Goal: Task Accomplishment & Management: Manage account settings

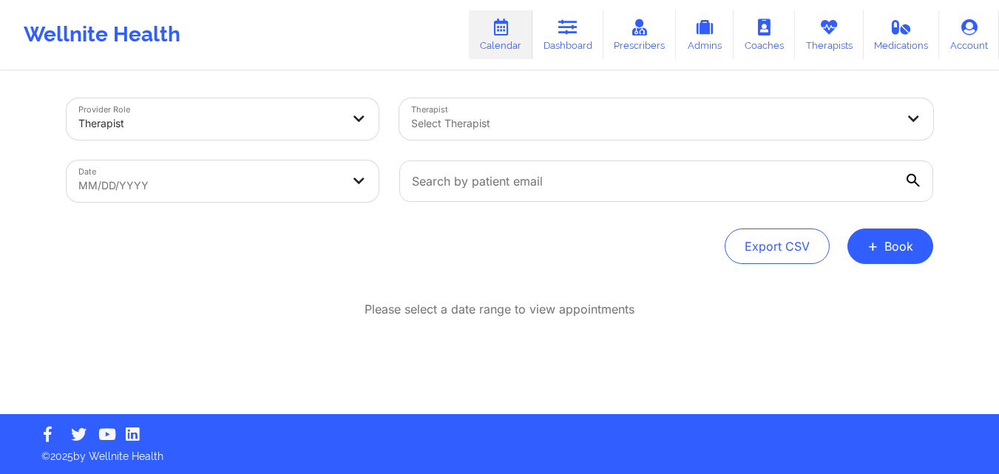
click at [239, 171] on body "Wellnite Health Calendar Dashboard Prescribers Admins Coaches Therapists Medica…" at bounding box center [499, 236] width 999 height 474
select select "2025-8"
select select "2025-9"
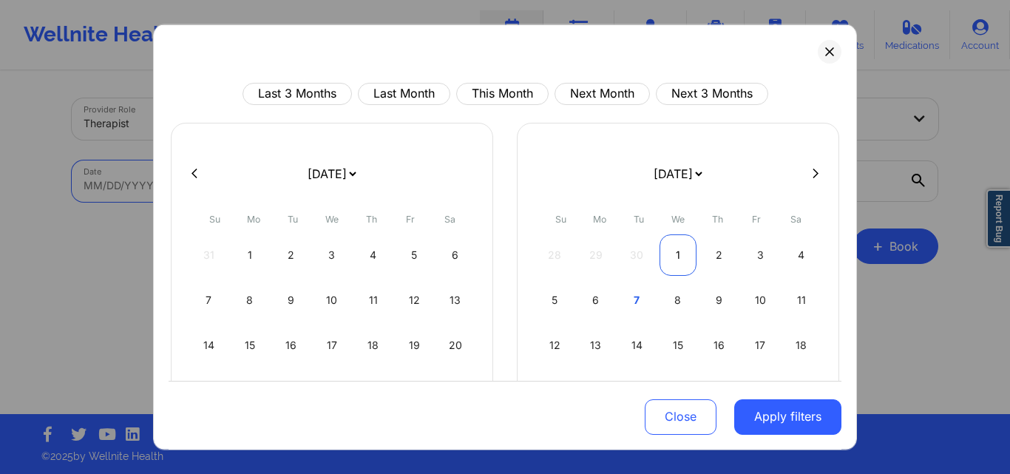
click at [671, 248] on div "1" at bounding box center [679, 254] width 38 height 41
select select "2025-9"
select select "2025-10"
select select "2025-9"
select select "2025-10"
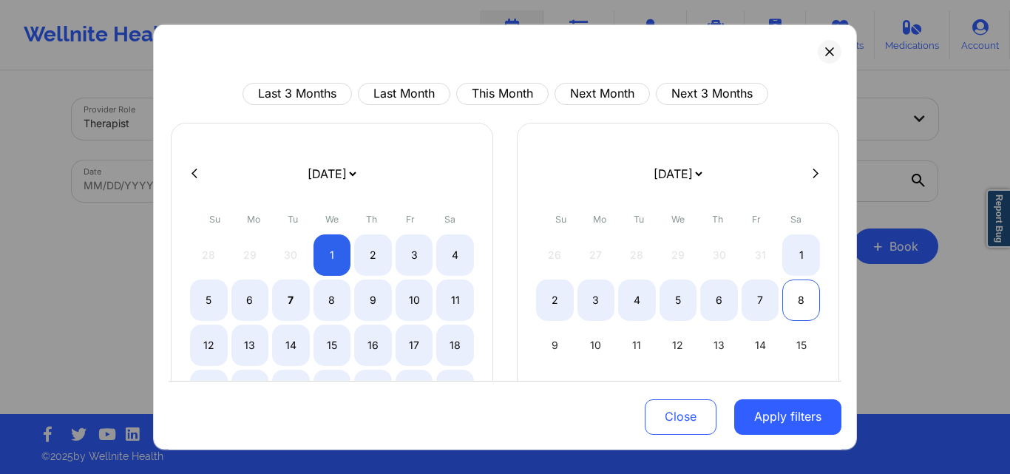
select select "2025-9"
select select "2025-10"
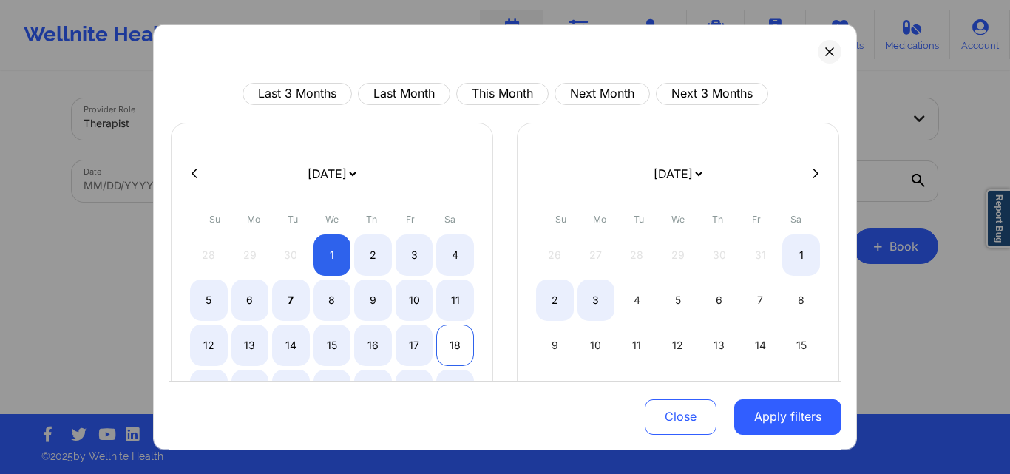
select select "2025-9"
select select "2025-10"
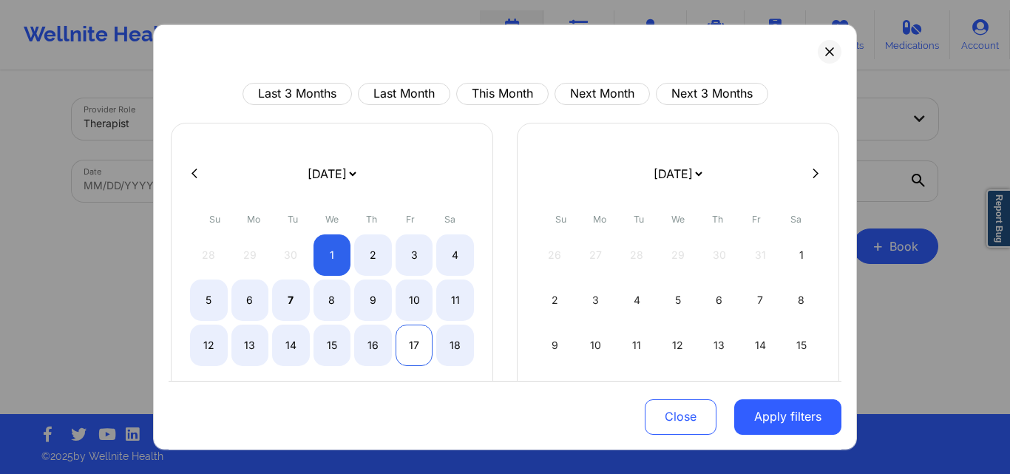
select select "2025-9"
select select "2025-10"
select select "2025-9"
select select "2025-10"
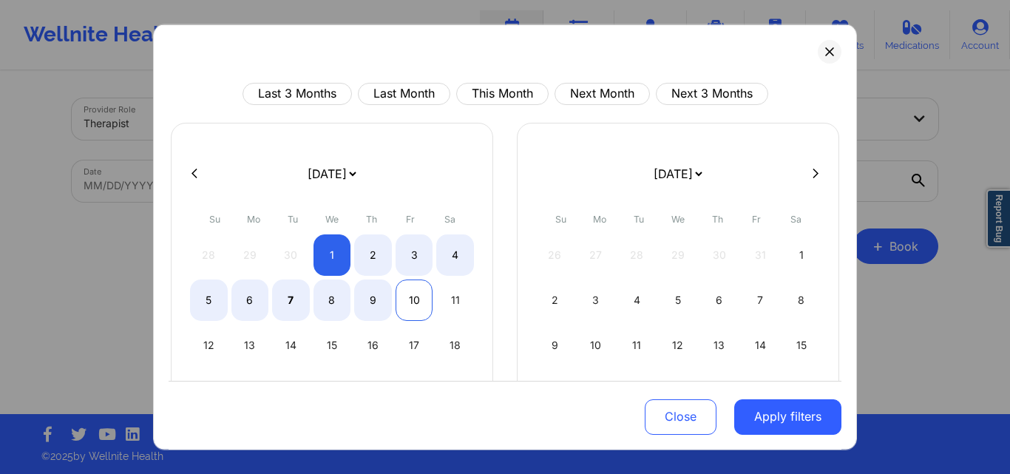
click at [405, 306] on div "10" at bounding box center [415, 299] width 38 height 41
select select "2025-9"
select select "2025-10"
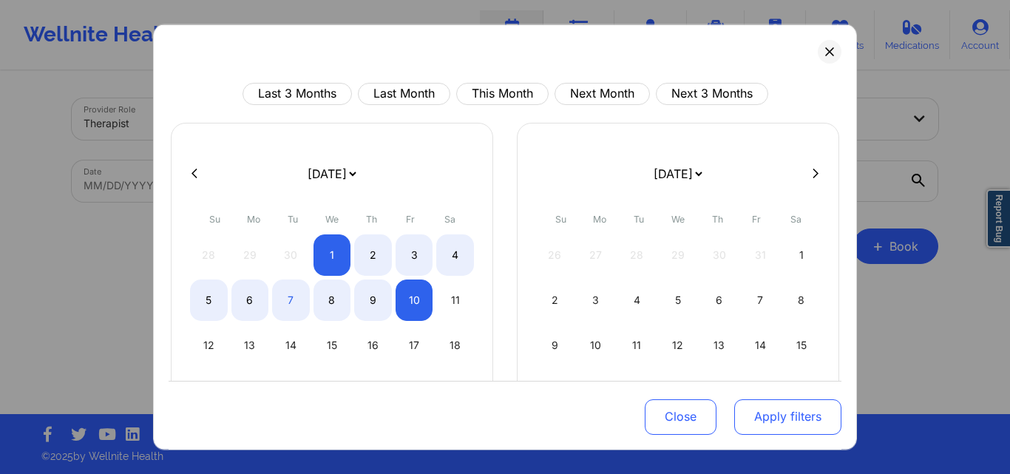
click at [754, 413] on button "Apply filters" at bounding box center [787, 416] width 107 height 35
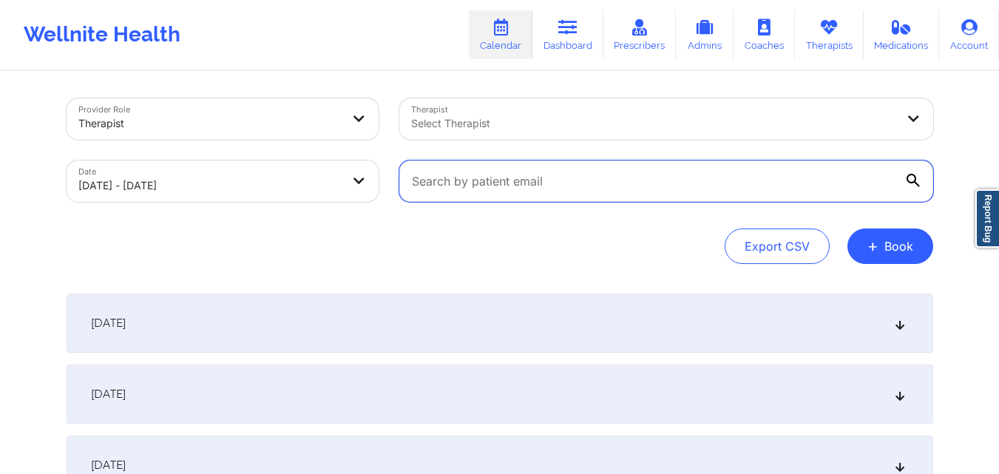
click at [615, 186] on input "text" at bounding box center [666, 180] width 534 height 41
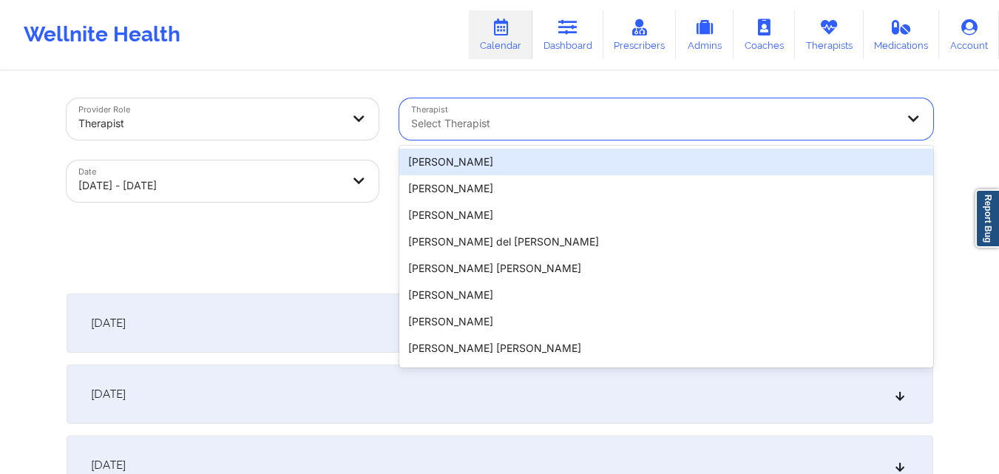
click at [615, 116] on div at bounding box center [653, 124] width 485 height 18
paste input "Judy Lowder"
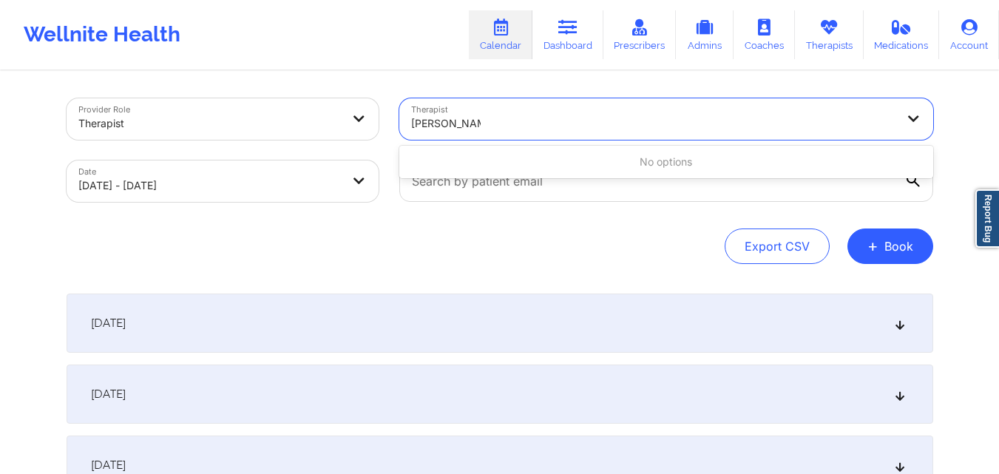
click at [444, 123] on input "Judy Lowder" at bounding box center [446, 123] width 70 height 15
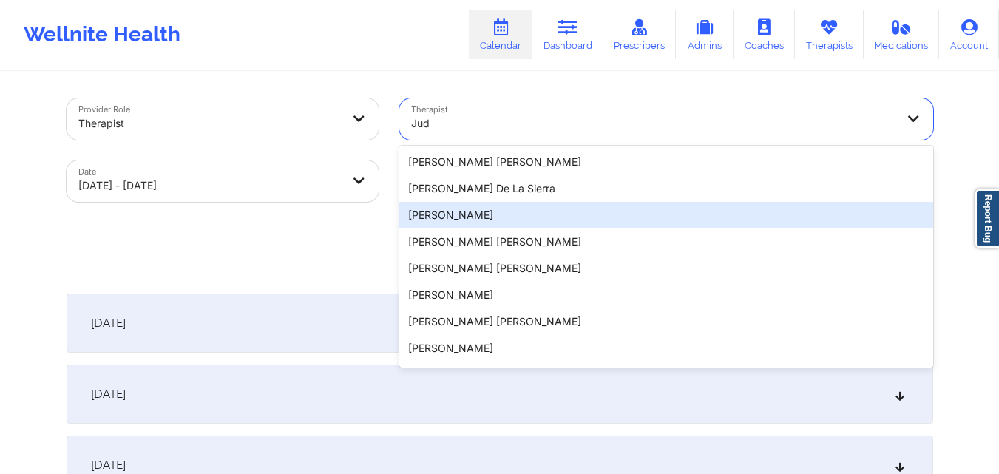
type input "Jud"
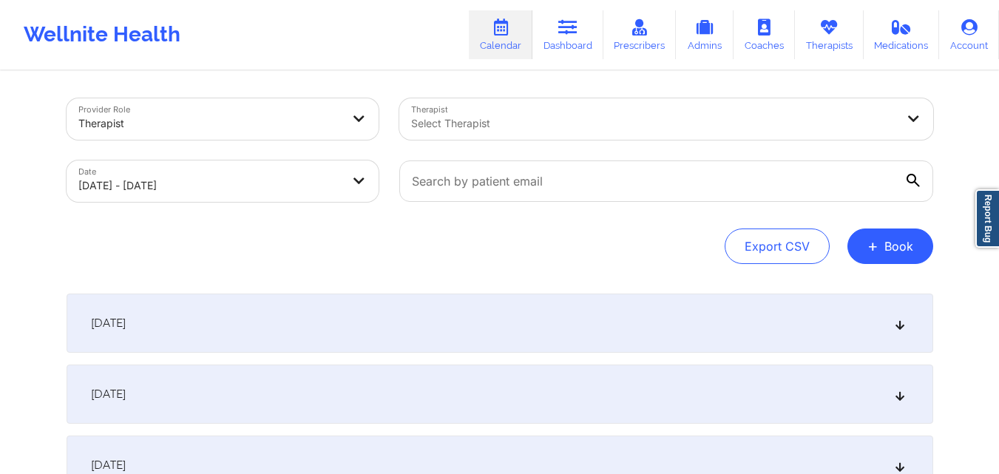
click at [314, 249] on div "Export CSV + Book" at bounding box center [500, 246] width 867 height 35
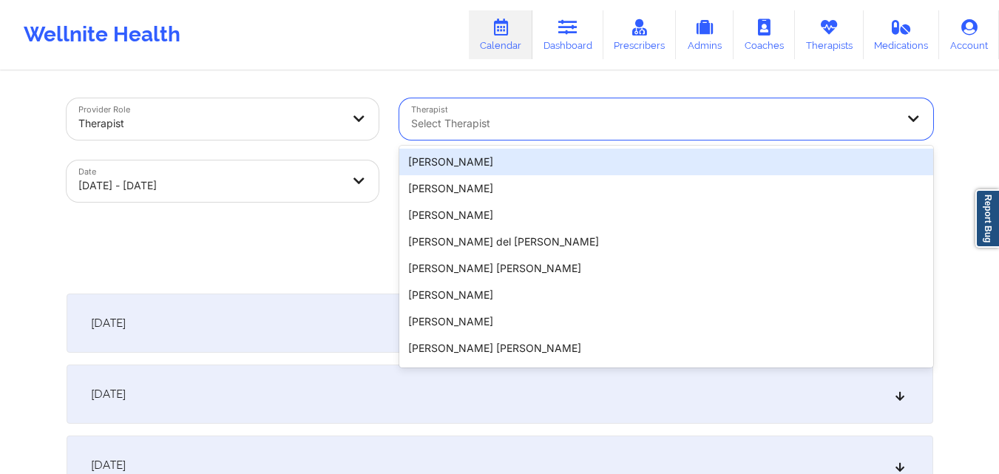
click at [530, 128] on div at bounding box center [653, 124] width 485 height 18
paste input "Judy Lowder"
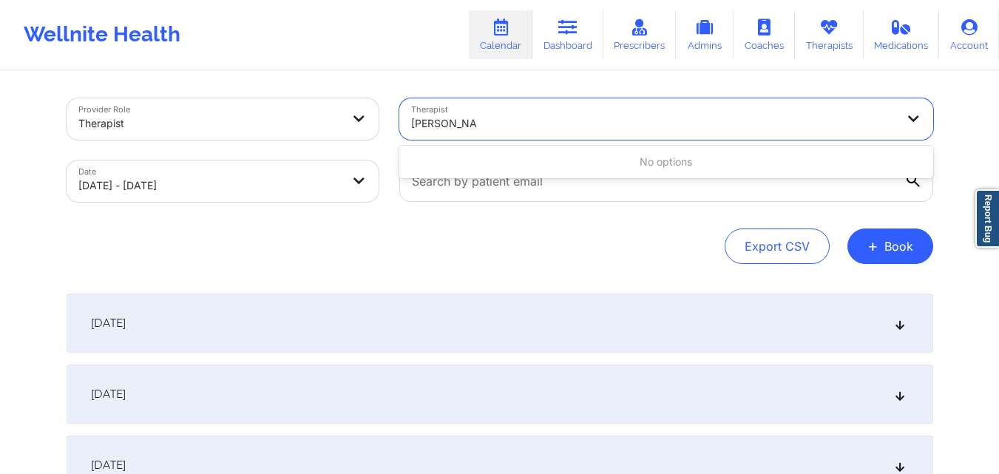
type input "Judy Lowder"
click at [515, 225] on div "Provider Role Therapist Therapist Use Up and Down to choose options, press Ente…" at bounding box center [500, 181] width 867 height 166
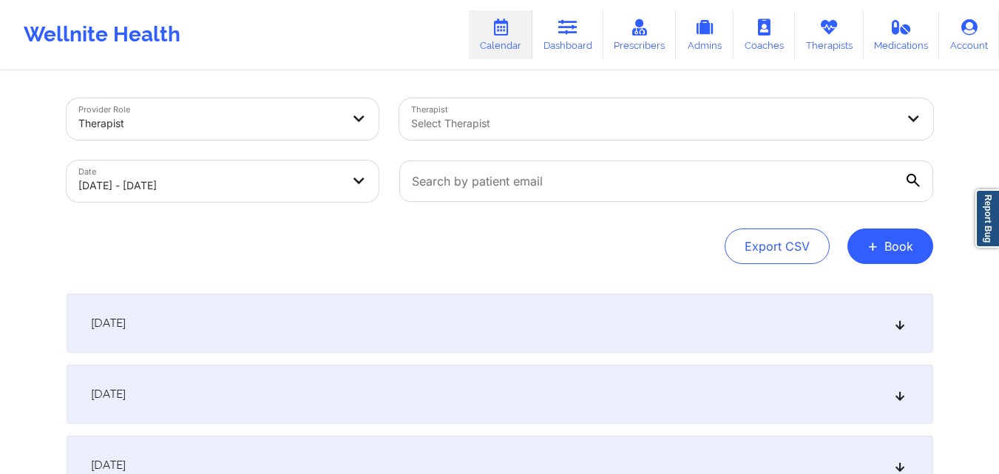
click at [531, 110] on div "Select Therapist" at bounding box center [648, 118] width 498 height 41
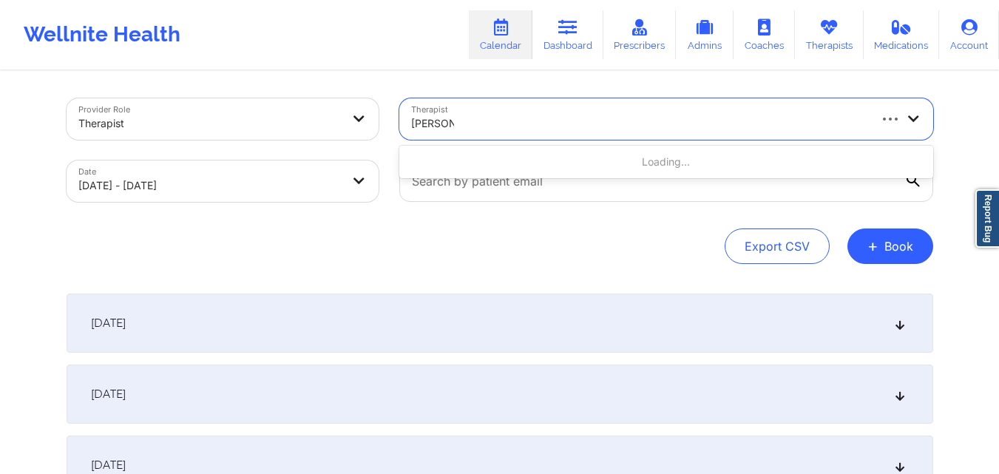
type input "Judy Wil"
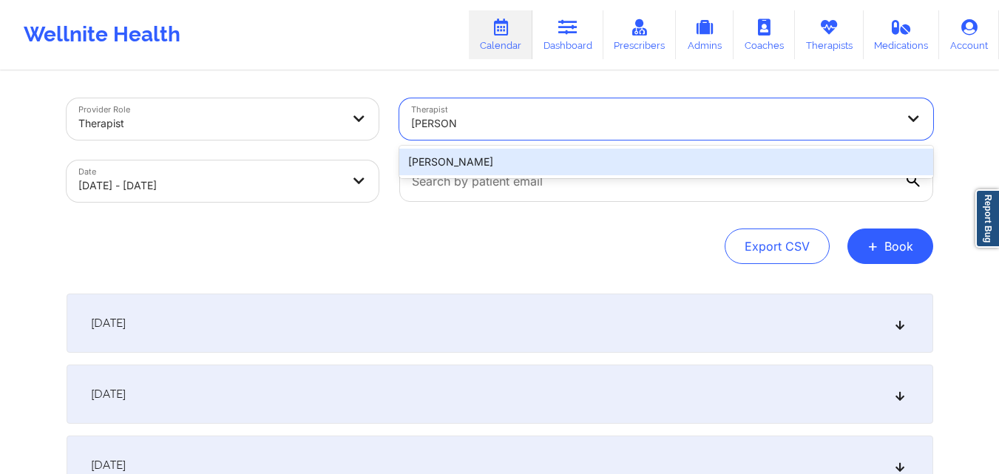
click at [552, 160] on div "Judy Wills Lowder" at bounding box center [666, 162] width 534 height 27
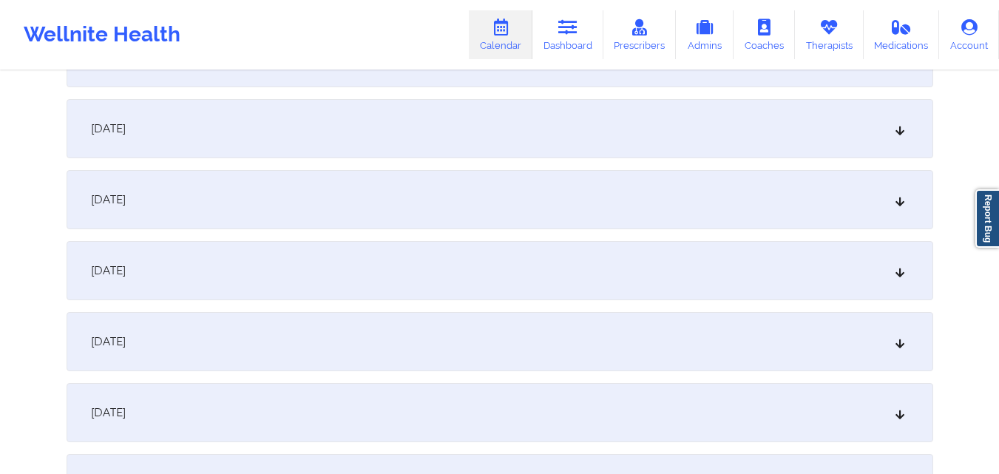
scroll to position [370, 0]
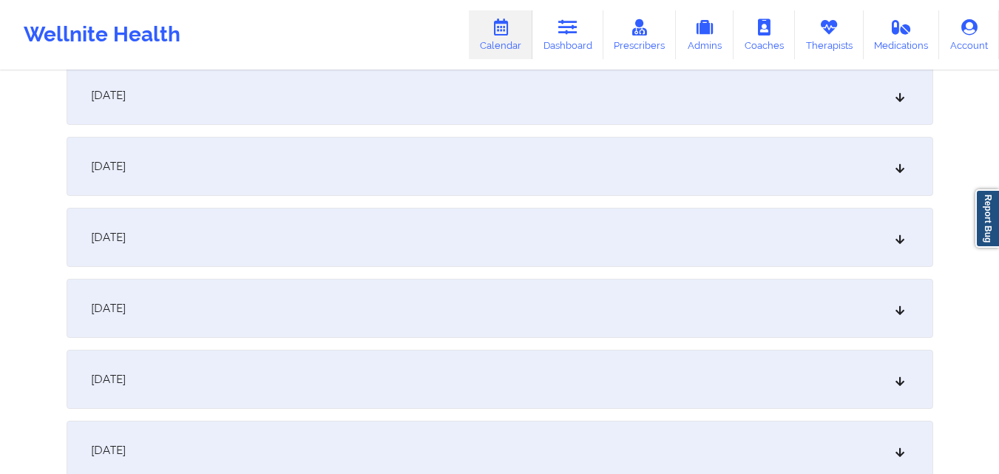
click at [494, 376] on div "[DATE]" at bounding box center [500, 379] width 867 height 59
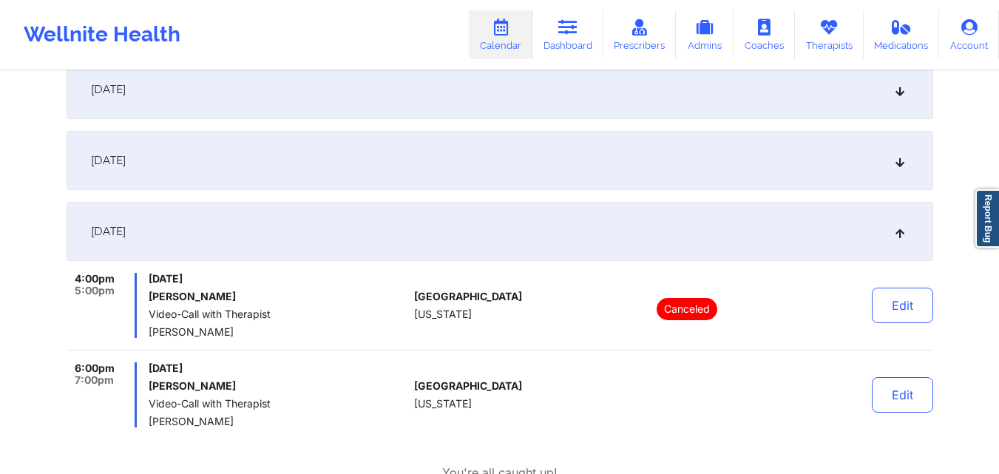
scroll to position [592, 0]
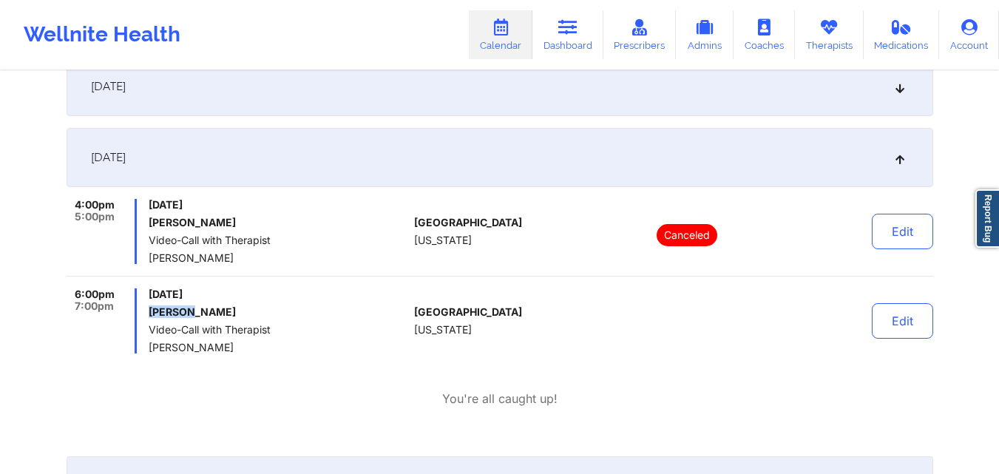
drag, startPoint x: 151, startPoint y: 315, endPoint x: 197, endPoint y: 313, distance: 45.9
click at [197, 313] on h6 "Ann Shy" at bounding box center [279, 312] width 260 height 12
copy h6 "Ann Shy"
click at [293, 400] on div "You're all caught up!" at bounding box center [500, 398] width 867 height 17
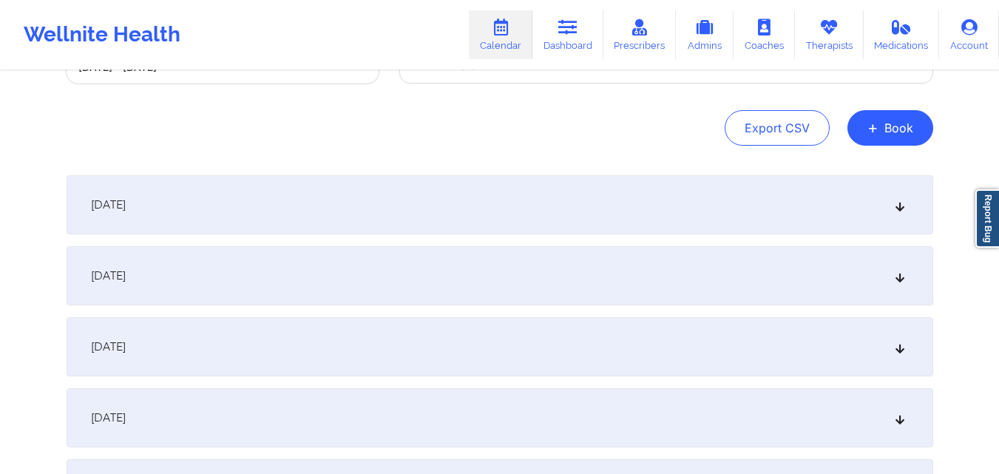
scroll to position [0, 0]
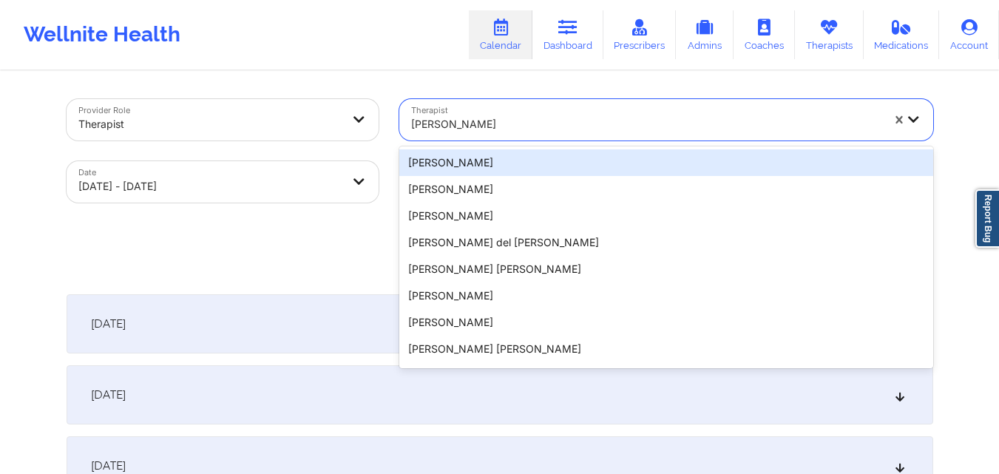
click at [605, 109] on div "Judy Wills Lowder" at bounding box center [646, 124] width 470 height 33
click at [592, 118] on div at bounding box center [646, 124] width 470 height 18
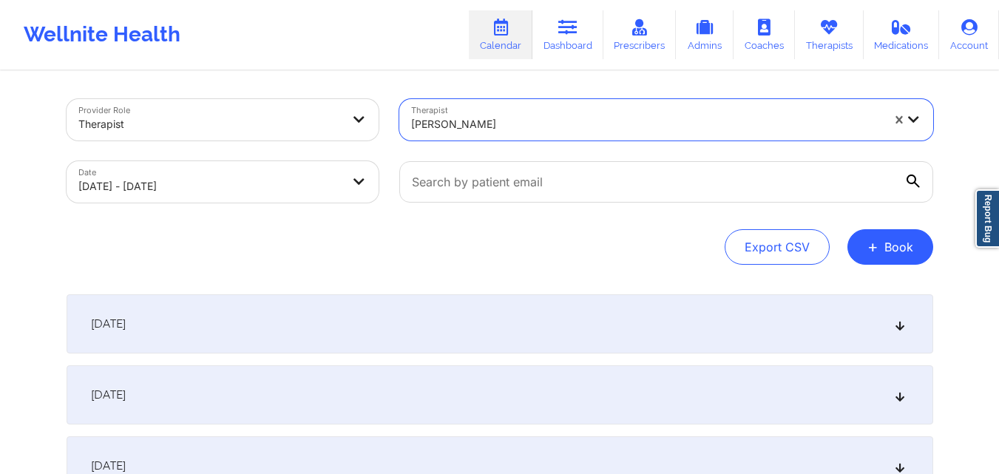
paste input "Natisha Davis-Wilson"
type input "Natisha Davis-Wilson"
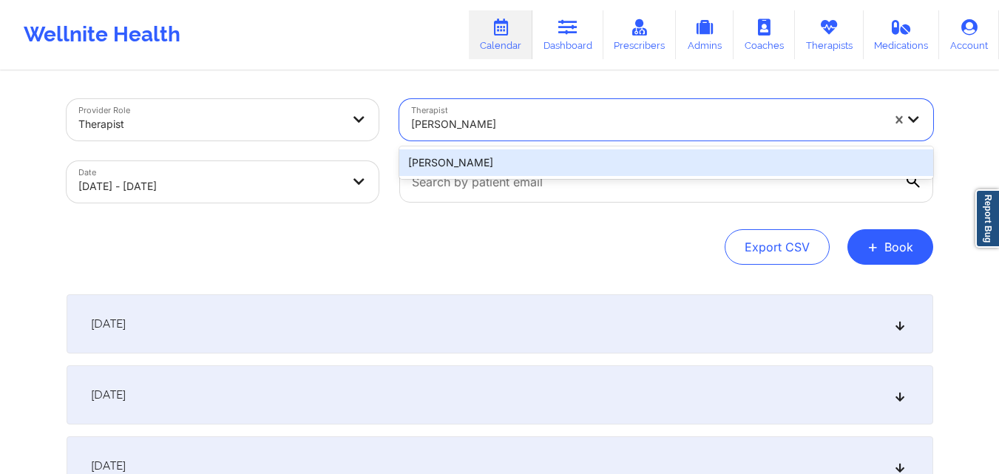
click at [547, 168] on div "Natisha Davis-Wilson" at bounding box center [666, 162] width 534 height 27
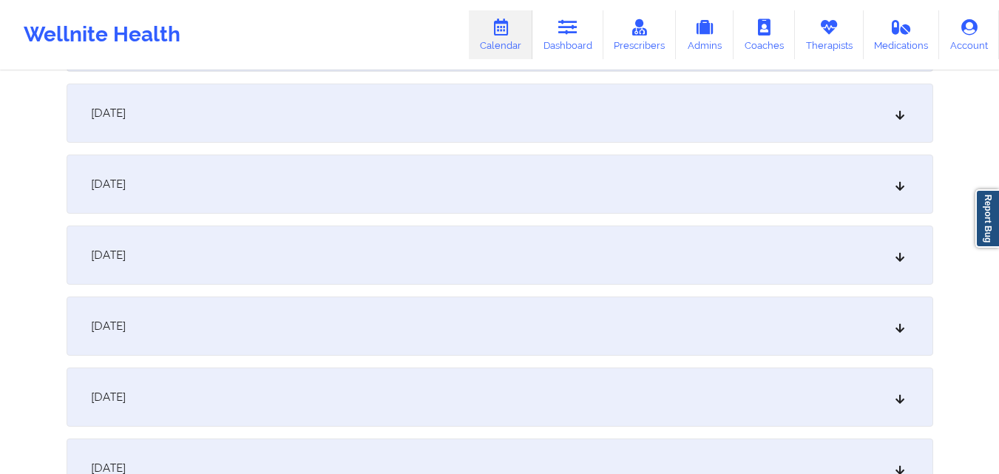
scroll to position [518, 0]
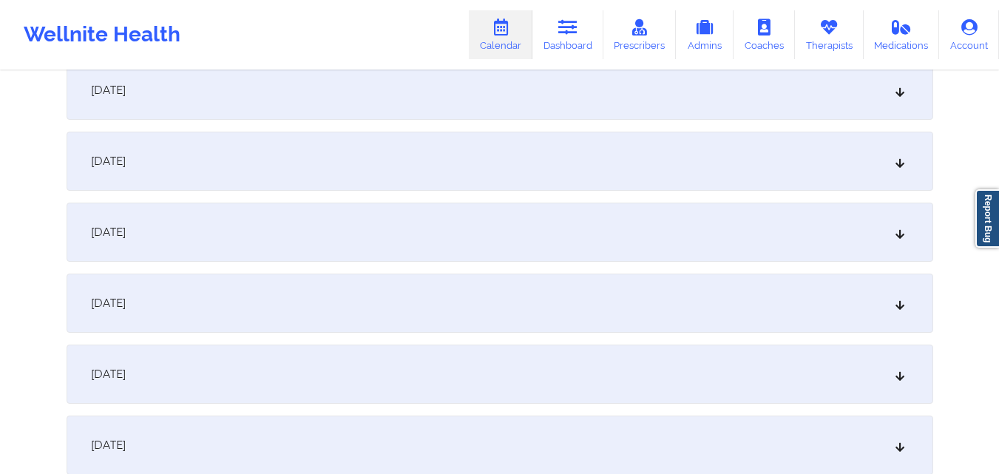
click at [522, 243] on div "[DATE]" at bounding box center [500, 232] width 867 height 59
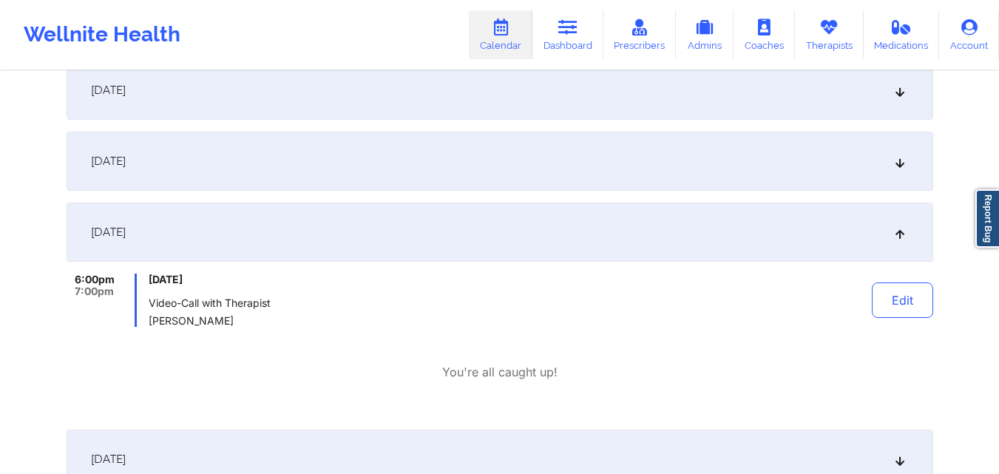
drag, startPoint x: 890, startPoint y: 369, endPoint x: 869, endPoint y: 345, distance: 32.0
click at [890, 369] on div "You're all caught up!" at bounding box center [500, 372] width 867 height 17
click at [914, 304] on button "Edit" at bounding box center [902, 299] width 61 height 35
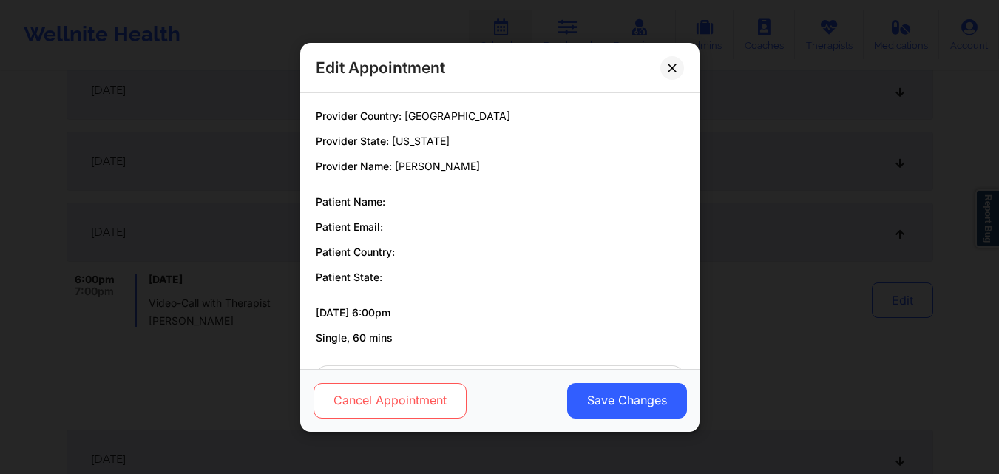
click at [385, 408] on button "Cancel Appointment" at bounding box center [389, 399] width 153 height 35
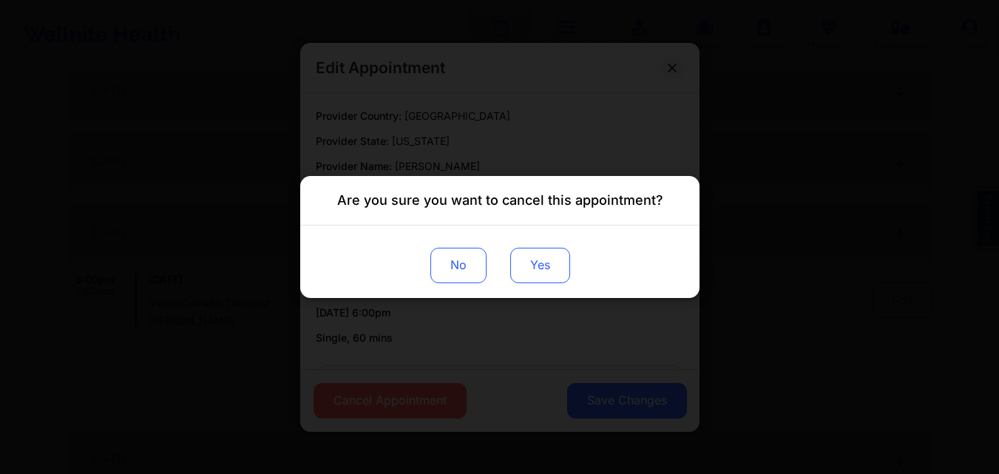
click at [535, 265] on button "Yes" at bounding box center [540, 265] width 60 height 35
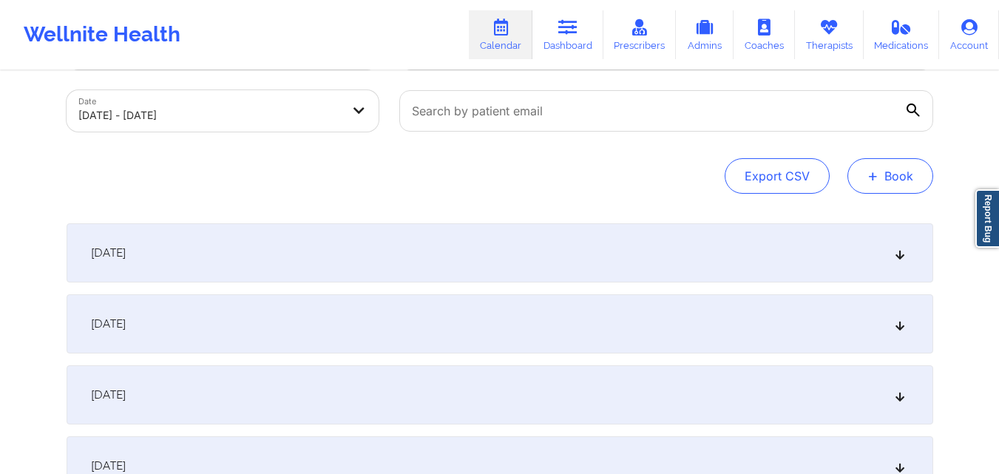
scroll to position [0, 0]
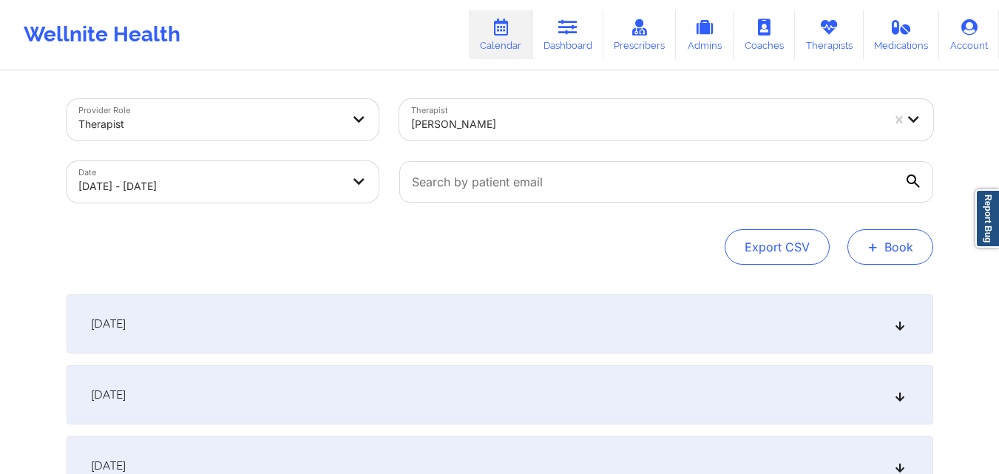
click at [898, 251] on button "+ Book" at bounding box center [890, 246] width 86 height 35
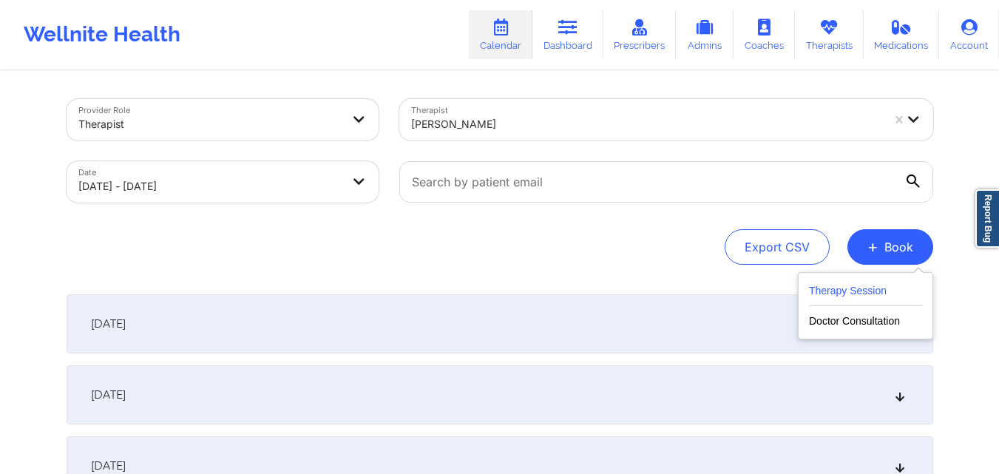
click at [836, 293] on button "Therapy Session" at bounding box center [865, 294] width 113 height 24
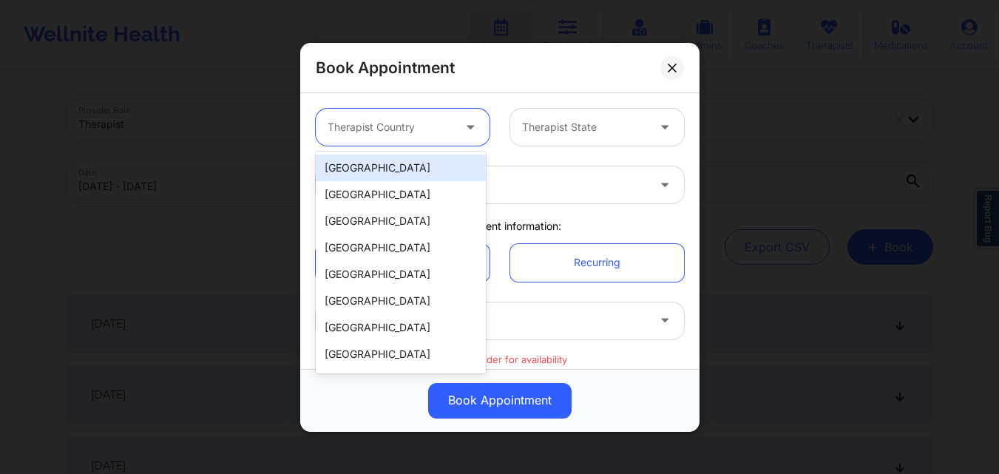
click at [370, 138] on div "Therapist Country" at bounding box center [385, 127] width 138 height 37
click at [392, 176] on div "[GEOGRAPHIC_DATA]" at bounding box center [401, 168] width 170 height 27
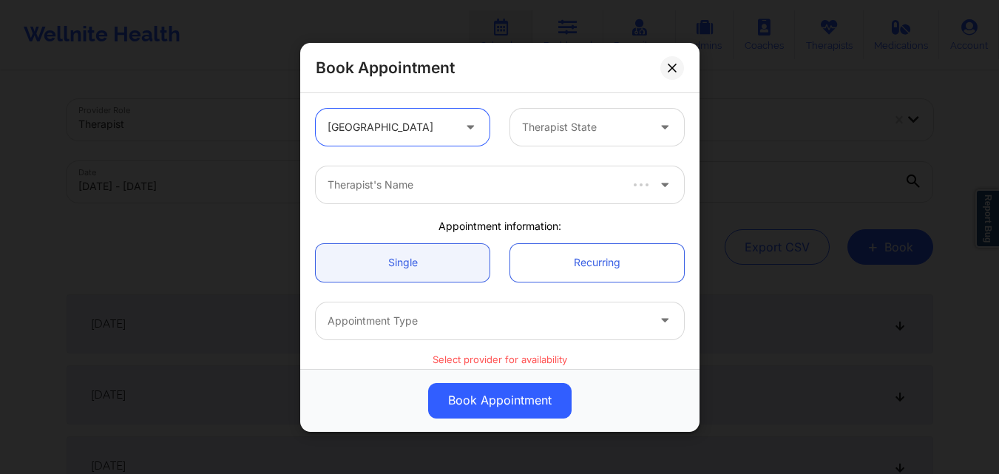
click at [536, 123] on div at bounding box center [584, 127] width 125 height 18
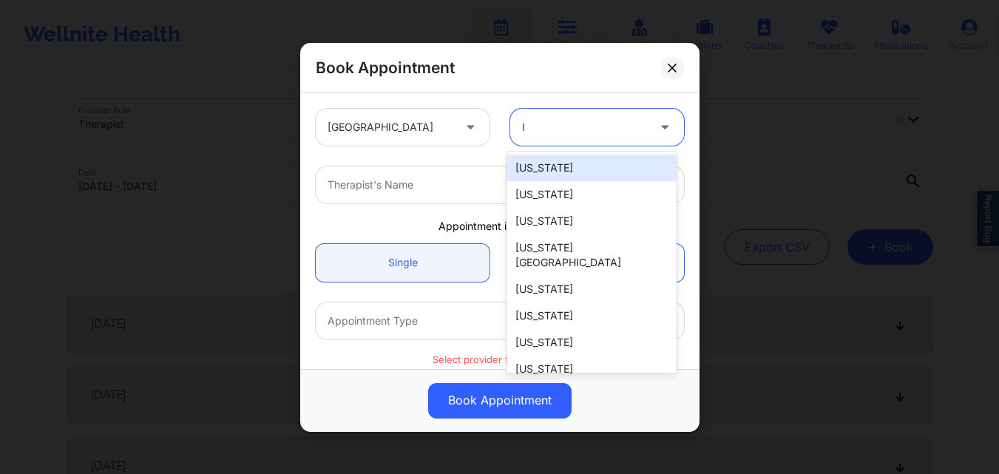
type input "Il"
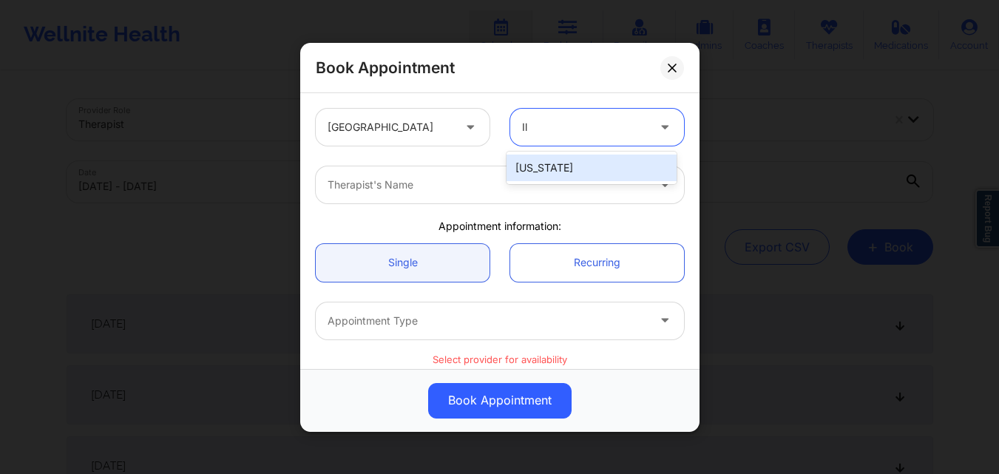
click at [589, 169] on div "[US_STATE]" at bounding box center [592, 168] width 170 height 27
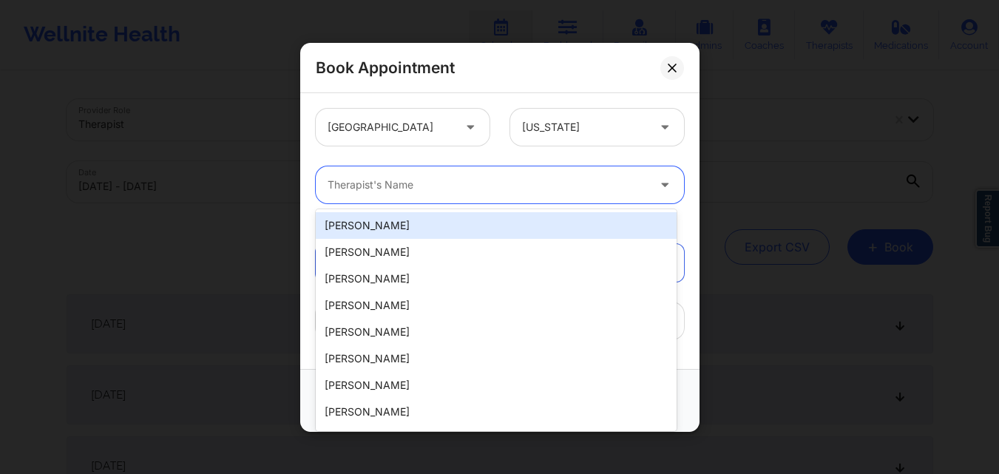
click at [508, 178] on div at bounding box center [487, 185] width 319 height 18
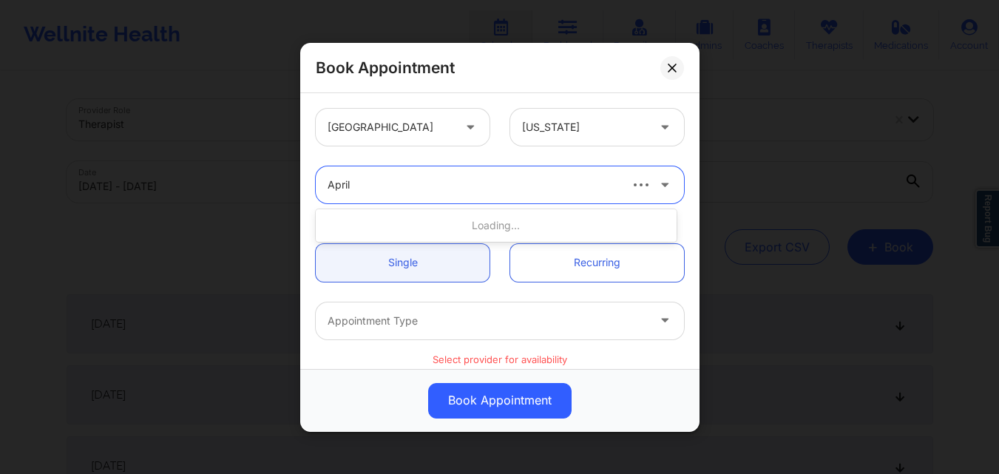
type input "April"
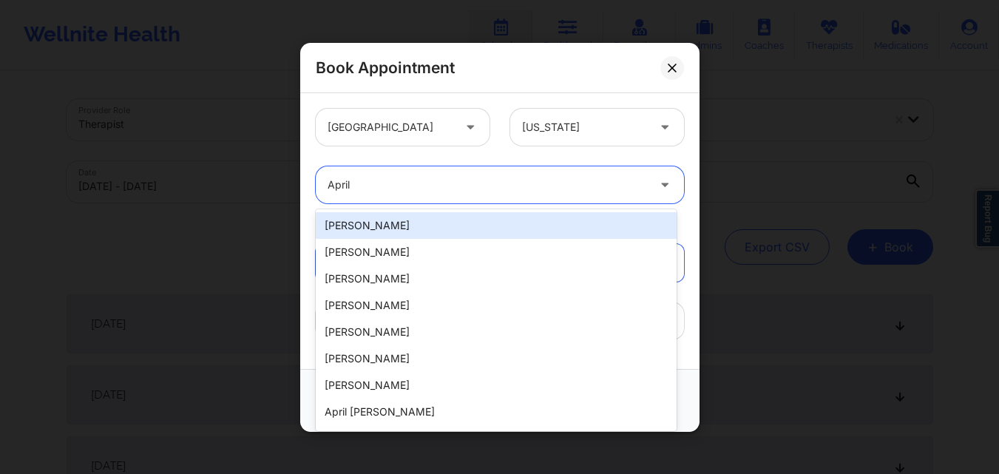
click at [483, 229] on div "[PERSON_NAME]" at bounding box center [496, 225] width 361 height 27
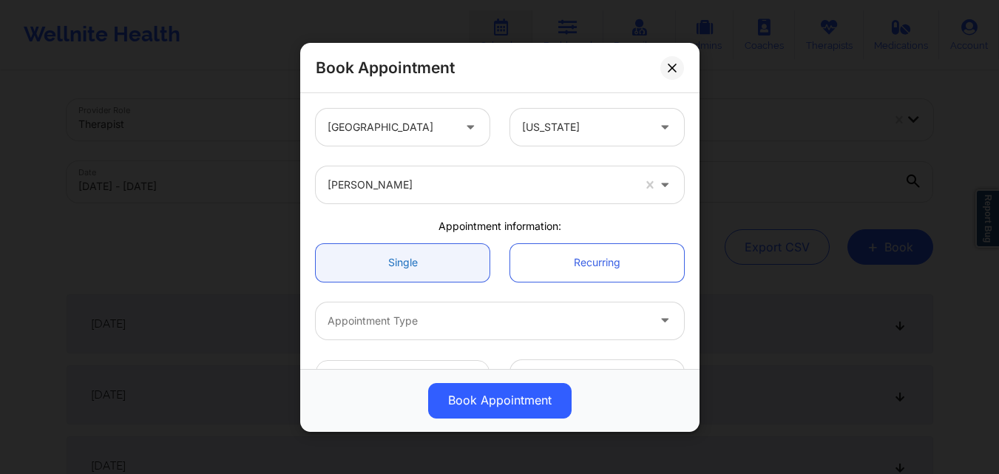
click at [401, 252] on link "Single" at bounding box center [403, 262] width 174 height 38
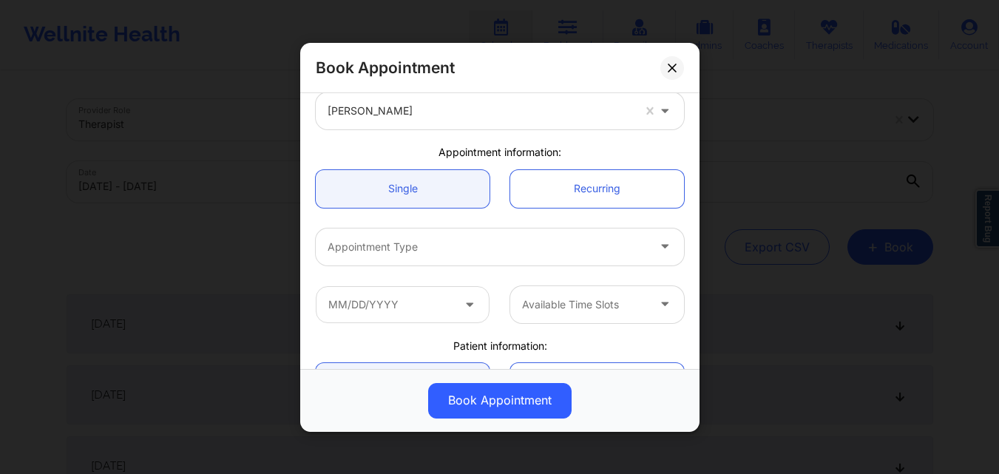
click at [405, 248] on div at bounding box center [487, 246] width 319 height 18
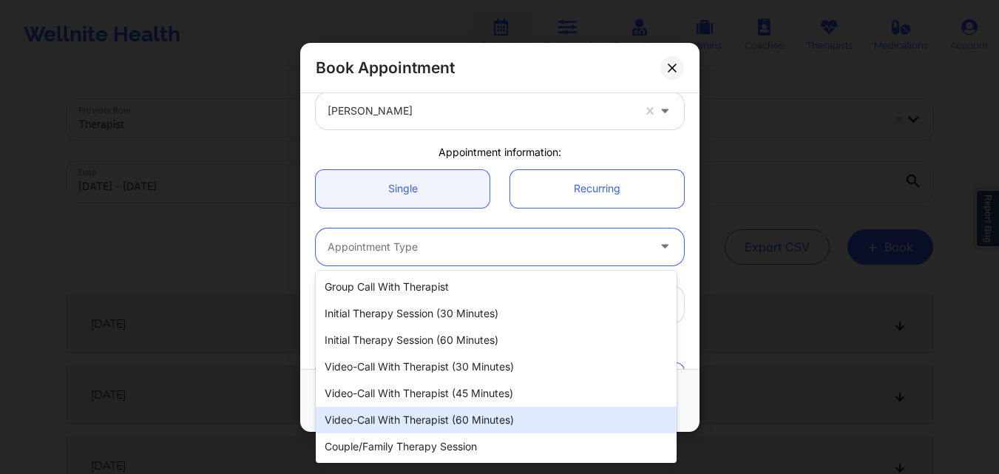
click at [490, 427] on div "Video-Call with Therapist (60 minutes)" at bounding box center [496, 420] width 361 height 27
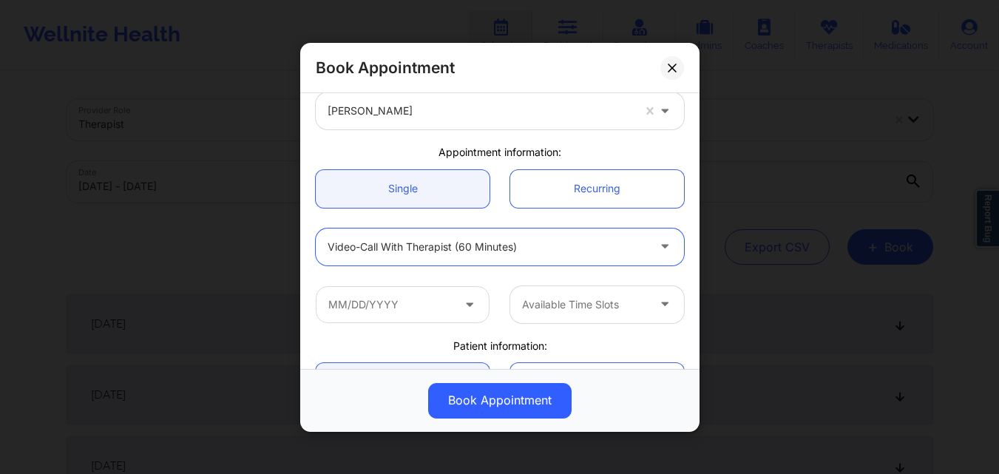
scroll to position [148, 0]
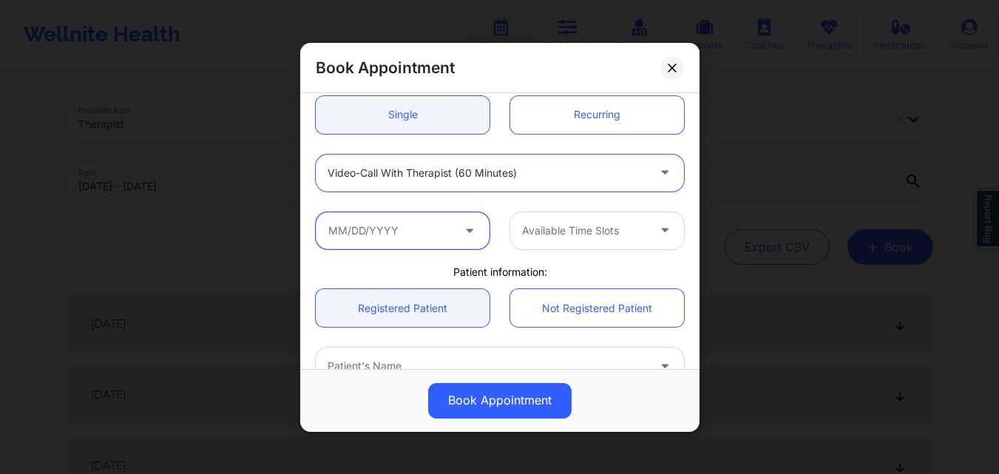
click at [453, 237] on input "text" at bounding box center [403, 229] width 174 height 37
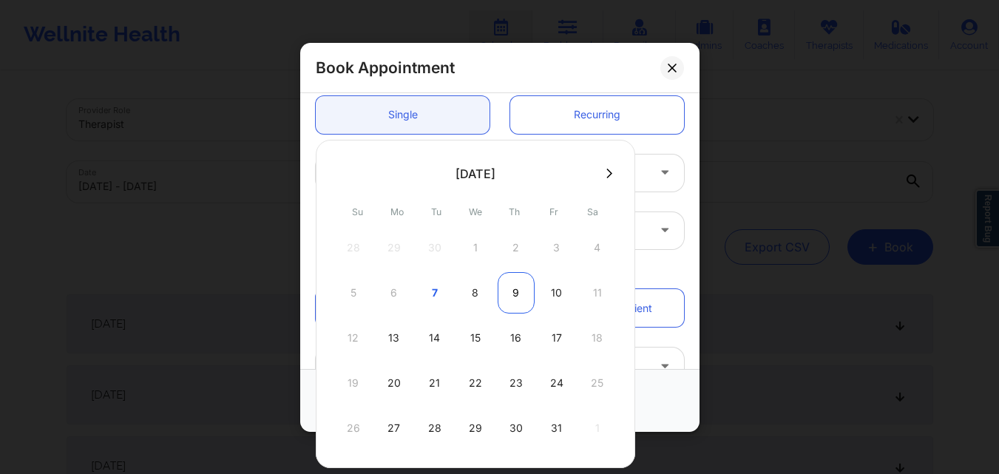
click at [512, 296] on div "9" at bounding box center [516, 292] width 37 height 41
type input "[DATE]"
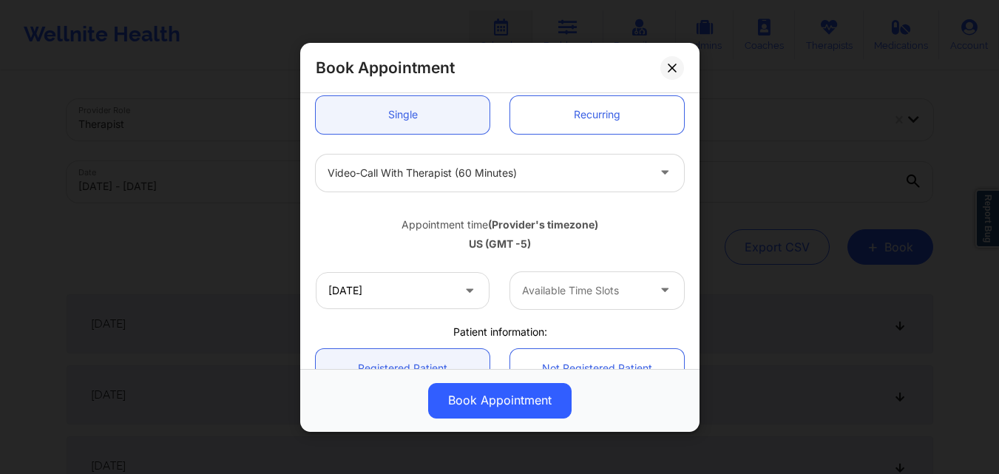
click at [590, 296] on div at bounding box center [584, 291] width 125 height 18
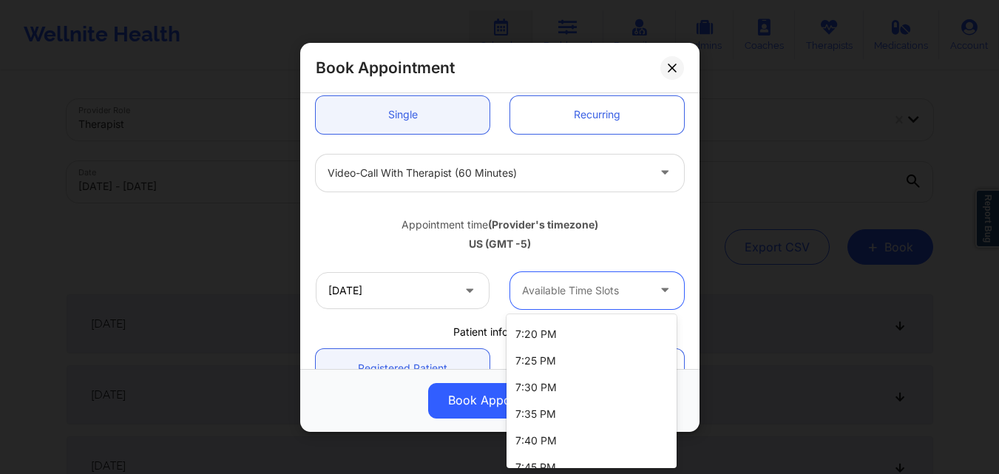
scroll to position [0, 0]
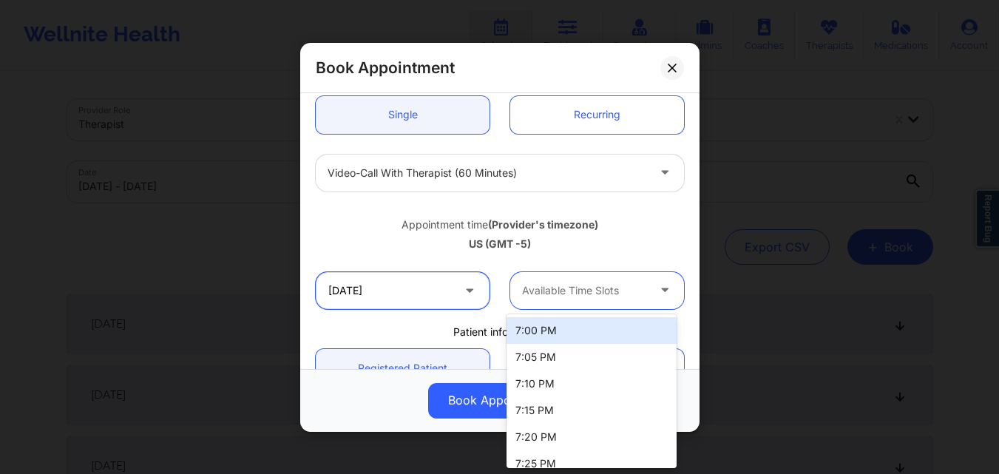
click at [393, 284] on input "[DATE]" at bounding box center [403, 289] width 174 height 37
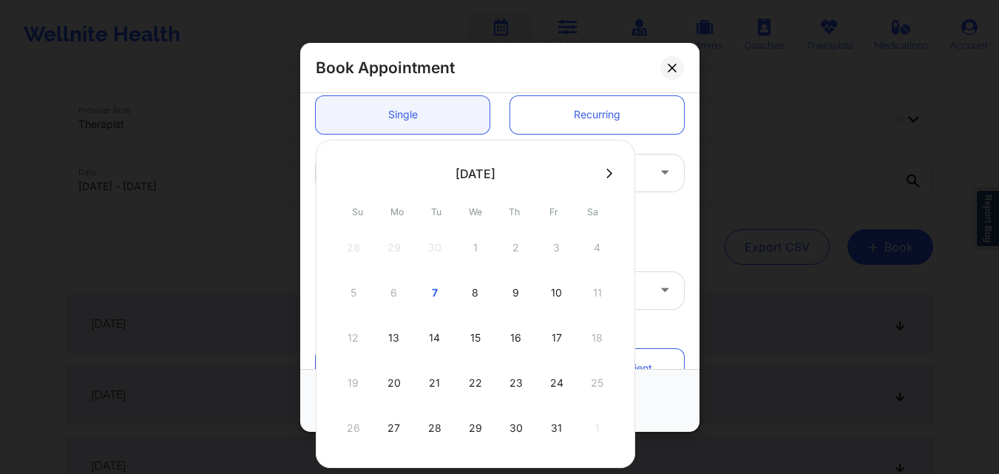
click at [516, 294] on div "9" at bounding box center [516, 292] width 37 height 41
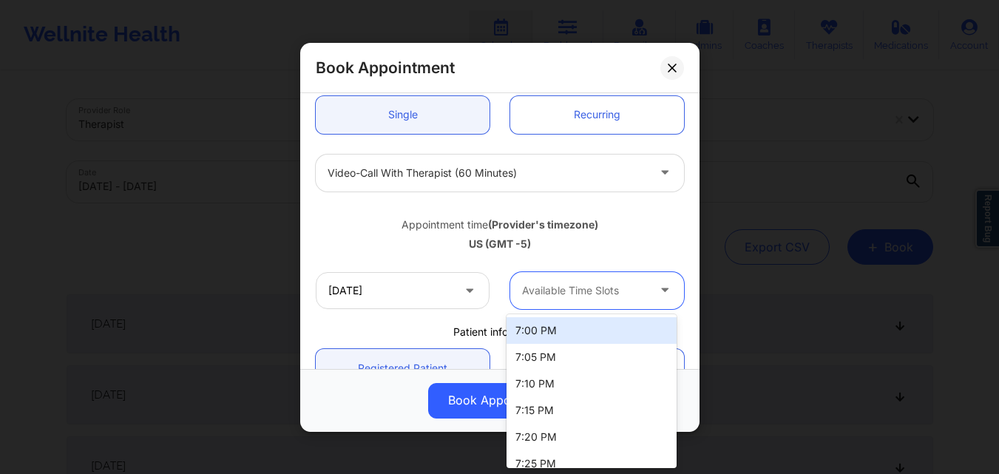
click at [613, 288] on div at bounding box center [584, 291] width 125 height 18
click at [606, 324] on div "7:00 PM" at bounding box center [592, 330] width 170 height 27
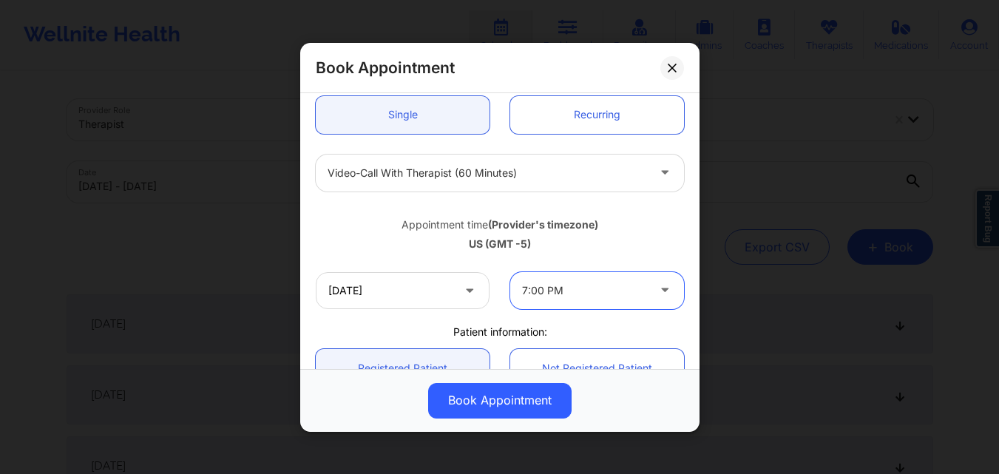
scroll to position [296, 0]
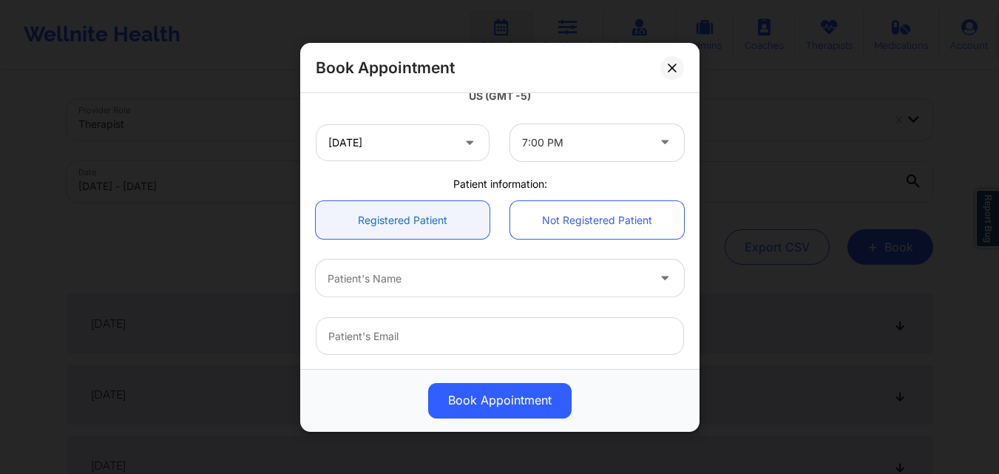
click at [385, 215] on link "Registered Patient" at bounding box center [403, 220] width 174 height 38
click at [410, 275] on div at bounding box center [487, 278] width 319 height 18
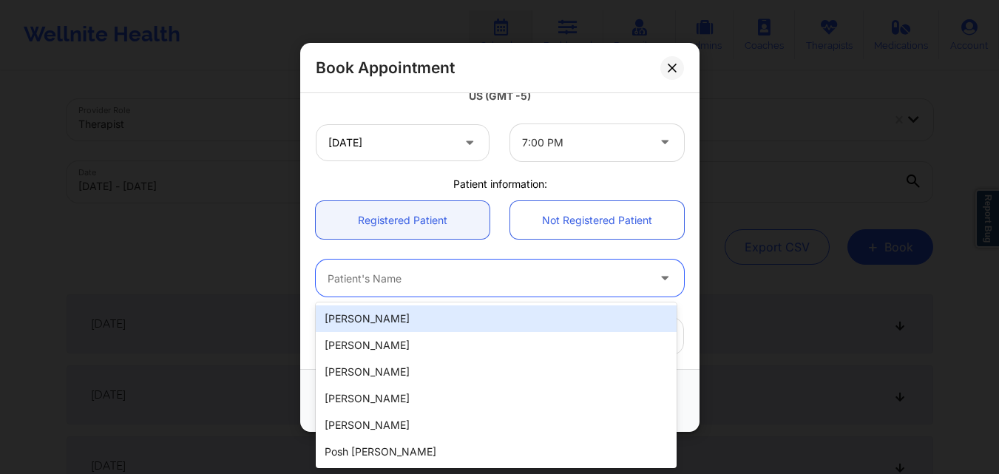
paste input "[PERSON_NAME]"
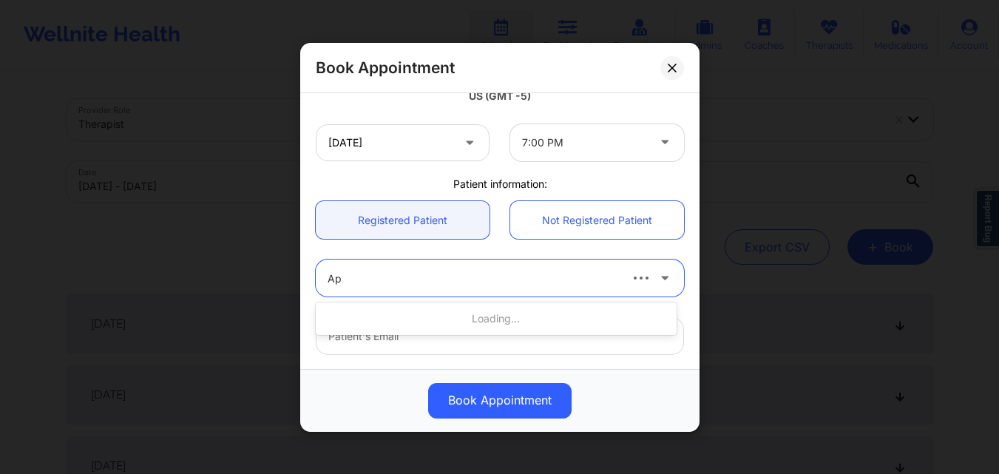
type input "A"
type input "[PERSON_NAME]"
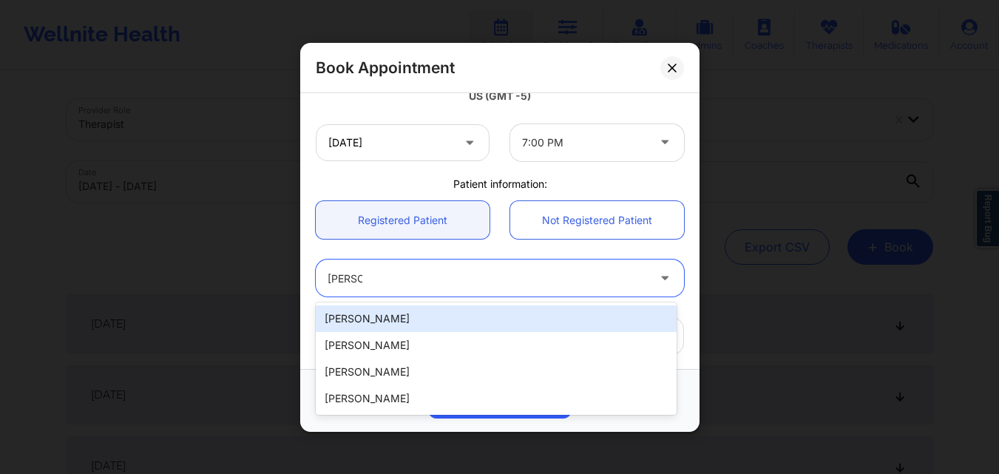
click at [413, 311] on div "[PERSON_NAME]" at bounding box center [496, 318] width 361 height 27
type input "[EMAIL_ADDRESS][DOMAIN_NAME]"
type input "[PHONE_NUMBER]"
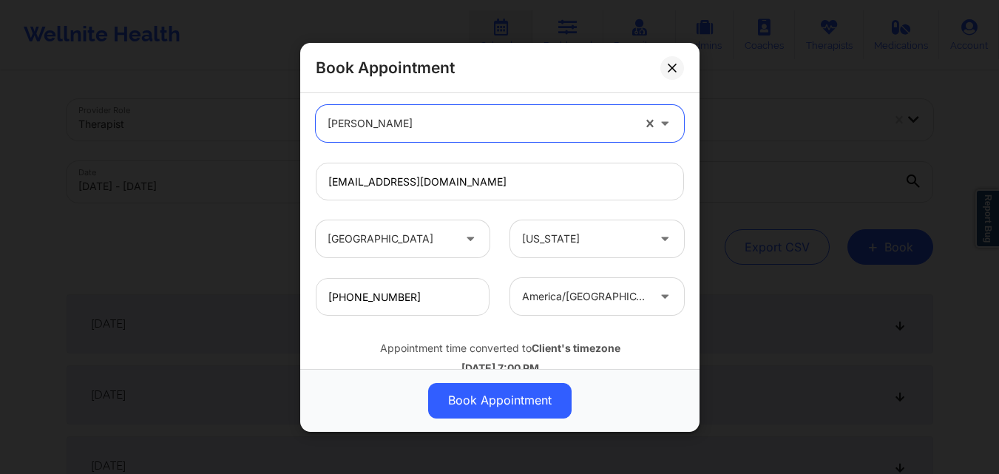
scroll to position [418, 0]
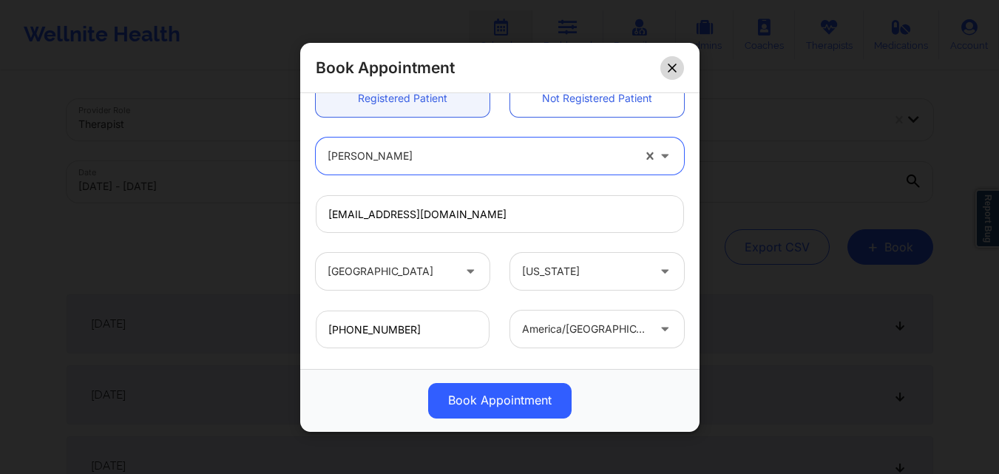
click at [674, 70] on icon at bounding box center [672, 67] width 9 height 9
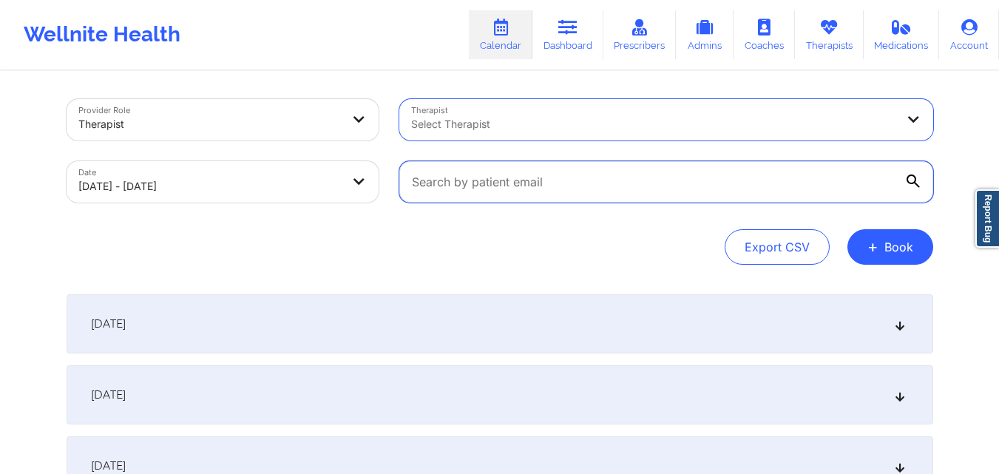
click at [700, 175] on input "text" at bounding box center [666, 181] width 534 height 41
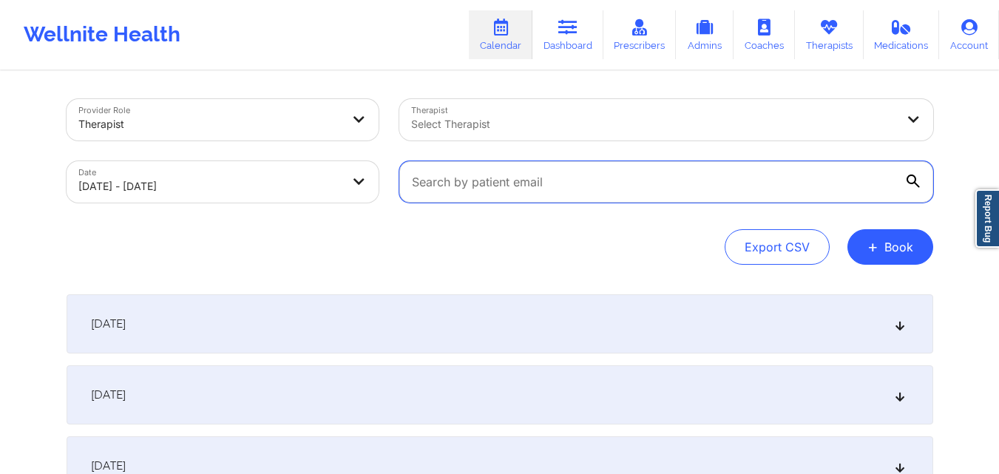
paste input "nmcoleman@gmail.com"
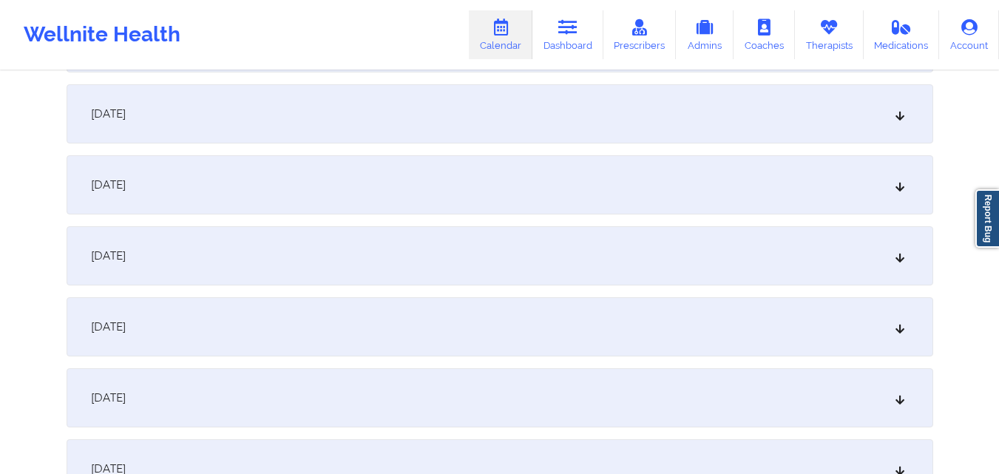
scroll to position [370, 0]
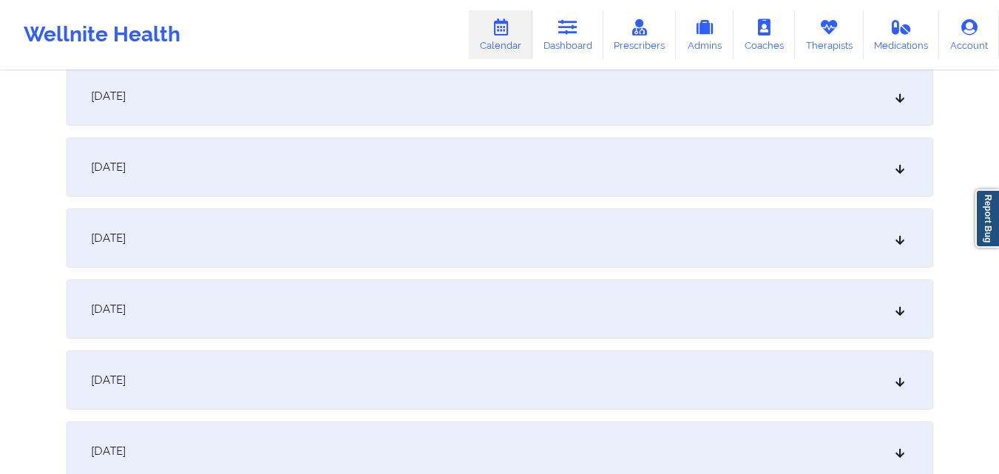
type input "nmcoleman@gmail.com"
click at [598, 364] on div "[DATE]" at bounding box center [500, 380] width 867 height 59
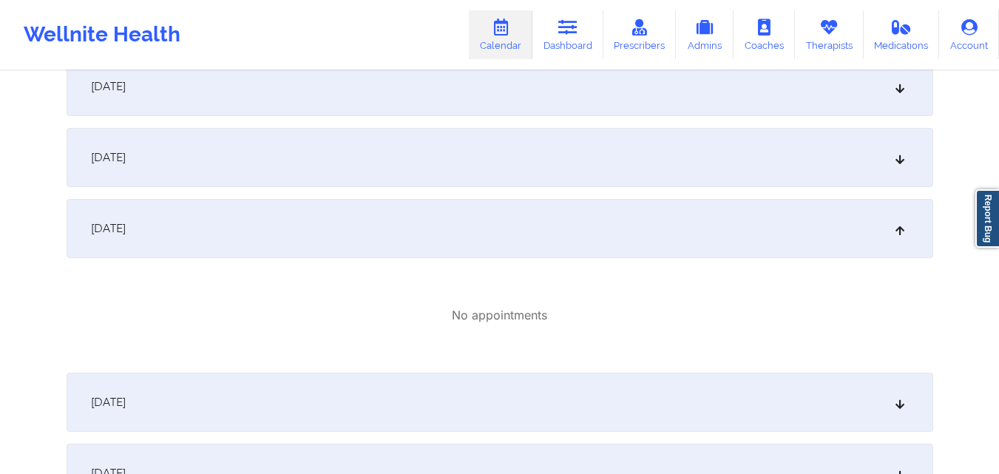
scroll to position [518, 0]
click at [720, 232] on div "[DATE]" at bounding box center [500, 232] width 867 height 59
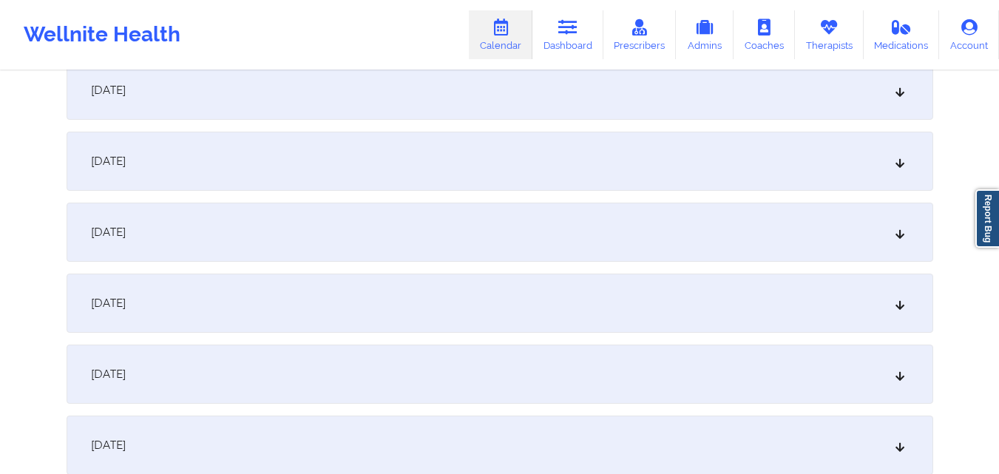
click at [682, 232] on div "[DATE]" at bounding box center [500, 232] width 867 height 59
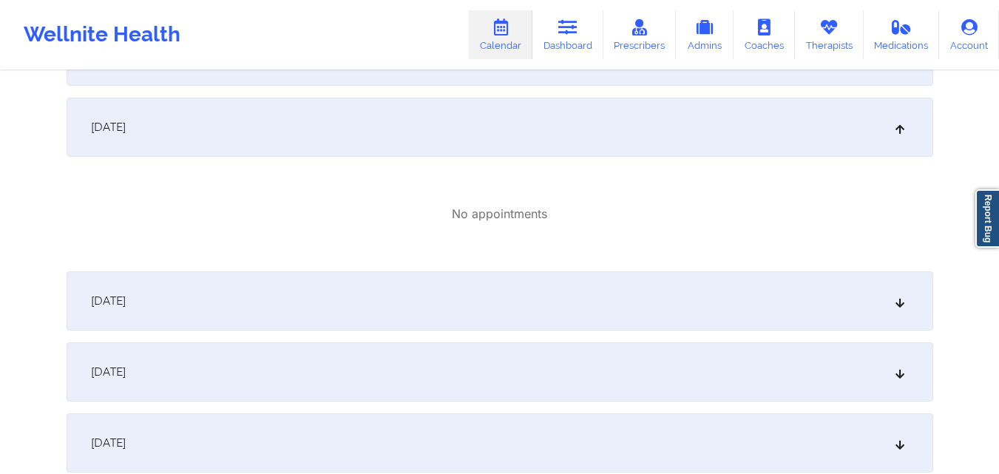
scroll to position [740, 0]
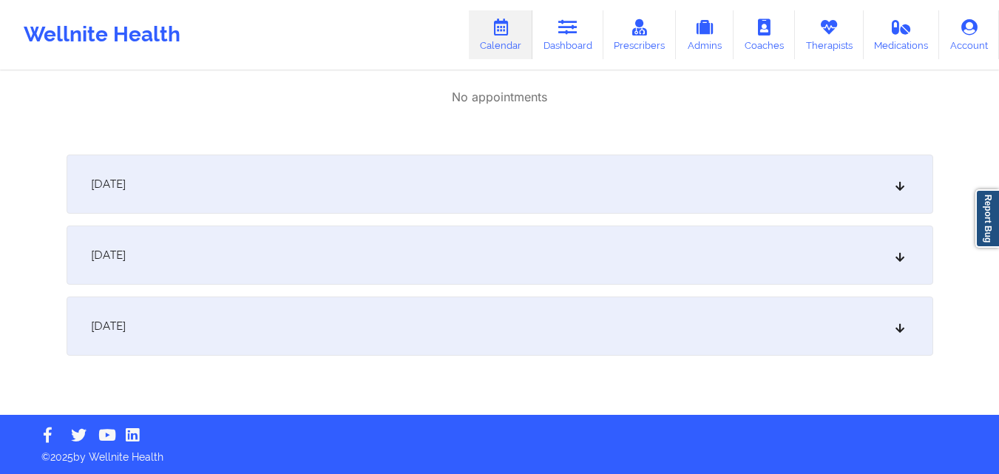
click at [666, 175] on div "[DATE]" at bounding box center [500, 184] width 867 height 59
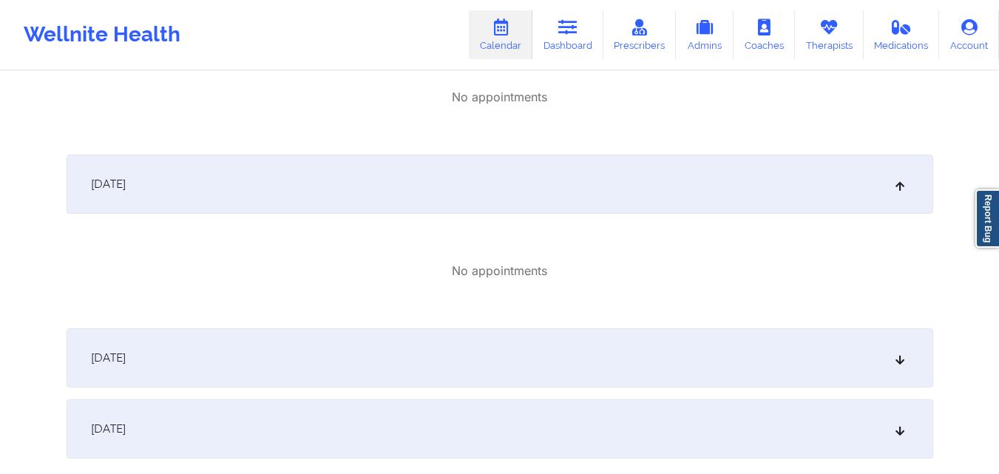
click at [657, 342] on div "[DATE]" at bounding box center [500, 357] width 867 height 59
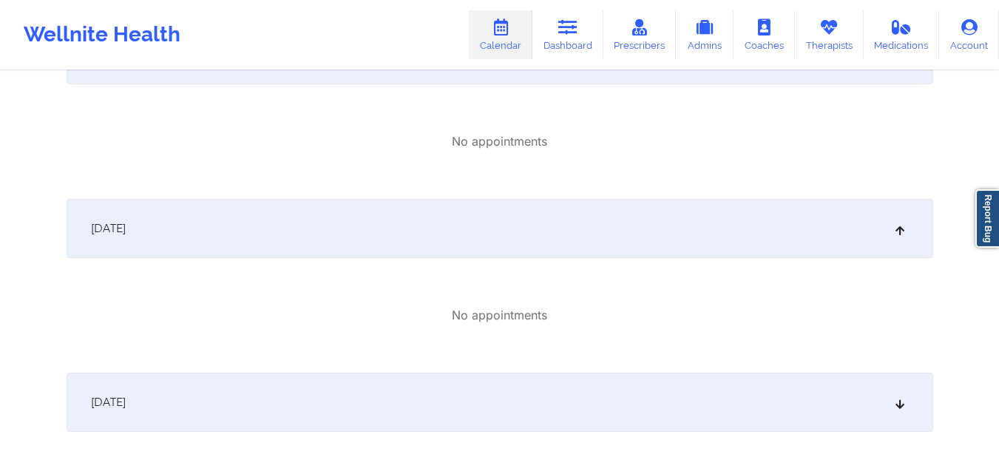
scroll to position [887, 0]
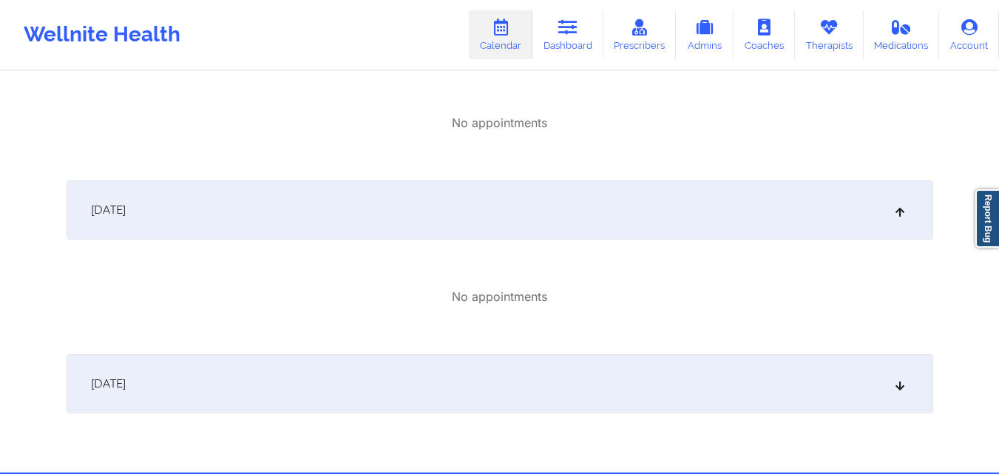
drag, startPoint x: 668, startPoint y: 376, endPoint x: 669, endPoint y: 367, distance: 9.6
click at [667, 376] on div "[DATE]" at bounding box center [500, 383] width 867 height 59
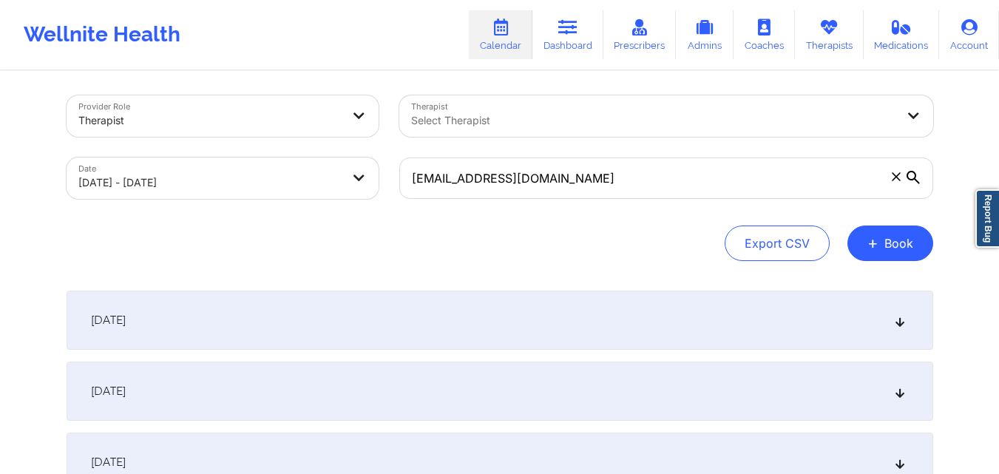
scroll to position [0, 0]
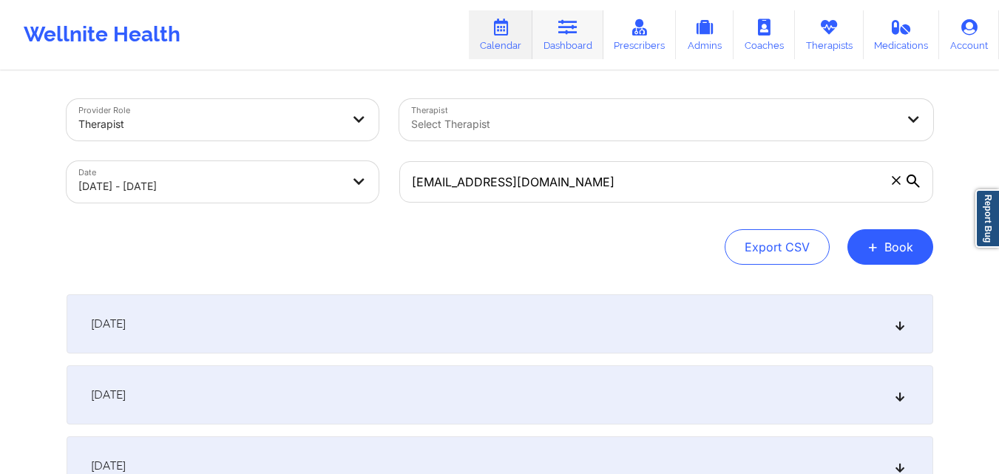
click at [568, 44] on link "Dashboard" at bounding box center [567, 34] width 71 height 49
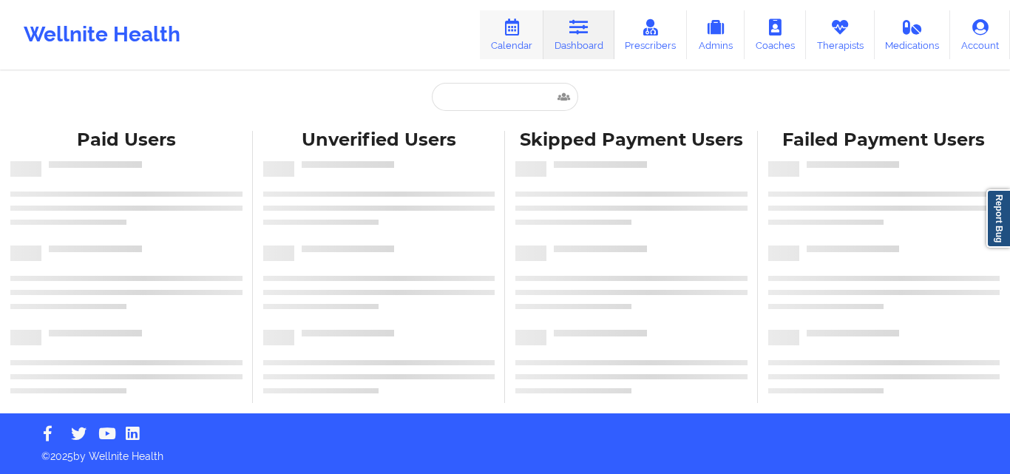
click at [530, 35] on link "Calendar" at bounding box center [512, 34] width 64 height 49
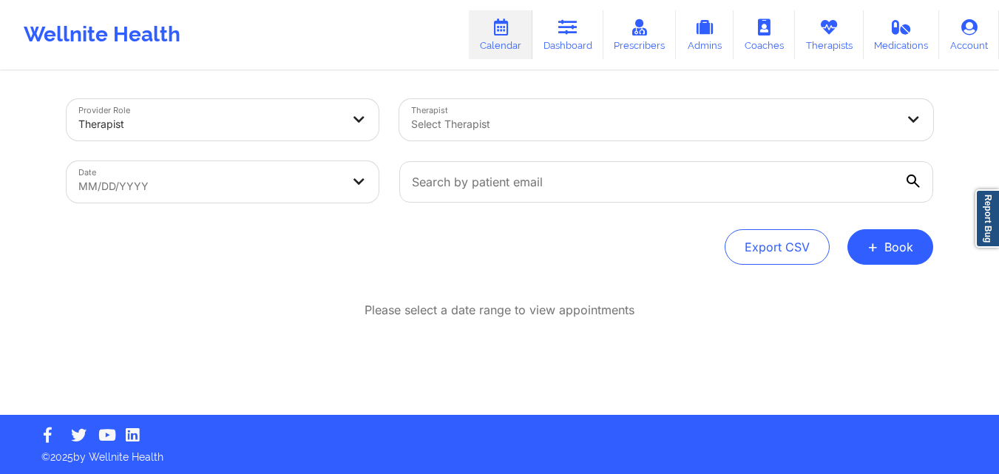
click at [532, 123] on div at bounding box center [653, 124] width 485 height 18
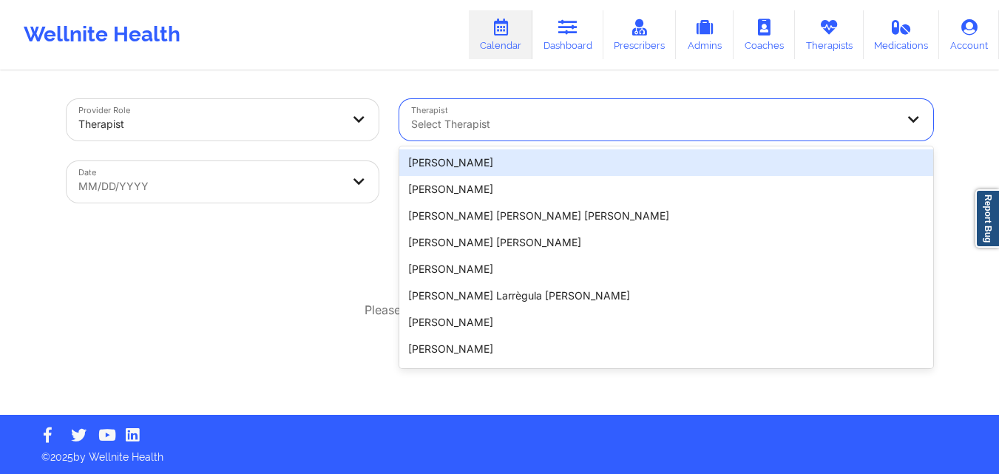
paste input "Amanda Calandro"
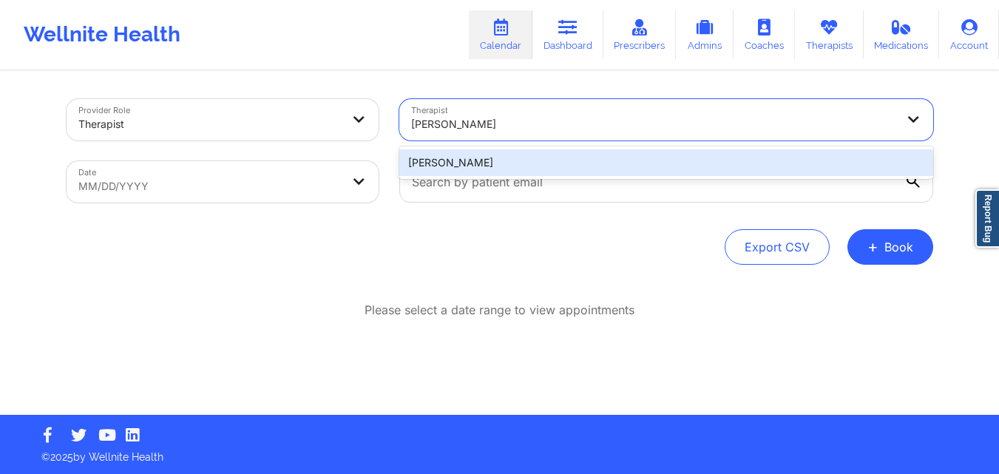
type input "Amanda Calandro"
click at [346, 190] on body "Wellnite Health Calendar Dashboard Prescribers Admins Coaches Therapists Medica…" at bounding box center [499, 237] width 999 height 474
select select "2025-8"
select select "2025-9"
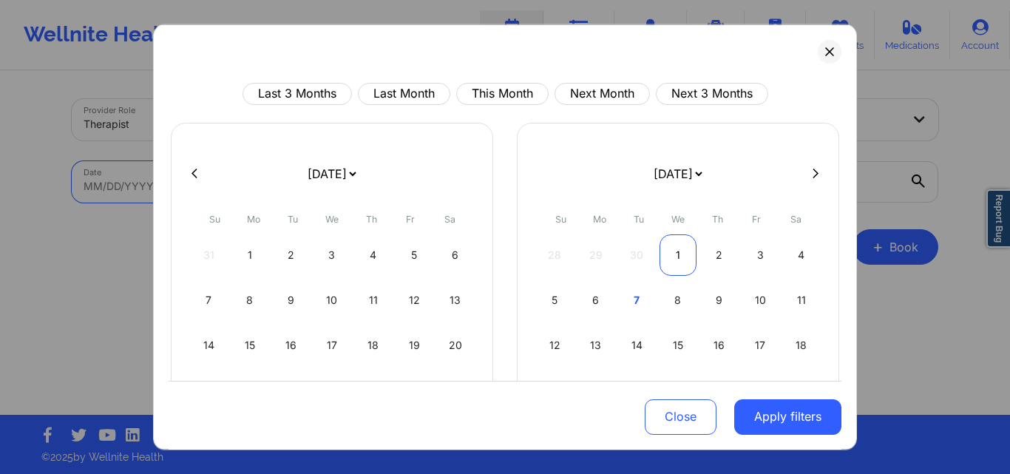
click at [673, 251] on div "1" at bounding box center [679, 254] width 38 height 41
select select "2025-9"
select select "2025-10"
select select "2025-9"
select select "2025-10"
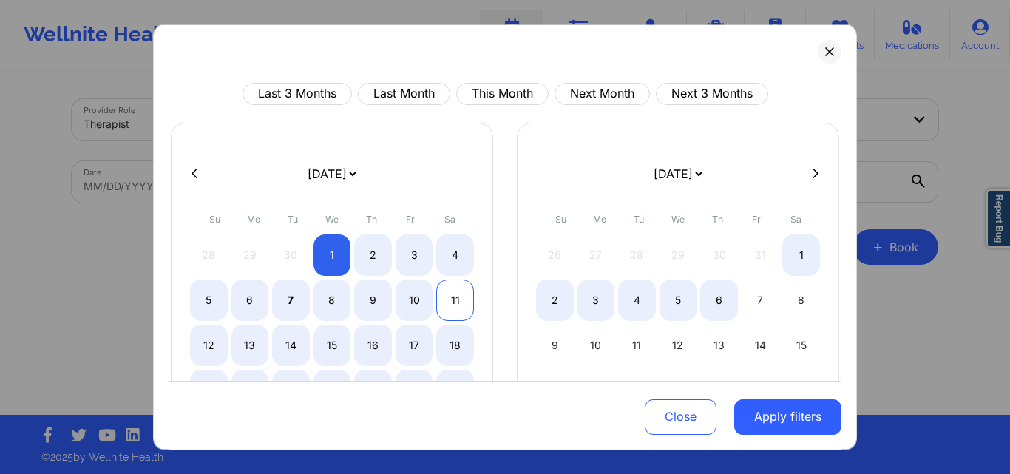
select select "2025-9"
select select "2025-10"
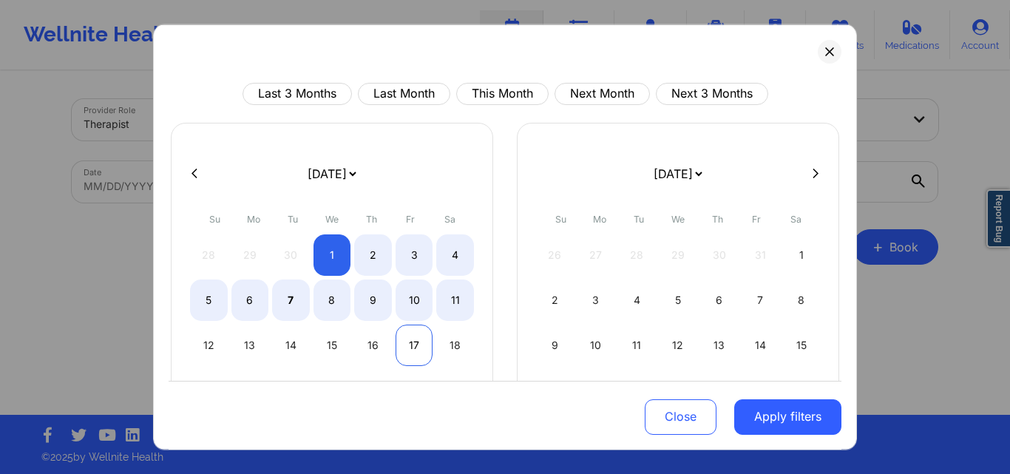
select select "2025-9"
select select "2025-10"
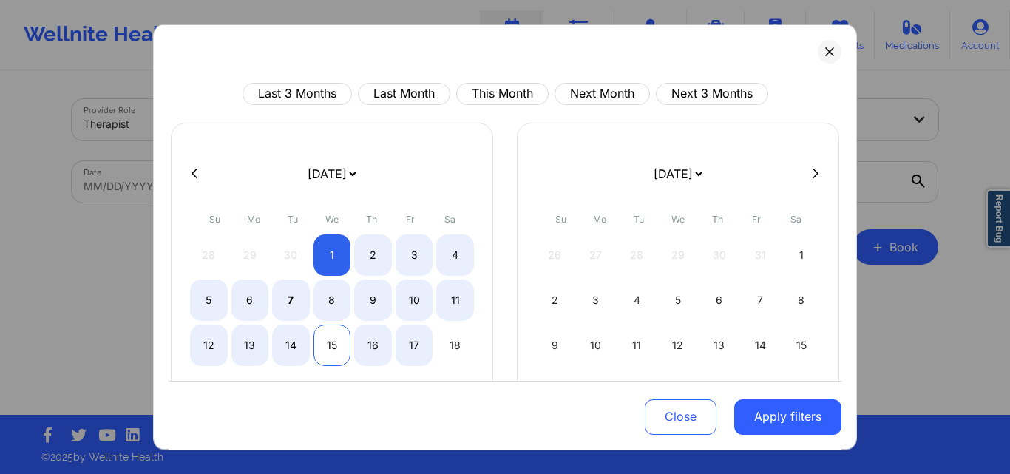
select select "2025-9"
select select "2025-10"
click at [328, 347] on div "15" at bounding box center [333, 344] width 38 height 41
select select "2025-9"
select select "2025-10"
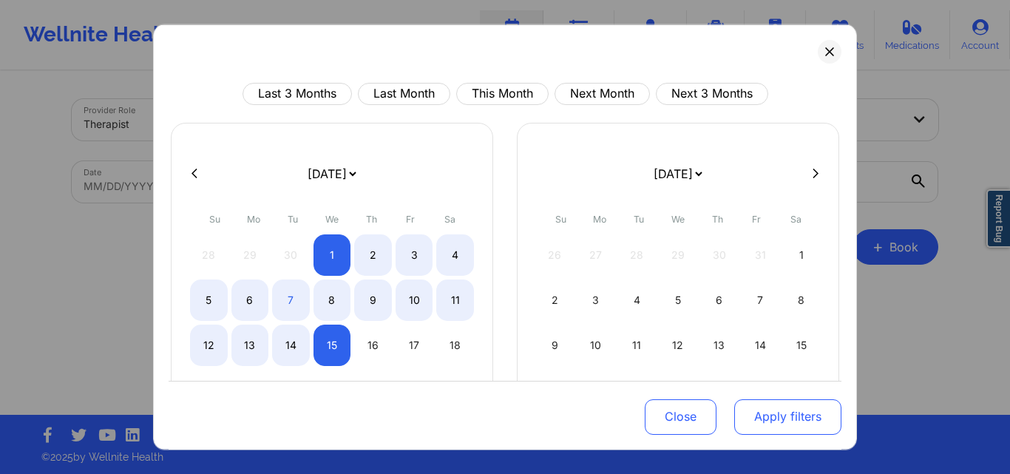
click at [749, 417] on button "Apply filters" at bounding box center [787, 416] width 107 height 35
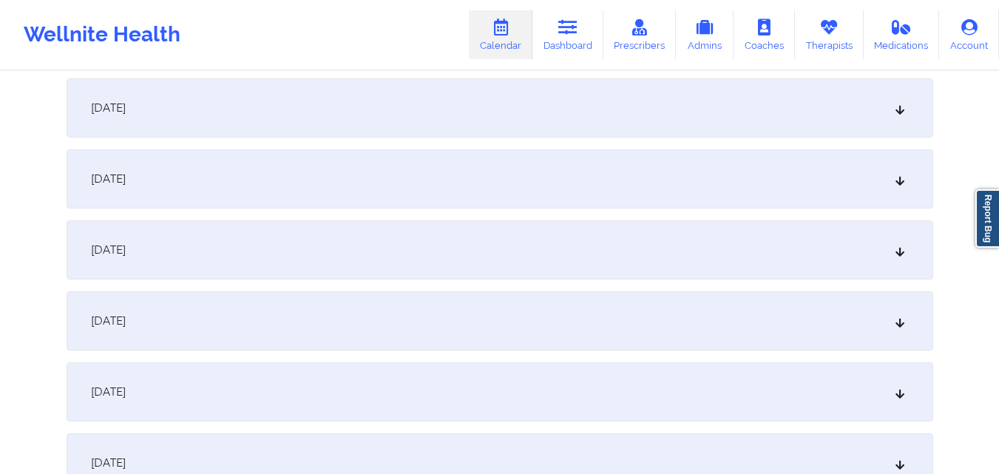
scroll to position [370, 0]
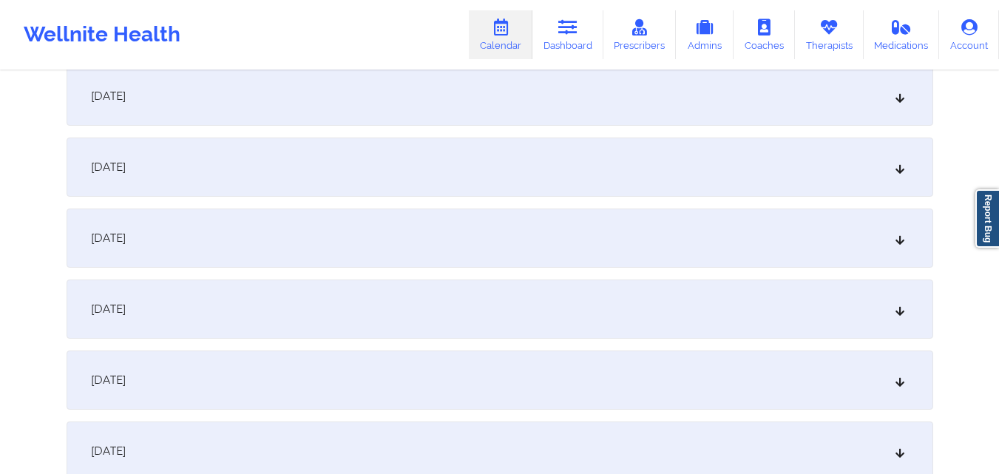
click at [427, 377] on div "[DATE]" at bounding box center [500, 380] width 867 height 59
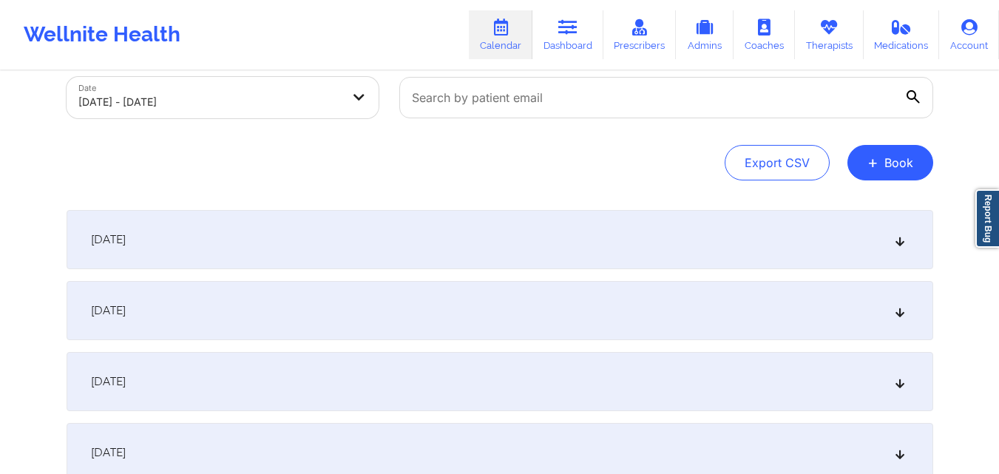
scroll to position [0, 0]
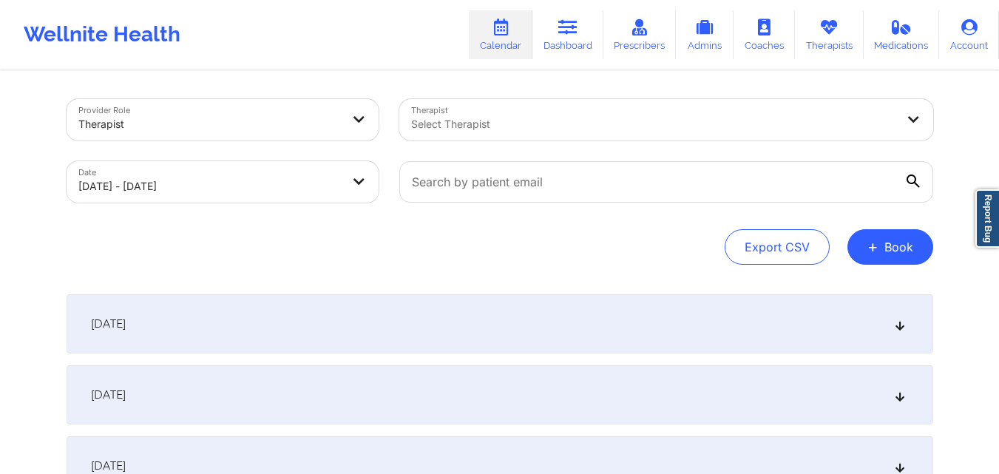
click at [538, 127] on div at bounding box center [653, 124] width 485 height 18
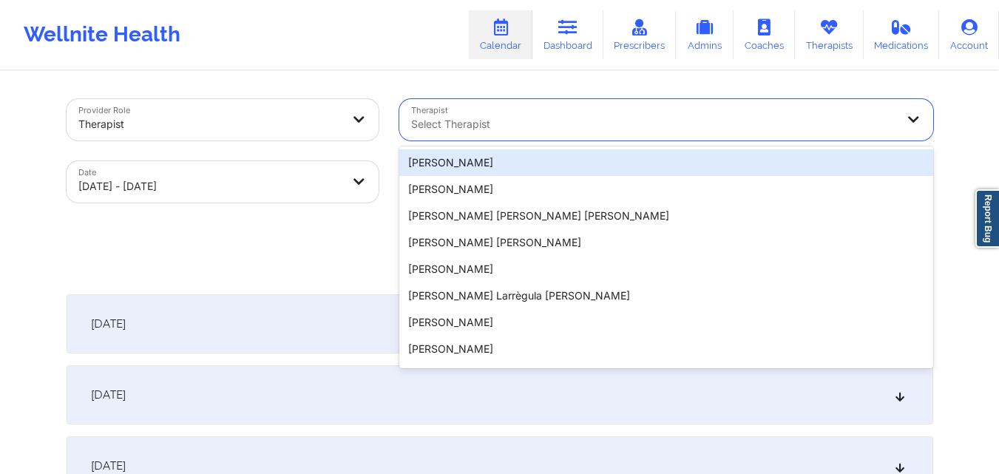
paste input "Amanda Calandro"
type input "Amanda Calandro"
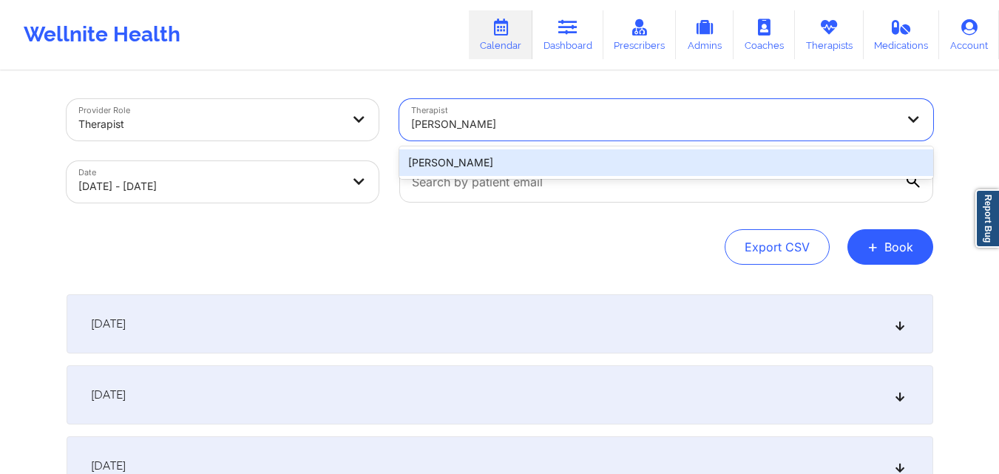
click at [564, 163] on div "amanda calandro" at bounding box center [666, 162] width 534 height 27
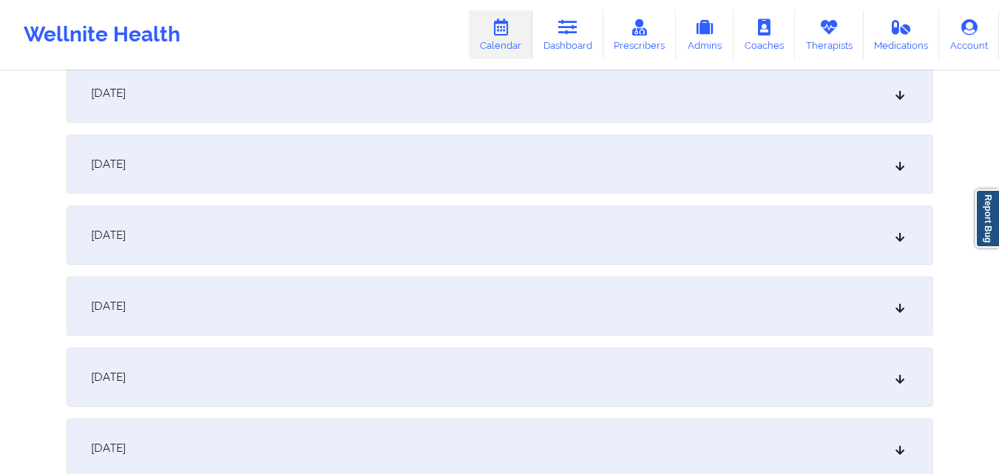
scroll to position [518, 0]
click at [504, 245] on div "[DATE]" at bounding box center [500, 232] width 867 height 59
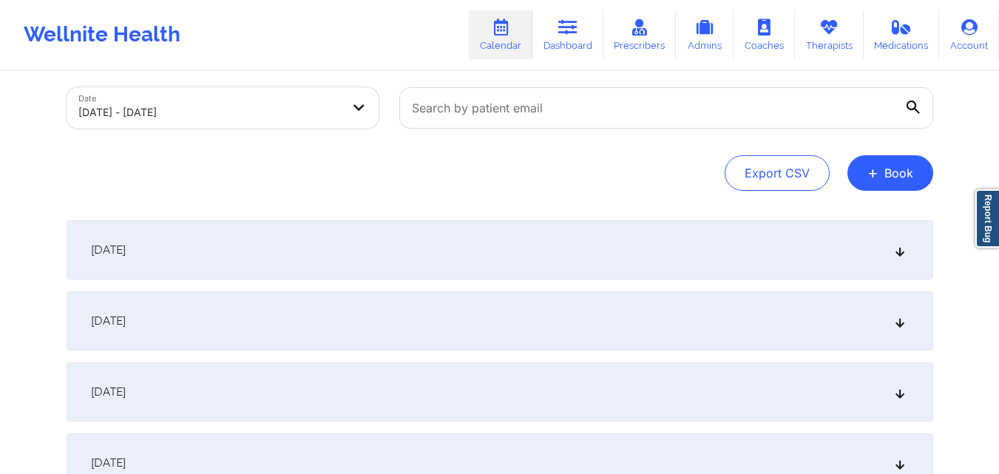
scroll to position [0, 0]
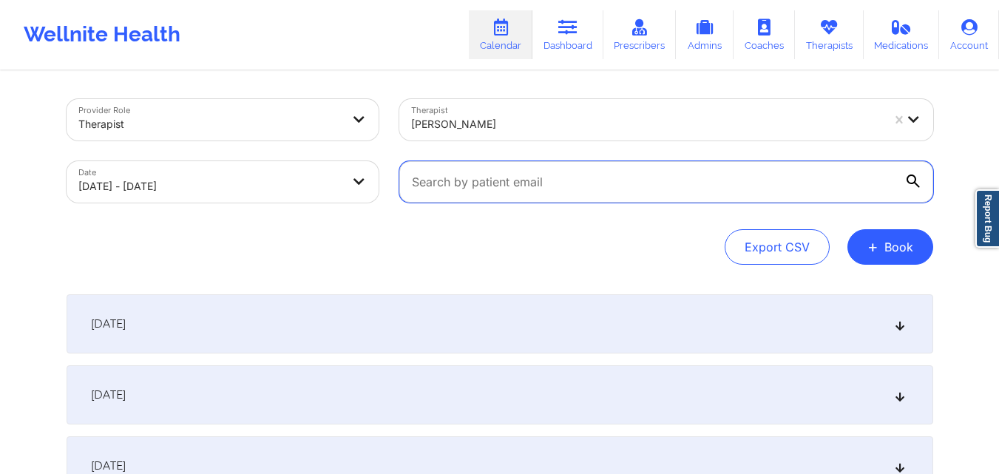
click at [546, 179] on input "text" at bounding box center [666, 181] width 534 height 41
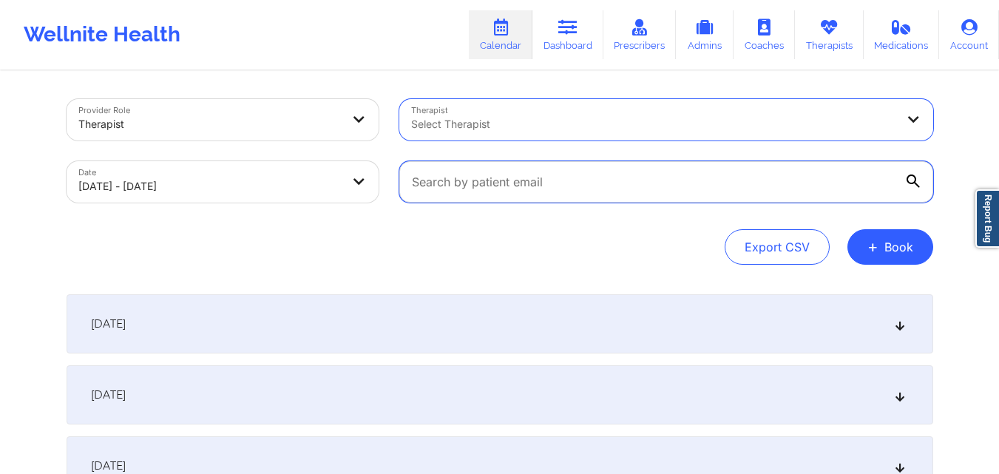
click at [649, 180] on input "text" at bounding box center [666, 181] width 534 height 41
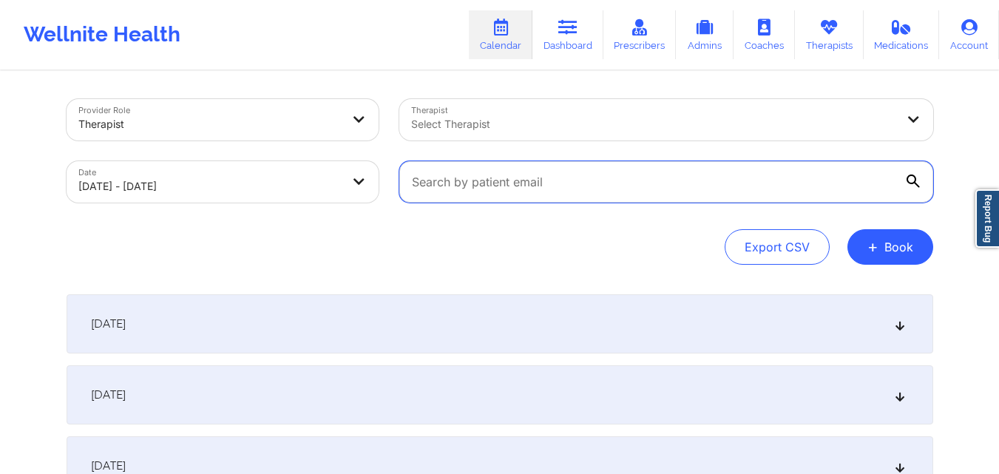
paste input "Alberto Gutierrez-casso"
type input "Alberto Gutierrez-casso"
paste input "agutierrez2k@gmail.com"
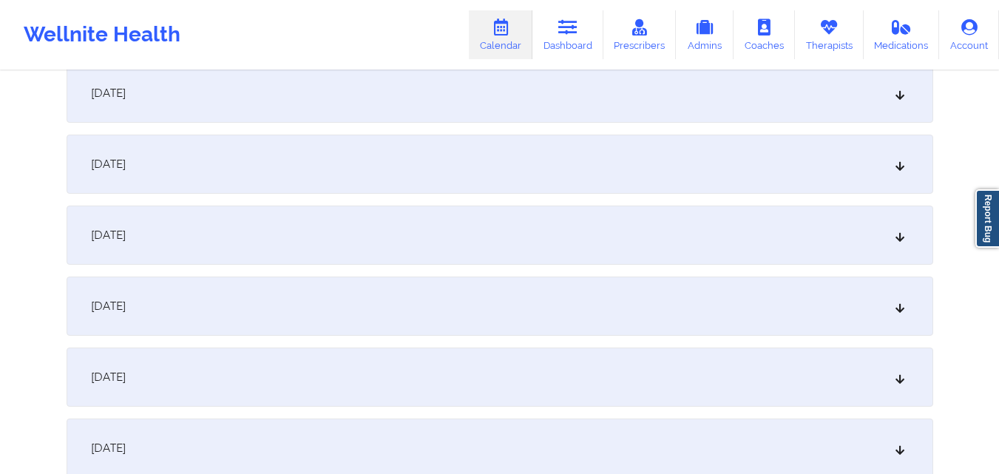
scroll to position [592, 0]
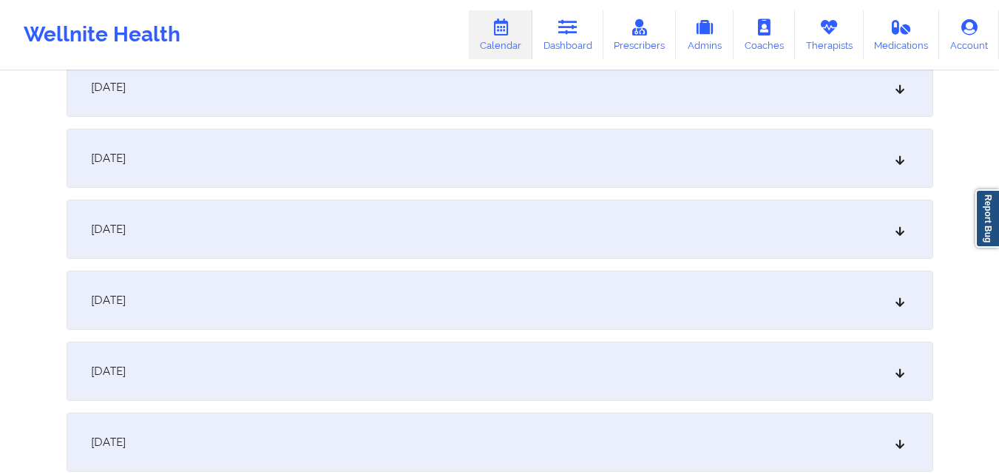
click at [419, 373] on div "[DATE]" at bounding box center [500, 371] width 867 height 59
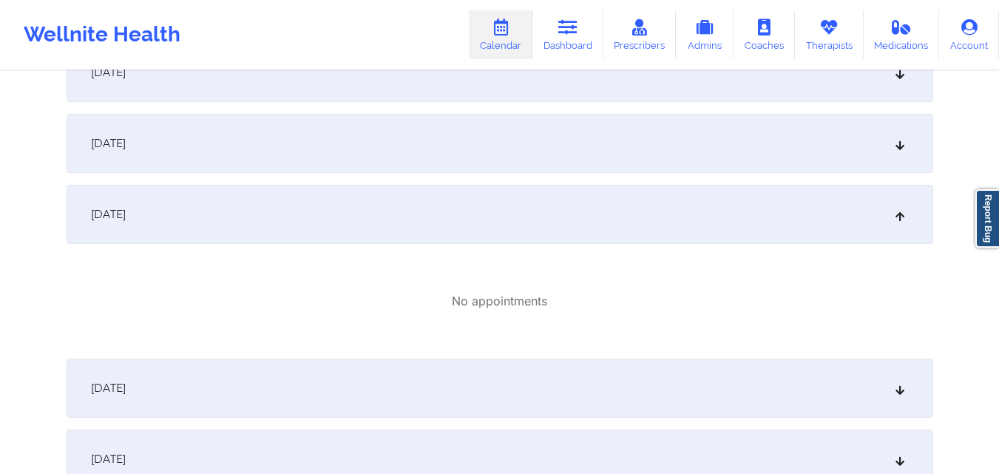
scroll to position [666, 0]
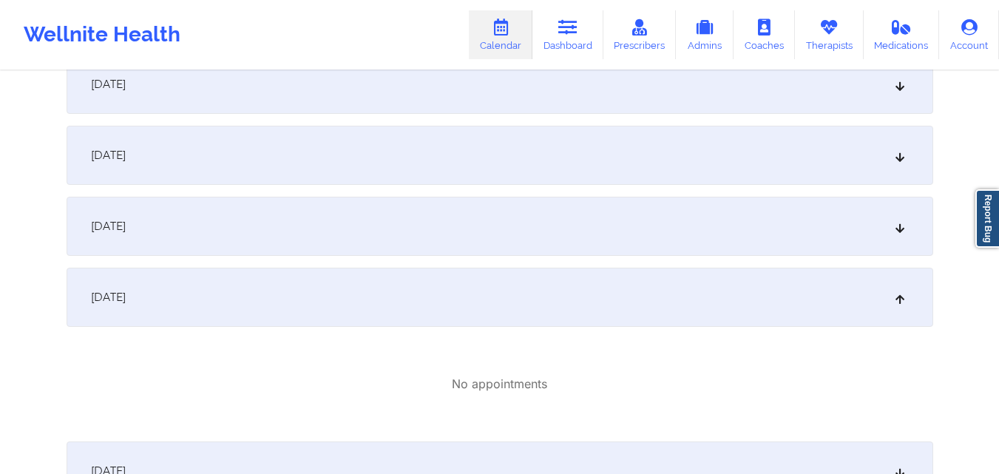
click at [522, 231] on div "[DATE]" at bounding box center [500, 226] width 867 height 59
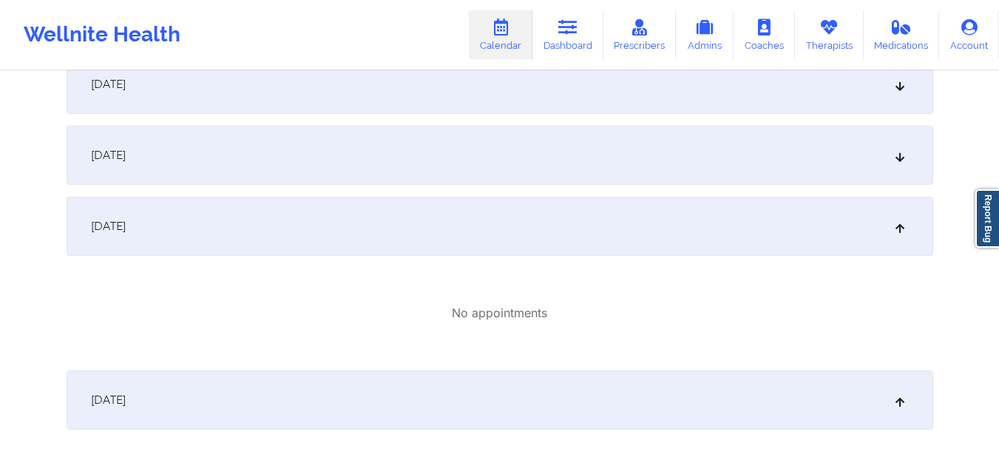
click at [498, 251] on div "[DATE]" at bounding box center [500, 226] width 867 height 59
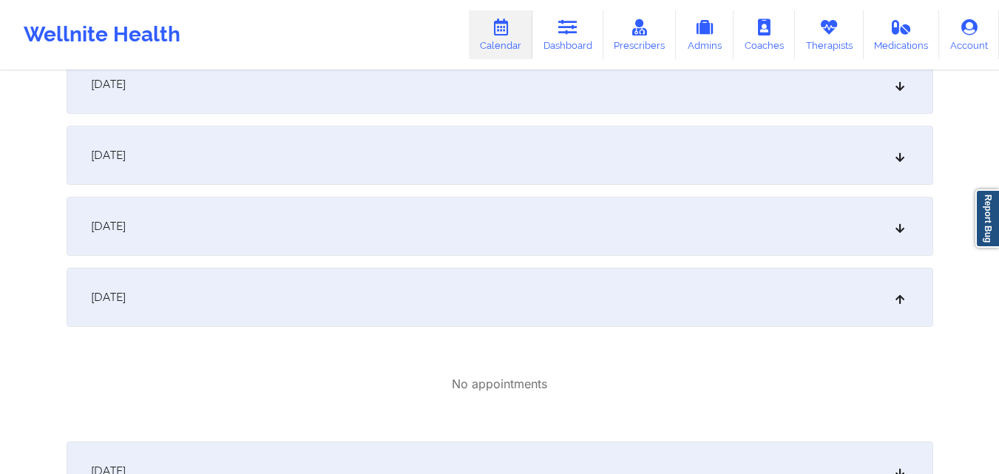
click at [498, 163] on div "[DATE]" at bounding box center [500, 155] width 867 height 59
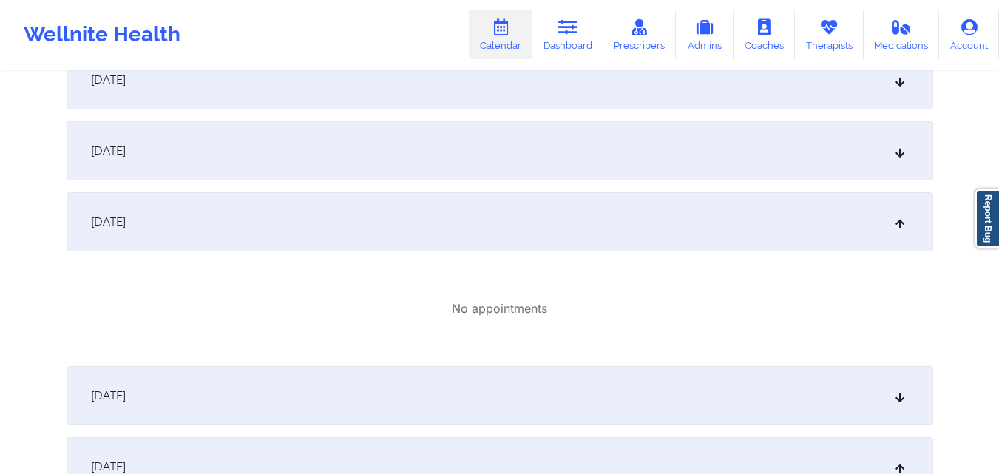
scroll to position [518, 0]
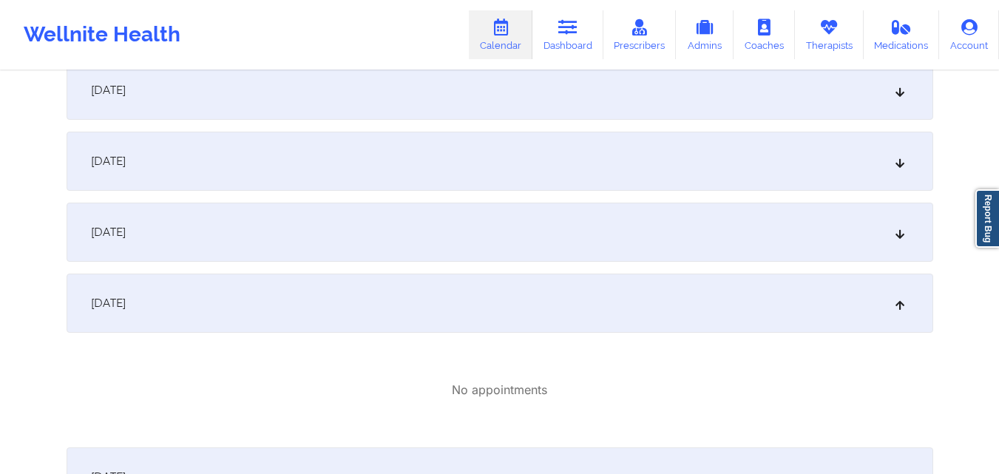
click at [529, 239] on div "[DATE]" at bounding box center [500, 232] width 867 height 59
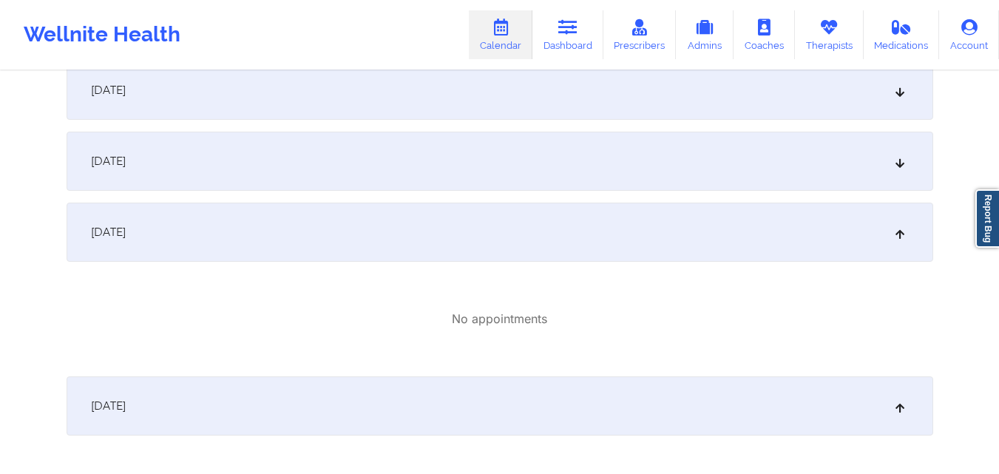
click at [522, 173] on div "[DATE]" at bounding box center [500, 161] width 867 height 59
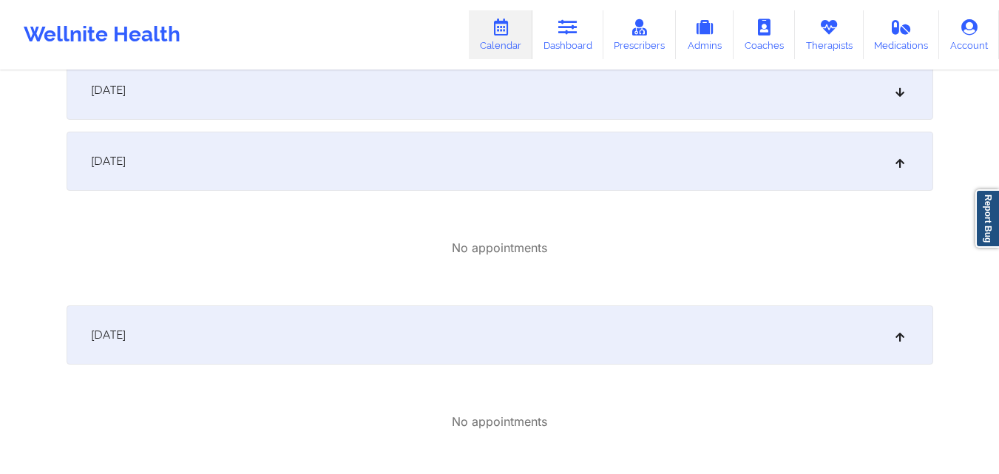
click at [500, 103] on div "[DATE]" at bounding box center [500, 90] width 867 height 59
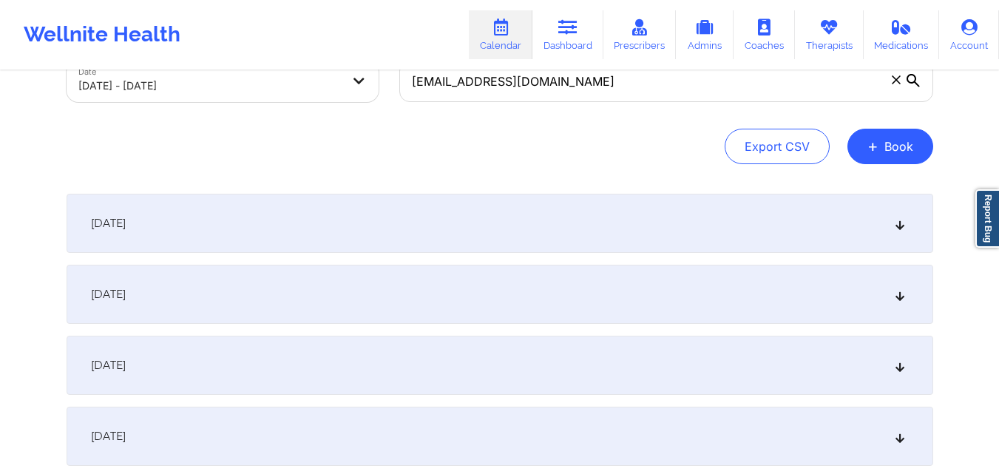
scroll to position [74, 0]
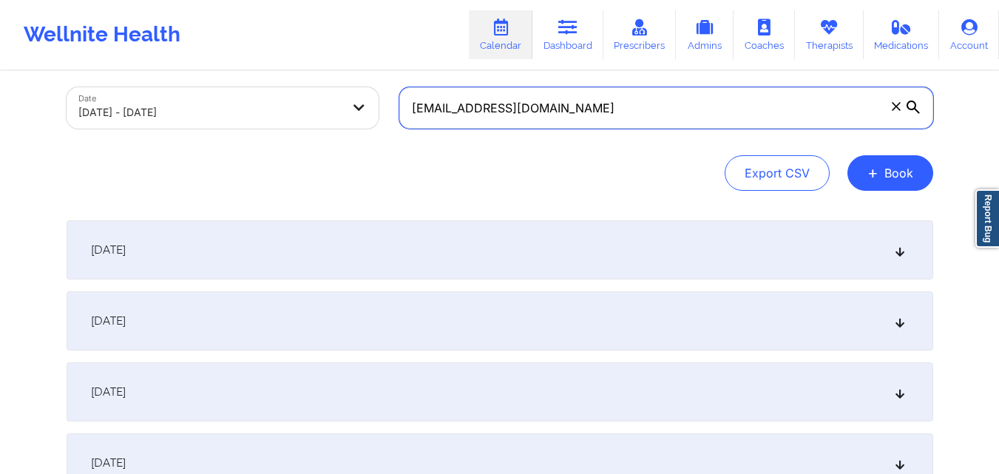
click at [629, 102] on input "agutierrez2k@gmail.com" at bounding box center [666, 107] width 534 height 41
paste input "gelemyflorez"
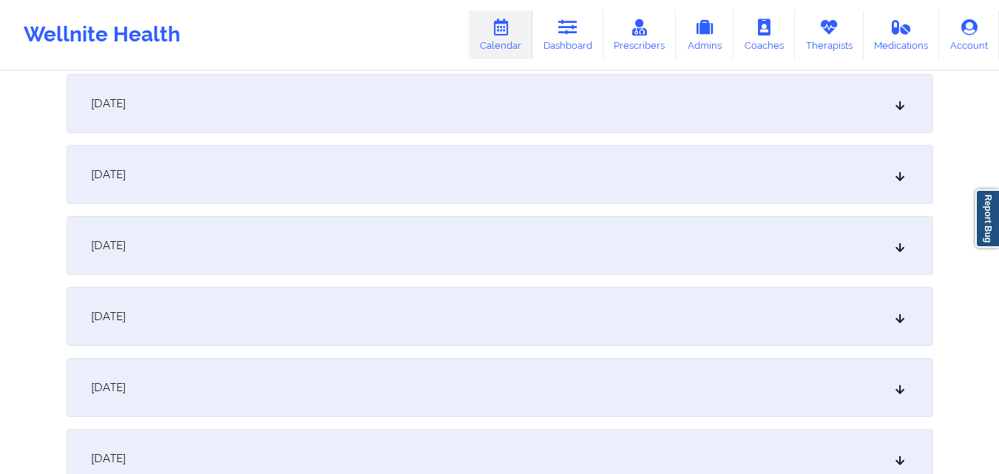
scroll to position [444, 0]
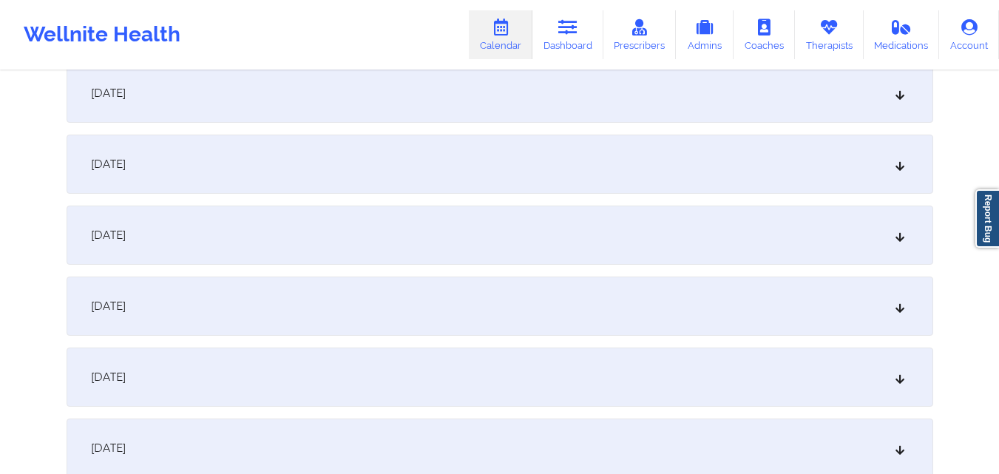
type input "gelemyflorez@gmail.com"
click at [461, 294] on div "[DATE]" at bounding box center [500, 306] width 867 height 59
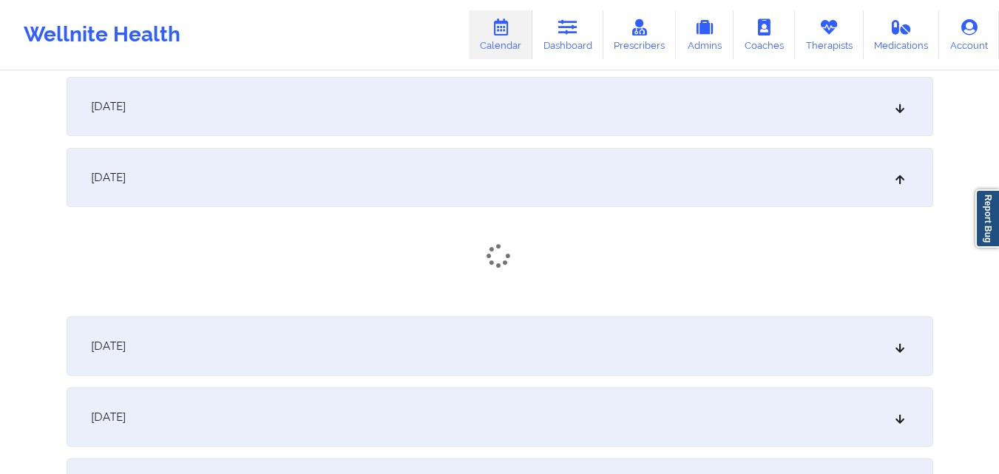
scroll to position [592, 0]
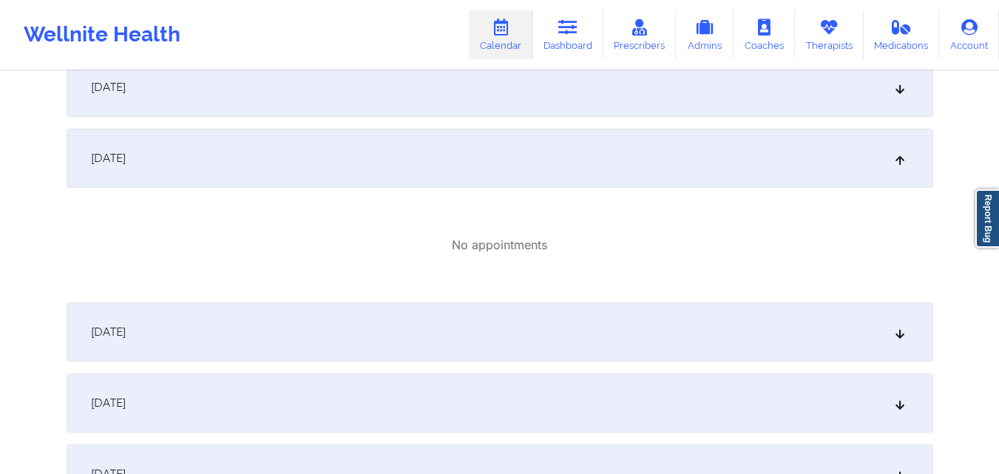
click at [464, 356] on div "[DATE]" at bounding box center [500, 331] width 867 height 59
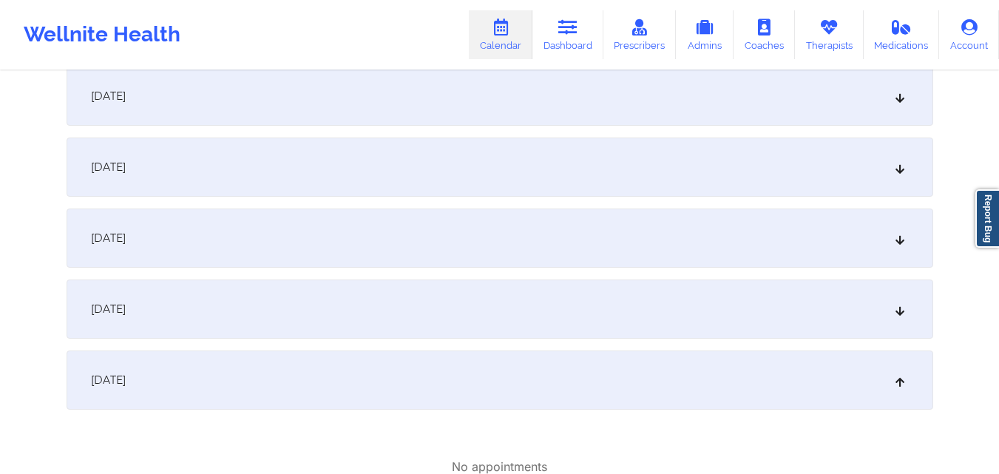
scroll to position [0, 0]
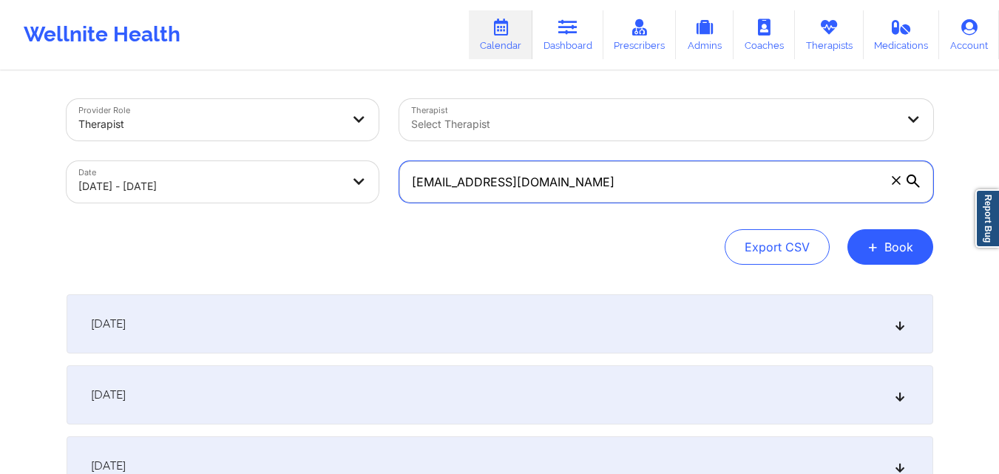
click at [660, 196] on input "gelemyflorez@gmail.com" at bounding box center [666, 181] width 534 height 41
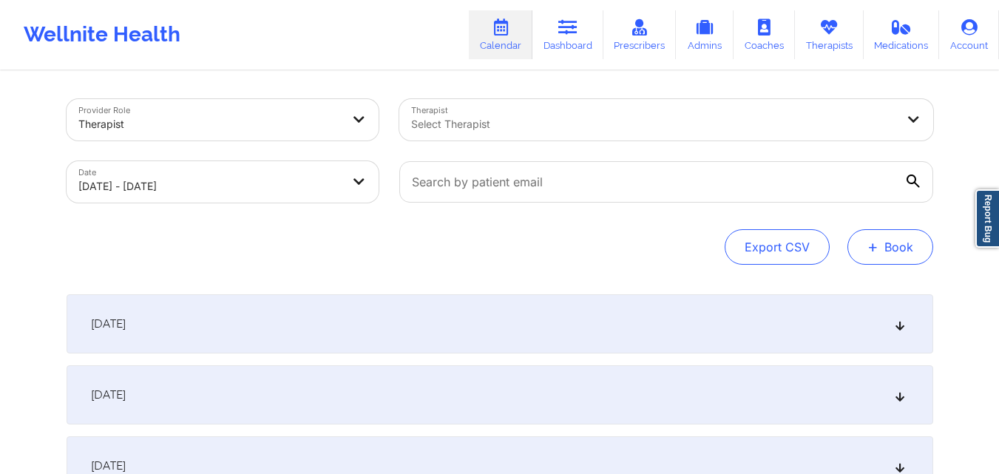
click at [872, 251] on span "+" at bounding box center [872, 247] width 11 height 8
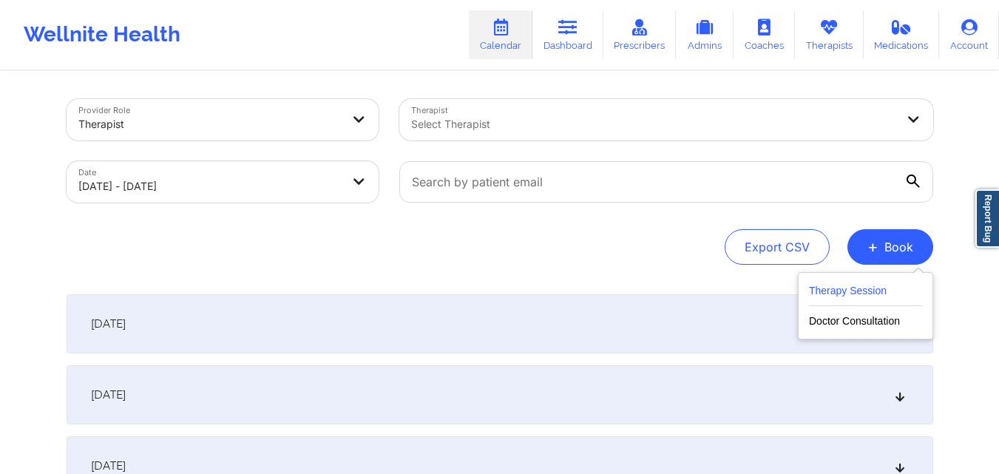
click at [854, 293] on button "Therapy Session" at bounding box center [865, 294] width 113 height 24
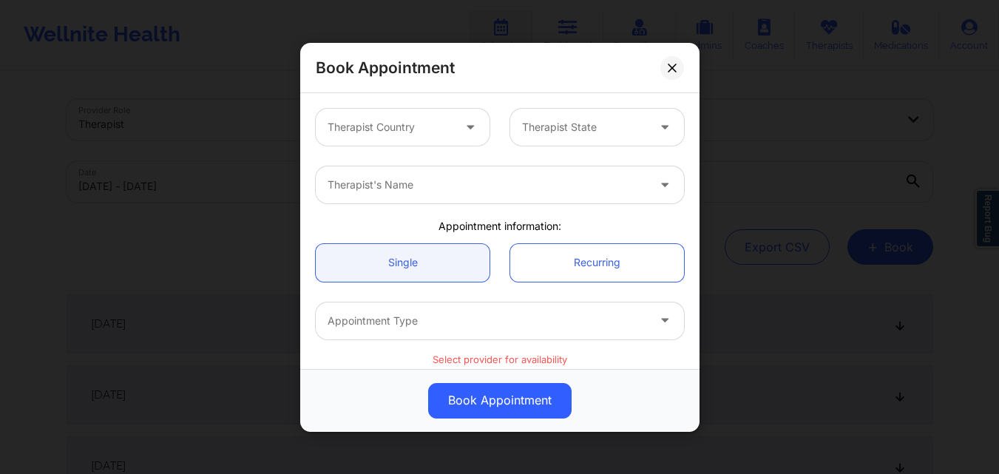
click at [400, 124] on div at bounding box center [390, 127] width 125 height 18
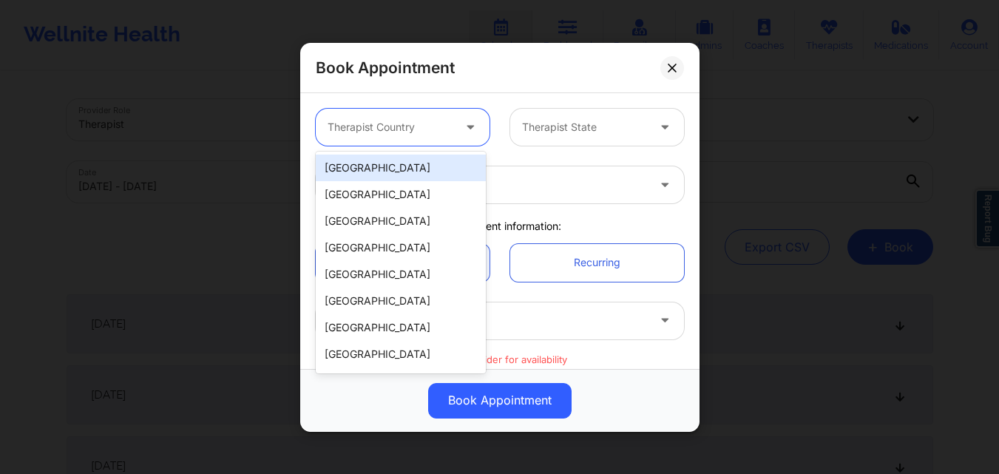
click at [405, 169] on div "[GEOGRAPHIC_DATA]" at bounding box center [401, 168] width 170 height 27
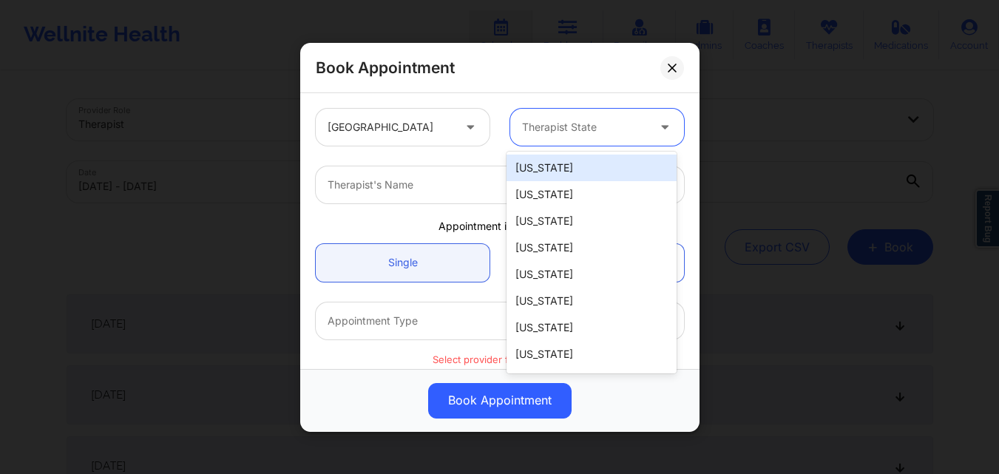
click at [548, 141] on div "Therapist State" at bounding box center [579, 127] width 138 height 37
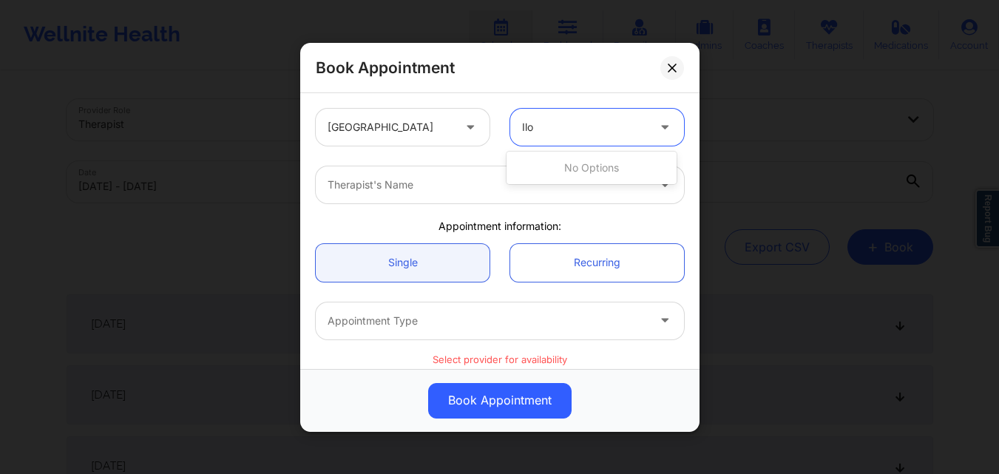
type input "Il"
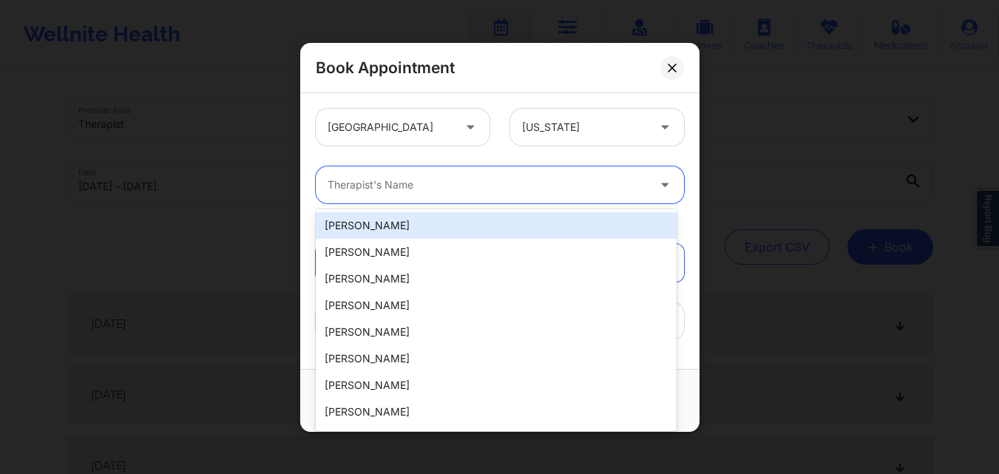
click at [404, 190] on div at bounding box center [487, 185] width 319 height 18
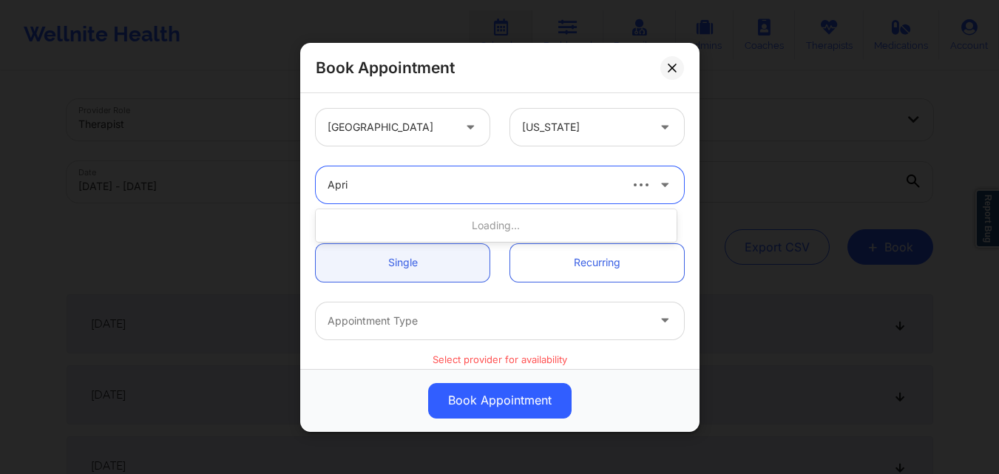
type input "April"
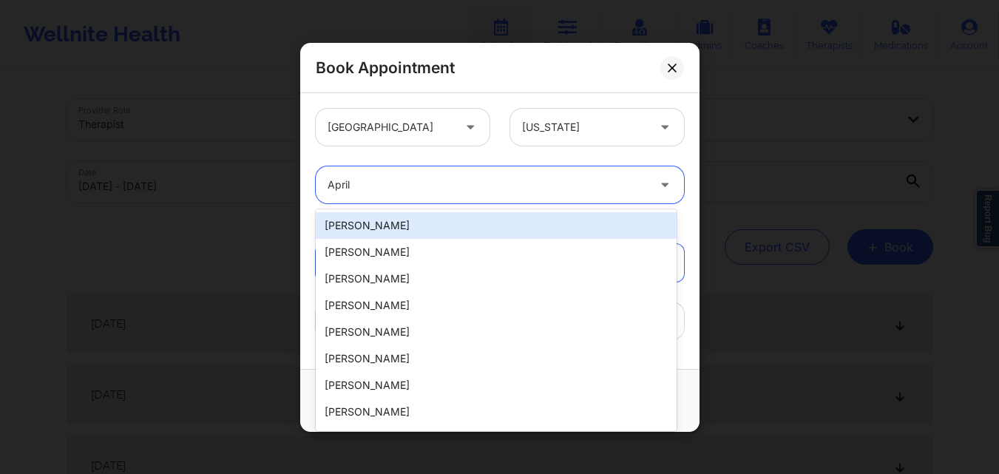
click at [413, 218] on div "[PERSON_NAME]" at bounding box center [496, 225] width 361 height 27
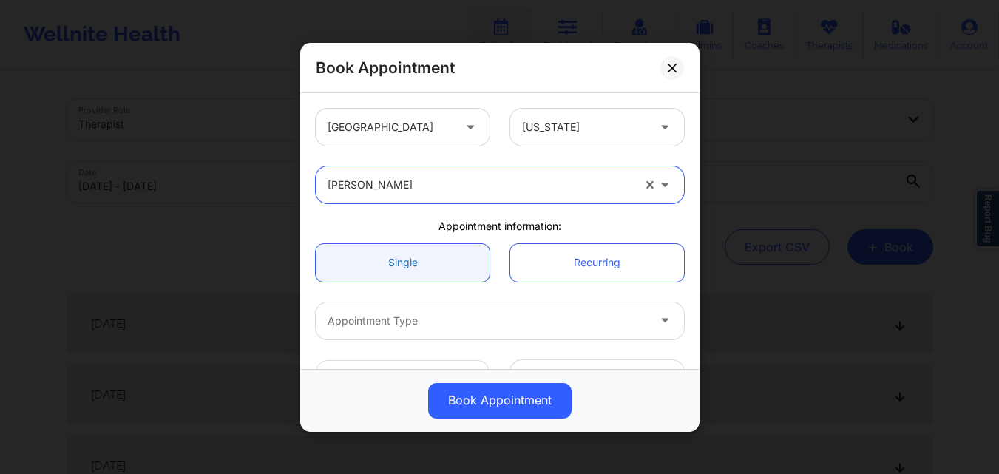
click at [402, 271] on link "Single" at bounding box center [403, 262] width 174 height 38
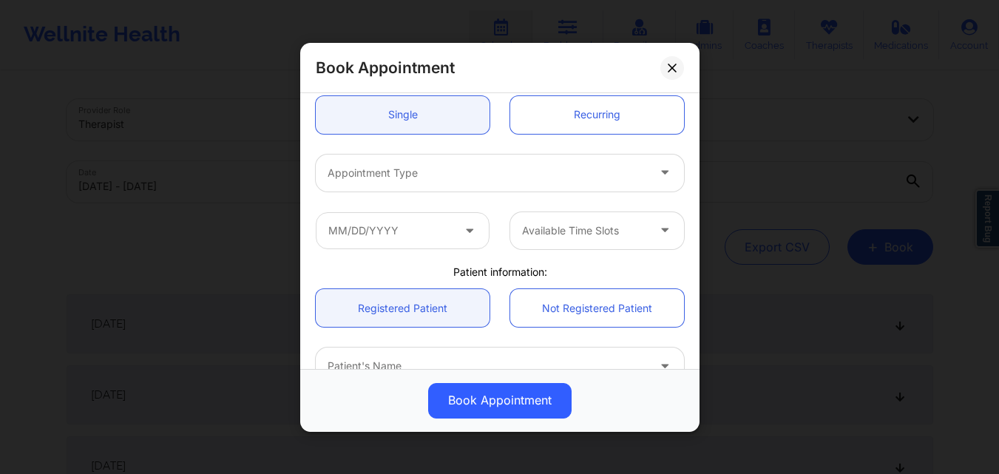
click at [425, 183] on div "Appointment Type" at bounding box center [482, 172] width 333 height 37
type input "[PERSON_NAME]"
click at [417, 180] on div at bounding box center [487, 172] width 319 height 18
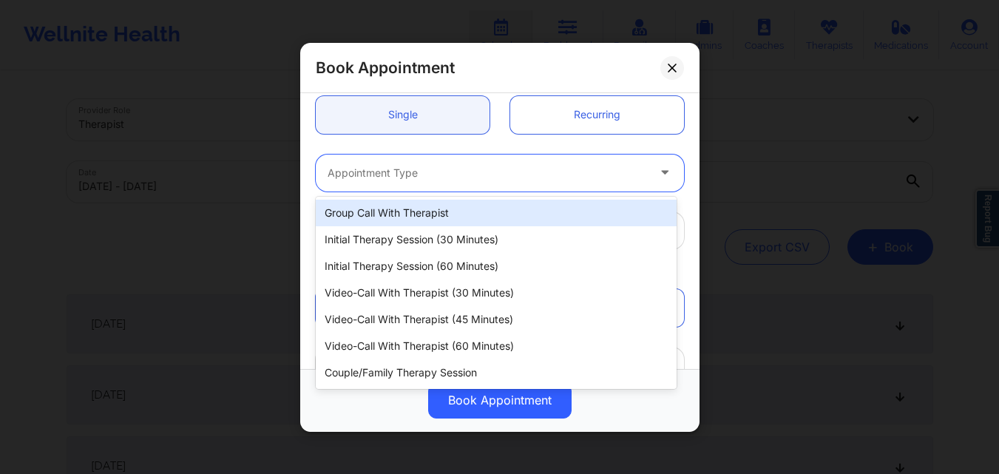
click at [417, 180] on div at bounding box center [487, 172] width 319 height 18
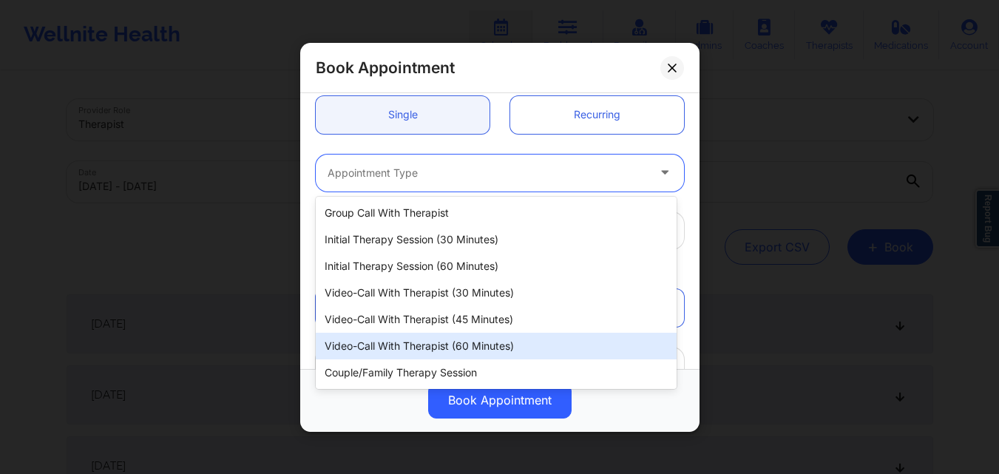
click at [417, 345] on div "Video-Call with Therapist (60 minutes)" at bounding box center [496, 346] width 361 height 27
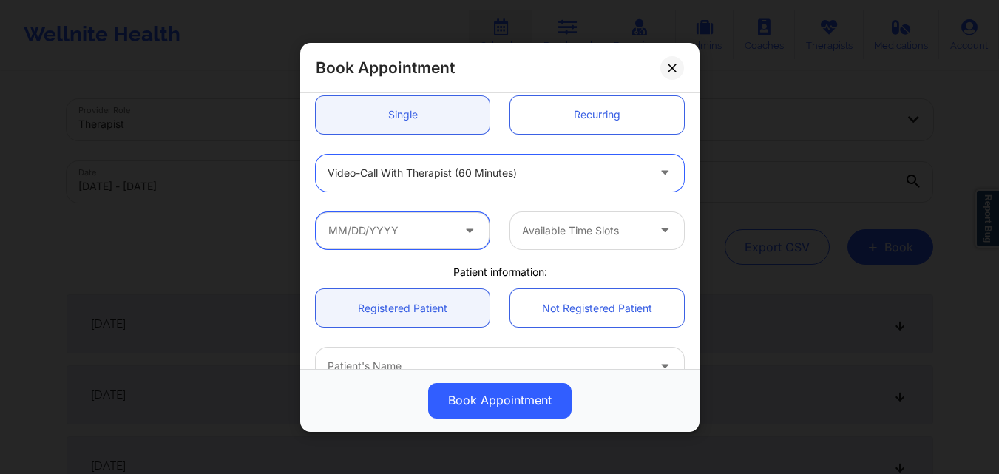
click at [392, 240] on input "text" at bounding box center [403, 229] width 174 height 37
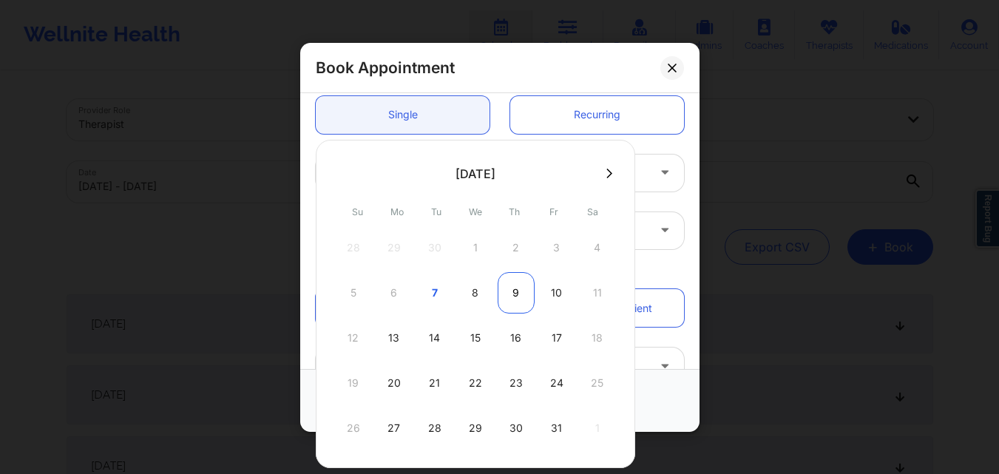
click at [515, 294] on div "9" at bounding box center [516, 292] width 37 height 41
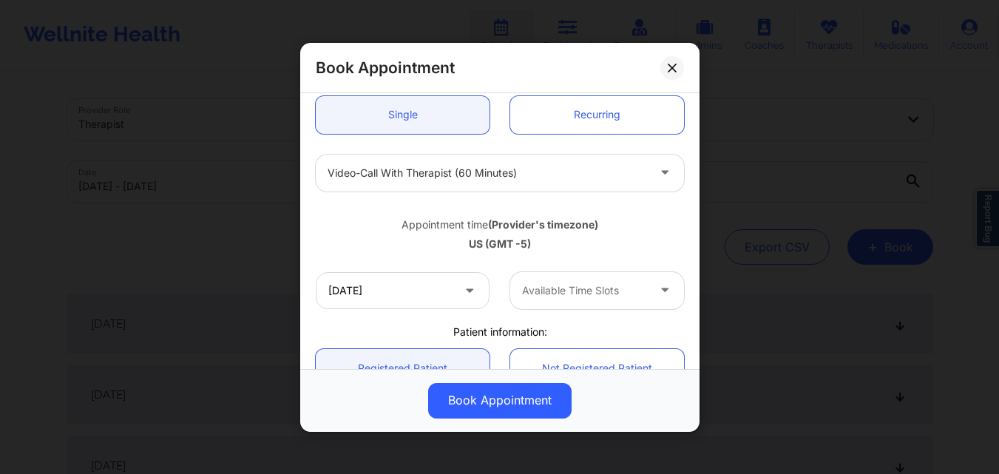
click at [581, 294] on div at bounding box center [584, 291] width 125 height 18
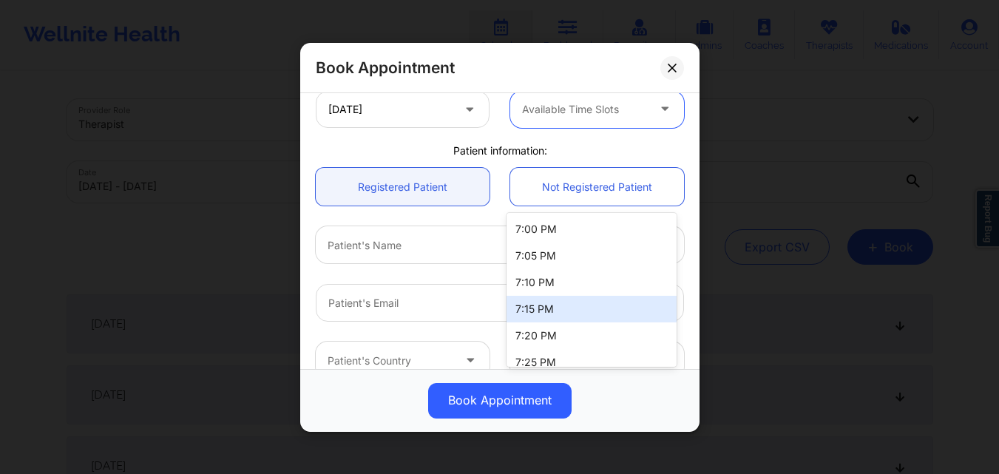
scroll to position [190, 0]
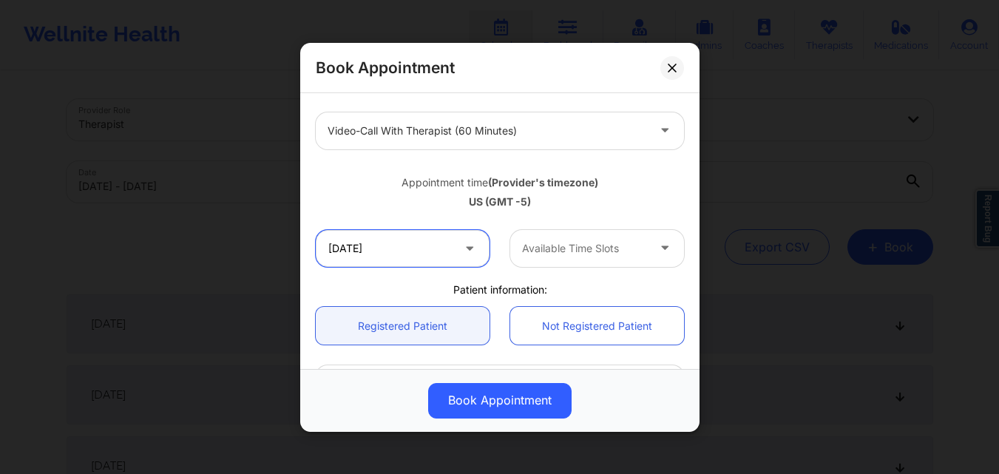
click at [438, 253] on input "[DATE]" at bounding box center [403, 247] width 174 height 37
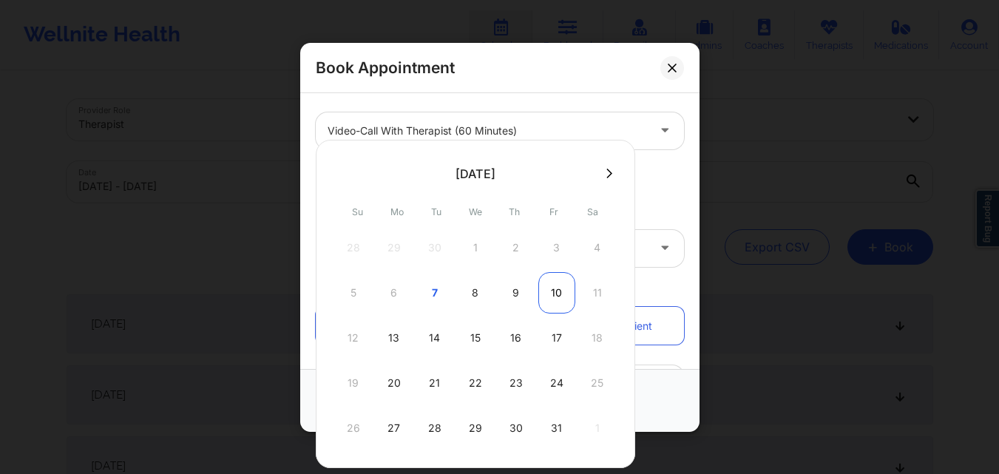
click at [561, 297] on div "10" at bounding box center [556, 292] width 37 height 41
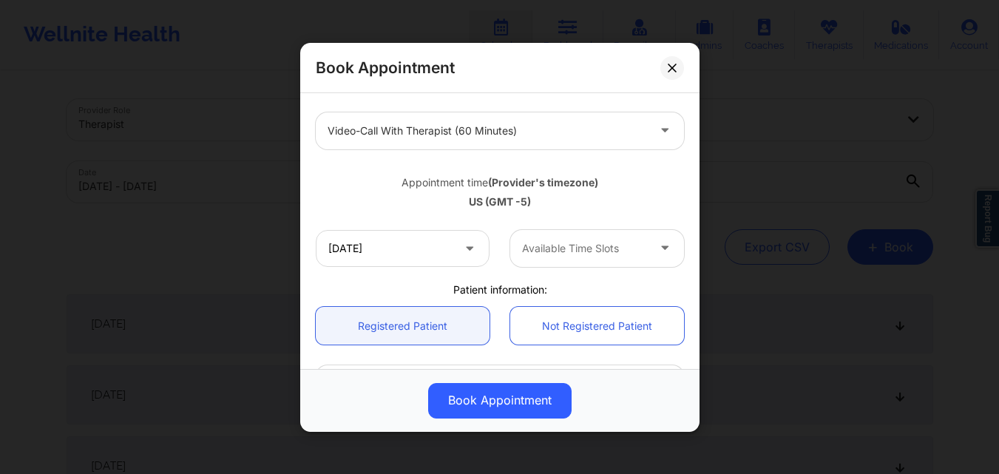
click at [538, 247] on div at bounding box center [584, 249] width 125 height 18
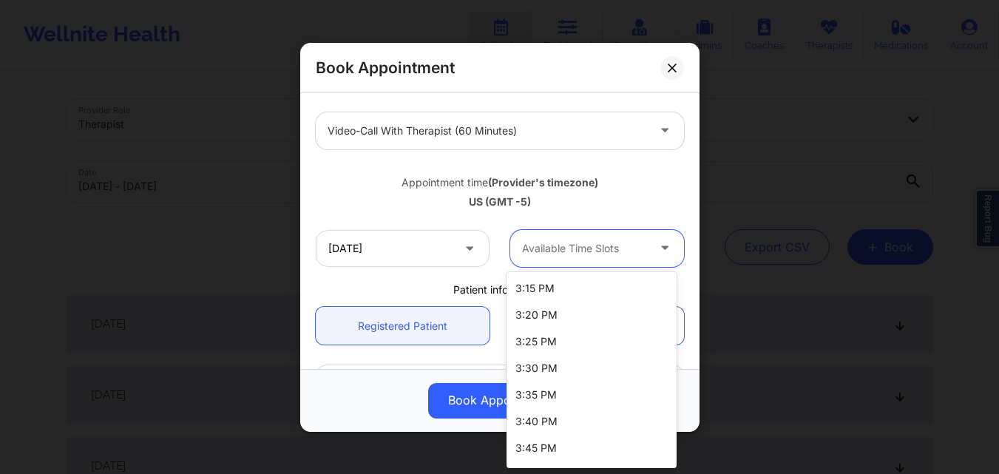
scroll to position [2073, 0]
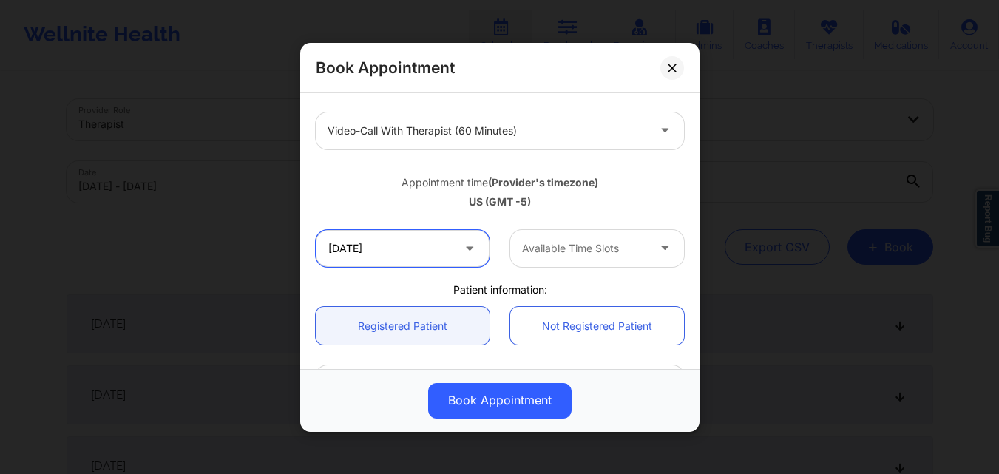
click at [446, 248] on input "10/10/2025" at bounding box center [403, 247] width 174 height 37
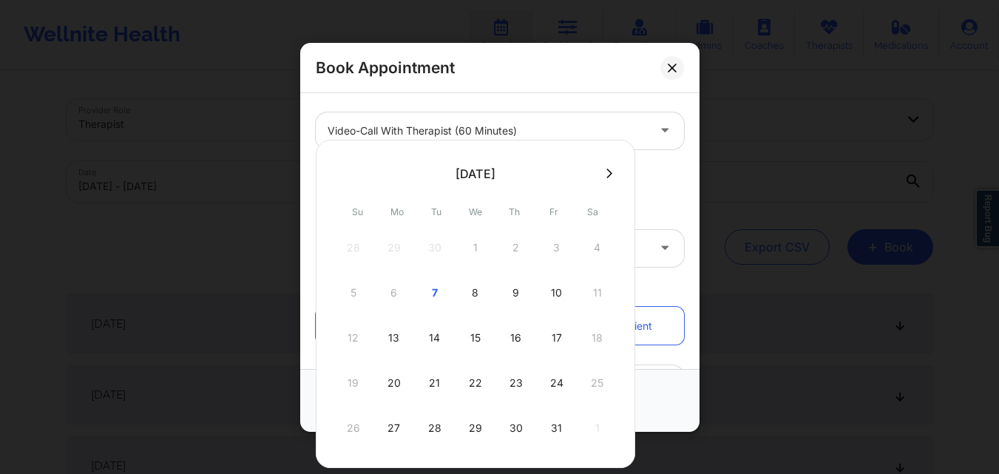
click at [609, 168] on button at bounding box center [609, 173] width 15 height 13
click at [342, 174] on icon at bounding box center [342, 173] width 6 height 11
click at [517, 290] on div "9" at bounding box center [516, 292] width 37 height 41
type input "[DATE]"
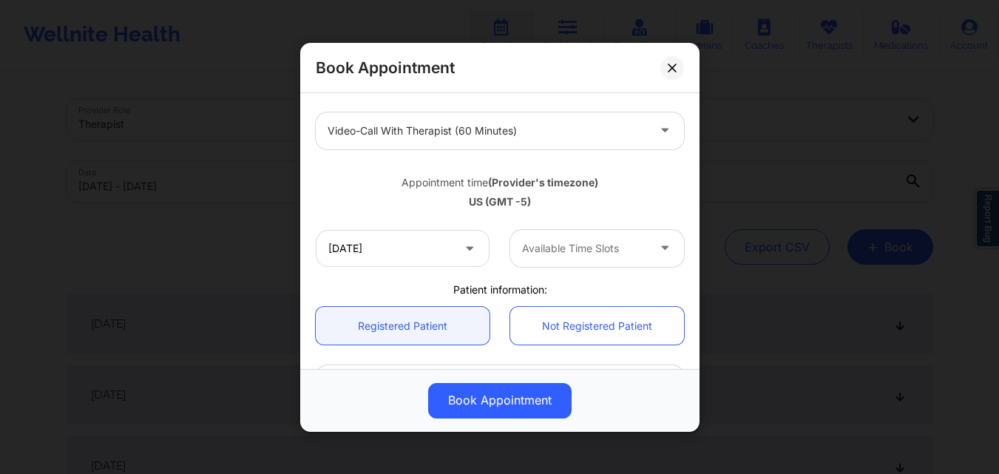
click at [594, 240] on div at bounding box center [584, 249] width 125 height 18
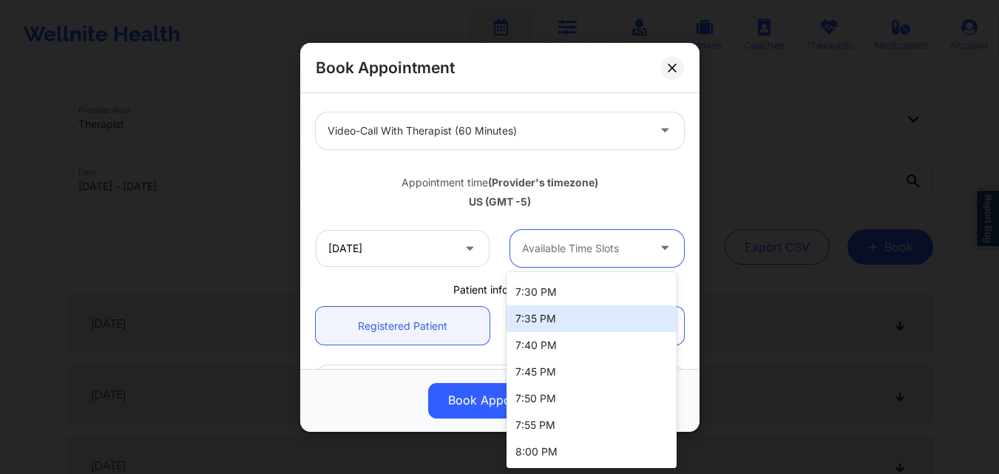
scroll to position [0, 0]
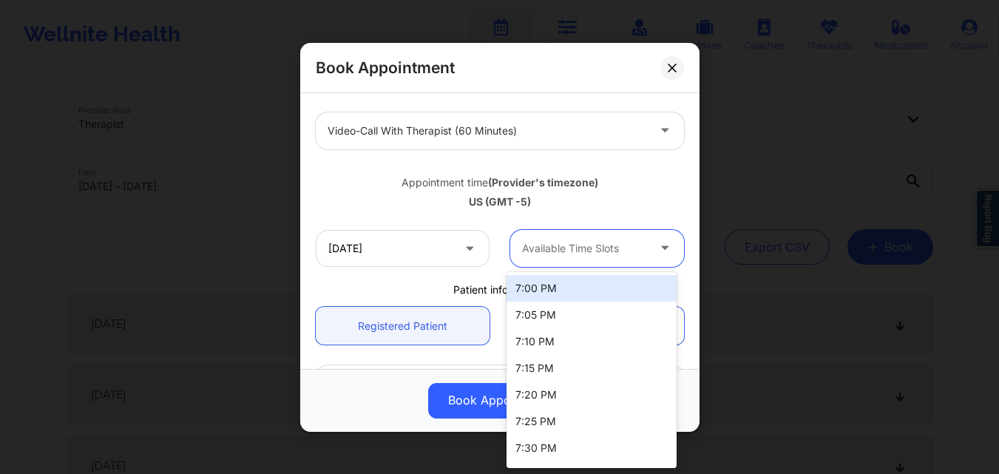
click at [602, 178] on div "Appointment time (Provider's timezone)" at bounding box center [500, 182] width 368 height 15
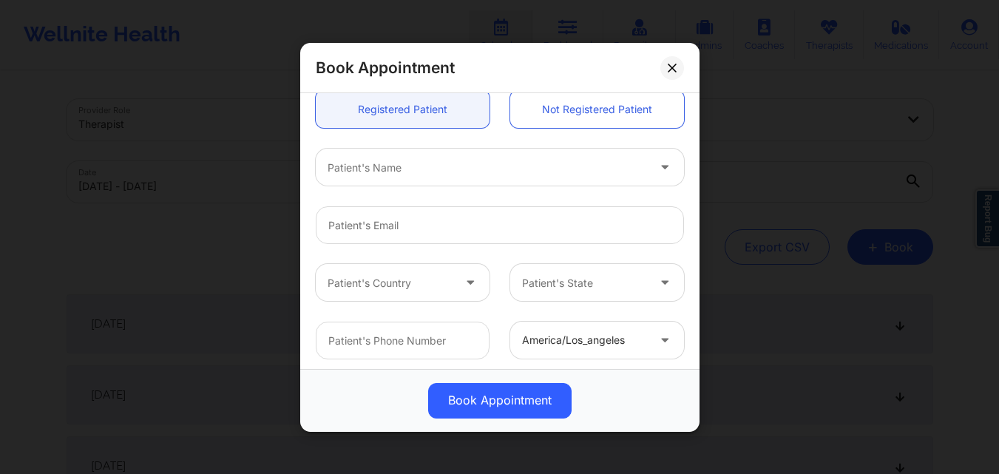
scroll to position [412, 0]
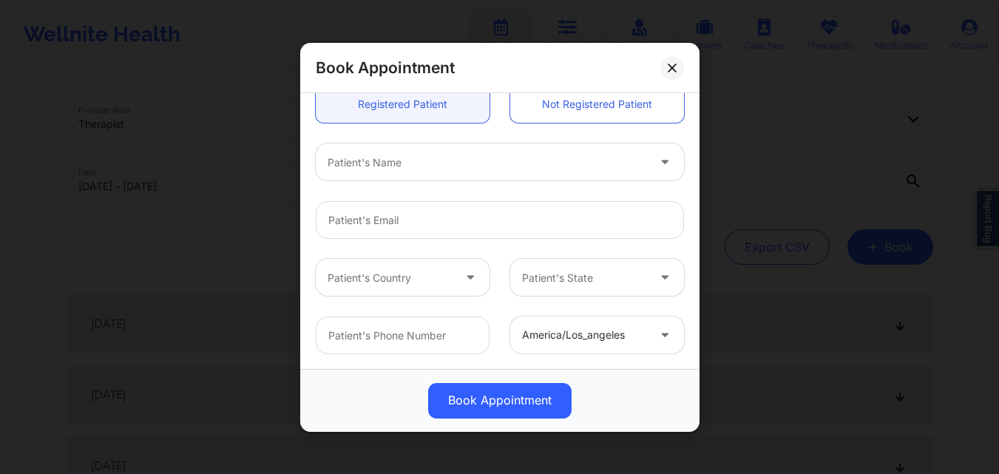
click at [405, 175] on div "Patient's Name" at bounding box center [482, 161] width 333 height 37
type input "[PERSON_NAME]"
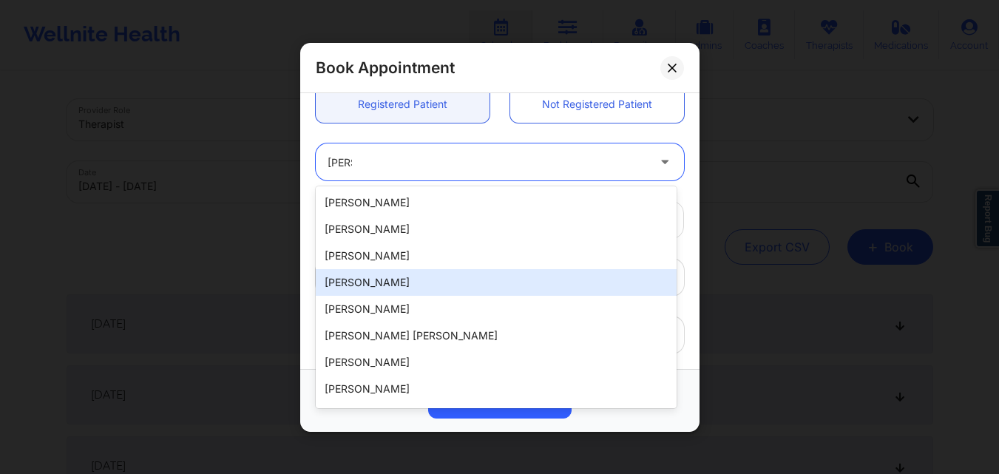
click at [427, 287] on div "[PERSON_NAME]" at bounding box center [496, 282] width 361 height 27
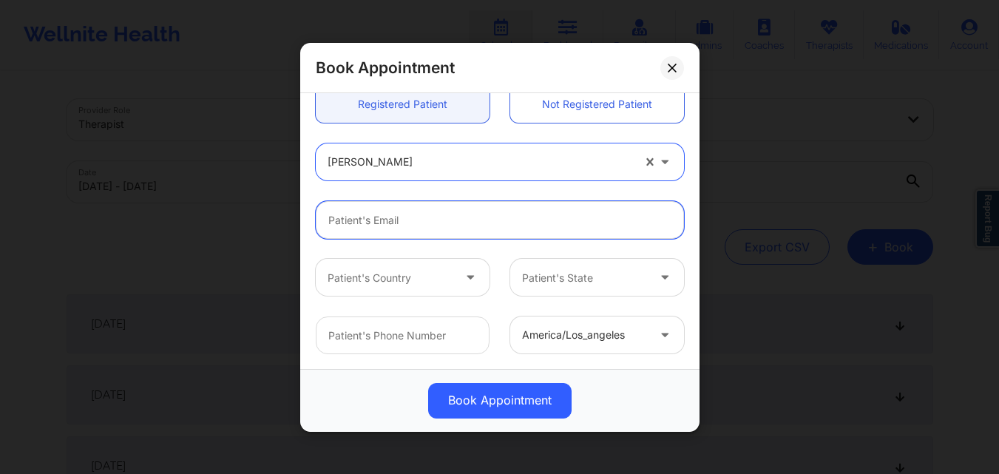
click at [484, 223] on input "email" at bounding box center [500, 220] width 368 height 38
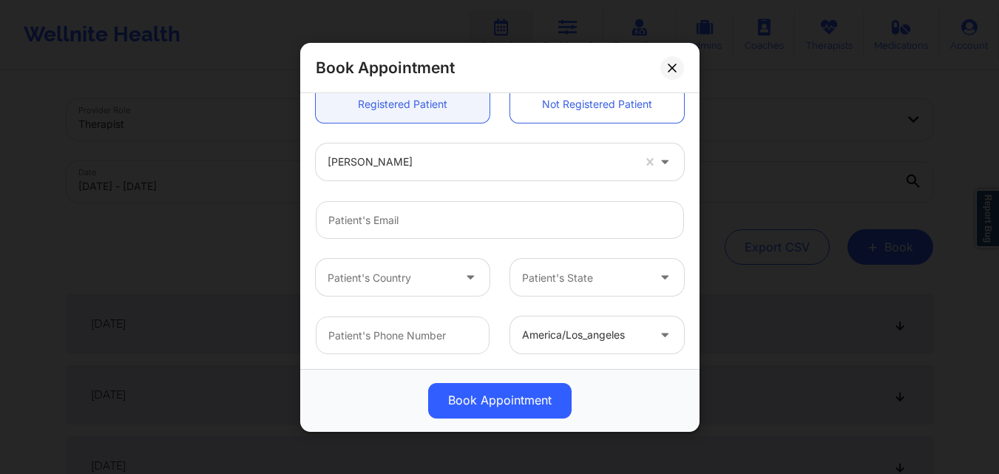
click at [476, 171] on div at bounding box center [480, 162] width 305 height 18
click at [476, 166] on div at bounding box center [480, 162] width 305 height 18
click at [673, 69] on icon at bounding box center [672, 67] width 8 height 8
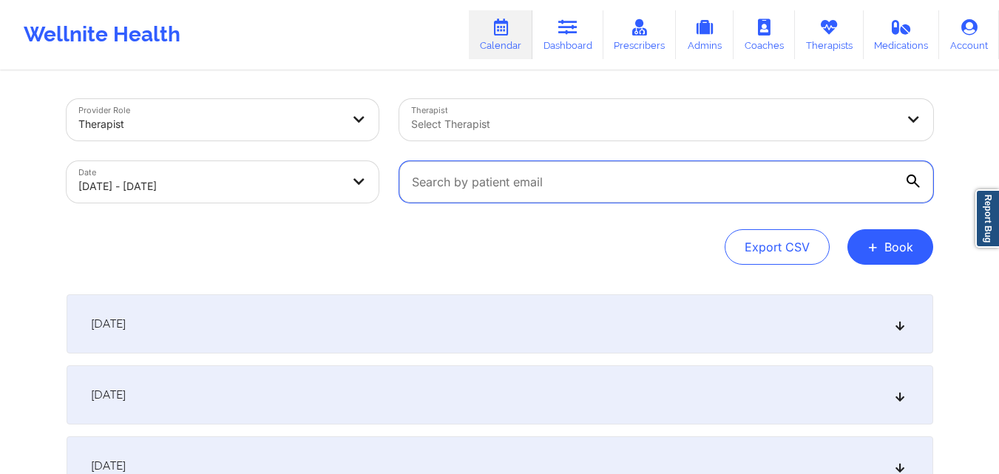
click at [538, 177] on input "text" at bounding box center [666, 181] width 534 height 41
paste input "annkshy99@gmail.com"
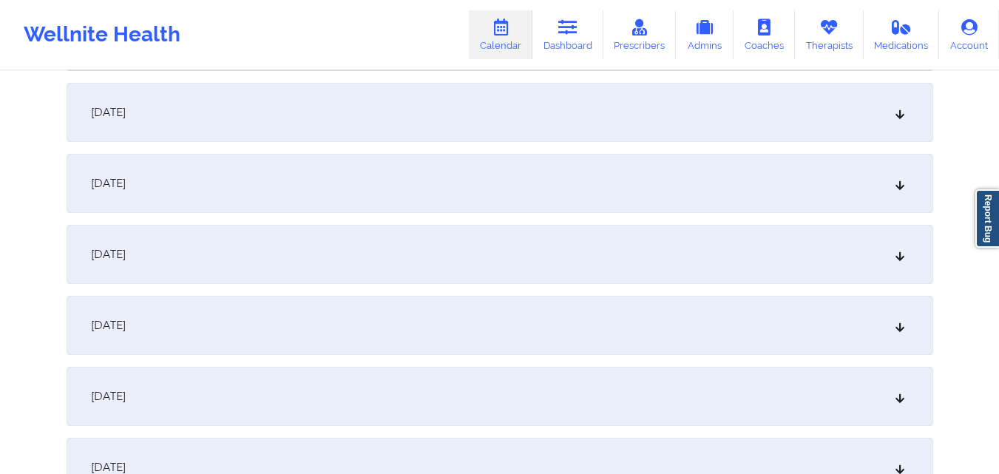
scroll to position [370, 0]
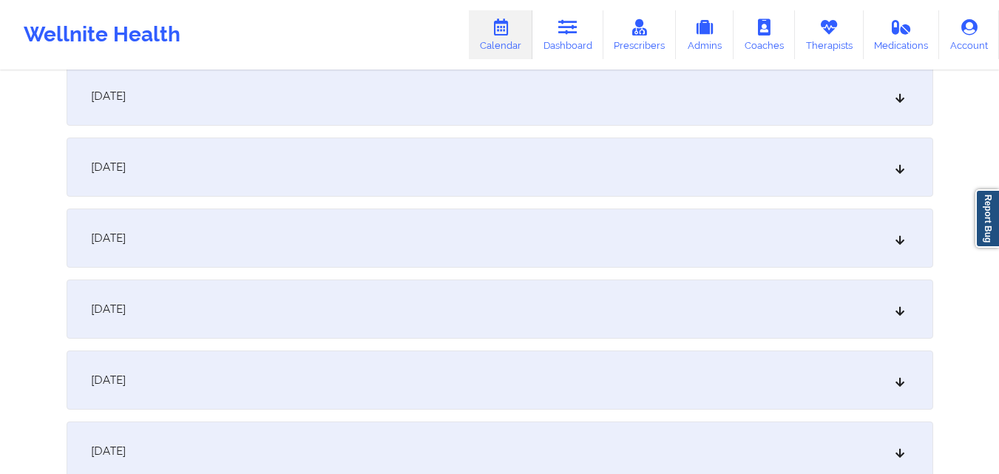
type input "annkshy99@gmail.com"
click at [501, 382] on div "[DATE]" at bounding box center [500, 380] width 867 height 59
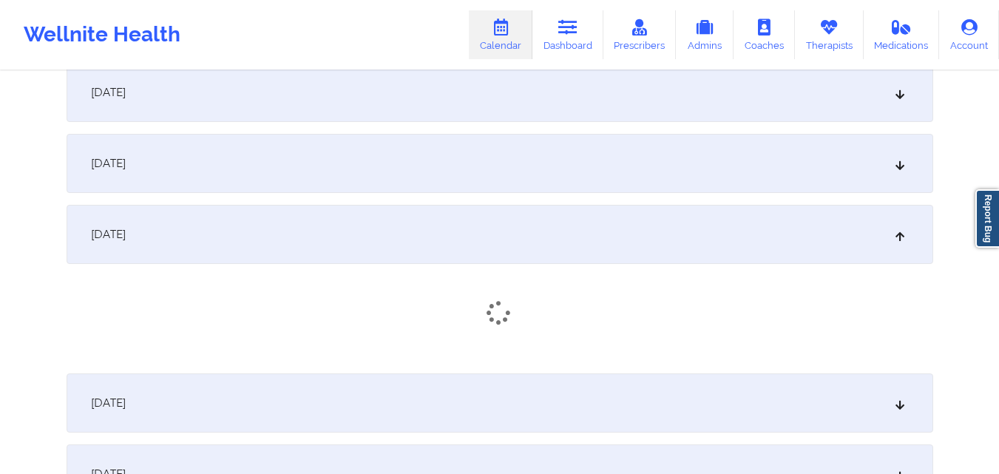
scroll to position [518, 0]
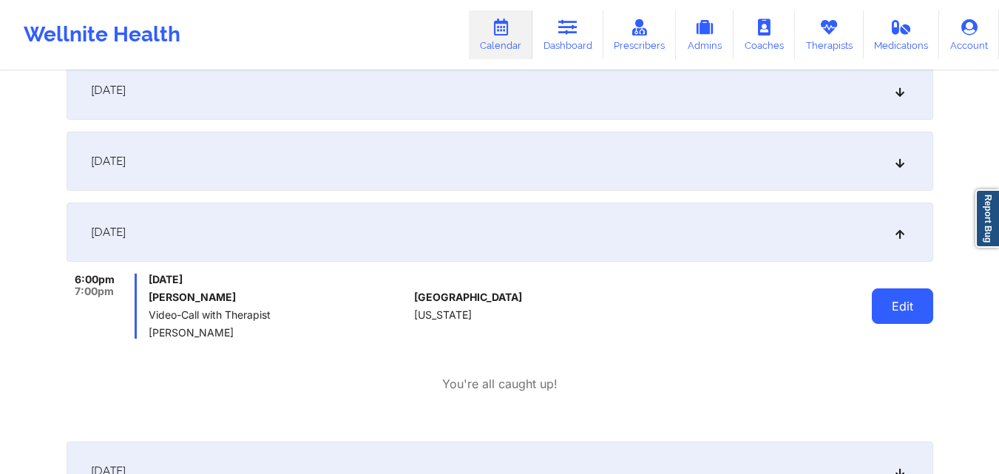
click at [907, 315] on button "Edit" at bounding box center [902, 305] width 61 height 35
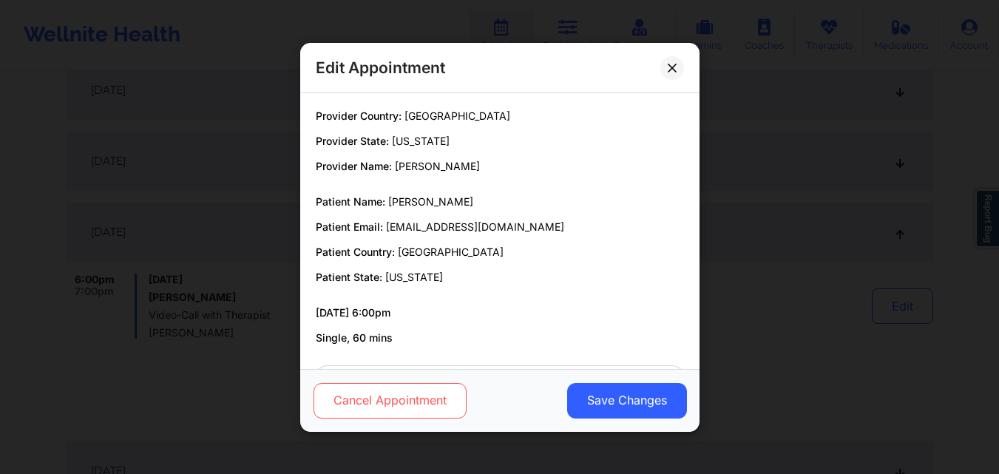
click at [407, 395] on button "Cancel Appointment" at bounding box center [389, 399] width 153 height 35
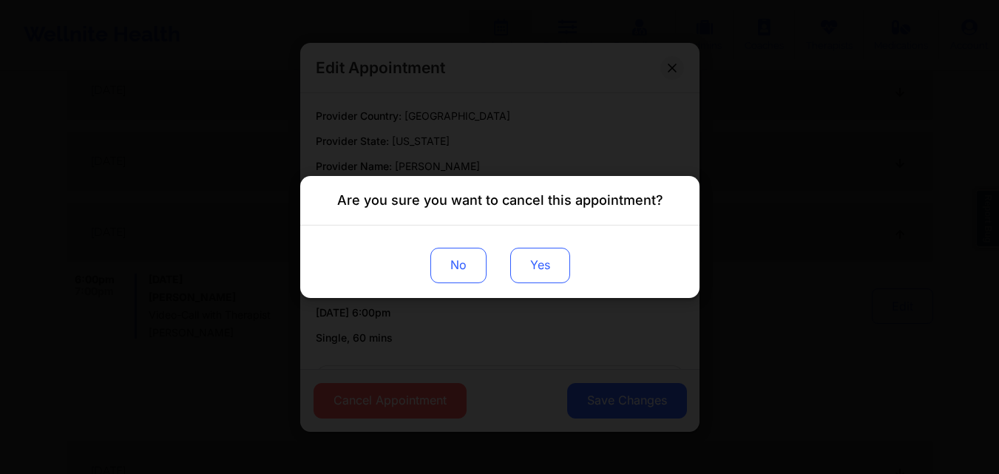
click at [545, 264] on button "Yes" at bounding box center [540, 265] width 60 height 35
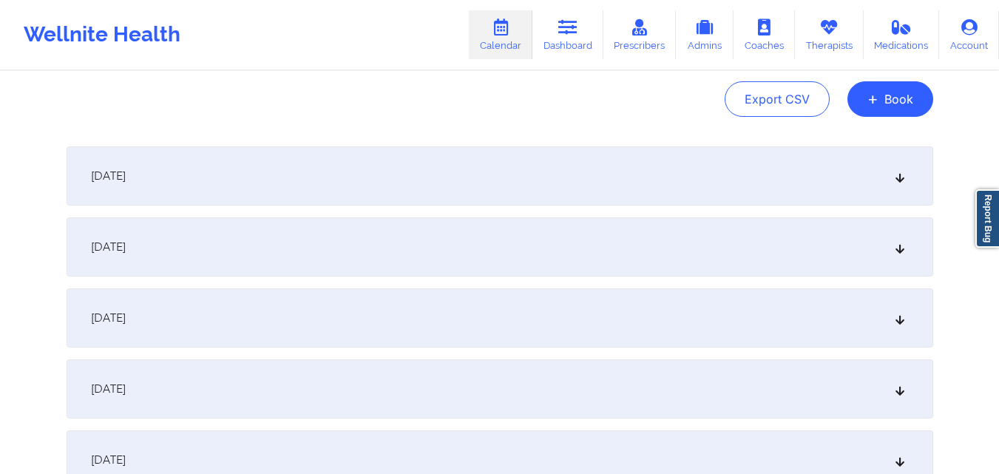
scroll to position [0, 0]
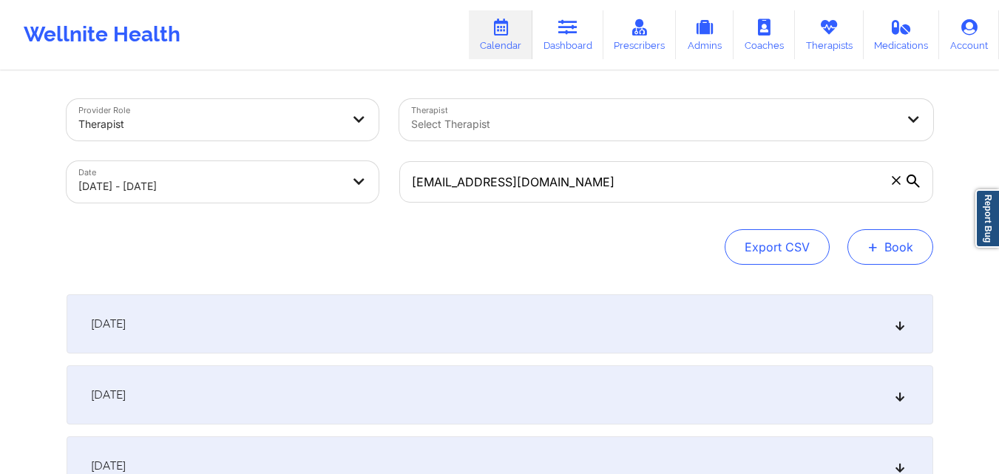
click at [899, 250] on button "+ Book" at bounding box center [890, 246] width 86 height 35
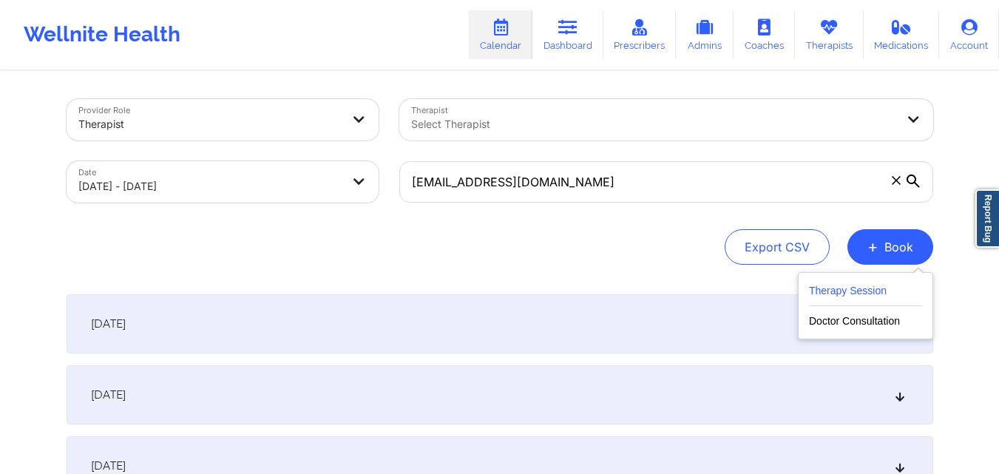
click at [884, 282] on button "Therapy Session" at bounding box center [865, 294] width 113 height 24
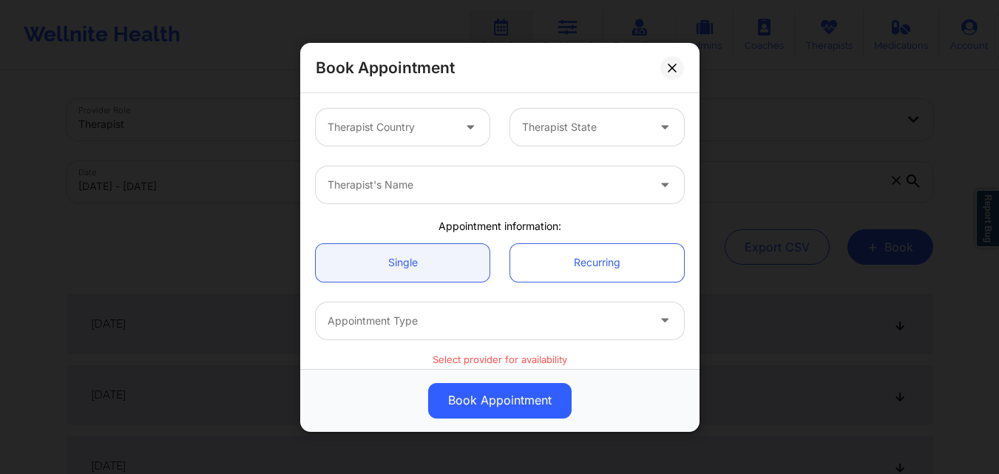
click at [418, 116] on div "Therapist Country" at bounding box center [385, 127] width 138 height 37
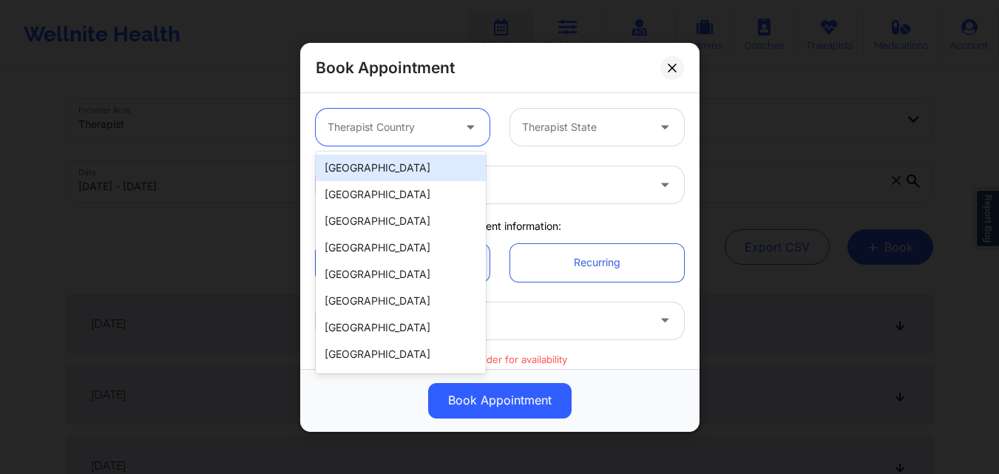
click at [423, 172] on div "[GEOGRAPHIC_DATA]" at bounding box center [401, 168] width 170 height 27
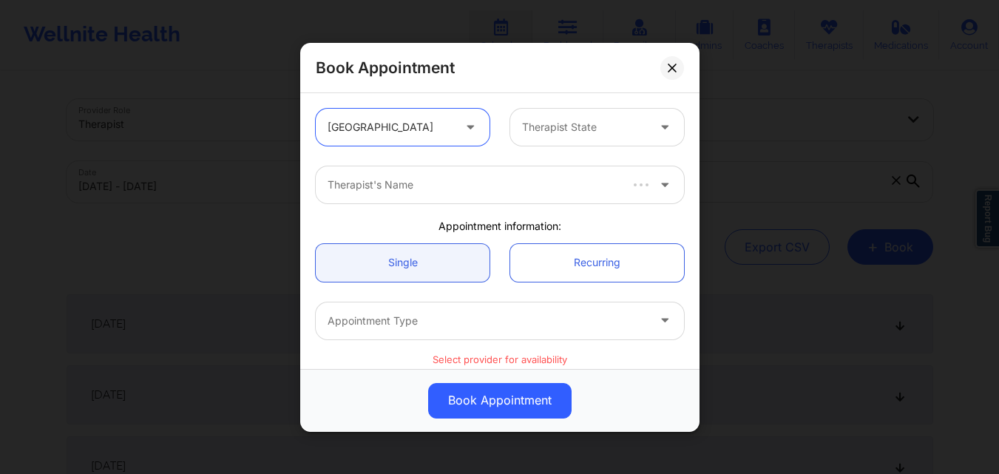
click at [560, 129] on div at bounding box center [584, 127] width 125 height 18
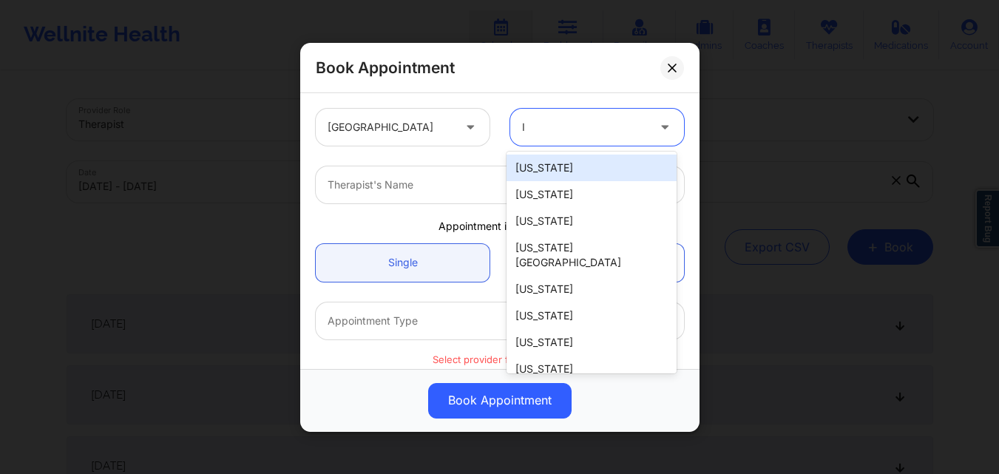
type input "Il"
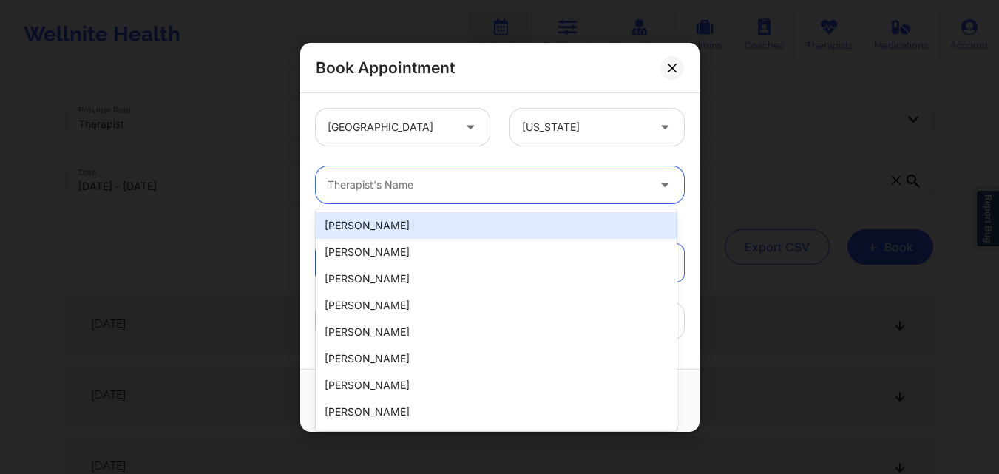
click at [518, 174] on div "Therapist's Name" at bounding box center [482, 184] width 333 height 37
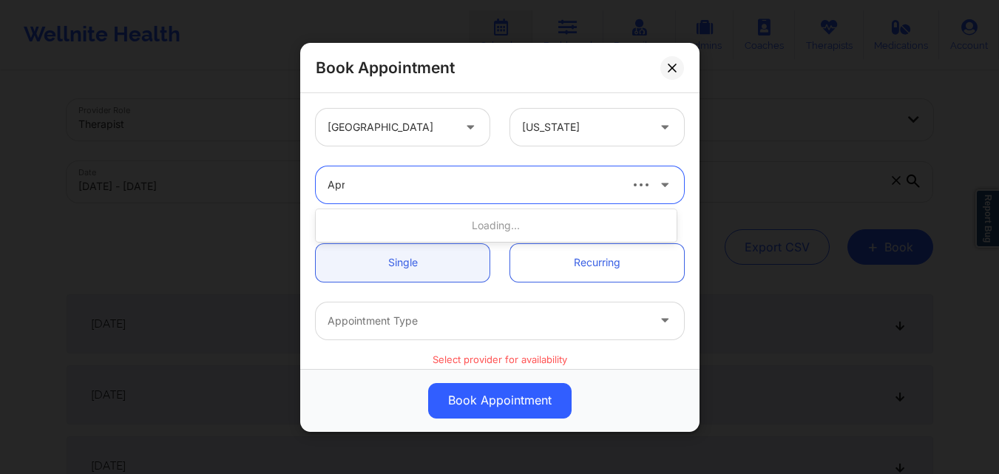
type input "Apri"
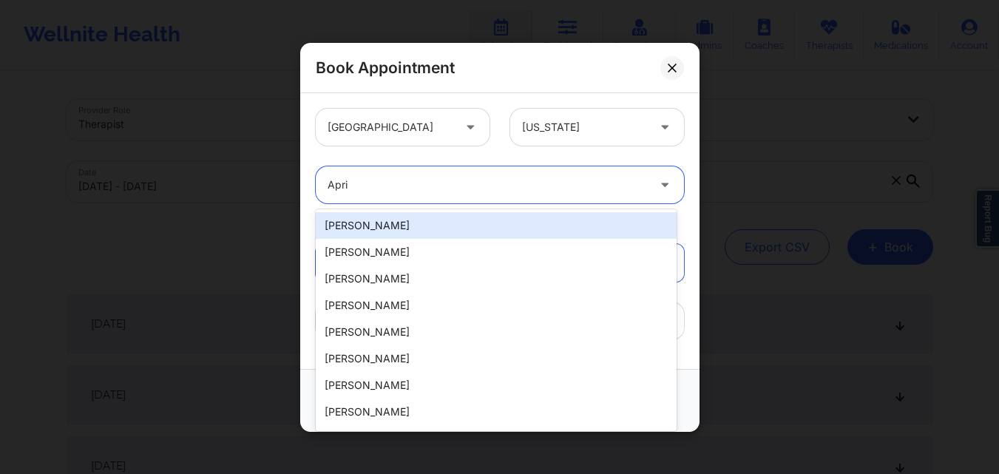
click at [433, 225] on div "[PERSON_NAME]" at bounding box center [496, 225] width 361 height 27
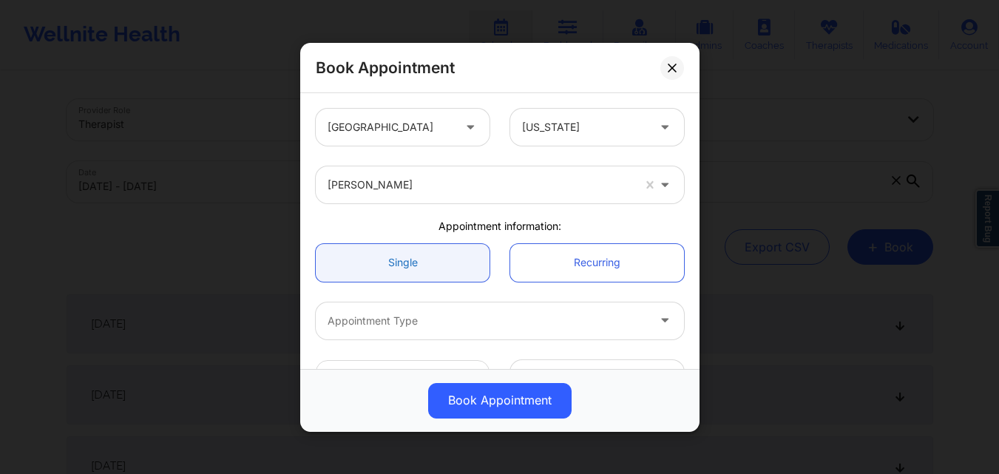
click at [399, 260] on link "Single" at bounding box center [403, 262] width 174 height 38
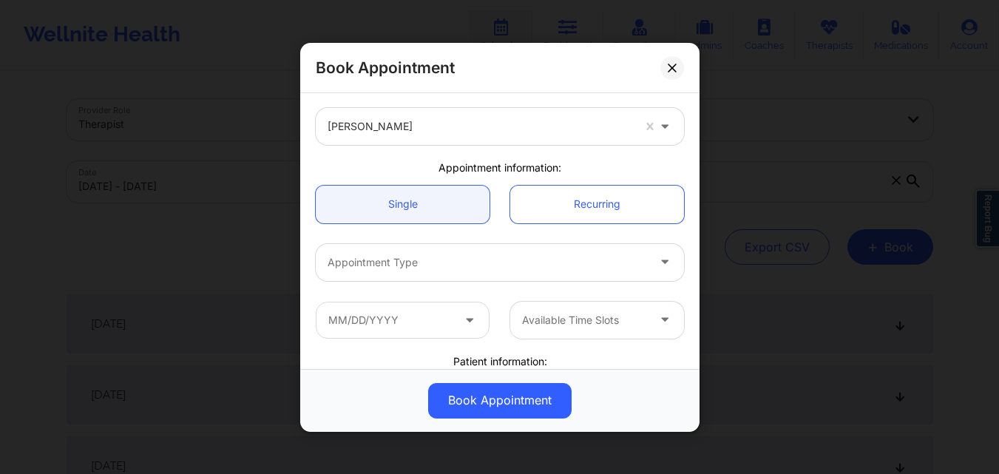
scroll to position [148, 0]
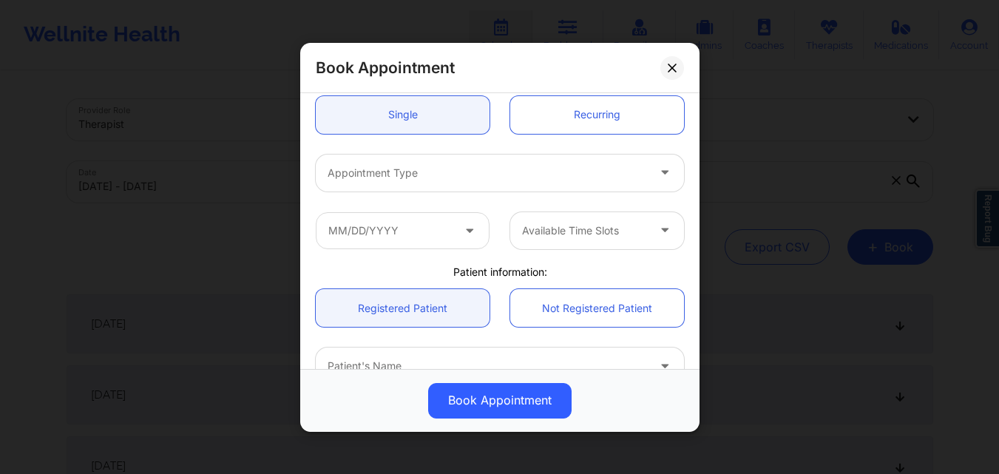
click at [427, 192] on div "Appointment Type" at bounding box center [499, 172] width 389 height 58
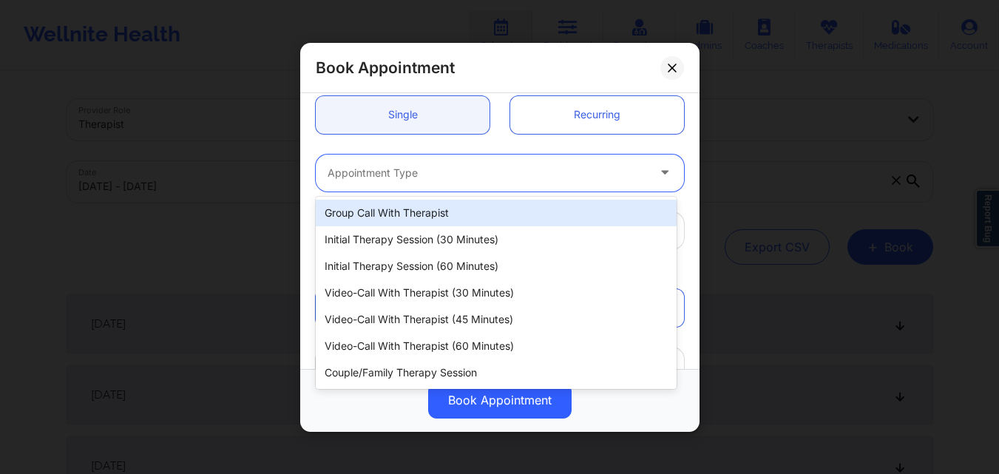
click at [427, 182] on div "Appointment Type" at bounding box center [482, 172] width 333 height 37
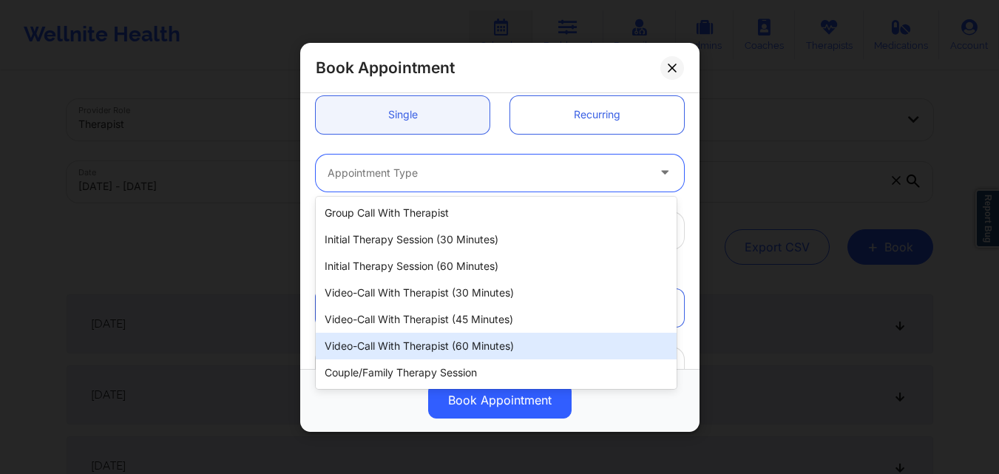
click at [413, 344] on div "Video-Call with Therapist (60 minutes)" at bounding box center [496, 346] width 361 height 27
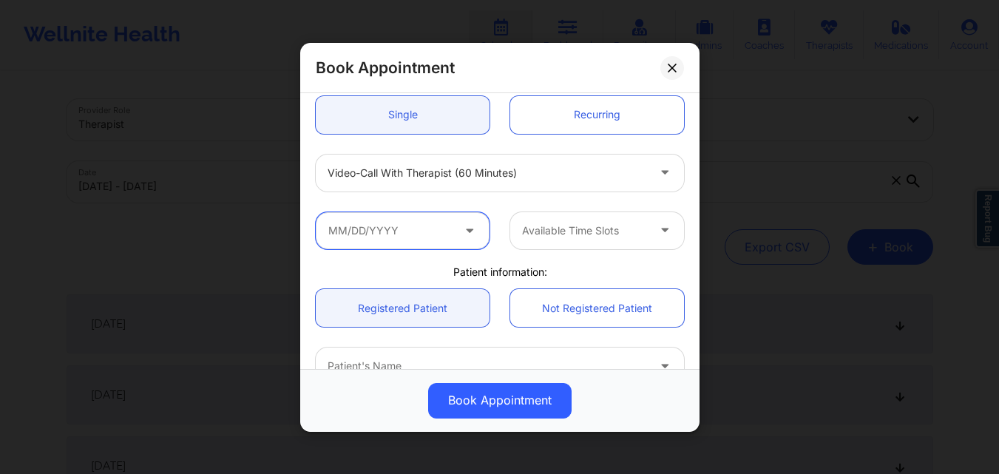
click at [427, 231] on input "text" at bounding box center [403, 229] width 174 height 37
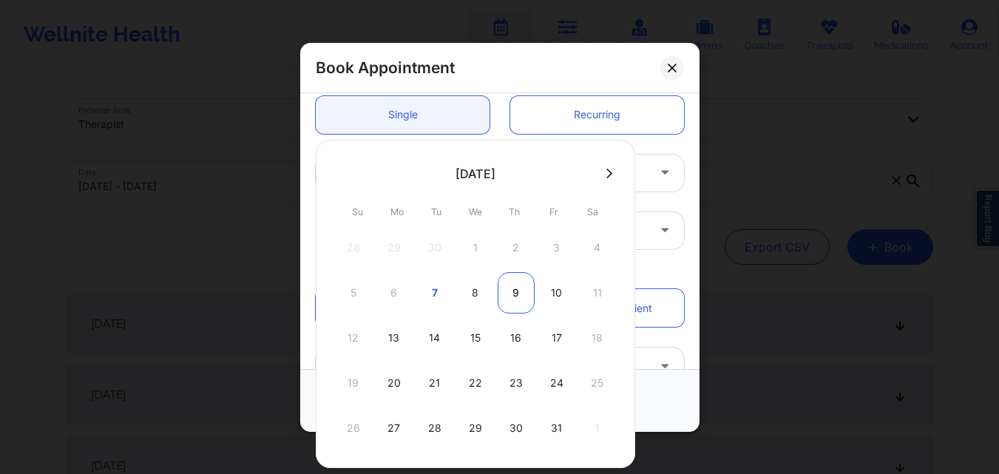
click at [518, 294] on div "9" at bounding box center [516, 292] width 37 height 41
type input "[DATE]"
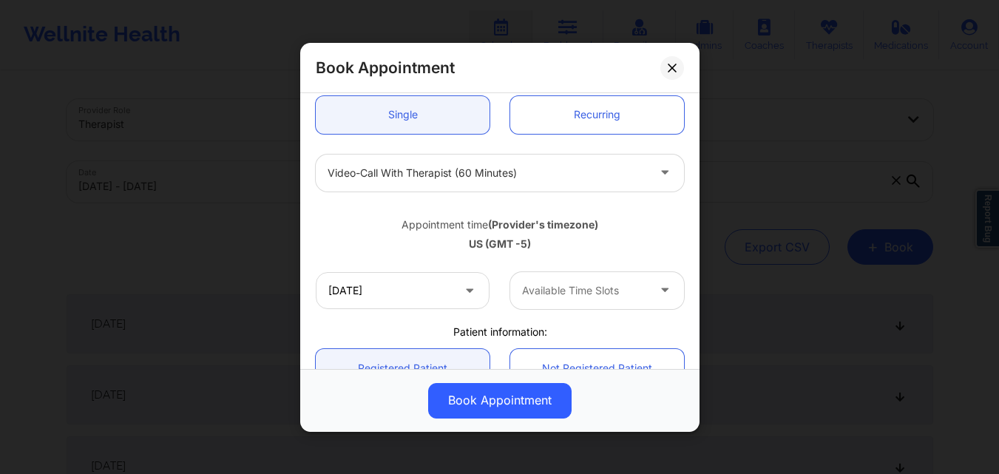
click at [609, 289] on div at bounding box center [584, 291] width 125 height 18
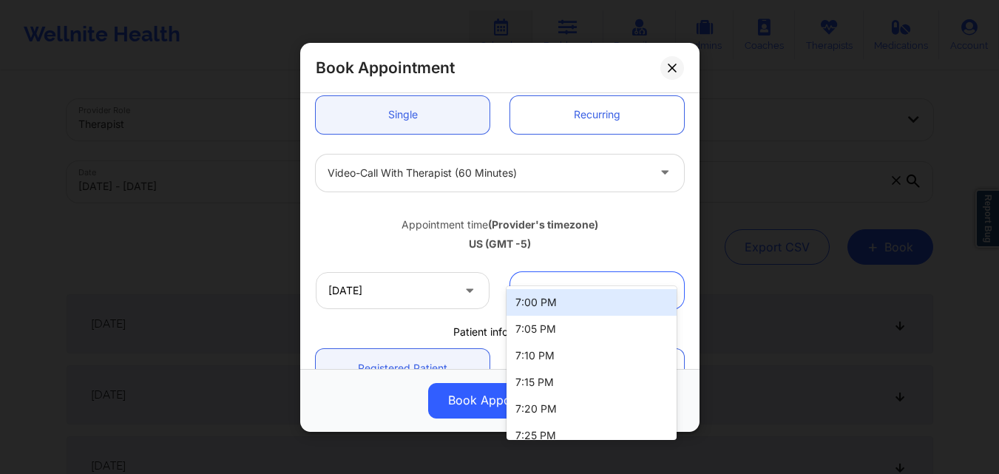
scroll to position [370, 0]
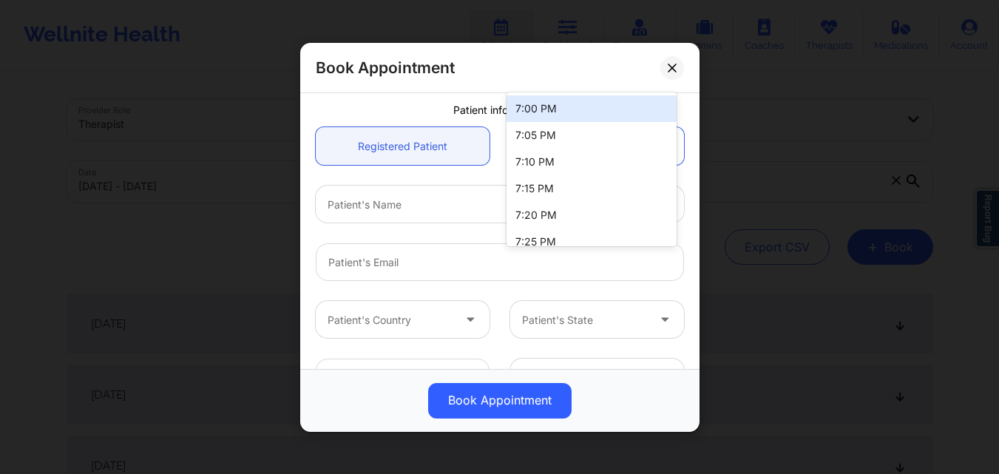
click at [608, 111] on div "7:00 PM" at bounding box center [592, 108] width 170 height 27
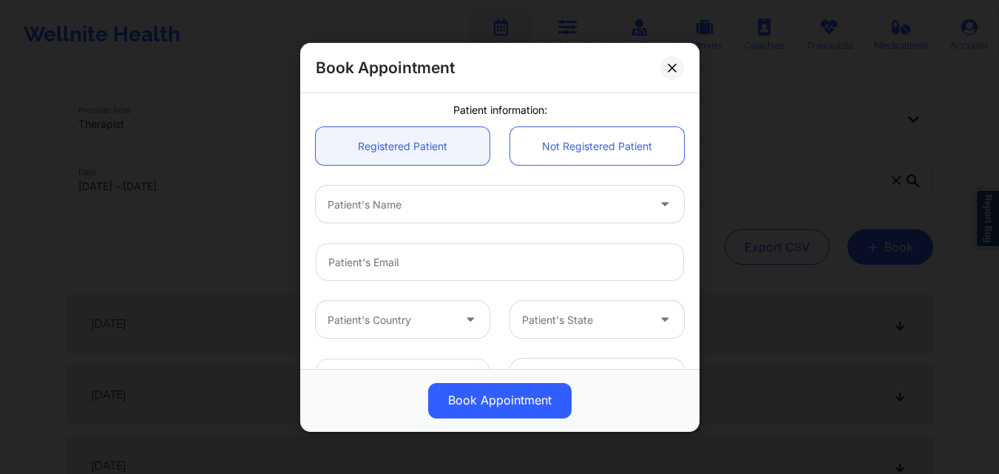
click at [399, 200] on div at bounding box center [487, 204] width 319 height 18
type input "[PERSON_NAME]"
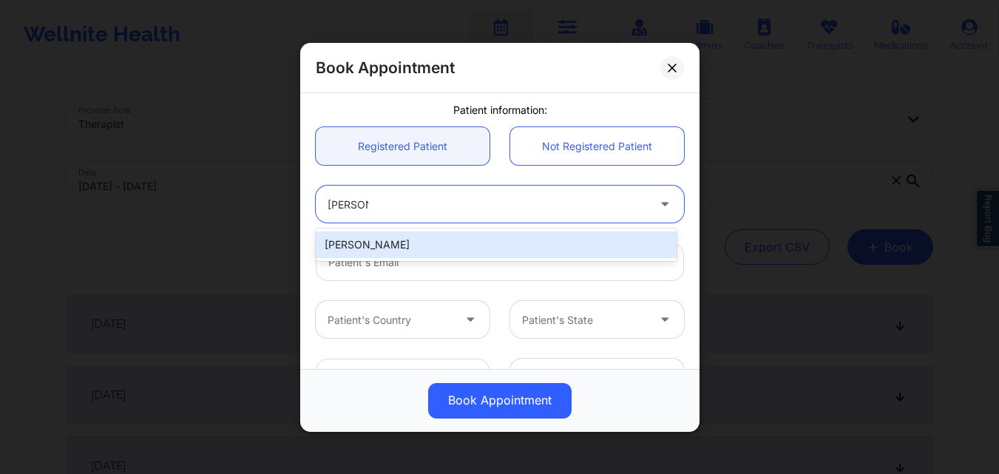
type input "[EMAIL_ADDRESS][DOMAIN_NAME]"
type input "[PHONE_NUMBER]"
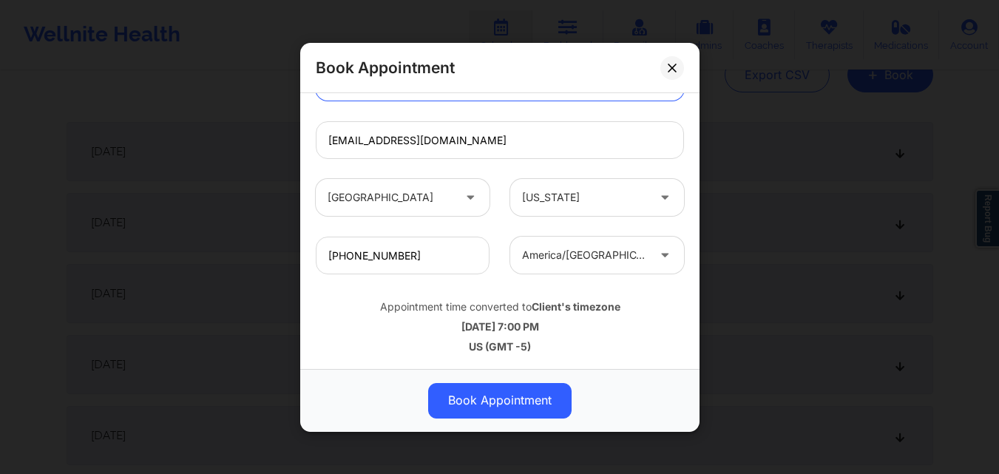
scroll to position [296, 0]
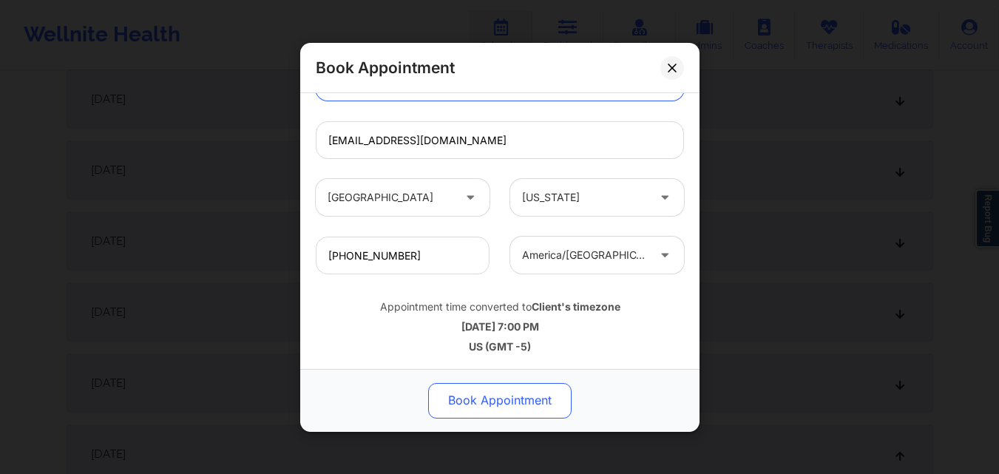
click at [481, 396] on button "Book Appointment" at bounding box center [499, 399] width 143 height 35
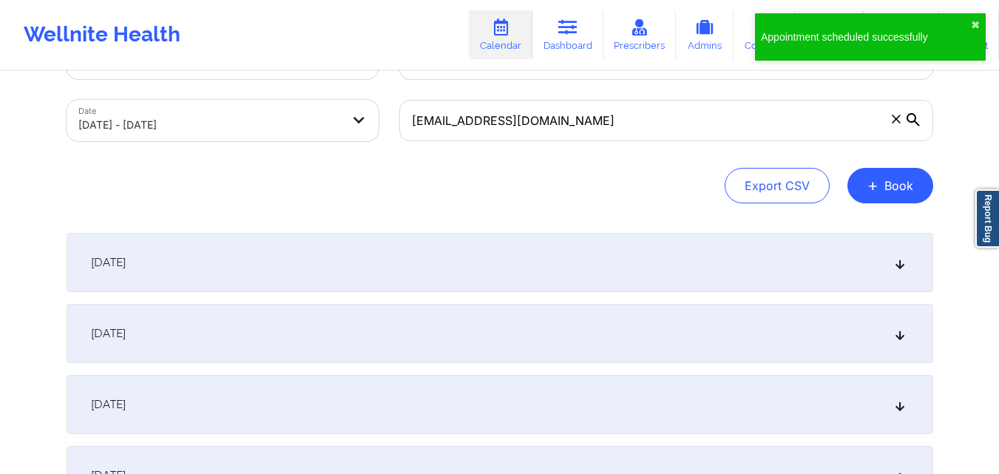
scroll to position [0, 0]
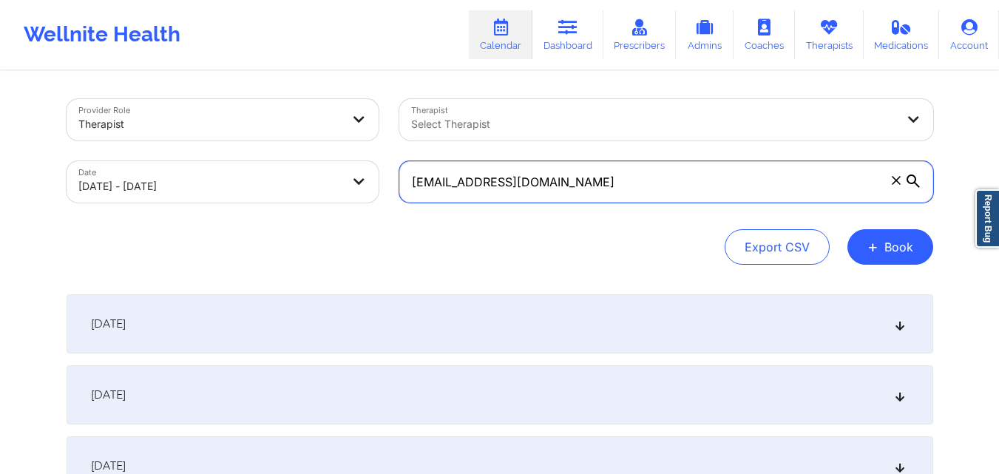
click at [605, 180] on input "annkshy99@gmail.com" at bounding box center [666, 181] width 534 height 41
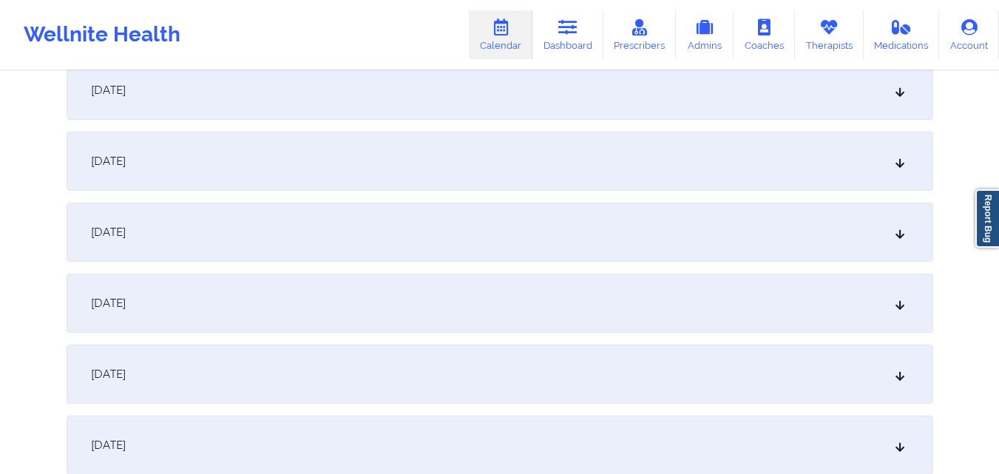
scroll to position [444, 0]
click at [450, 311] on div "[DATE]" at bounding box center [500, 306] width 867 height 59
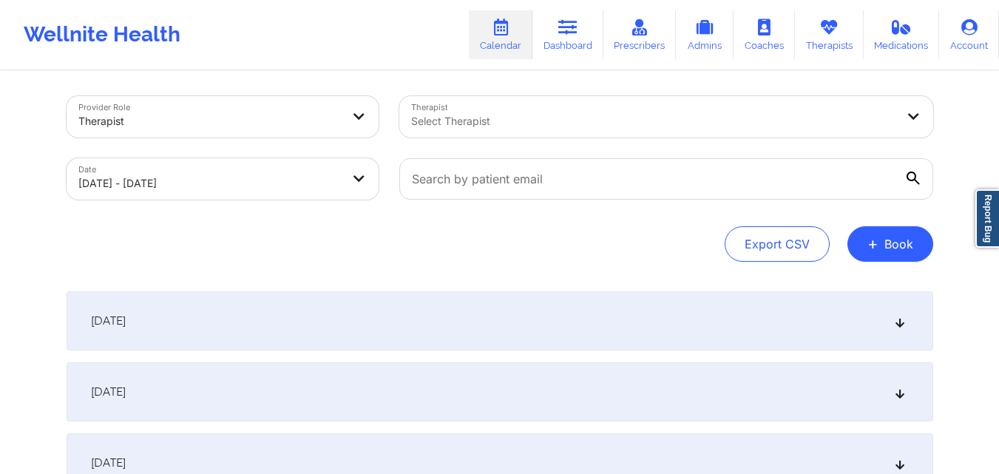
scroll to position [0, 0]
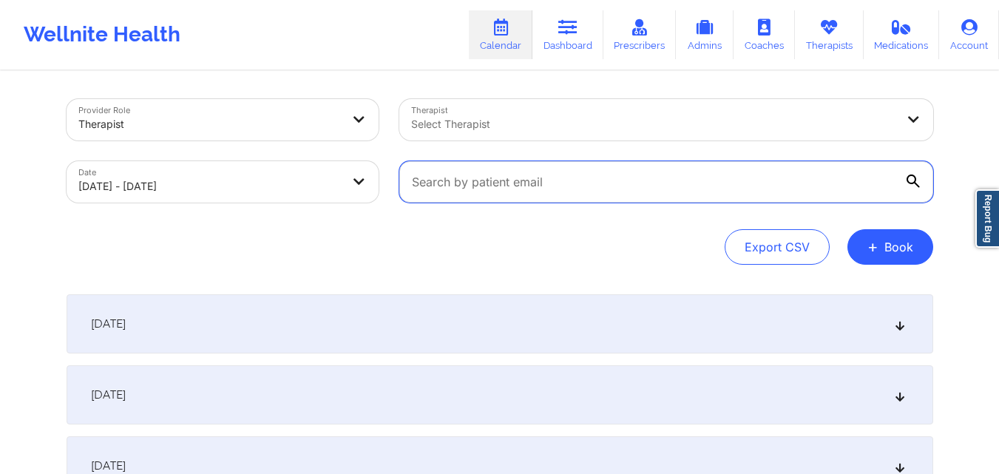
click at [549, 171] on input "text" at bounding box center [666, 181] width 534 height 41
paste input "[EMAIL_ADDRESS][DOMAIN_NAME]"
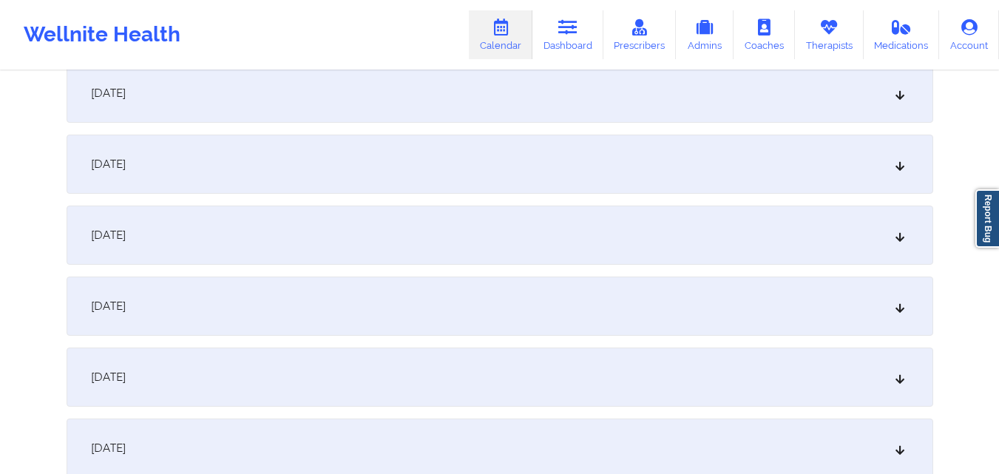
type input "[EMAIL_ADDRESS][DOMAIN_NAME]"
click at [524, 300] on div "[DATE]" at bounding box center [500, 306] width 867 height 59
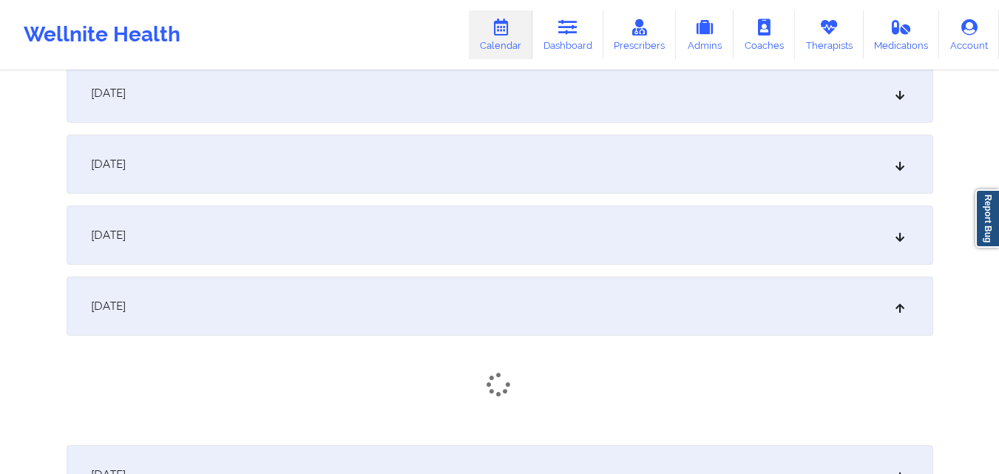
scroll to position [592, 0]
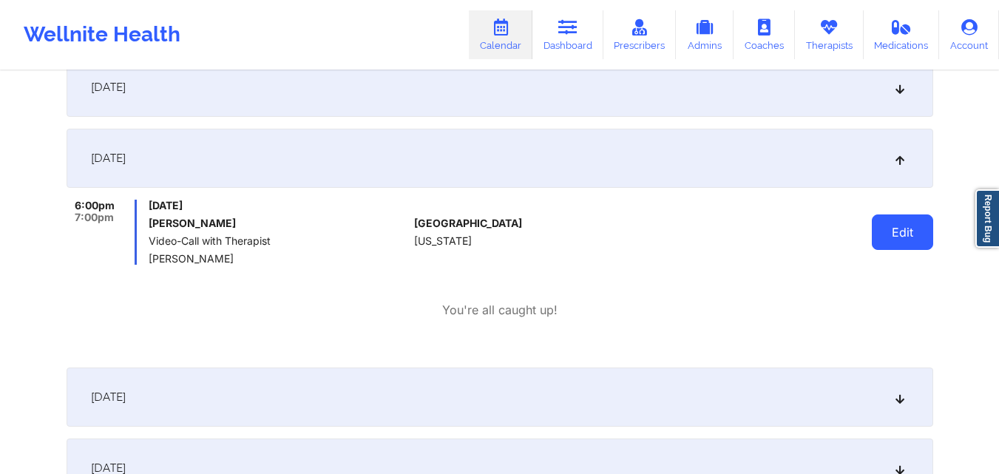
click at [894, 231] on button "Edit" at bounding box center [902, 231] width 61 height 35
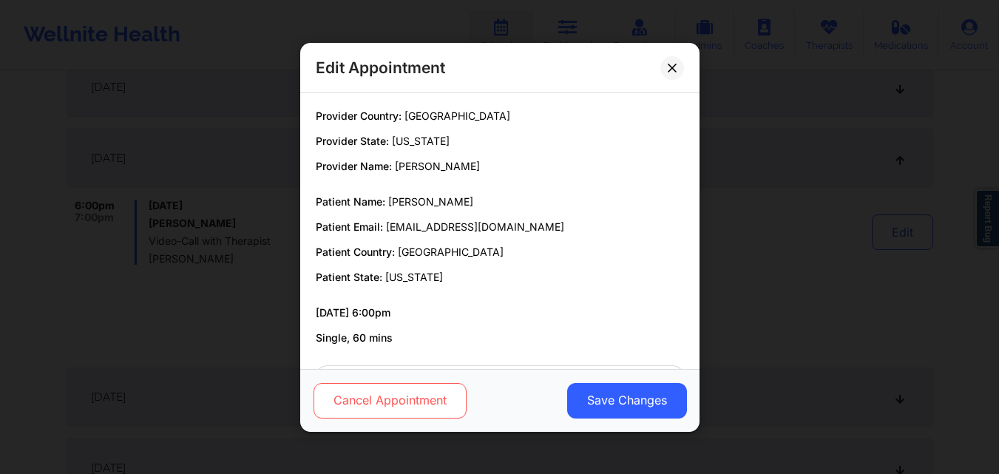
click at [382, 404] on button "Cancel Appointment" at bounding box center [389, 399] width 153 height 35
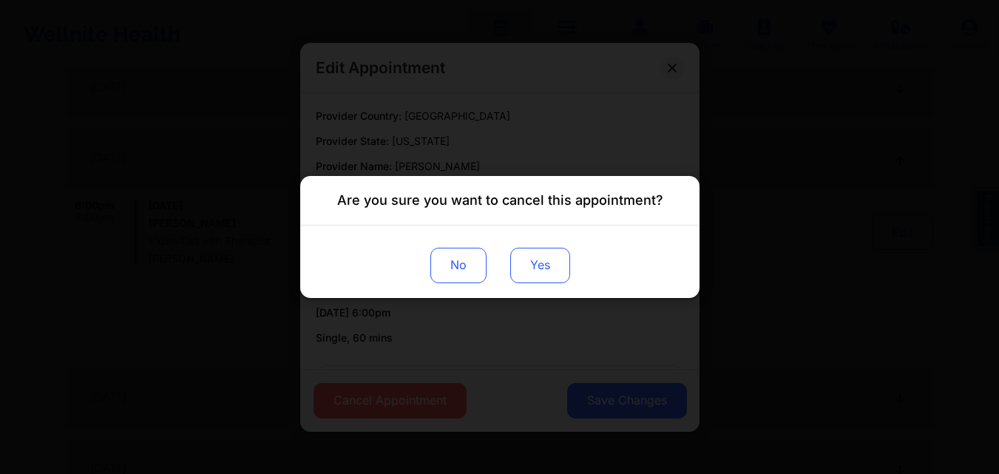
click at [521, 263] on button "Yes" at bounding box center [540, 265] width 60 height 35
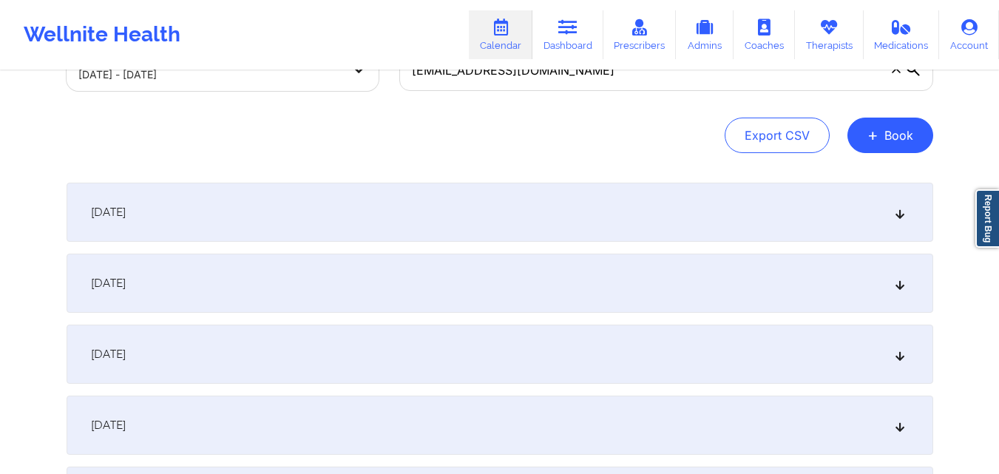
scroll to position [0, 0]
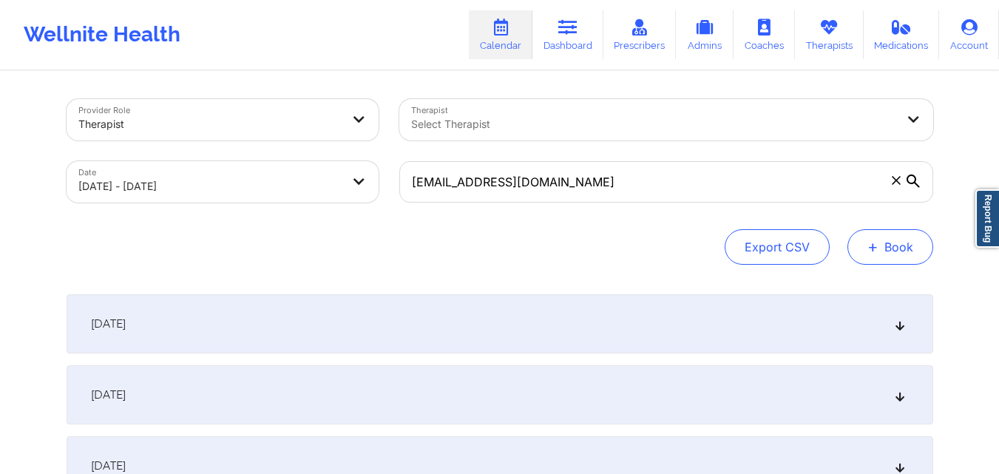
click at [899, 248] on button "+ Book" at bounding box center [890, 246] width 86 height 35
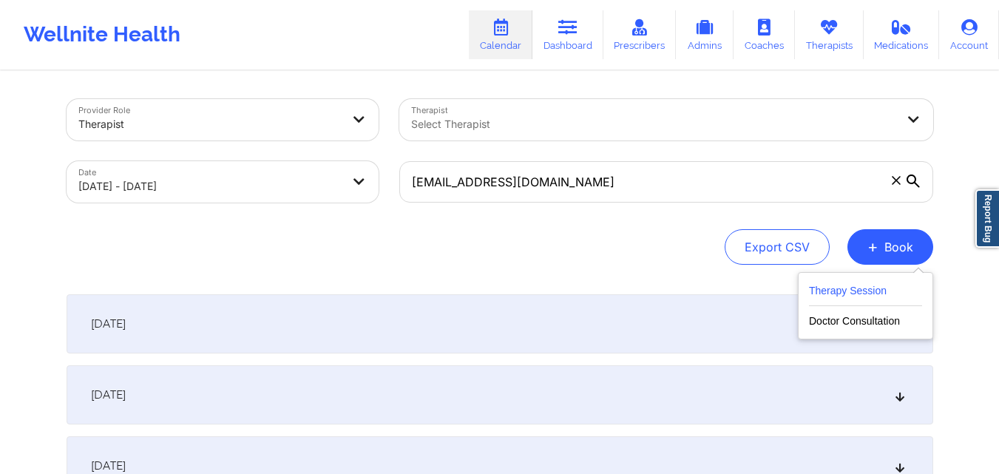
click at [844, 289] on button "Therapy Session" at bounding box center [865, 294] width 113 height 24
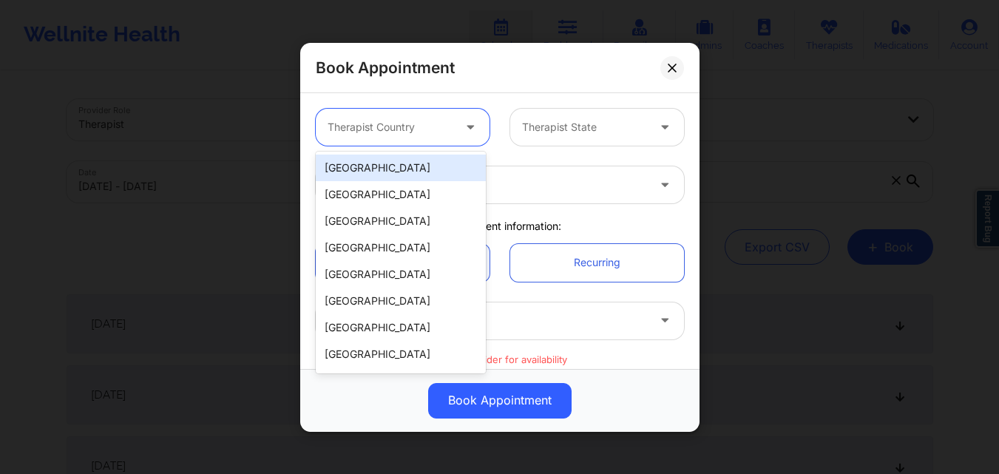
click at [442, 143] on div "Therapist Country" at bounding box center [385, 127] width 138 height 37
click at [425, 175] on div "[GEOGRAPHIC_DATA]" at bounding box center [401, 168] width 170 height 27
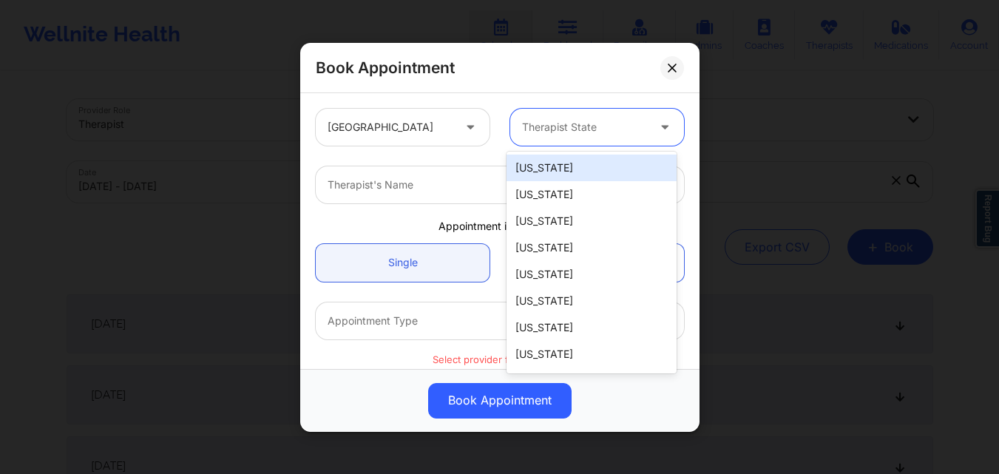
click at [588, 118] on div at bounding box center [584, 127] width 125 height 18
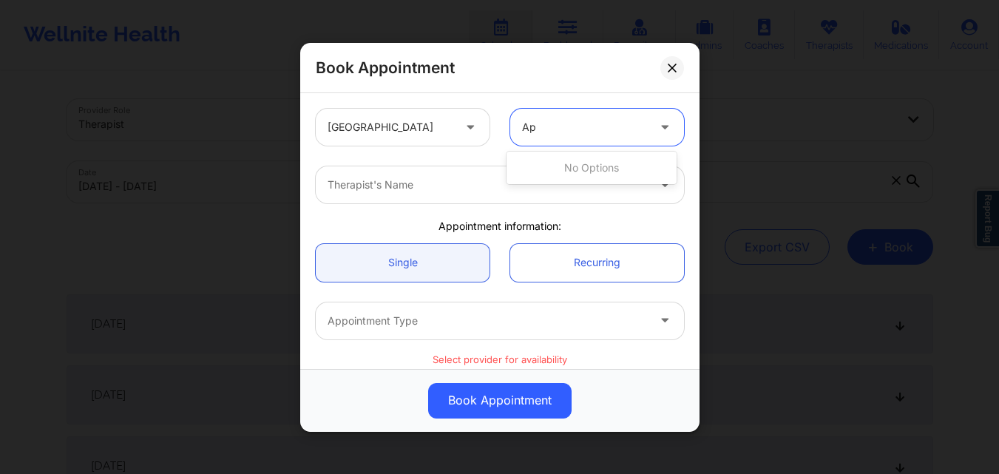
type input "A"
type input "Il"
click at [578, 158] on div "[US_STATE]" at bounding box center [592, 168] width 170 height 27
click at [400, 167] on div "Therapist's Name" at bounding box center [499, 185] width 389 height 58
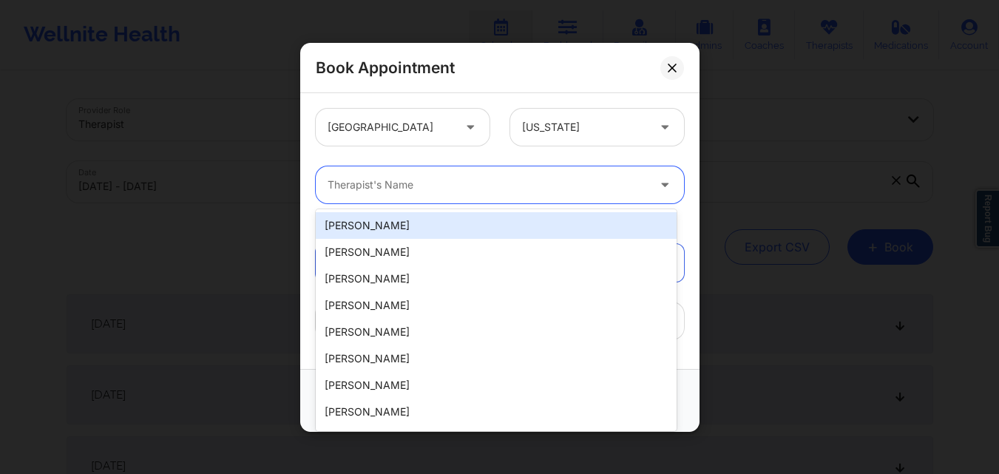
click at [402, 176] on div at bounding box center [487, 185] width 319 height 18
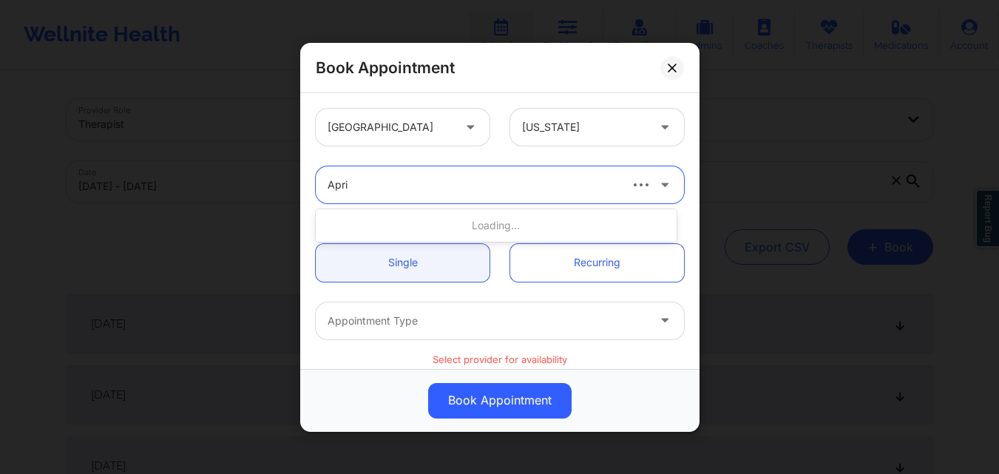
type input "April"
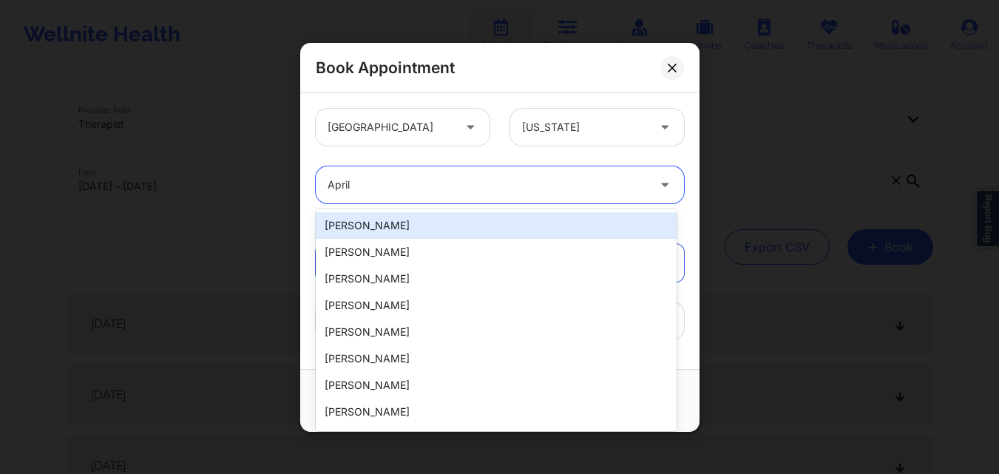
click at [453, 223] on div "[PERSON_NAME]" at bounding box center [496, 225] width 361 height 27
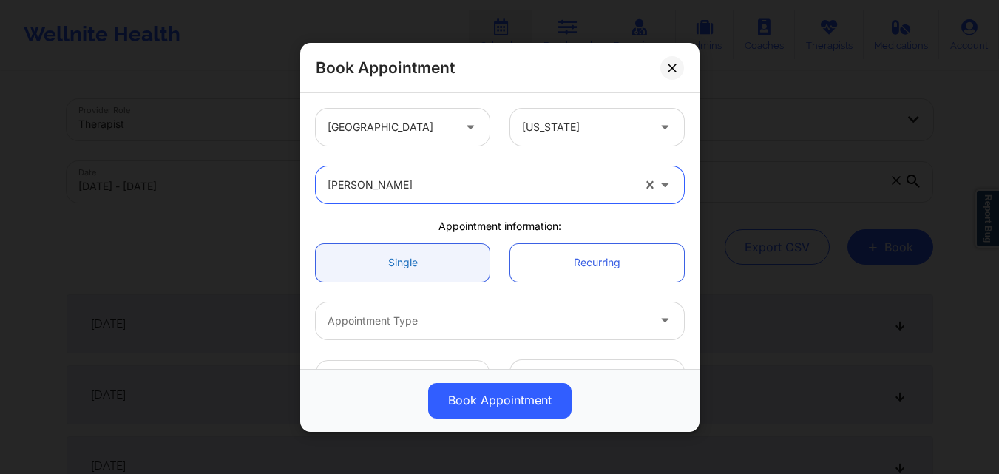
click at [391, 264] on link "Single" at bounding box center [403, 262] width 174 height 38
click at [400, 260] on link "Single" at bounding box center [403, 262] width 174 height 38
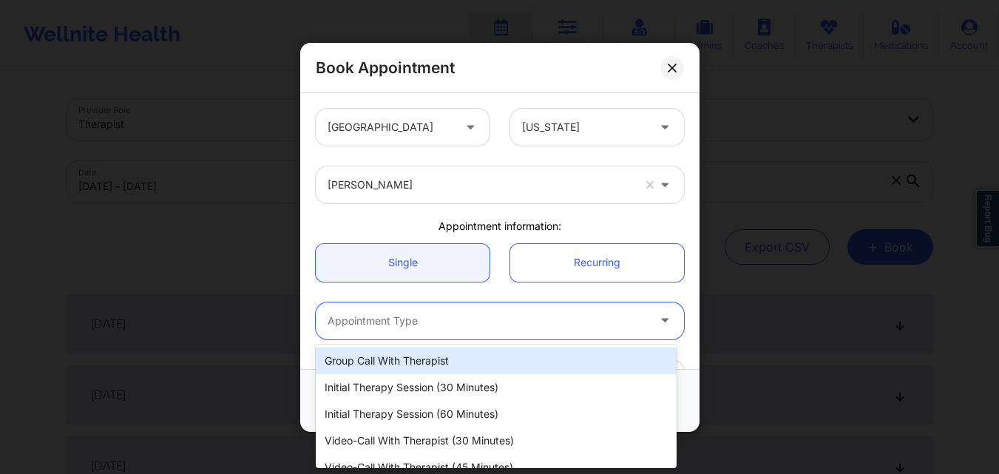
click at [410, 334] on div "Appointment Type" at bounding box center [482, 320] width 333 height 37
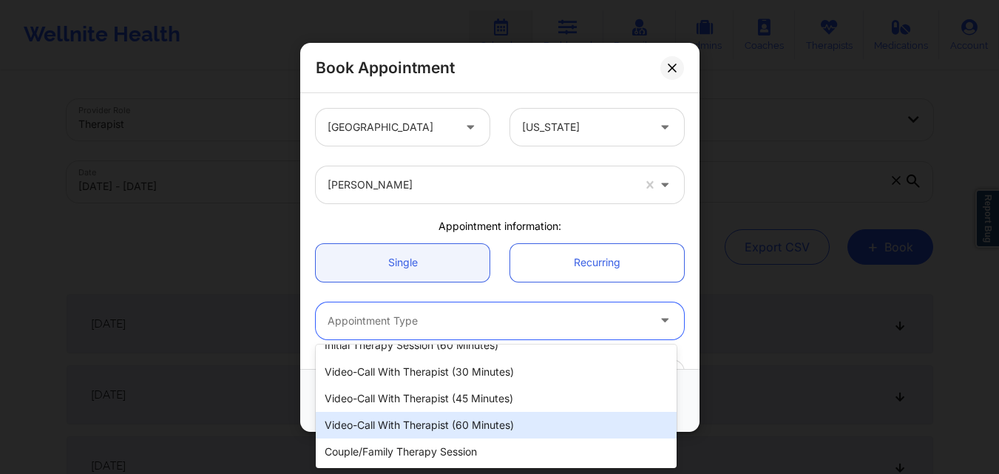
click at [457, 426] on div "Video-Call with Therapist (60 minutes)" at bounding box center [496, 425] width 361 height 27
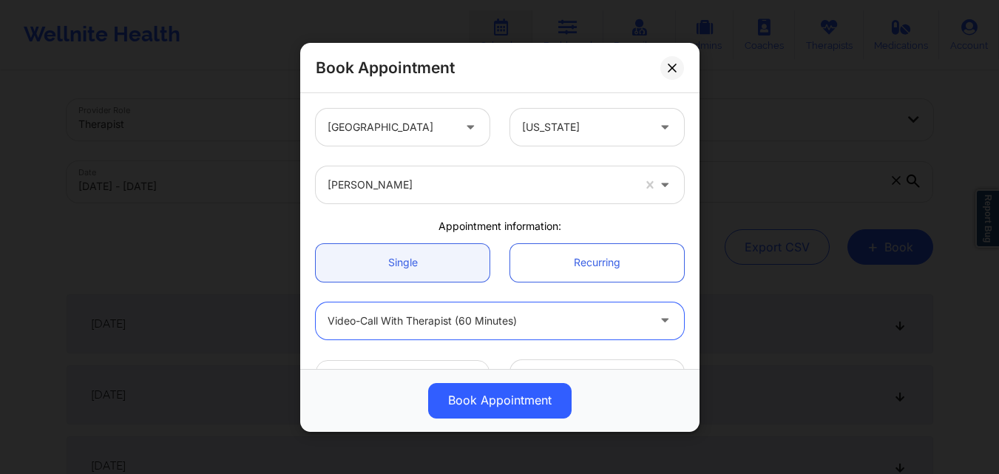
scroll to position [74, 0]
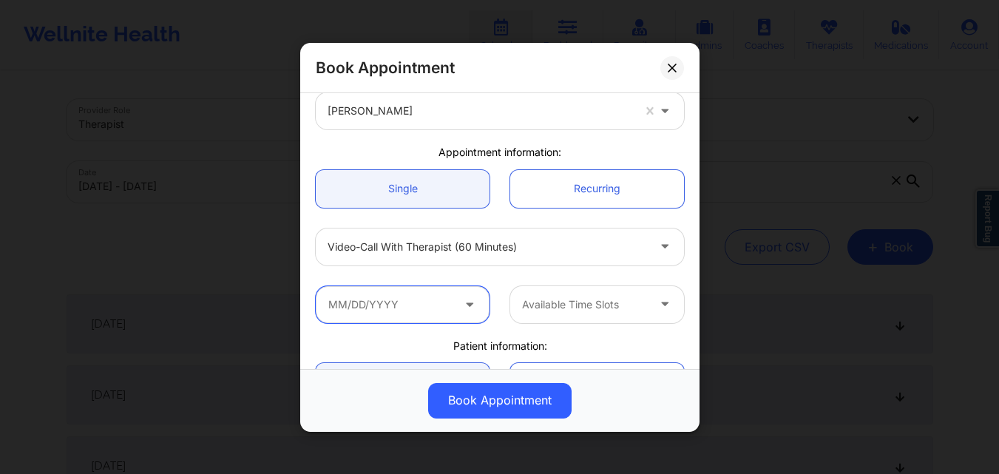
click at [450, 299] on input "text" at bounding box center [403, 303] width 174 height 37
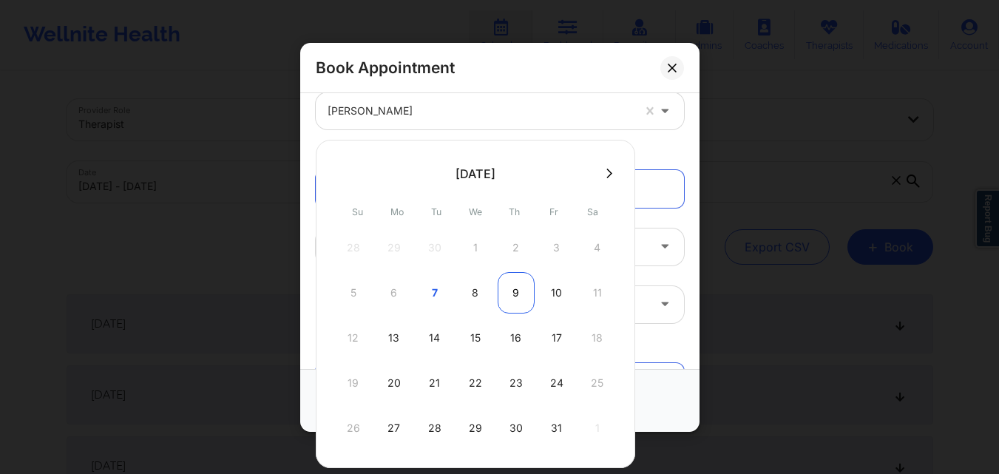
click at [527, 288] on div "9" at bounding box center [516, 292] width 37 height 41
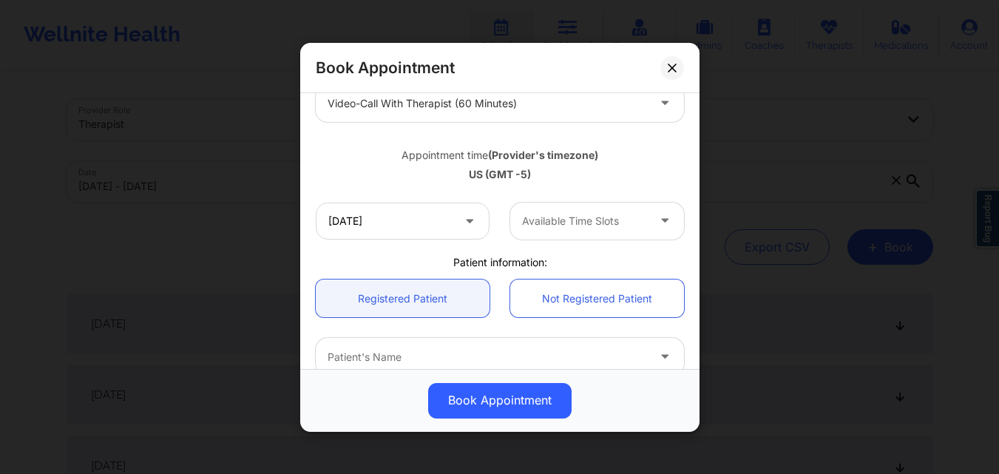
scroll to position [222, 0]
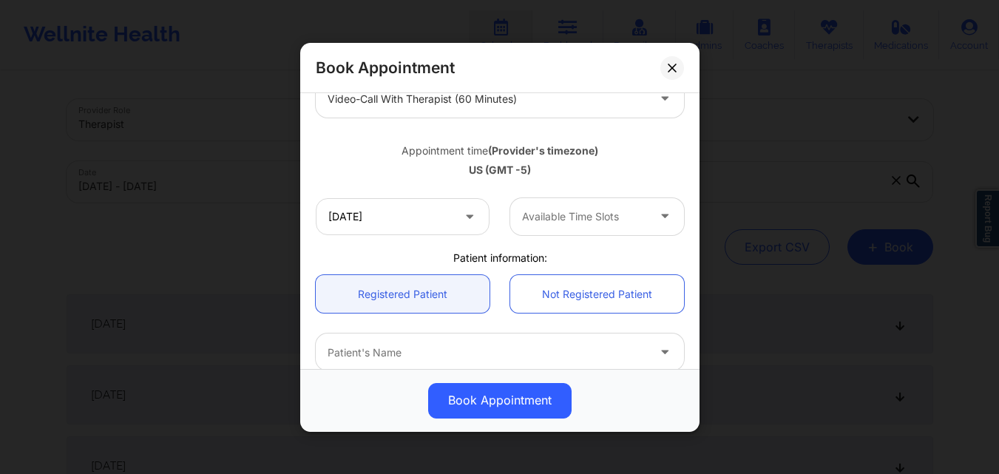
click at [634, 217] on div at bounding box center [584, 217] width 125 height 18
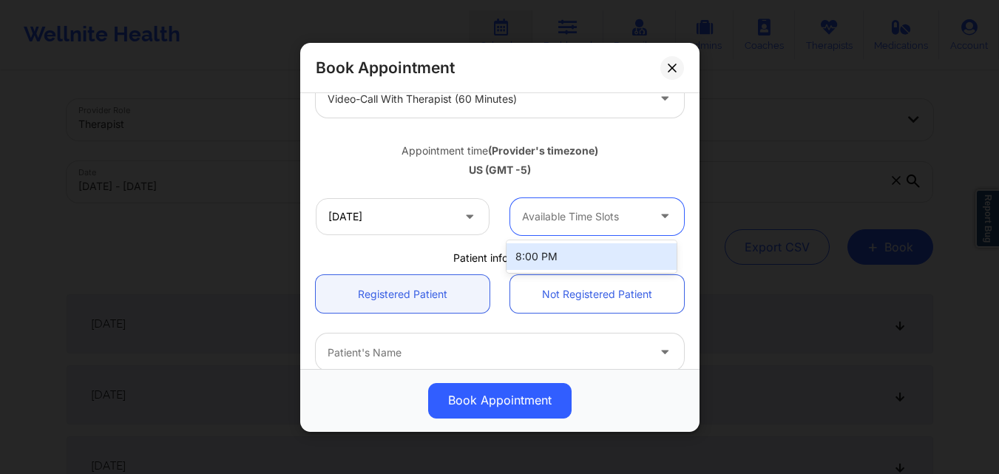
click at [597, 227] on div "Available Time Slots" at bounding box center [579, 215] width 138 height 37
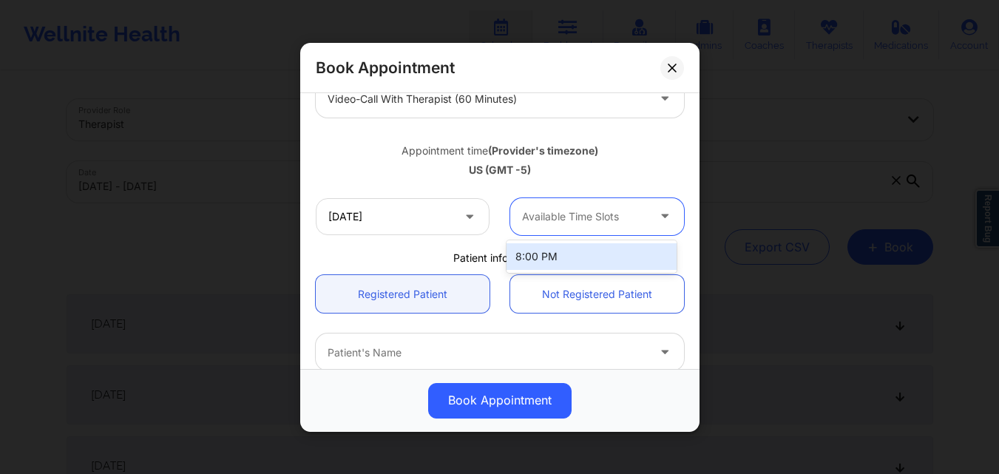
click at [597, 227] on div "Available Time Slots" at bounding box center [579, 215] width 138 height 37
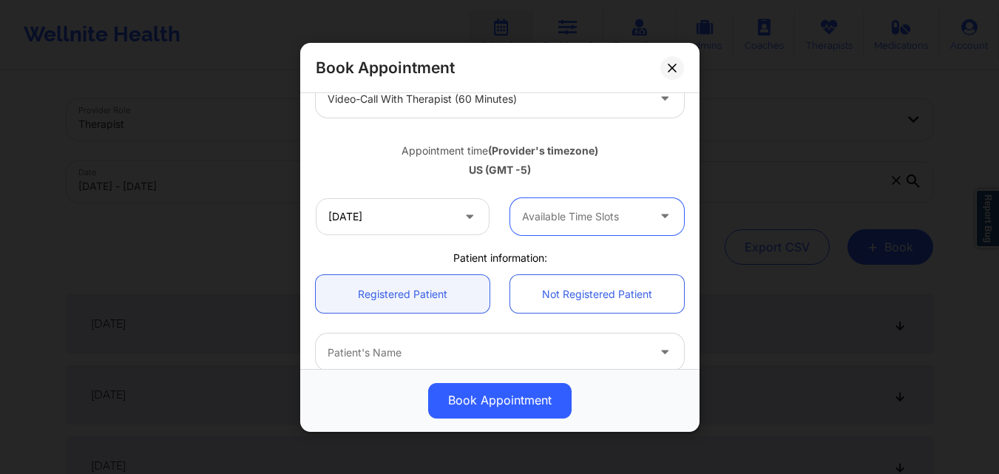
click at [597, 227] on div "Available Time Slots" at bounding box center [579, 215] width 138 height 37
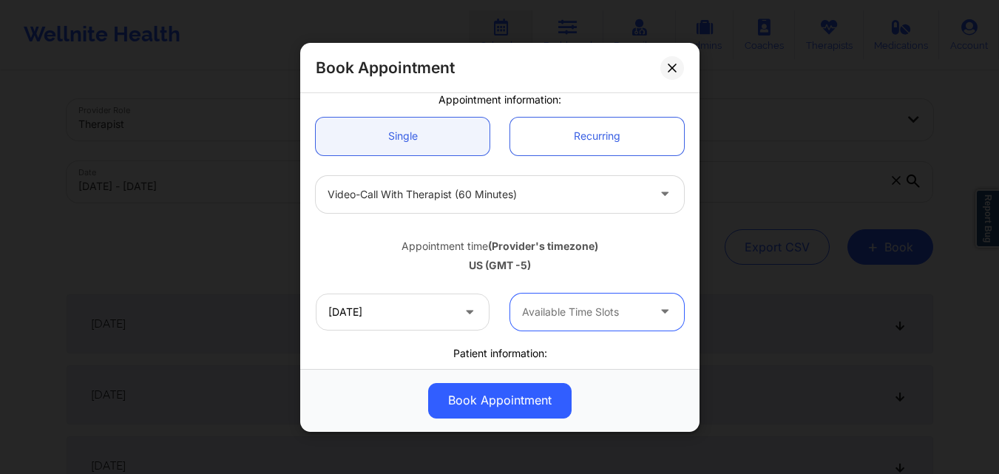
scroll to position [148, 0]
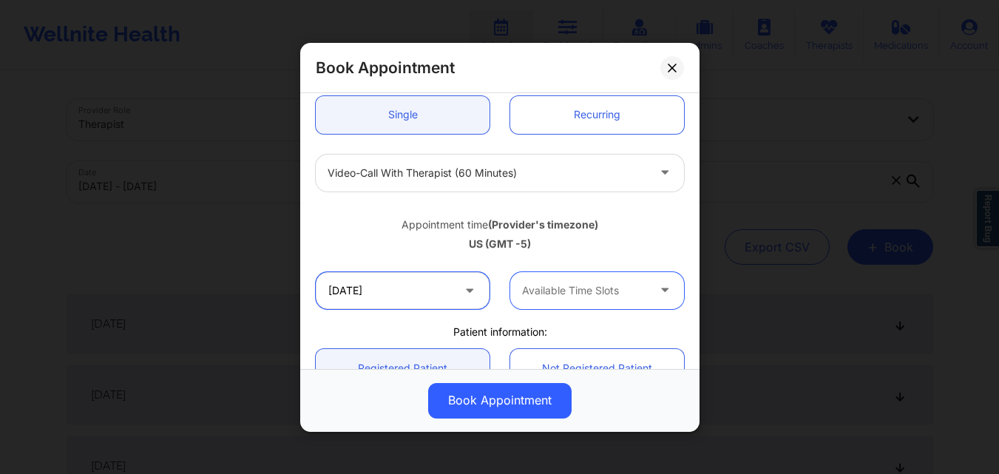
click at [399, 291] on input "[DATE]" at bounding box center [403, 289] width 174 height 37
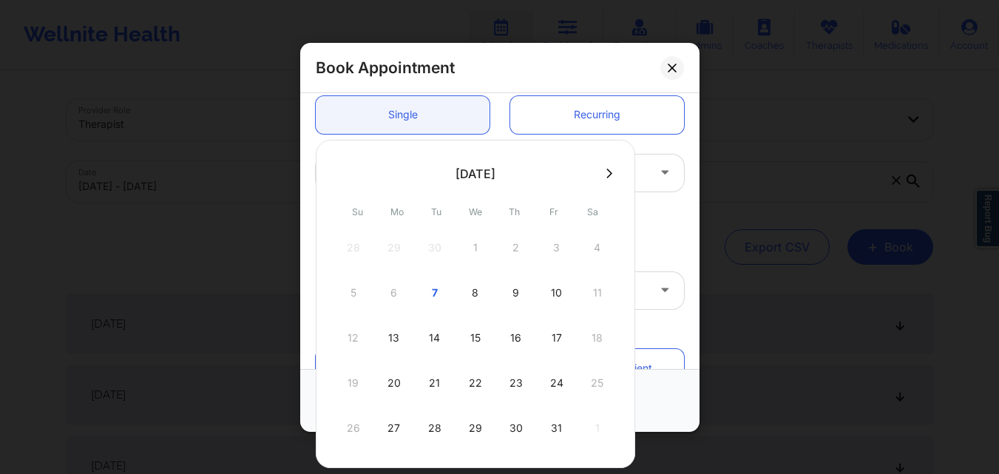
click at [602, 175] on button at bounding box center [609, 173] width 15 height 13
click at [340, 173] on icon at bounding box center [342, 173] width 6 height 11
click at [517, 294] on div "9" at bounding box center [516, 292] width 37 height 41
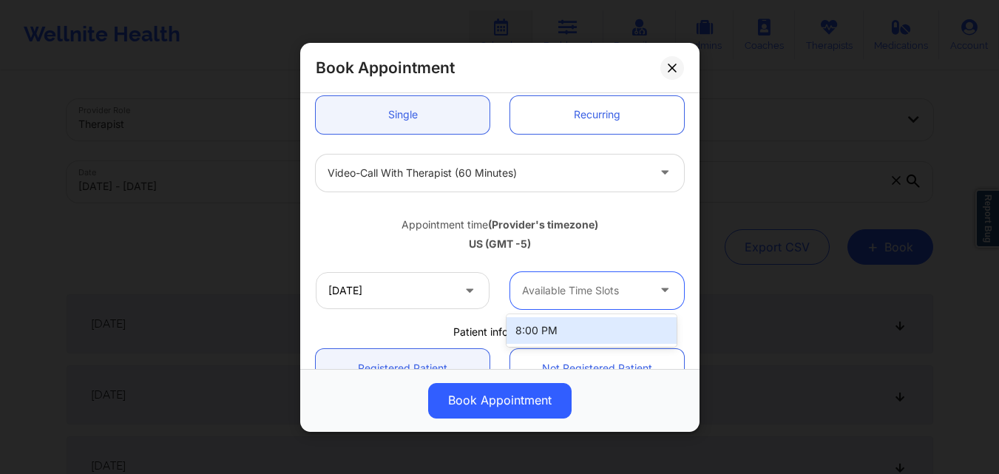
click at [626, 300] on div "Available Time Slots" at bounding box center [579, 289] width 138 height 37
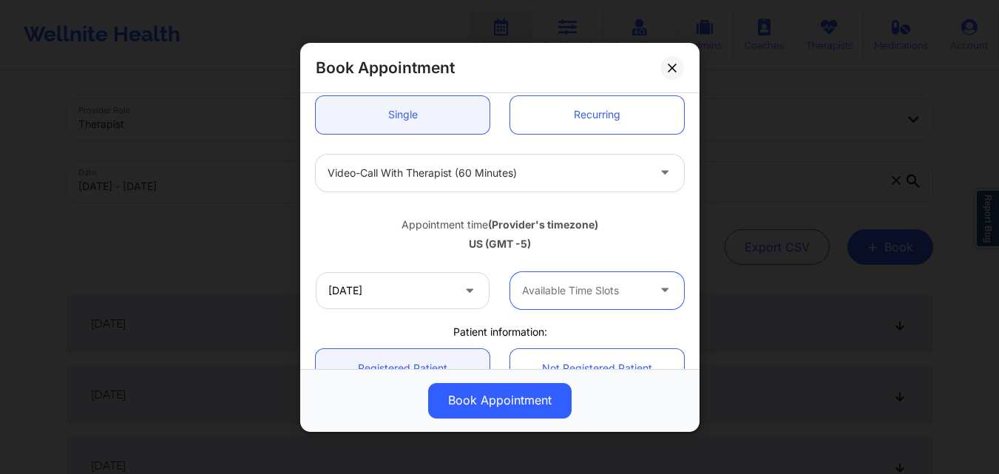
click at [626, 300] on div "Available Time Slots" at bounding box center [579, 289] width 138 height 37
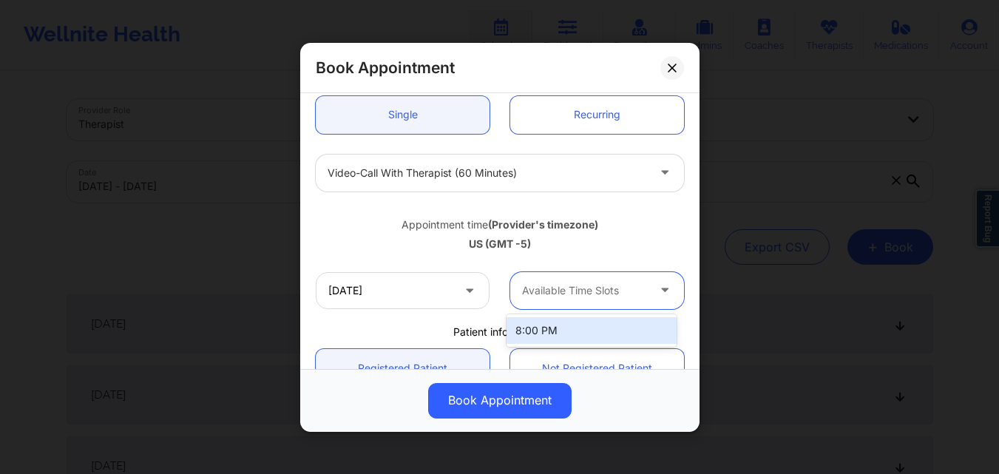
click at [626, 300] on div "Available Time Slots" at bounding box center [579, 289] width 138 height 37
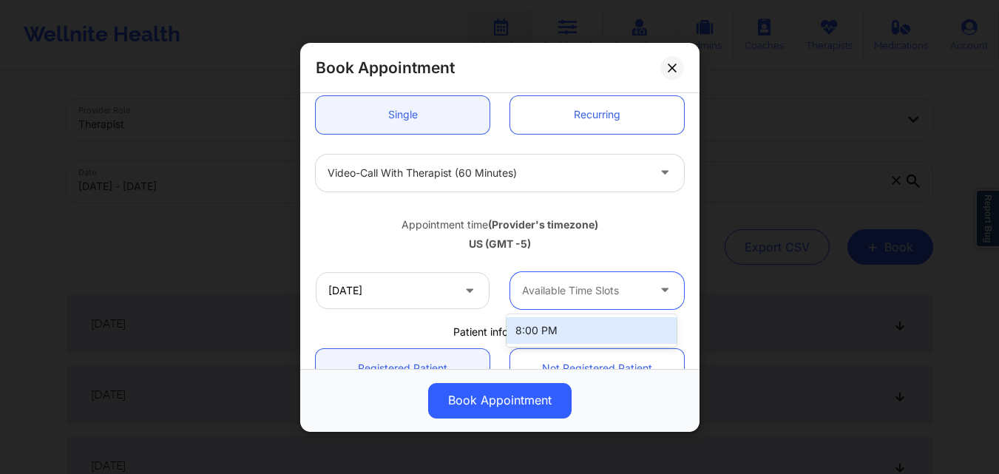
click at [626, 300] on div "Available Time Slots" at bounding box center [579, 289] width 138 height 37
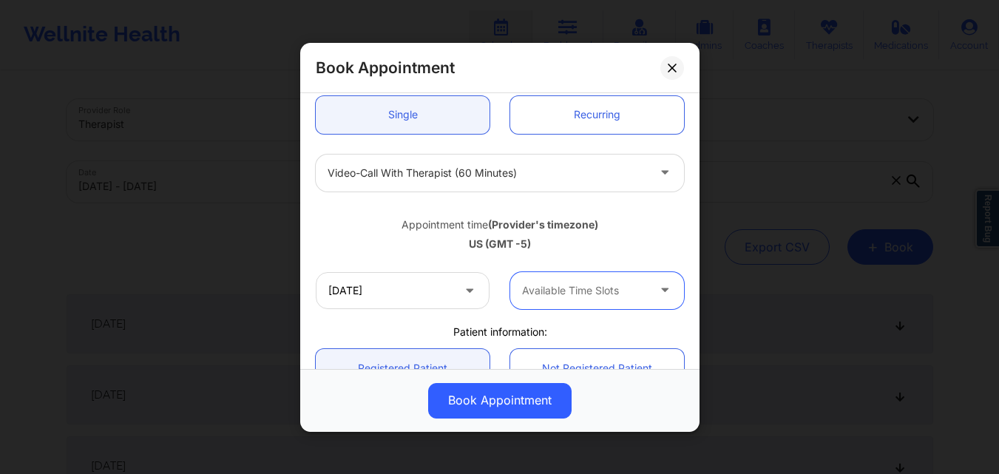
click at [474, 294] on span at bounding box center [471, 290] width 18 height 18
click at [464, 287] on icon at bounding box center [469, 287] width 15 height 13
click at [467, 287] on icon at bounding box center [469, 287] width 15 height 13
click at [462, 291] on icon at bounding box center [469, 287] width 15 height 13
click at [373, 291] on input "[DATE]" at bounding box center [403, 289] width 174 height 37
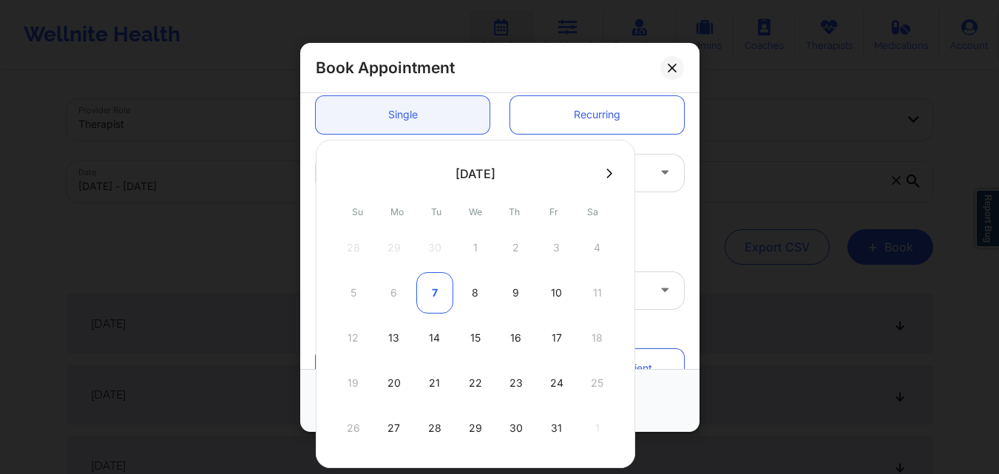
click at [441, 296] on div "7" at bounding box center [434, 292] width 37 height 41
type input "10/07/2025"
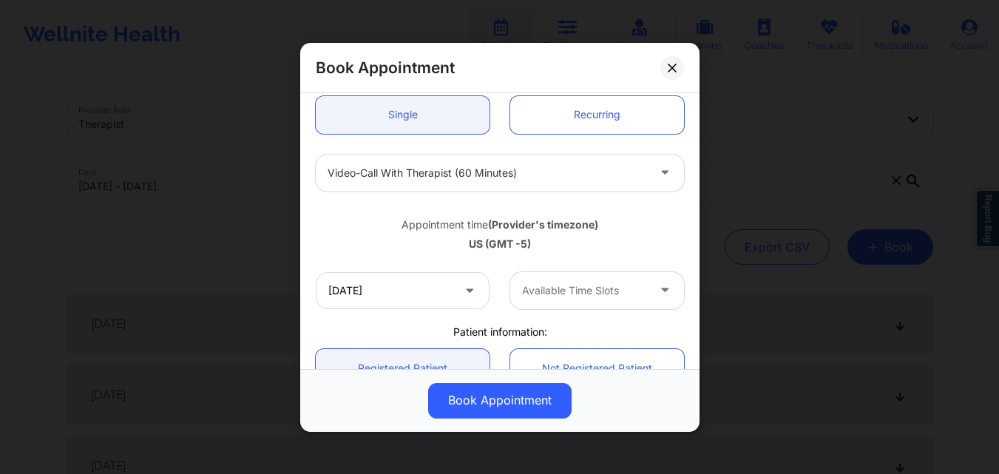
click at [578, 285] on div at bounding box center [584, 291] width 125 height 18
click at [672, 72] on button at bounding box center [672, 67] width 24 height 24
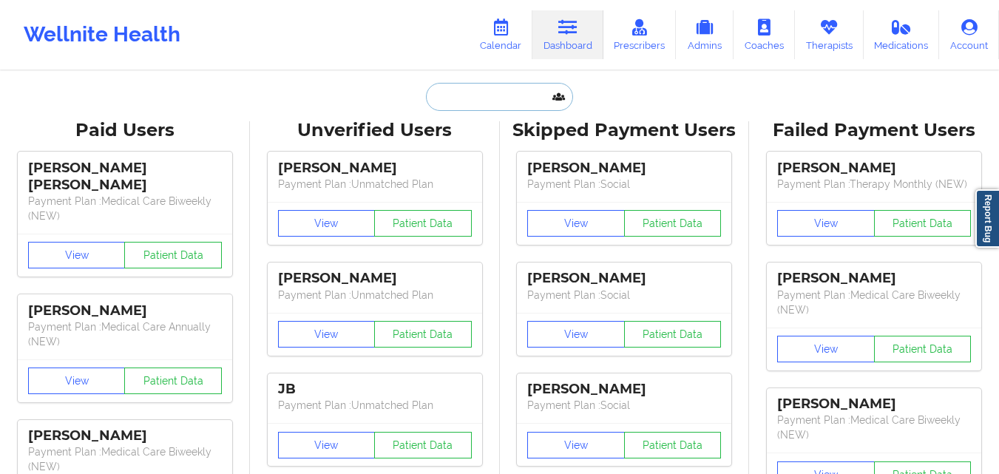
click at [482, 100] on input "text" at bounding box center [499, 97] width 146 height 28
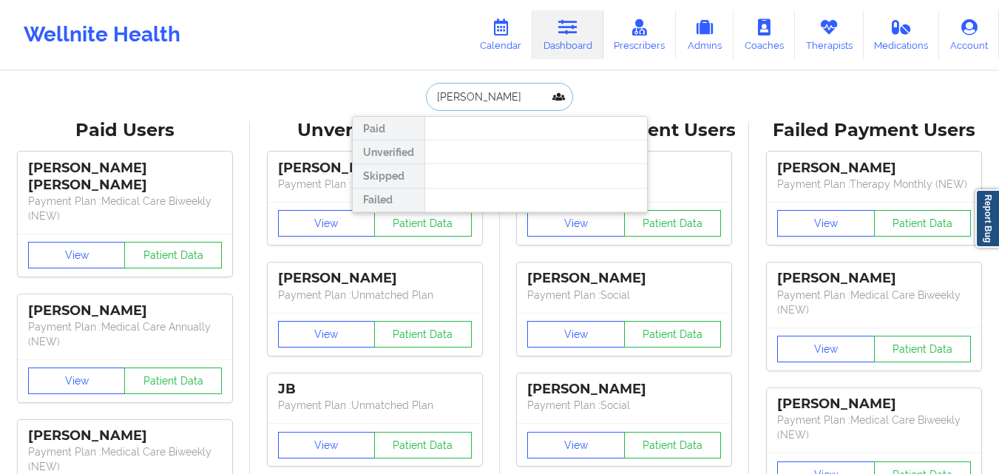
type input "Tara C"
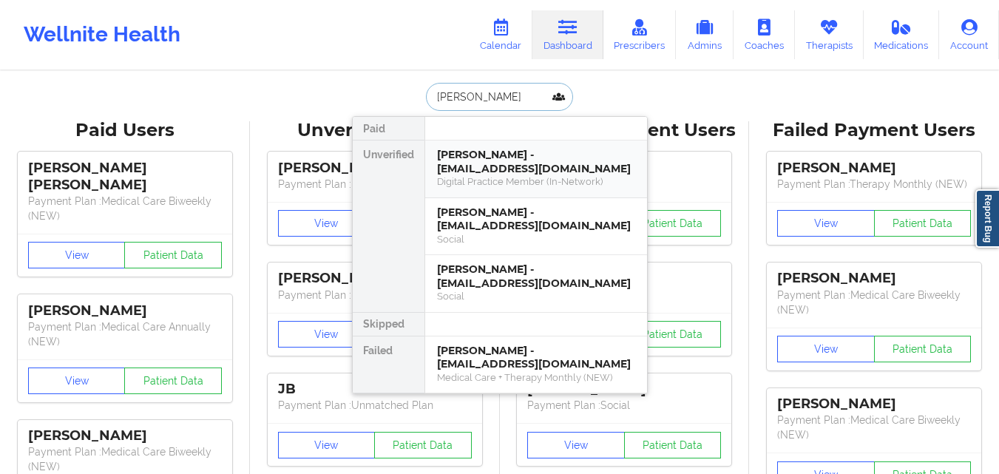
click at [501, 149] on div "Tara Cercone - taracercone99@gmail.com" at bounding box center [536, 161] width 198 height 27
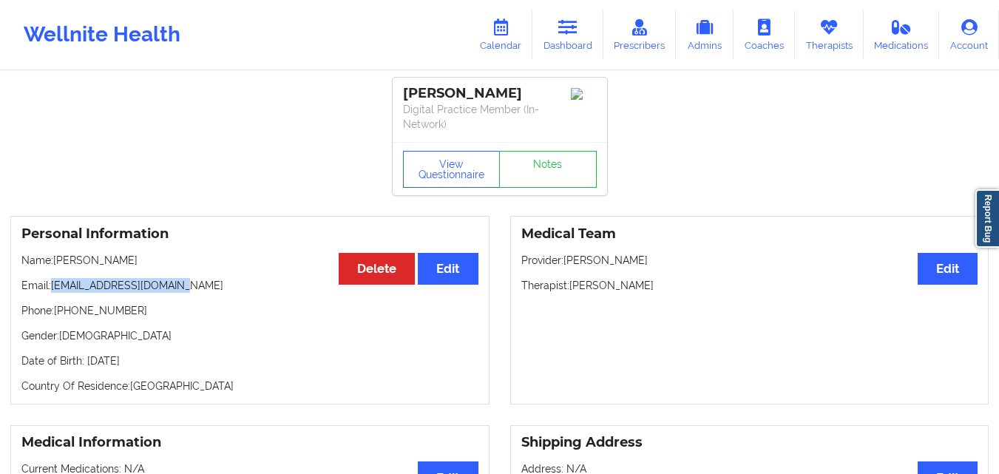
drag, startPoint x: 53, startPoint y: 284, endPoint x: 234, endPoint y: 288, distance: 182.0
click at [234, 288] on p "Email: taracercone99@gmail.com" at bounding box center [249, 285] width 457 height 15
copy p "taracercone99@gmail.com"
click at [570, 28] on icon at bounding box center [567, 27] width 19 height 16
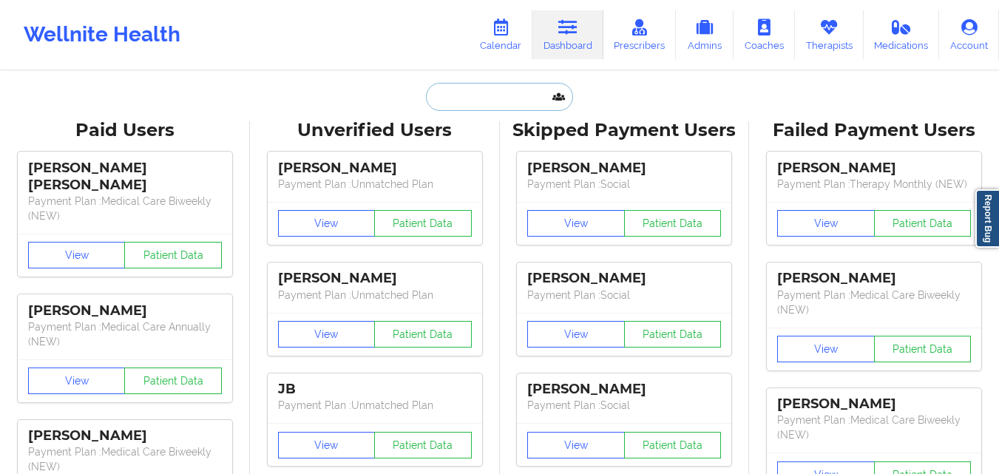
click at [459, 95] on input "text" at bounding box center [499, 97] width 146 height 28
paste input "Isabel siguenza"
type input "Isabel siguenza"
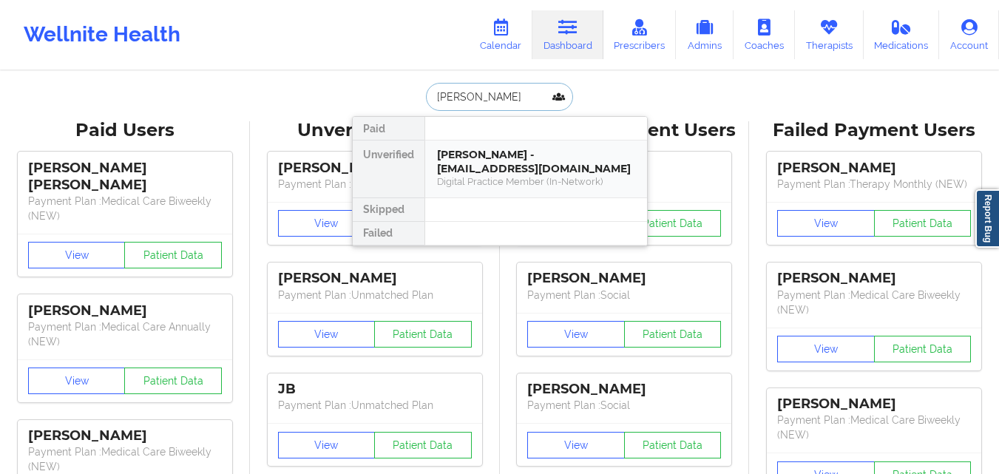
click at [505, 146] on div "Isabel Siguenza - isiguenza98@gmail.com Digital Practice Member (In-Network)" at bounding box center [536, 169] width 222 height 57
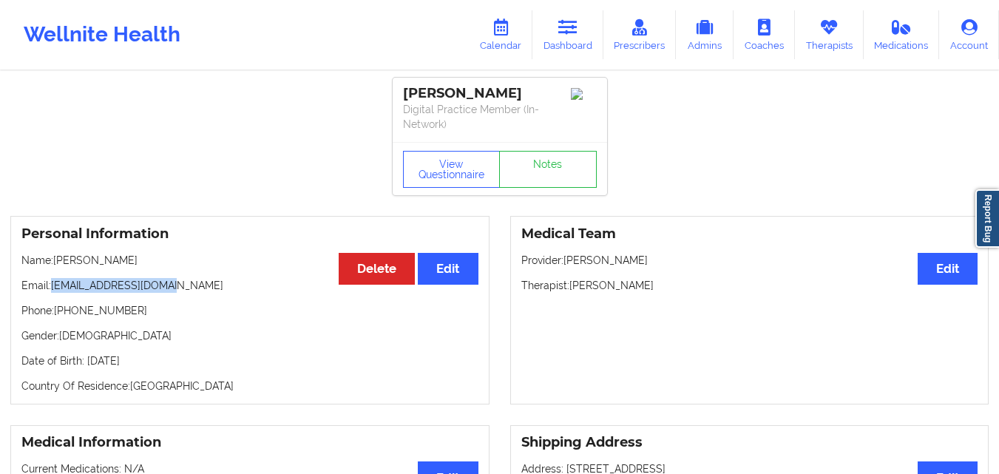
drag, startPoint x: 52, startPoint y: 287, endPoint x: 177, endPoint y: 288, distance: 125.7
click at [177, 288] on p "Email: isiguenza98@gmail.com" at bounding box center [249, 285] width 457 height 15
copy p "isiguenza98@gmail.com"
click at [567, 35] on icon at bounding box center [567, 27] width 19 height 16
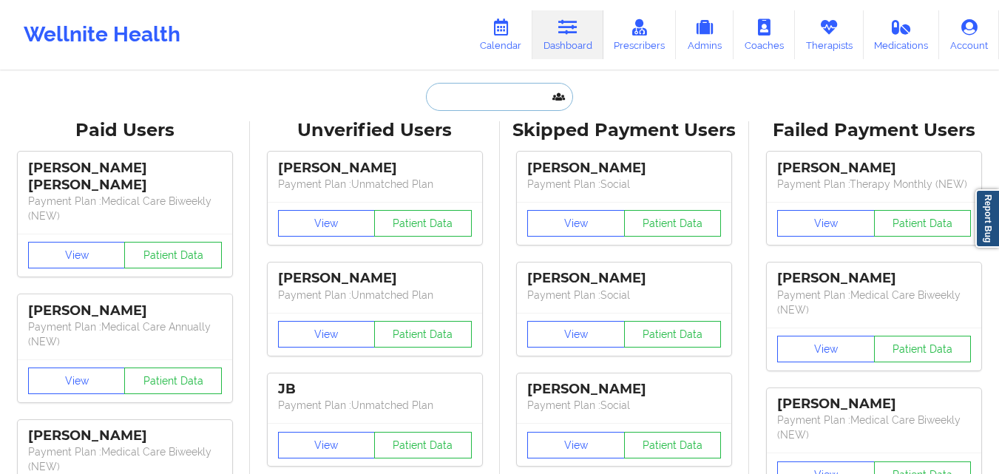
click at [469, 103] on input "text" at bounding box center [499, 97] width 146 height 28
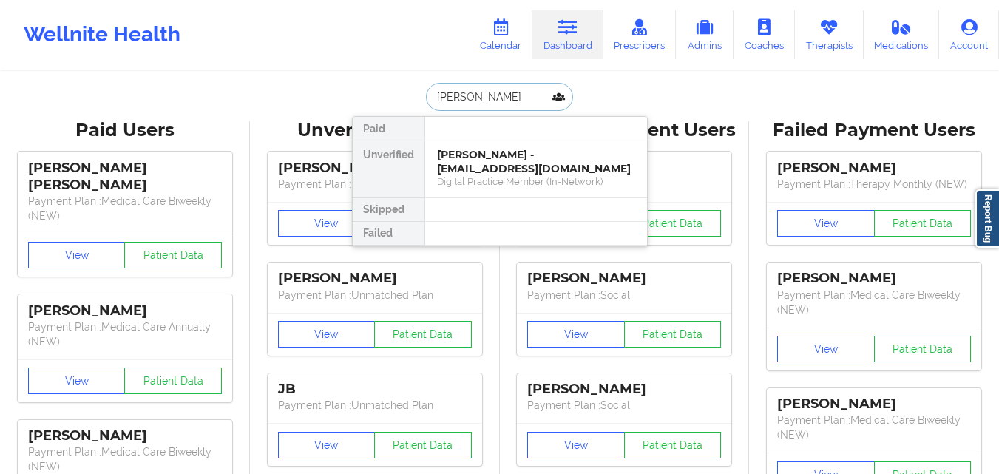
type input "tara C"
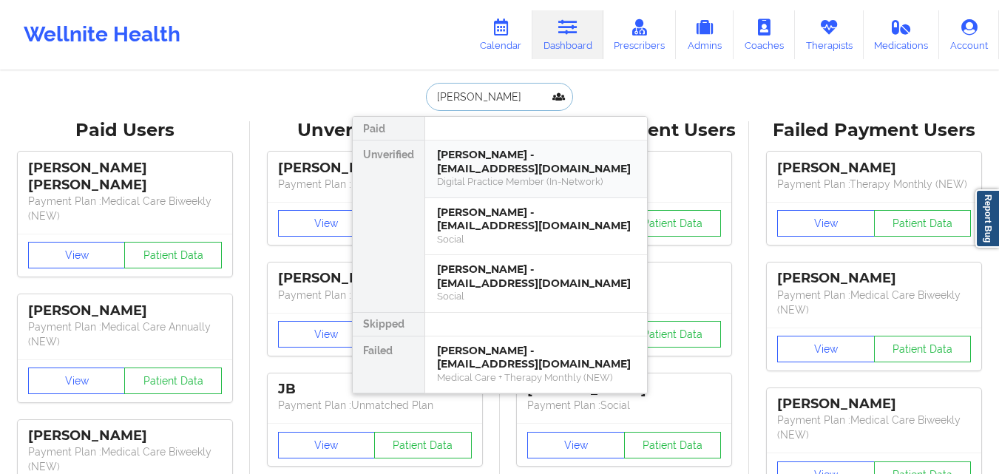
click at [521, 159] on div "Tara Cercone - taracercone99@gmail.com" at bounding box center [536, 161] width 198 height 27
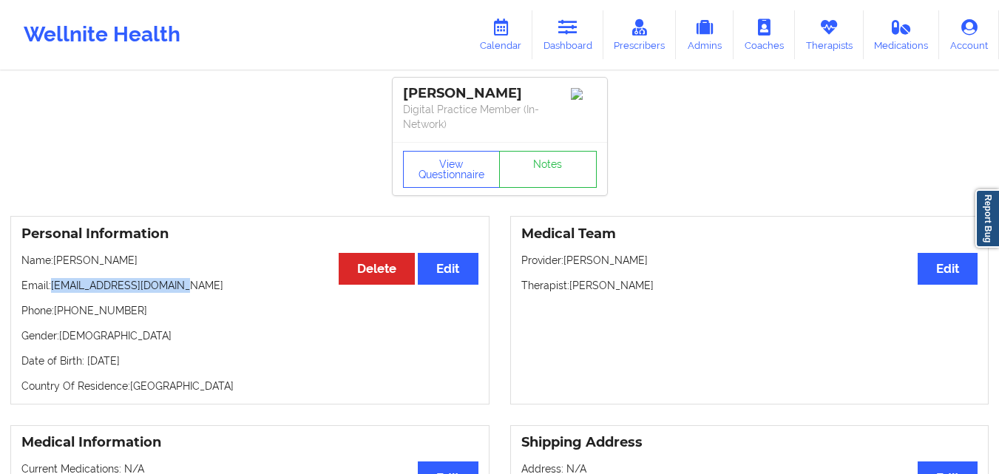
drag, startPoint x: 51, startPoint y: 285, endPoint x: 290, endPoint y: 275, distance: 239.1
click at [290, 275] on div "Personal Information Edit Delete Name: Tara Cercone Email: taracercone99@gmail.…" at bounding box center [249, 310] width 479 height 189
click at [290, 277] on div "Personal Information Edit Delete Name: Tara Cercone Email: taracercone99@gmail.…" at bounding box center [249, 310] width 479 height 189
click at [106, 282] on p "Email: taracercone99@gmail.com" at bounding box center [249, 285] width 457 height 15
drag, startPoint x: 68, startPoint y: 286, endPoint x: 194, endPoint y: 286, distance: 125.7
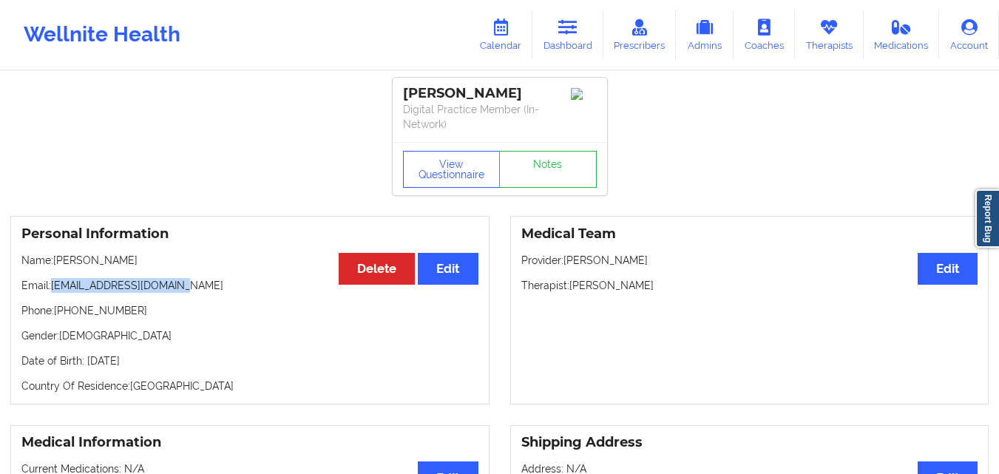
click at [194, 286] on p "Email: taracercone99@gmail.com" at bounding box center [249, 285] width 457 height 15
copy p "[EMAIL_ADDRESS][DOMAIN_NAME]"
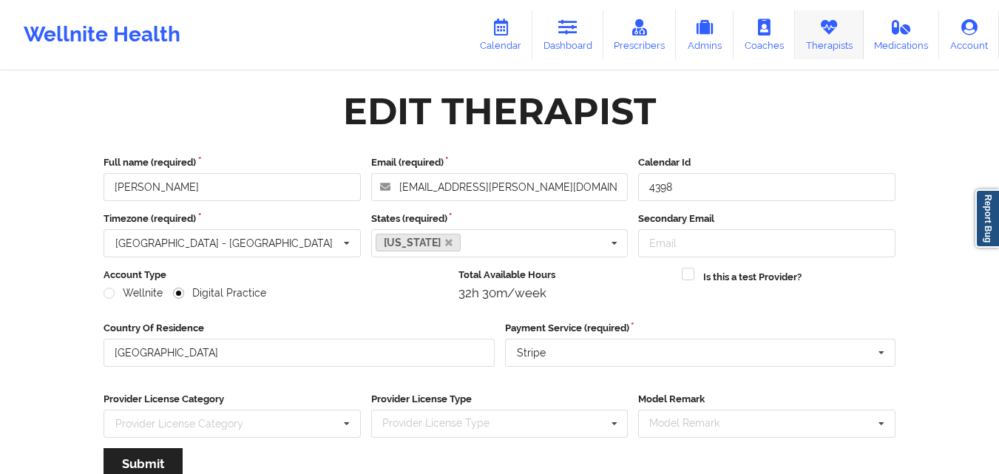
click at [835, 37] on link "Therapists" at bounding box center [829, 34] width 69 height 49
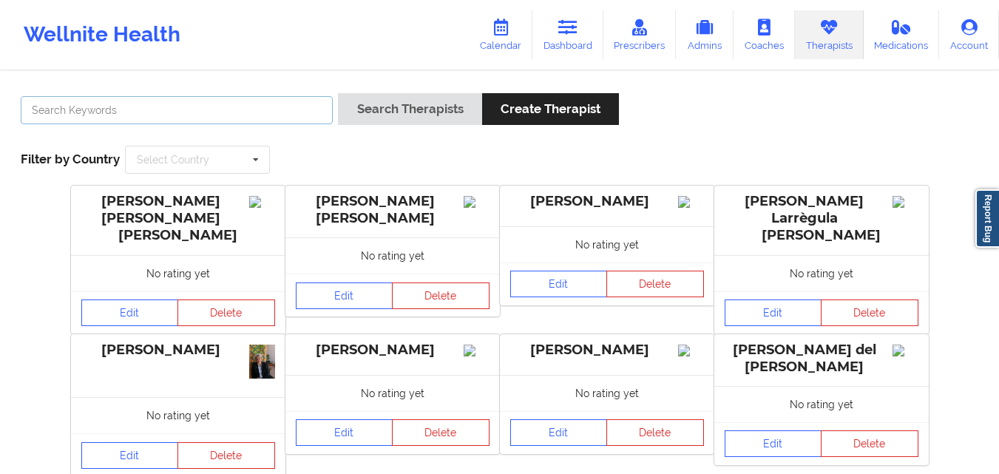
click at [172, 120] on input "text" at bounding box center [177, 110] width 312 height 28
paste input "[PERSON_NAME]"
type input "[PERSON_NAME]"
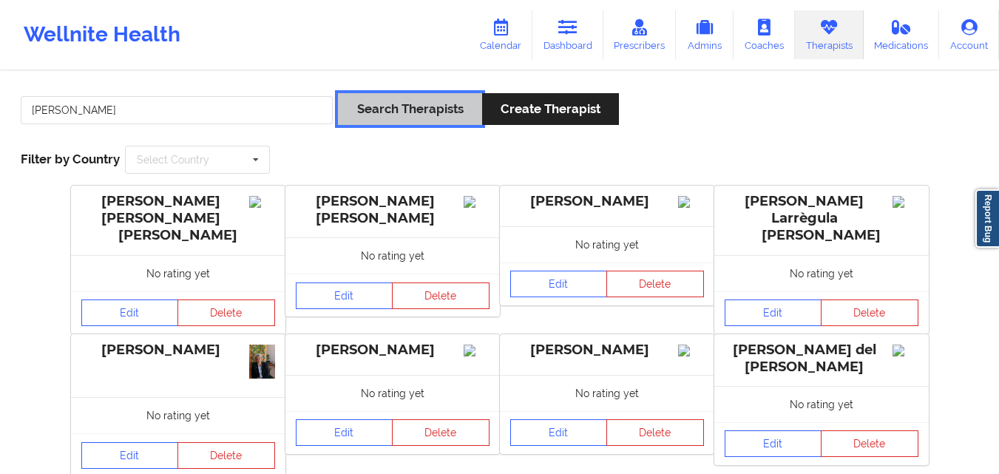
click at [416, 117] on button "Search Therapists" at bounding box center [409, 109] width 143 height 32
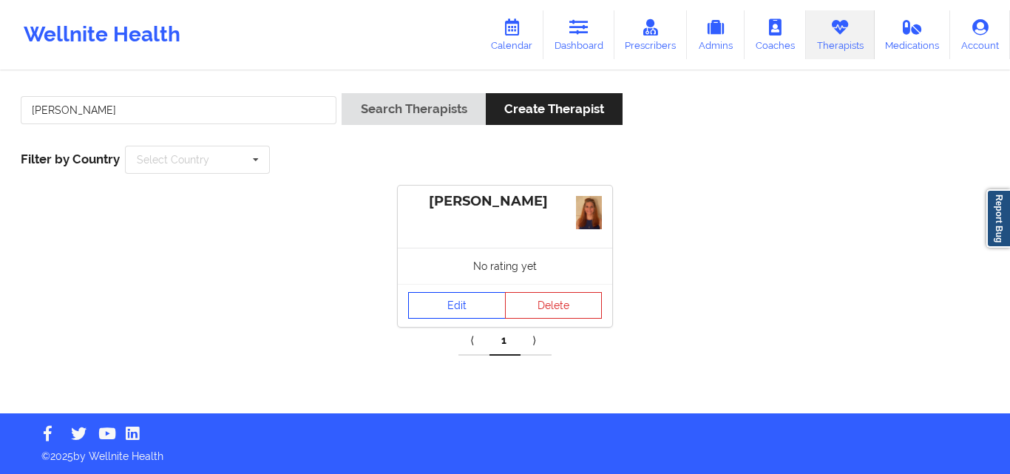
click at [450, 303] on link "Edit" at bounding box center [457, 305] width 98 height 27
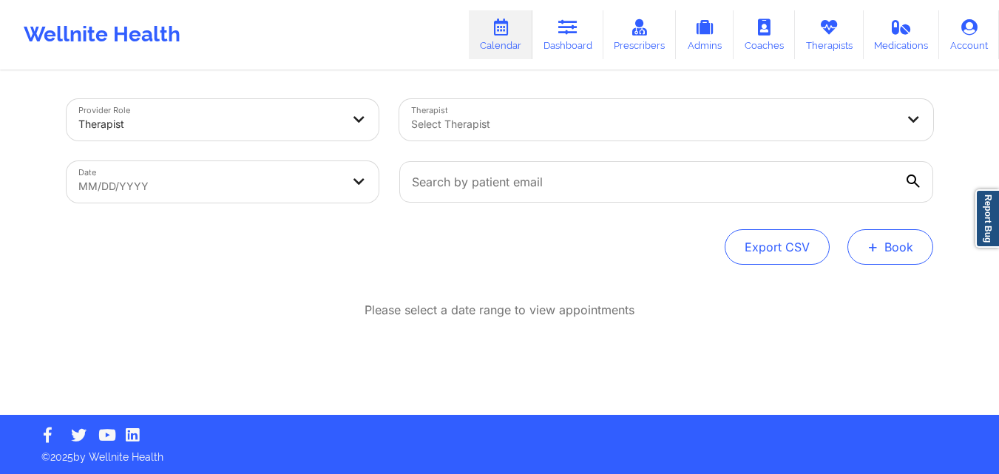
click at [901, 256] on button "+ Book" at bounding box center [890, 246] width 86 height 35
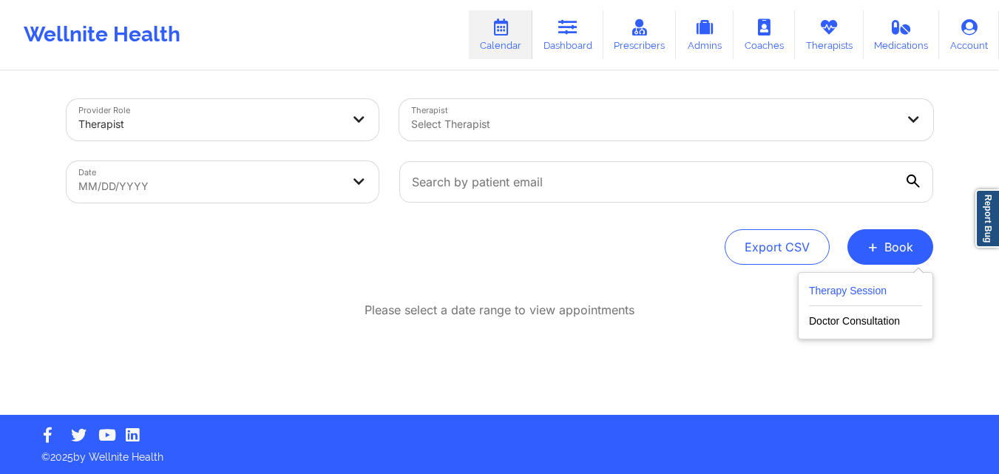
click at [833, 293] on button "Therapy Session" at bounding box center [865, 294] width 113 height 24
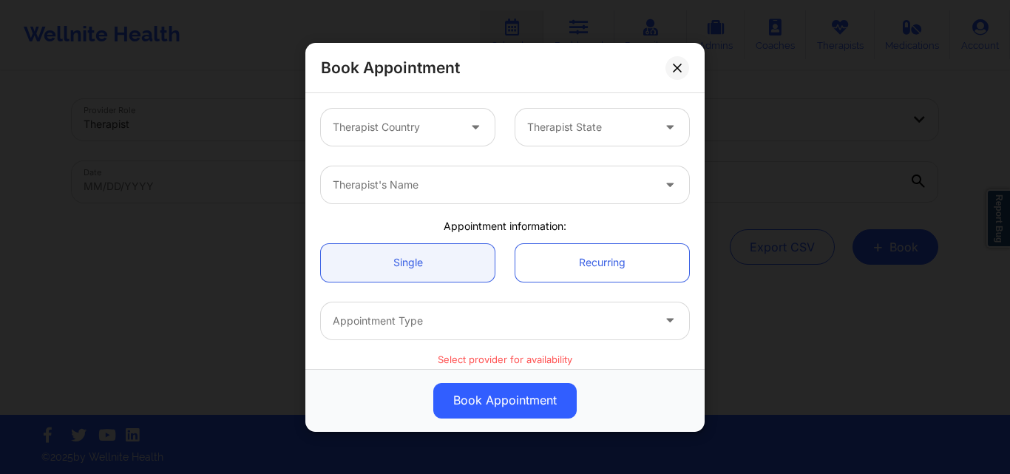
click at [444, 121] on div at bounding box center [395, 127] width 125 height 18
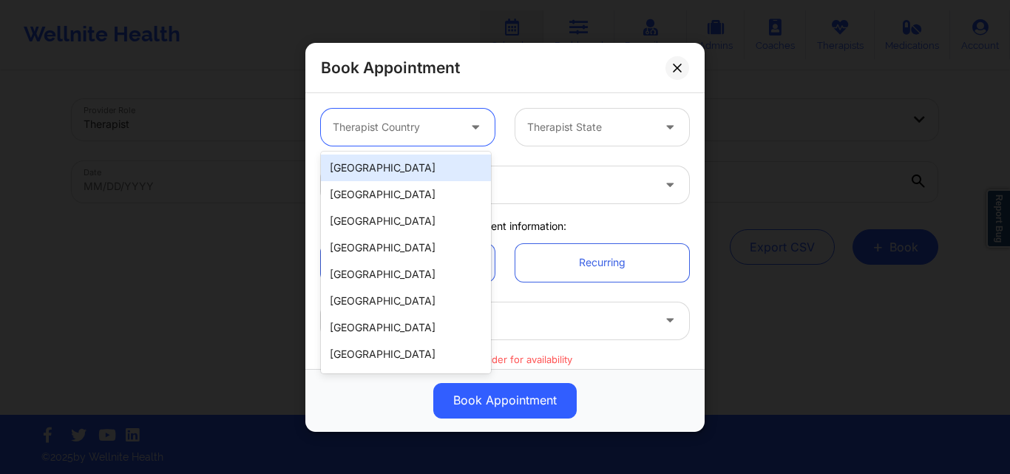
click at [429, 174] on div "[GEOGRAPHIC_DATA]" at bounding box center [406, 168] width 170 height 27
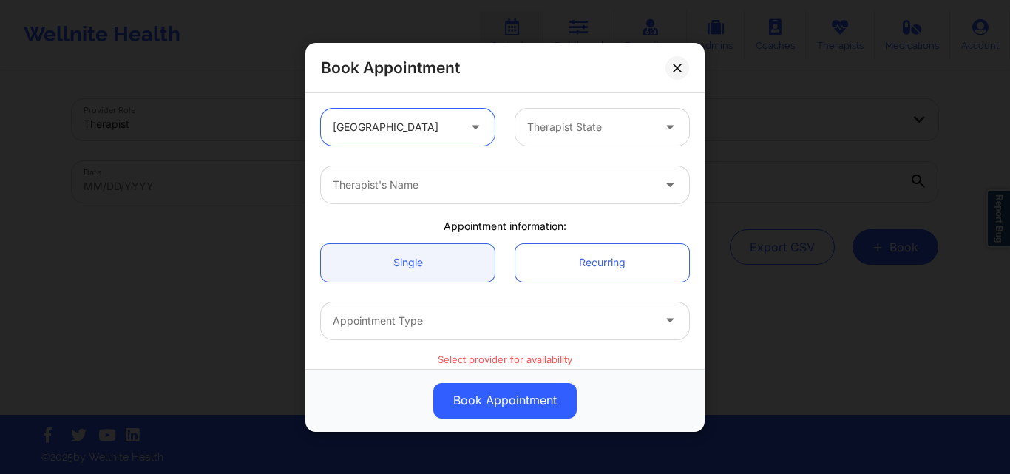
click at [586, 125] on div at bounding box center [589, 127] width 125 height 18
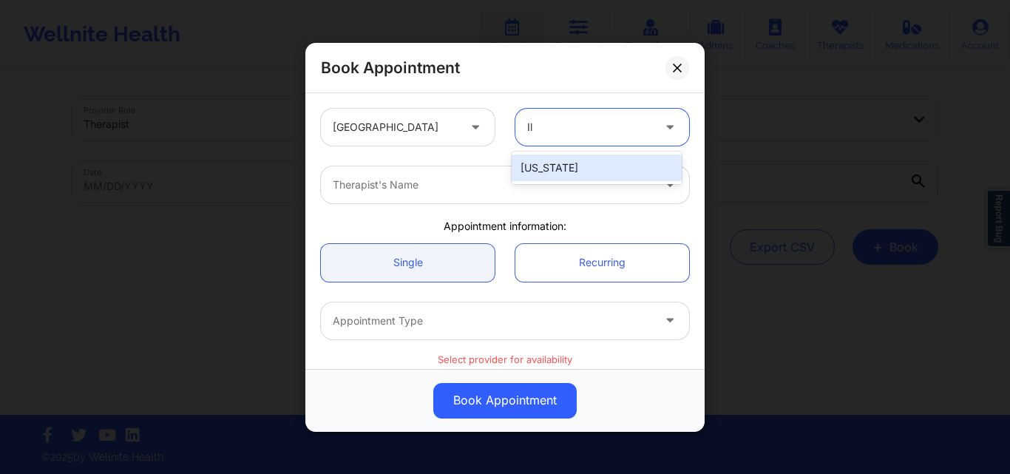
type input "Ill"
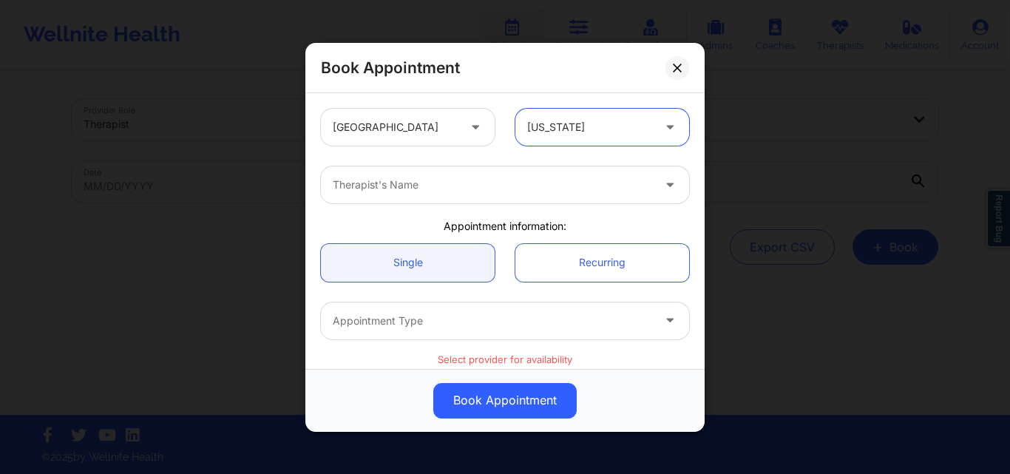
click at [473, 180] on div at bounding box center [492, 185] width 319 height 18
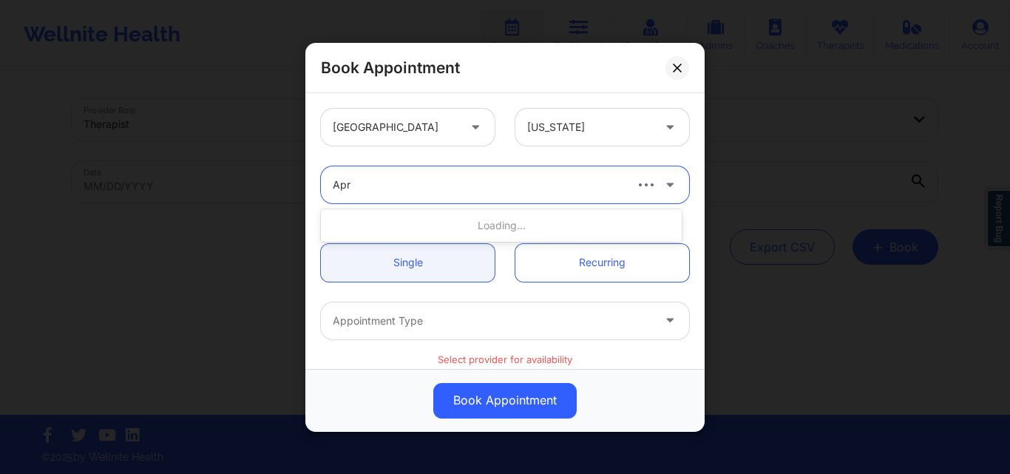
type input "Apri"
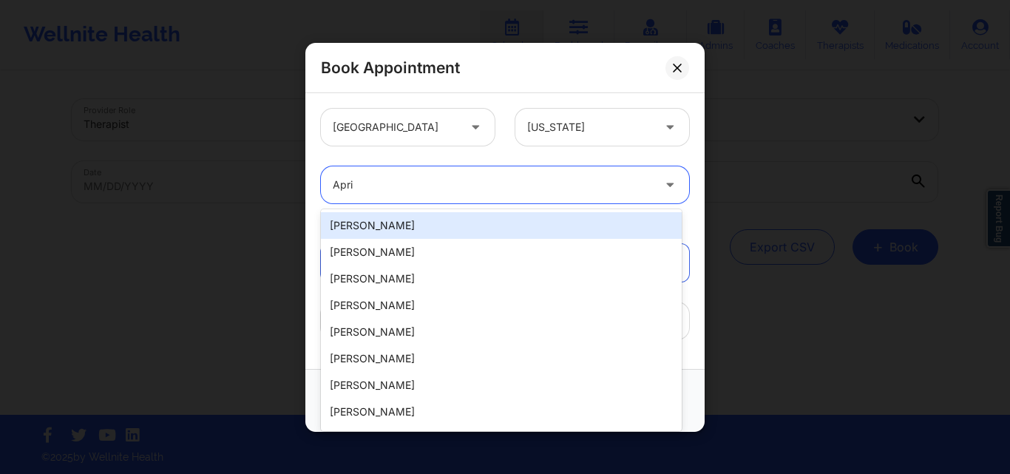
click at [437, 223] on div "[PERSON_NAME]" at bounding box center [501, 225] width 361 height 27
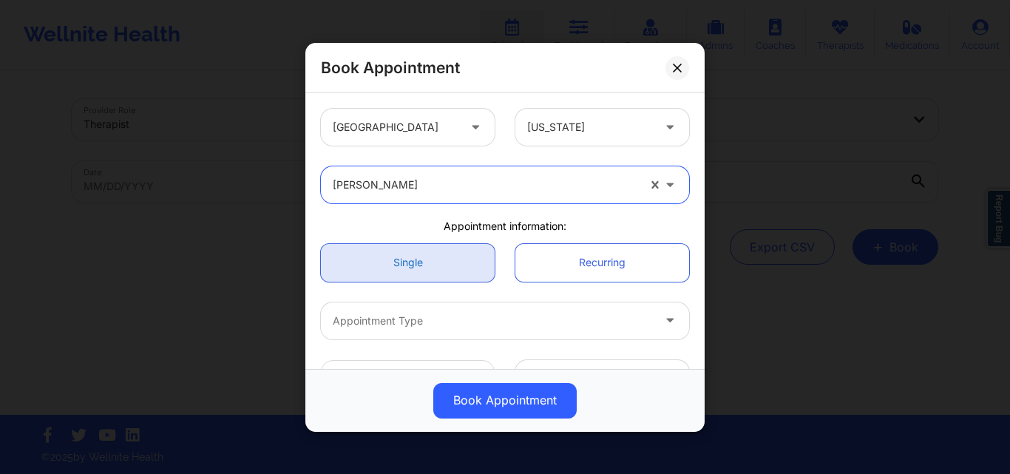
click at [418, 271] on link "Single" at bounding box center [408, 262] width 174 height 38
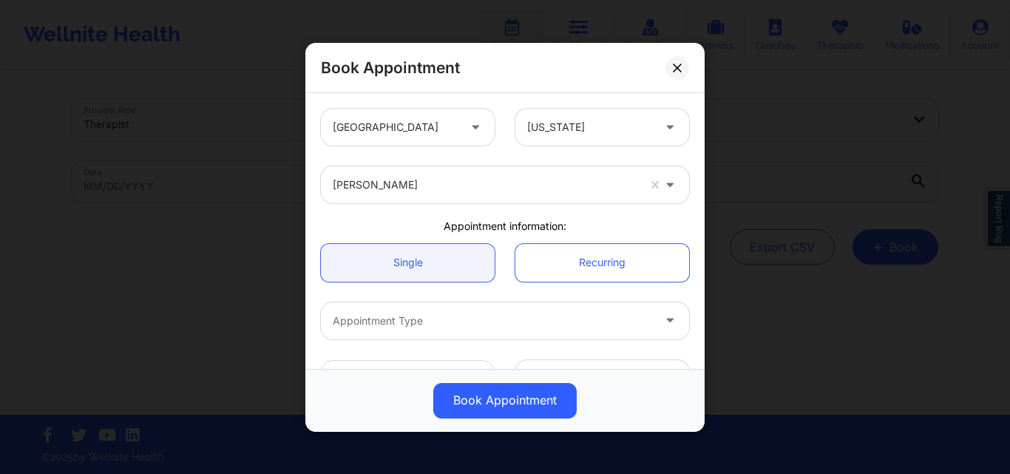
click at [451, 317] on div at bounding box center [492, 320] width 319 height 18
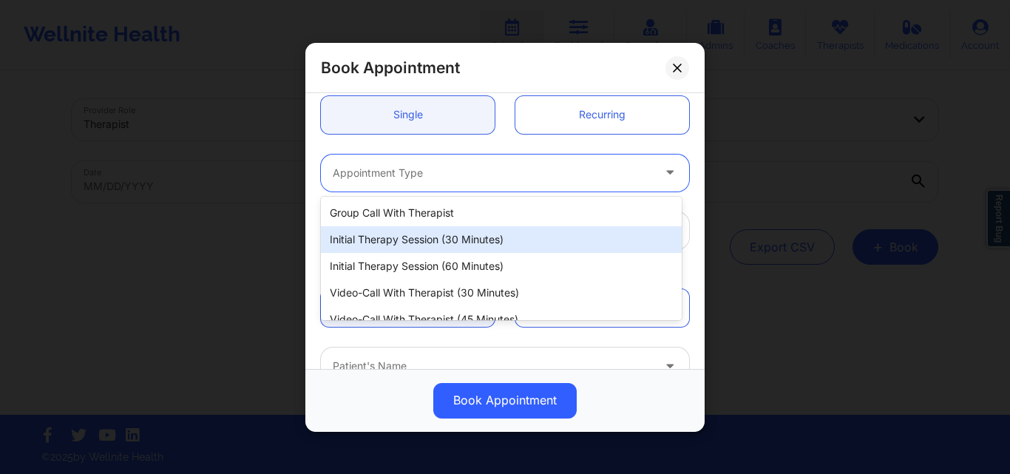
scroll to position [69, 0]
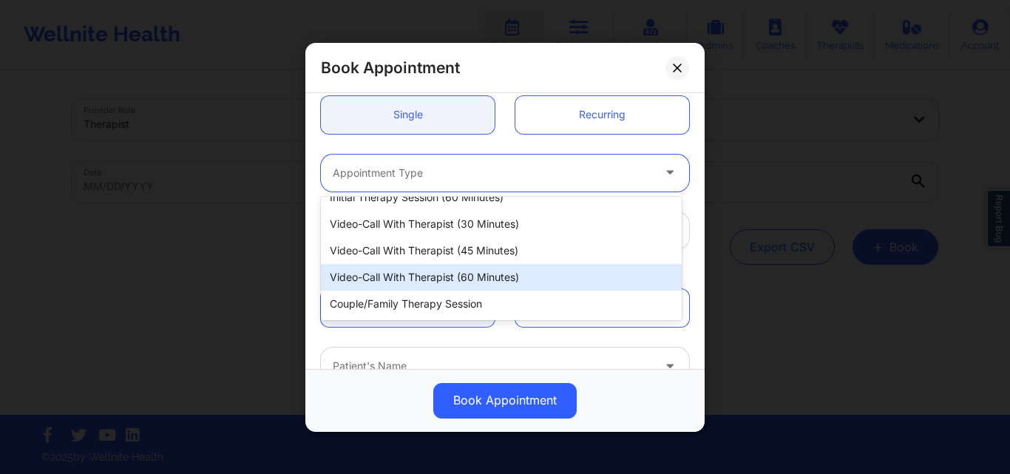
click at [464, 277] on div "Video-Call with Therapist (60 minutes)" at bounding box center [501, 277] width 361 height 27
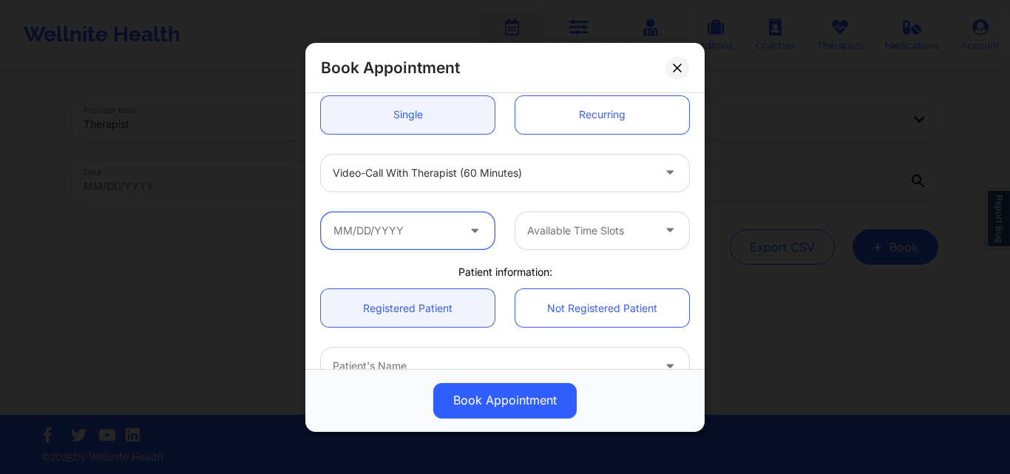
click at [412, 227] on input "text" at bounding box center [408, 229] width 174 height 37
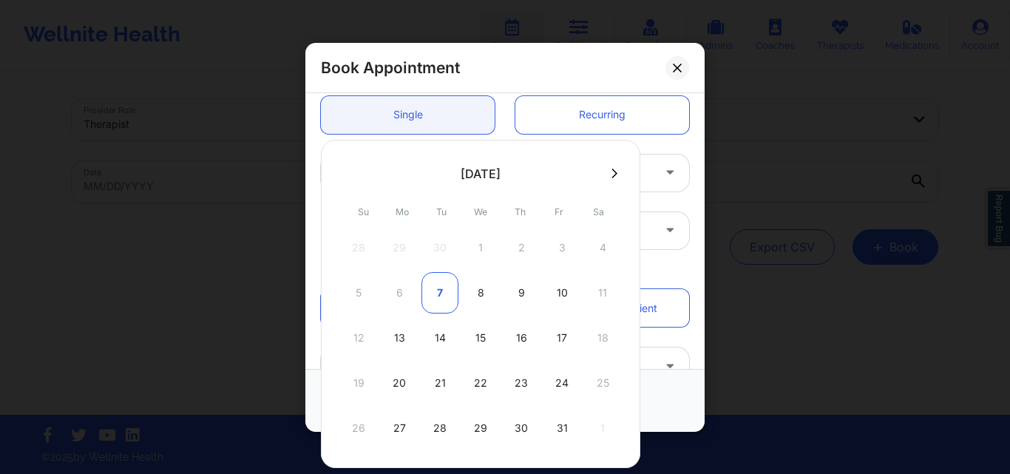
click at [442, 297] on div "7" at bounding box center [440, 292] width 37 height 41
type input "10/07/2025"
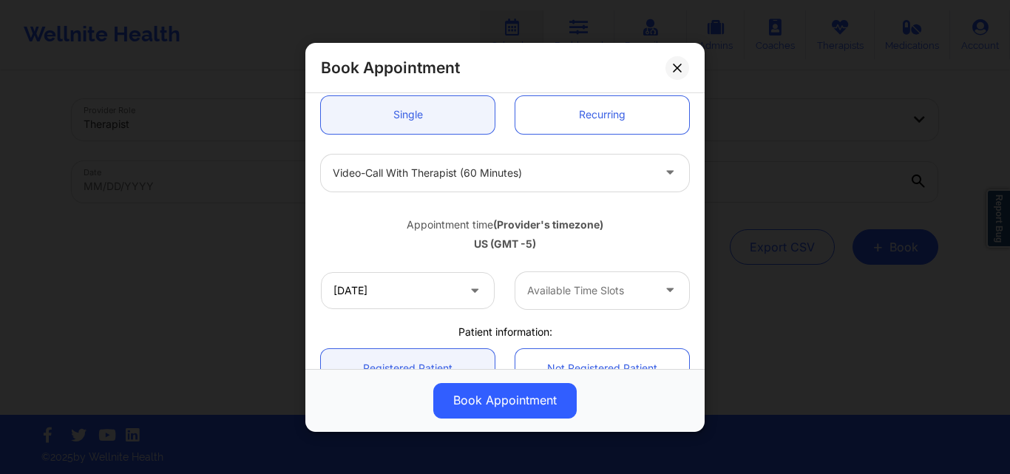
click at [598, 294] on div at bounding box center [589, 291] width 125 height 18
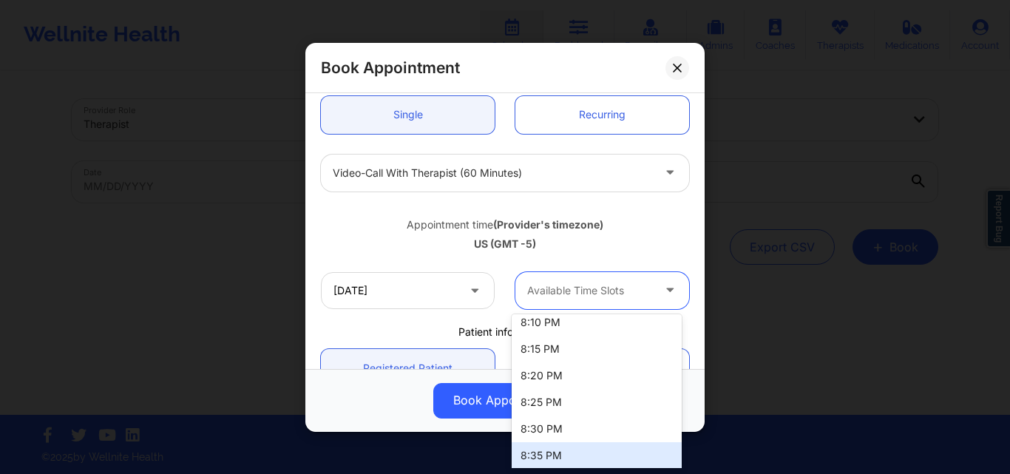
scroll to position [0, 0]
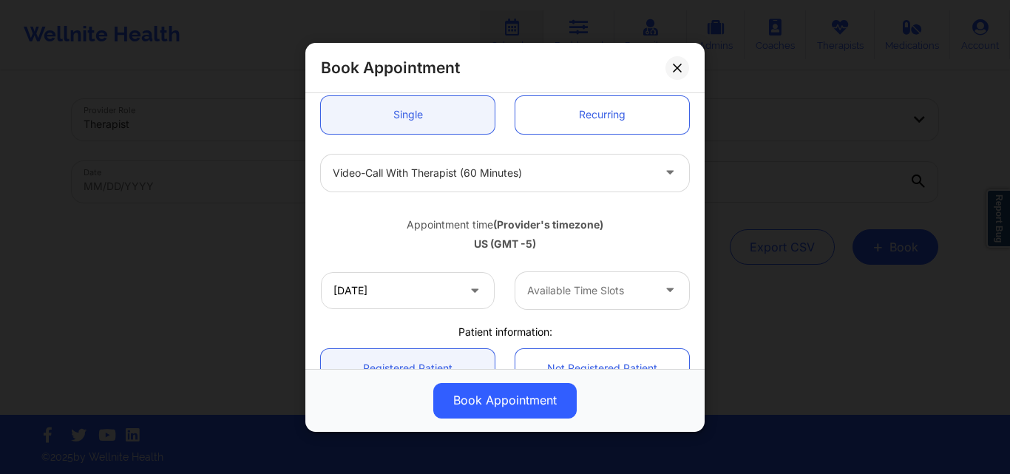
click at [652, 219] on div "Appointment time (Provider's timezone)" at bounding box center [505, 224] width 368 height 15
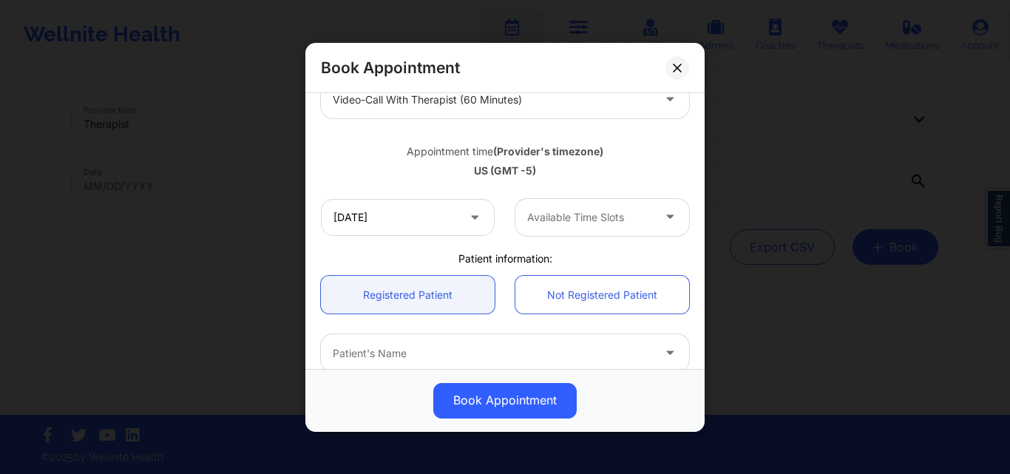
scroll to position [296, 0]
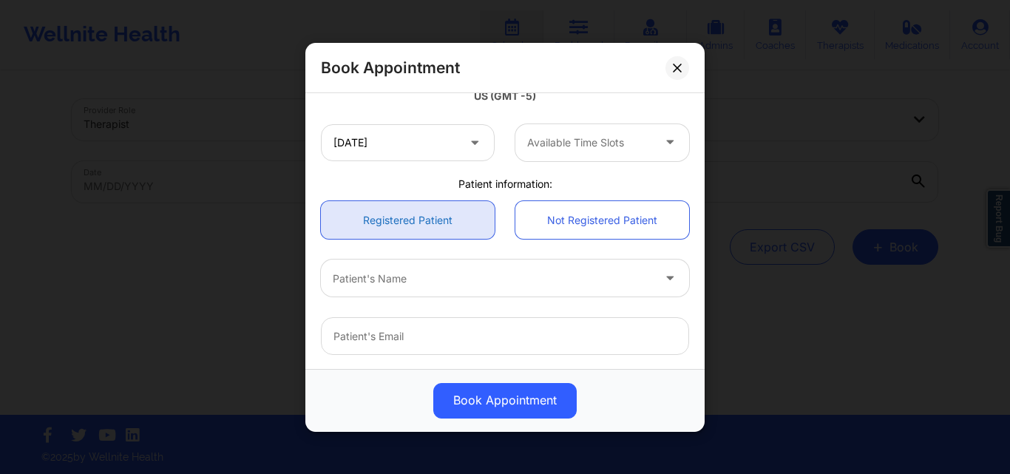
click at [428, 217] on link "Registered Patient" at bounding box center [408, 220] width 174 height 38
click at [435, 280] on div at bounding box center [492, 278] width 319 height 18
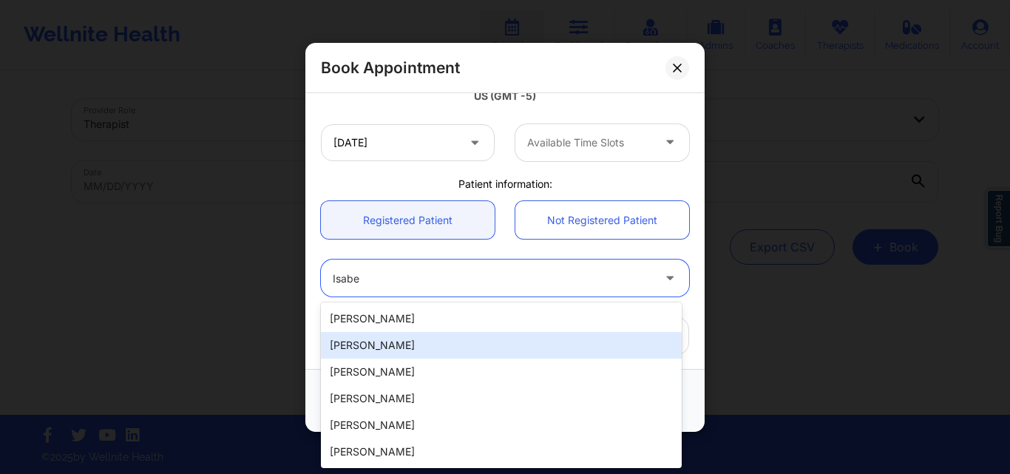
type input "Isabe"
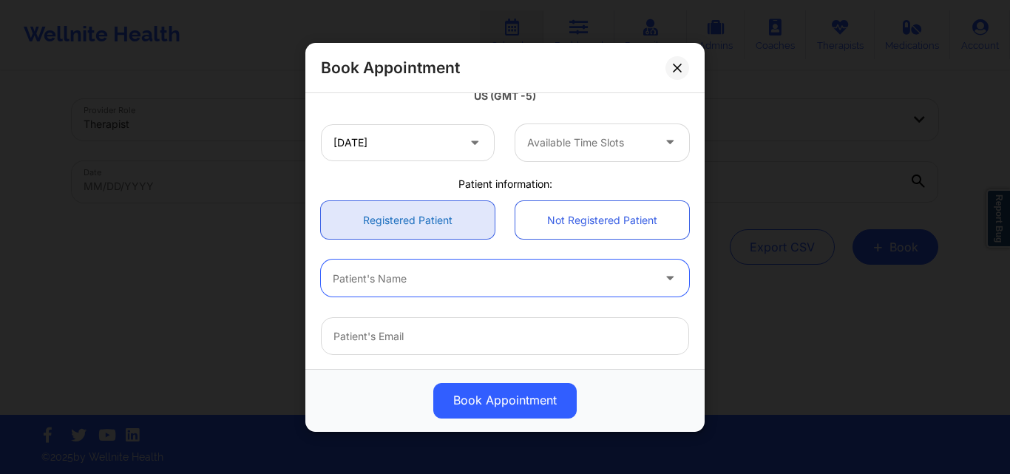
scroll to position [148, 0]
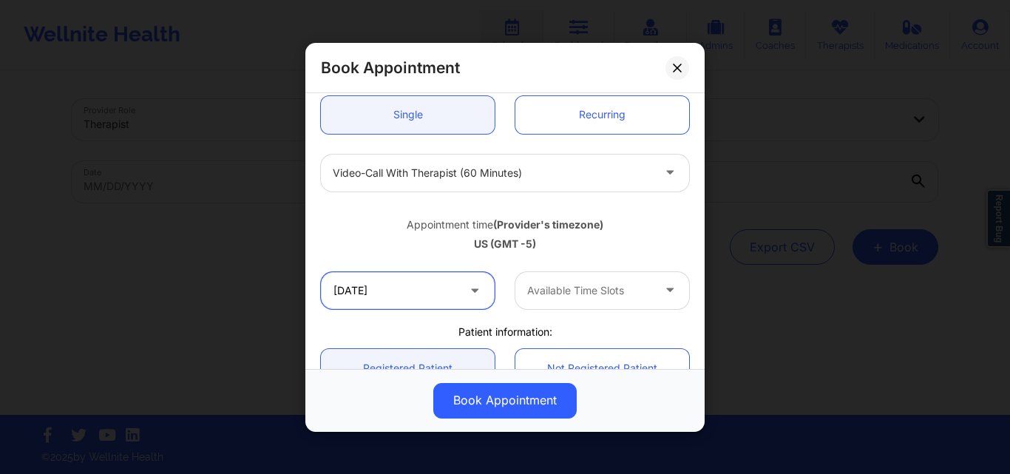
click at [453, 289] on input "10/07/2025" at bounding box center [408, 289] width 174 height 37
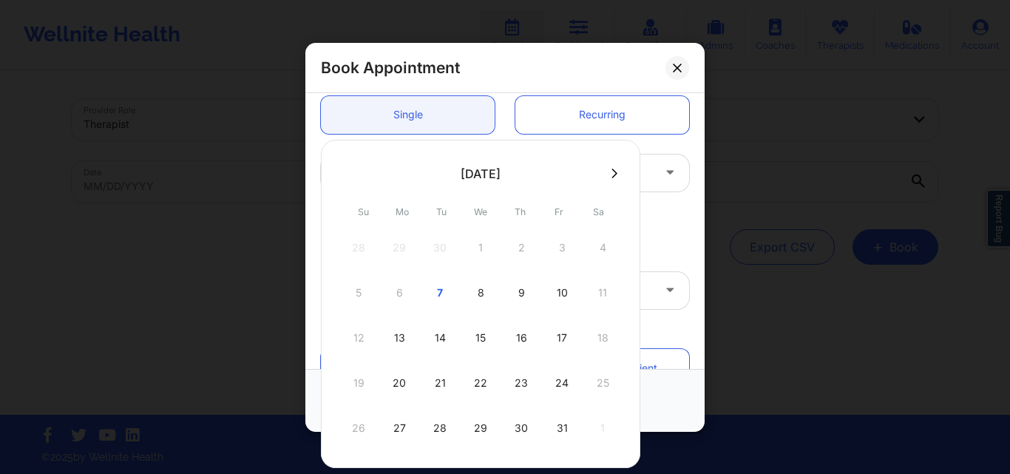
click at [607, 177] on button at bounding box center [614, 173] width 15 height 13
click at [615, 172] on icon at bounding box center [615, 173] width 6 height 11
click at [345, 173] on icon at bounding box center [347, 173] width 6 height 10
click at [476, 288] on div "8" at bounding box center [480, 292] width 37 height 41
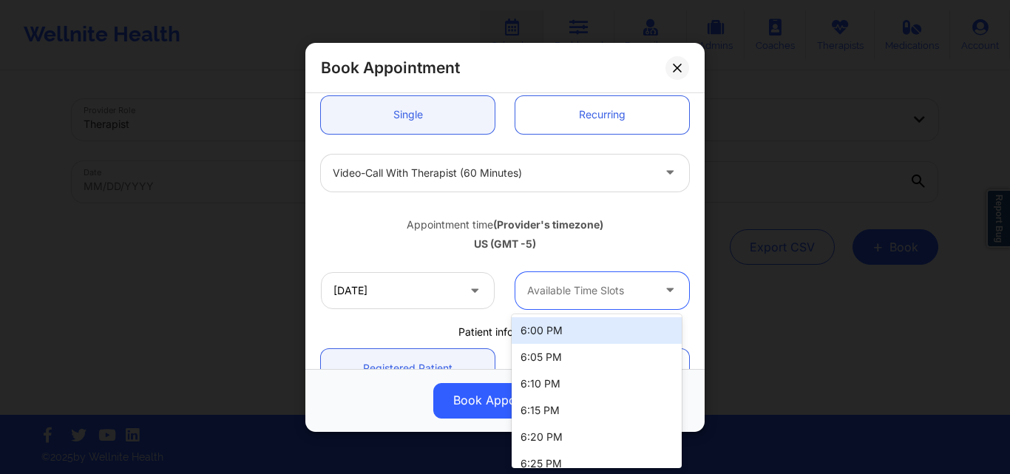
click at [615, 292] on div at bounding box center [589, 291] width 125 height 18
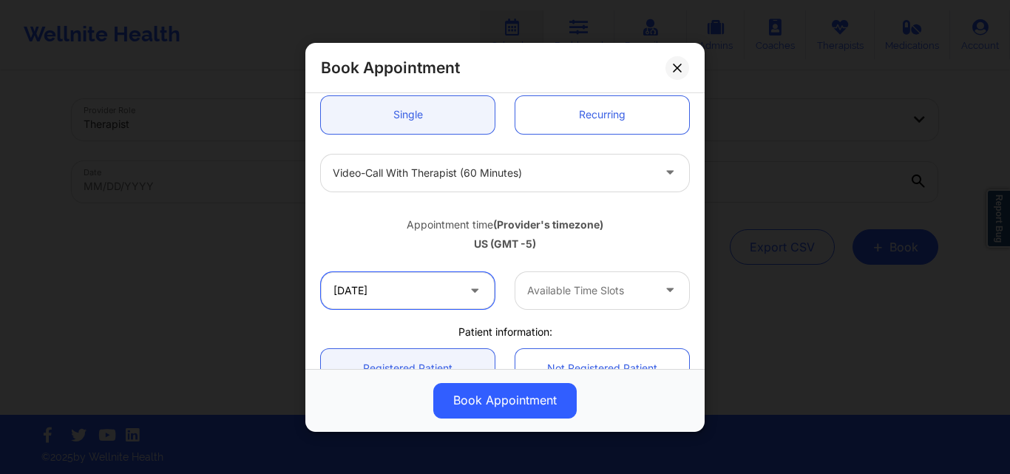
click at [433, 288] on input "10/08/2025" at bounding box center [408, 289] width 174 height 37
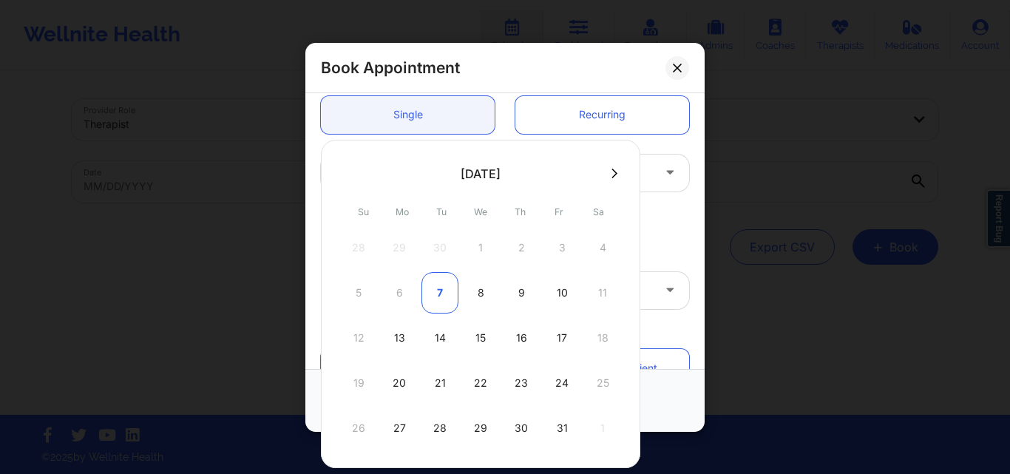
click at [444, 293] on div "7" at bounding box center [440, 292] width 37 height 41
type input "10/07/2025"
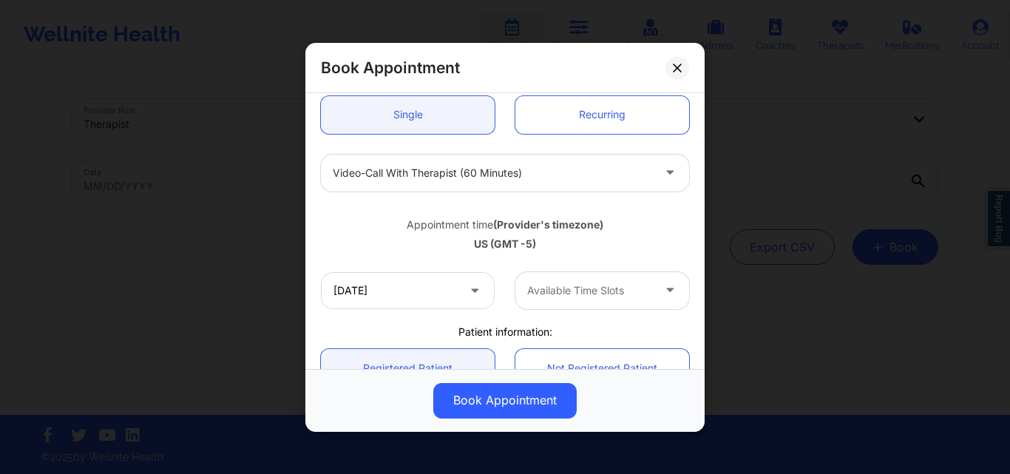
click at [600, 290] on div at bounding box center [589, 291] width 125 height 18
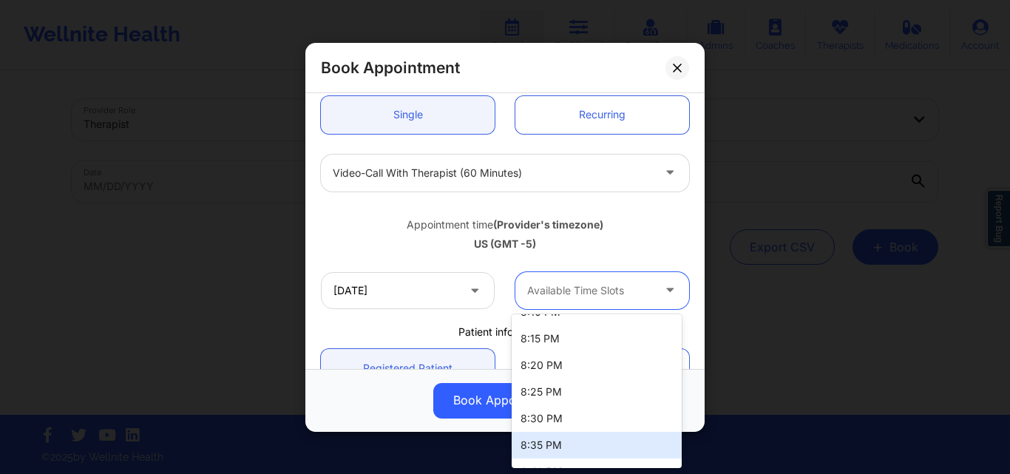
scroll to position [0, 0]
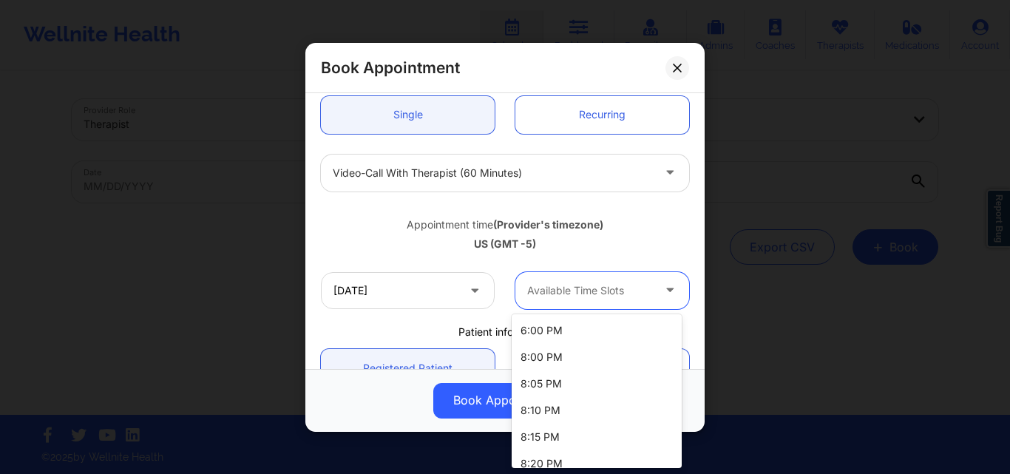
click at [598, 331] on div "6:00 PM" at bounding box center [597, 330] width 170 height 27
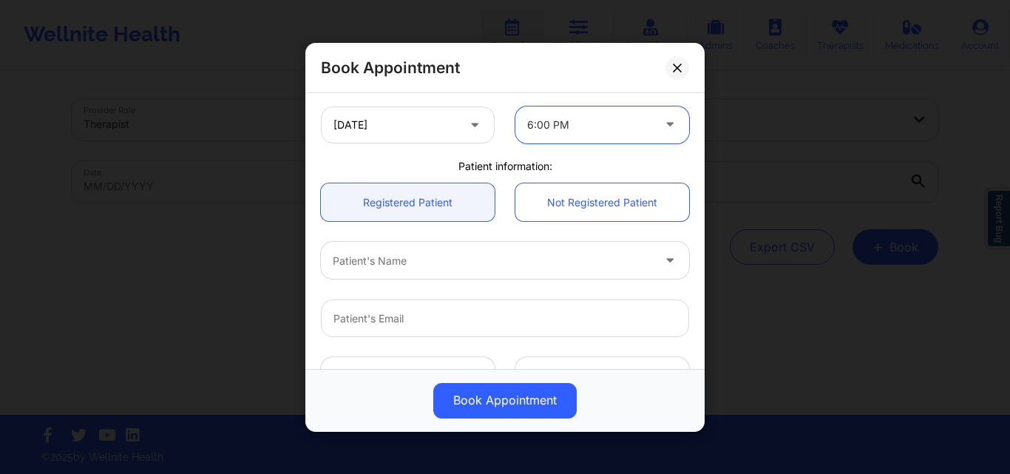
scroll to position [264, 0]
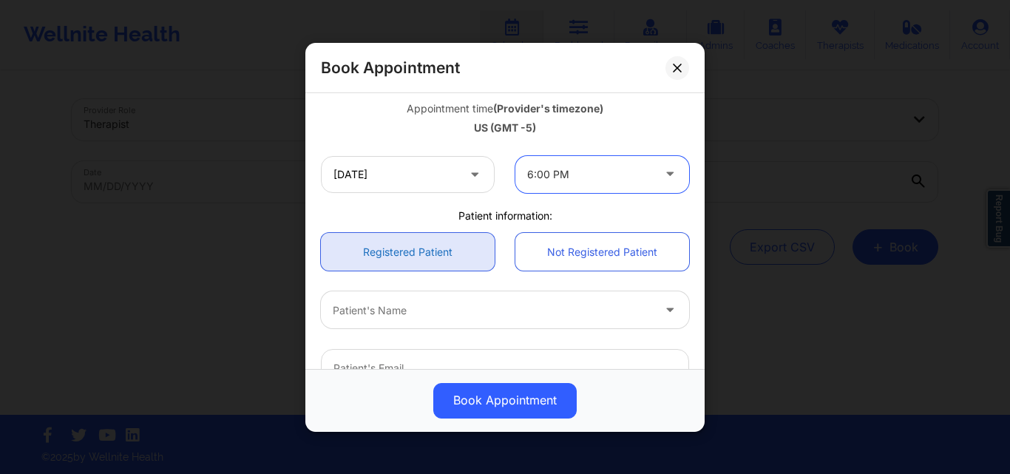
click at [407, 240] on link "Registered Patient" at bounding box center [408, 252] width 174 height 38
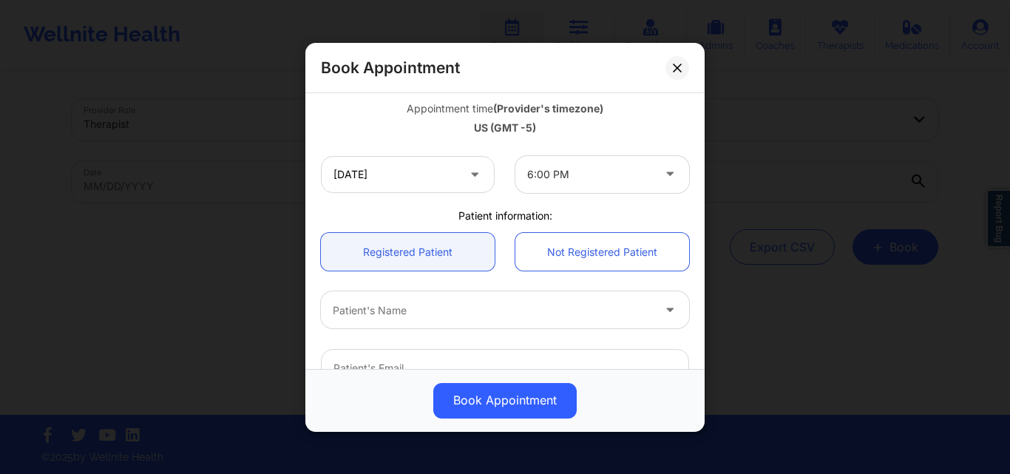
click at [434, 304] on div at bounding box center [492, 310] width 319 height 18
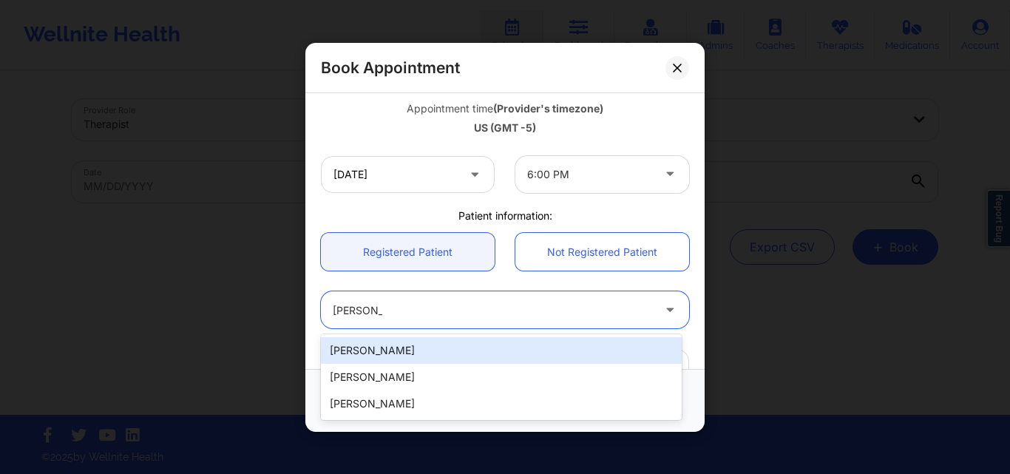
type input "Isabella S"
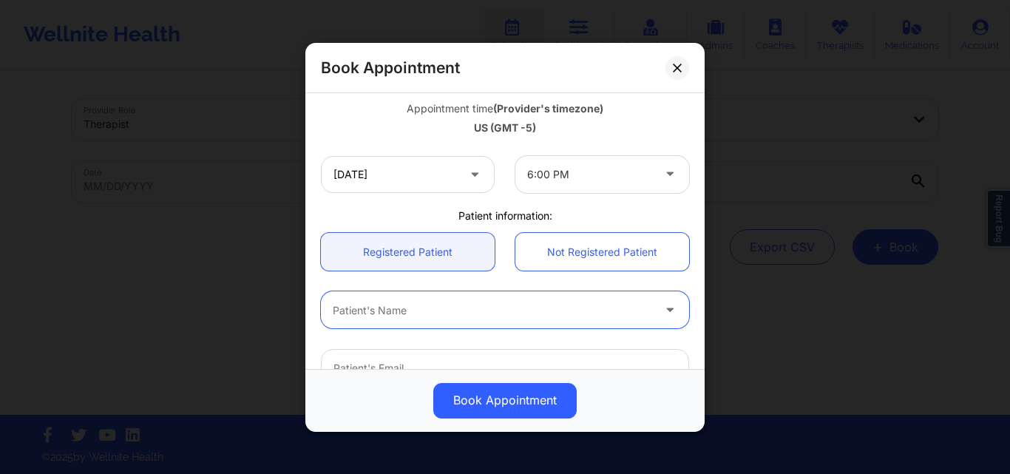
paste input "Isabel siguenza"
type input "Isabel siguenza"
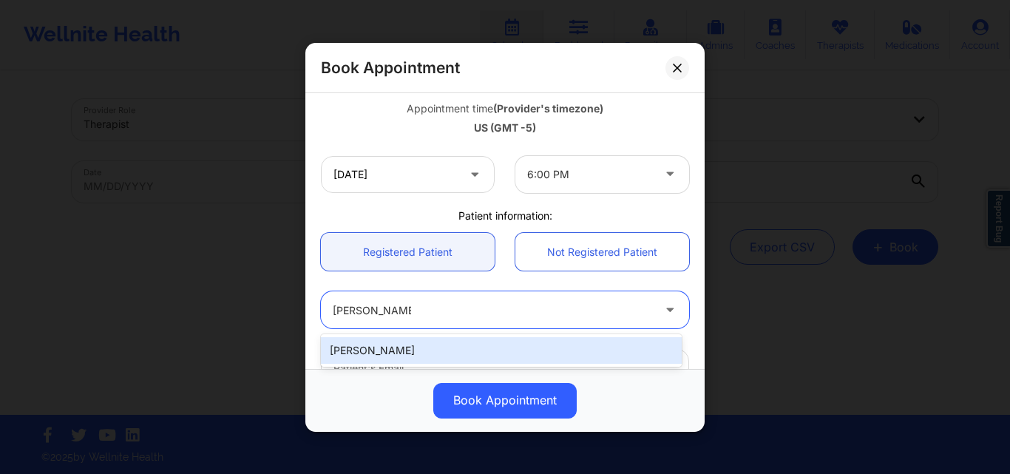
click at [489, 358] on div "Isabel Siguenza" at bounding box center [501, 350] width 361 height 27
type input "isiguenza98@gmail.com"
type input "+17085801323"
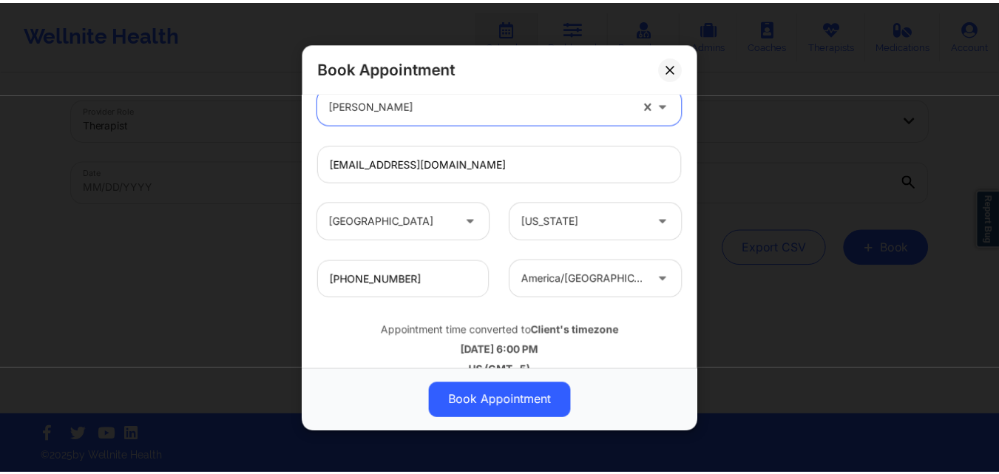
scroll to position [492, 0]
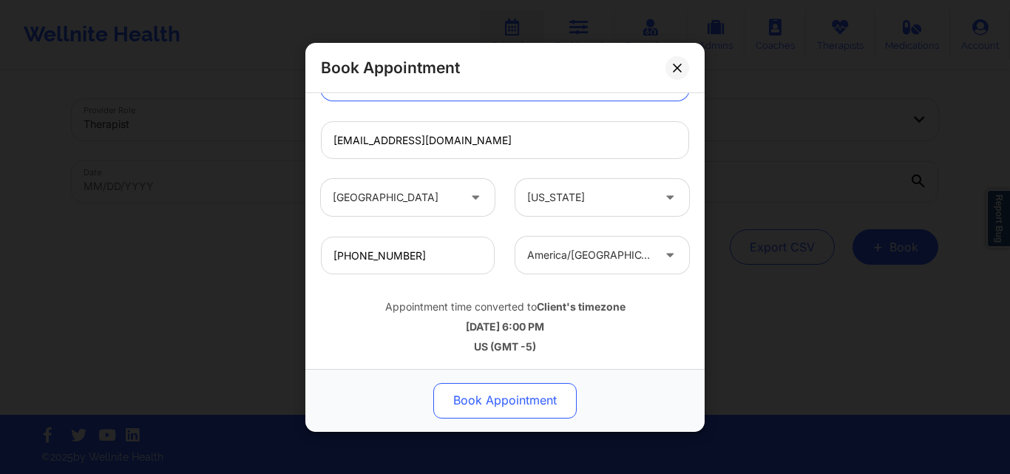
click at [495, 399] on button "Book Appointment" at bounding box center [504, 399] width 143 height 35
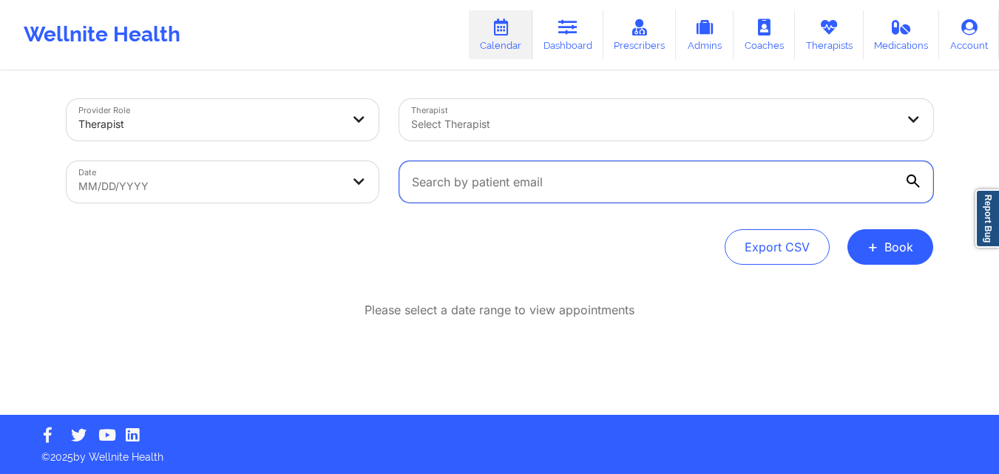
click at [588, 173] on input "text" at bounding box center [666, 181] width 534 height 41
paste input "isiguenza98@gmail.com"
type input "isiguenza98@gmail.com"
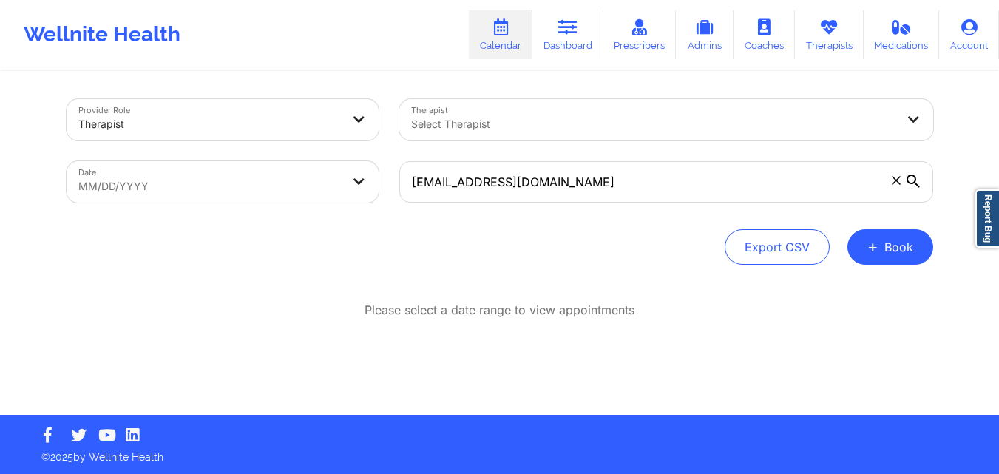
click at [241, 189] on body "Wellnite Health Calendar Dashboard Prescribers Admins Coaches Therapists Medica…" at bounding box center [499, 237] width 999 height 474
select select "2025-8"
select select "2025-9"
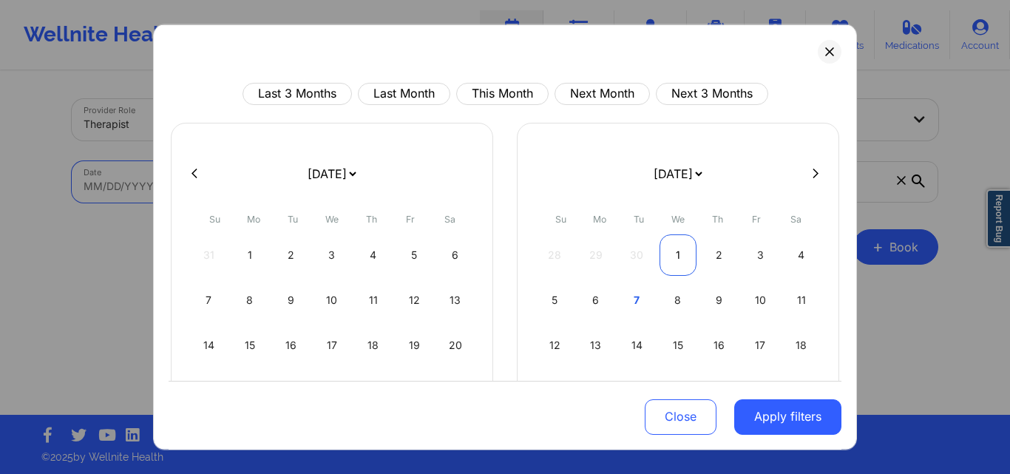
click at [677, 250] on div "1" at bounding box center [679, 254] width 38 height 41
select select "2025-9"
select select "2025-10"
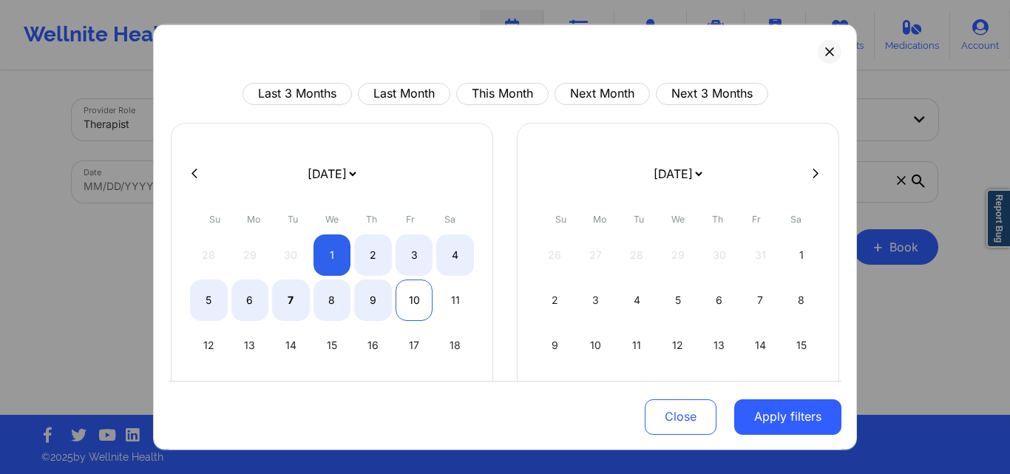
select select "2025-9"
select select "2025-10"
click at [426, 301] on div "10" at bounding box center [415, 299] width 38 height 41
select select "2025-9"
select select "2025-10"
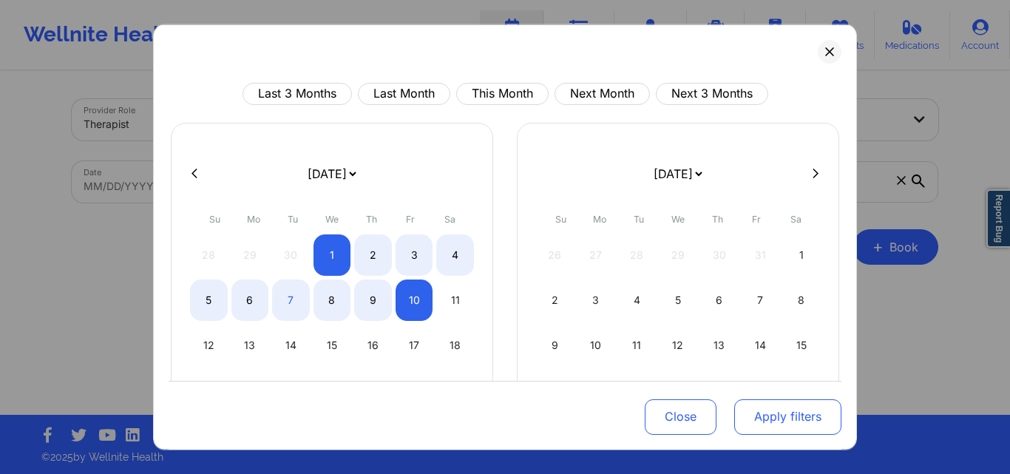
click at [773, 417] on button "Apply filters" at bounding box center [787, 416] width 107 height 35
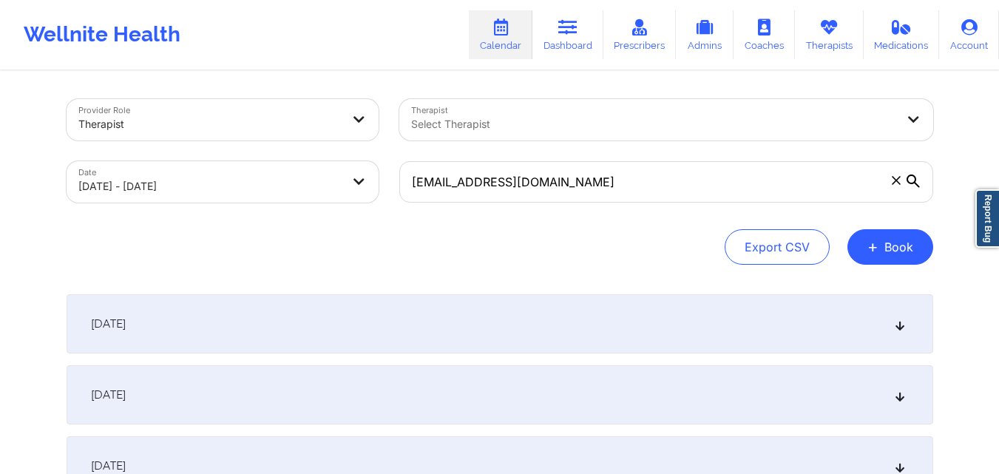
scroll to position [444, 0]
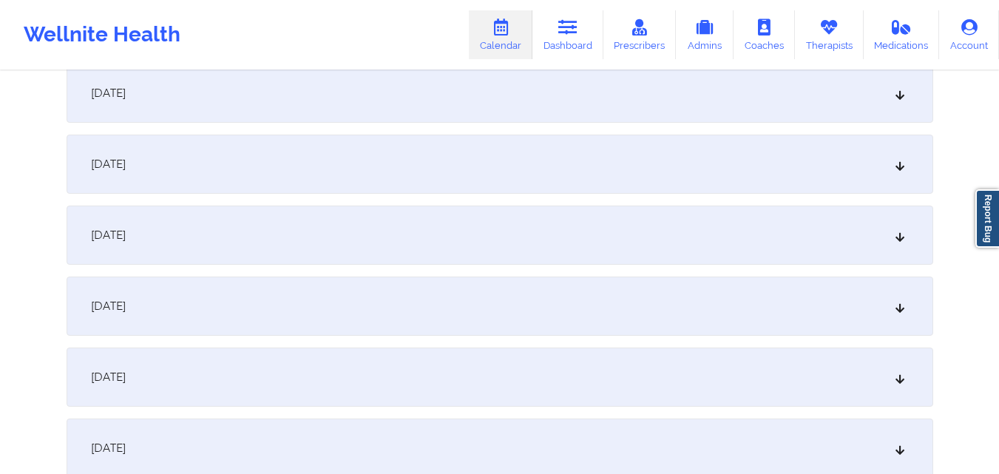
click at [424, 323] on div "[DATE]" at bounding box center [500, 306] width 867 height 59
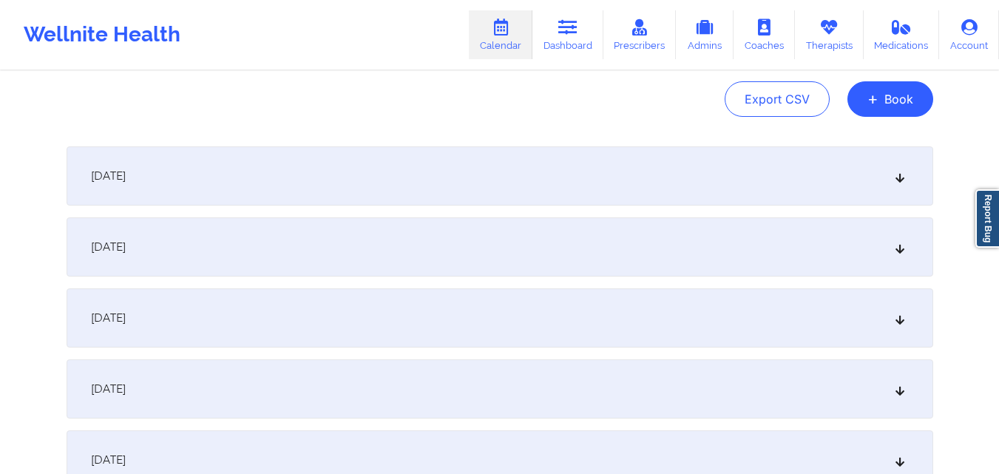
scroll to position [0, 0]
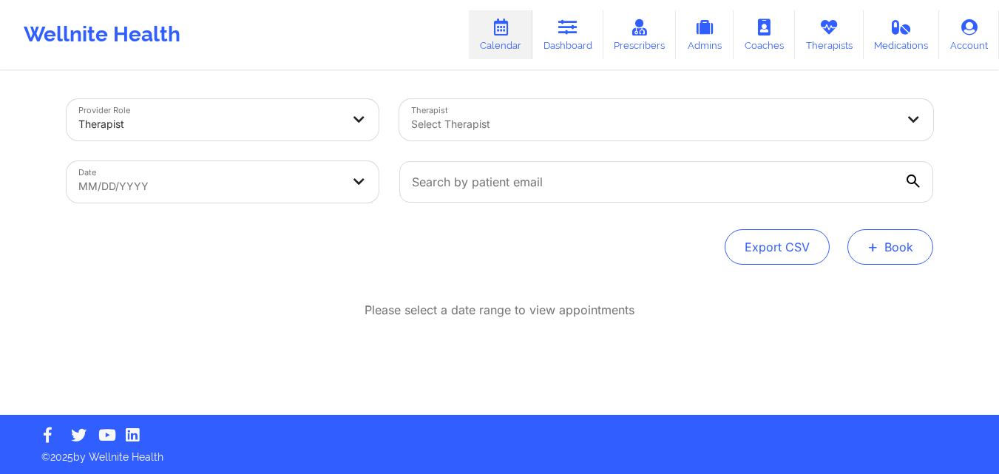
click at [872, 246] on span "+" at bounding box center [872, 247] width 11 height 8
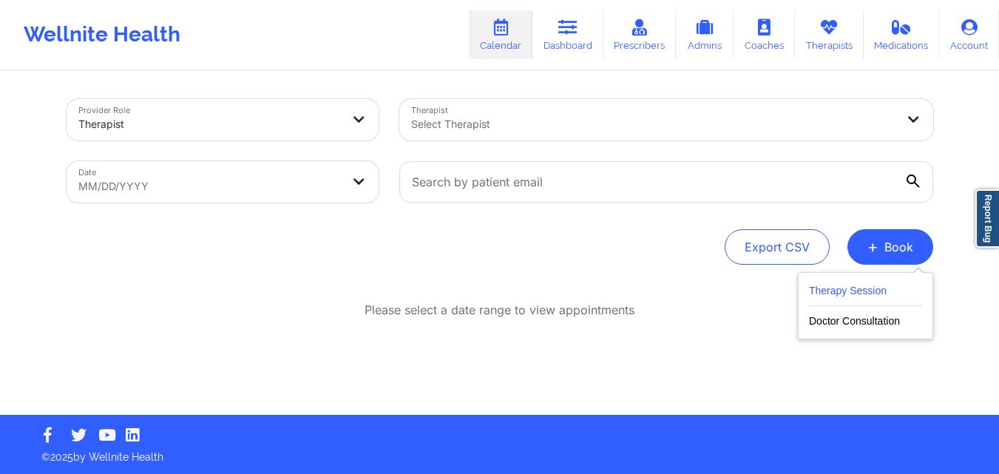
click at [843, 295] on button "Therapy Session" at bounding box center [865, 294] width 113 height 24
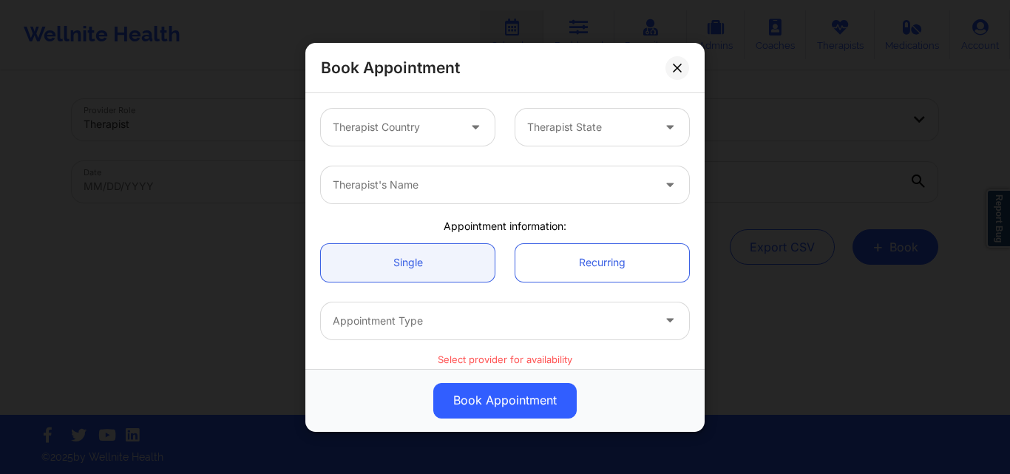
click at [422, 132] on div at bounding box center [395, 127] width 125 height 18
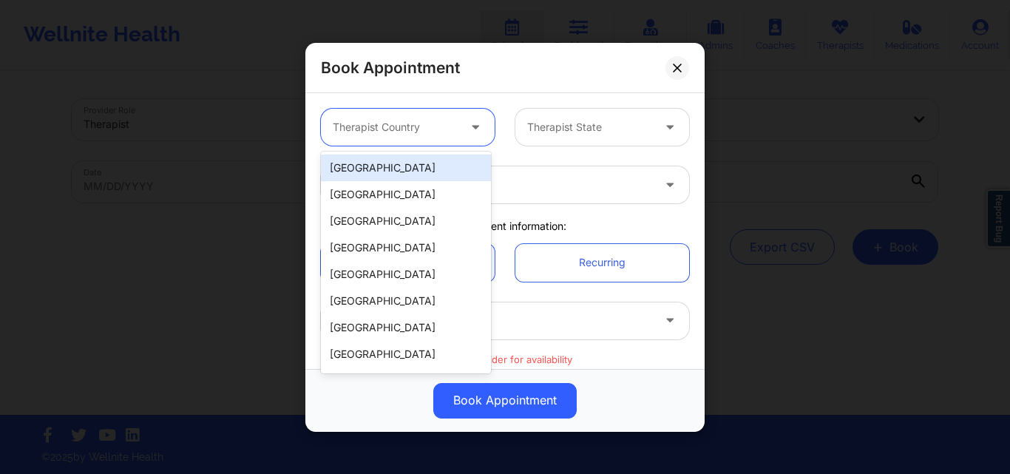
click at [428, 168] on div "[GEOGRAPHIC_DATA]" at bounding box center [406, 168] width 170 height 27
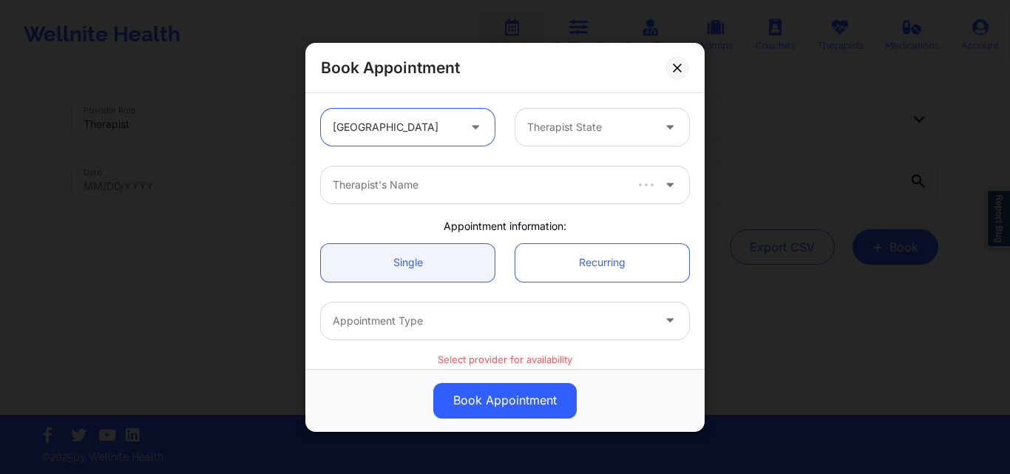
click at [605, 131] on div at bounding box center [589, 127] width 125 height 18
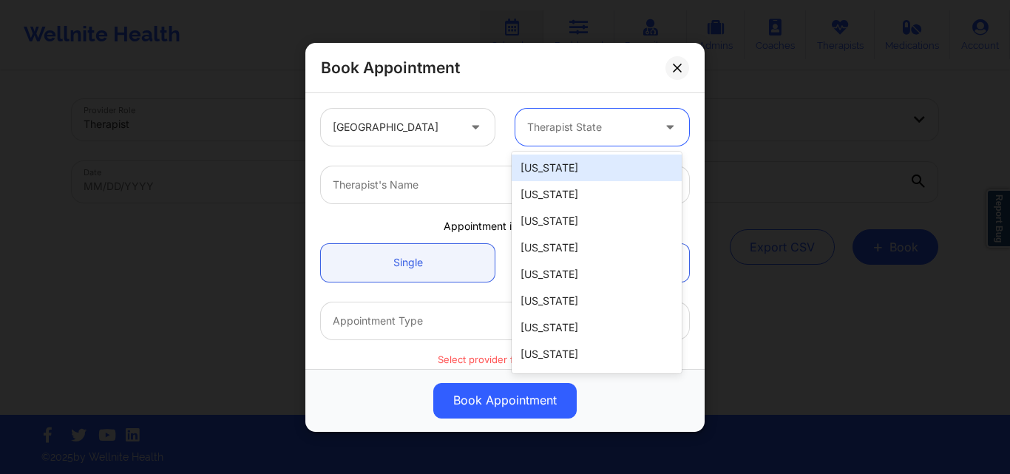
click at [576, 169] on div "[US_STATE]" at bounding box center [597, 168] width 170 height 27
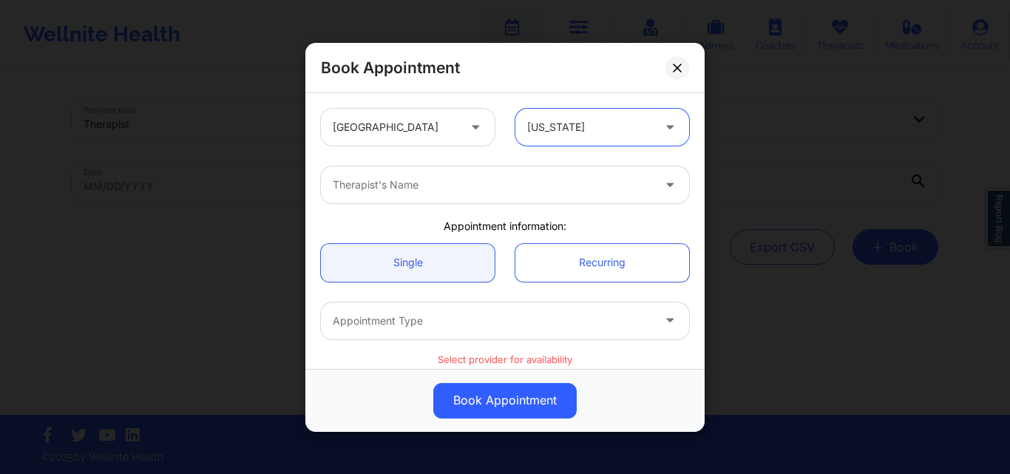
click at [571, 116] on div "[US_STATE]" at bounding box center [589, 127] width 125 height 37
type input "Il"
click at [447, 190] on div at bounding box center [492, 185] width 319 height 18
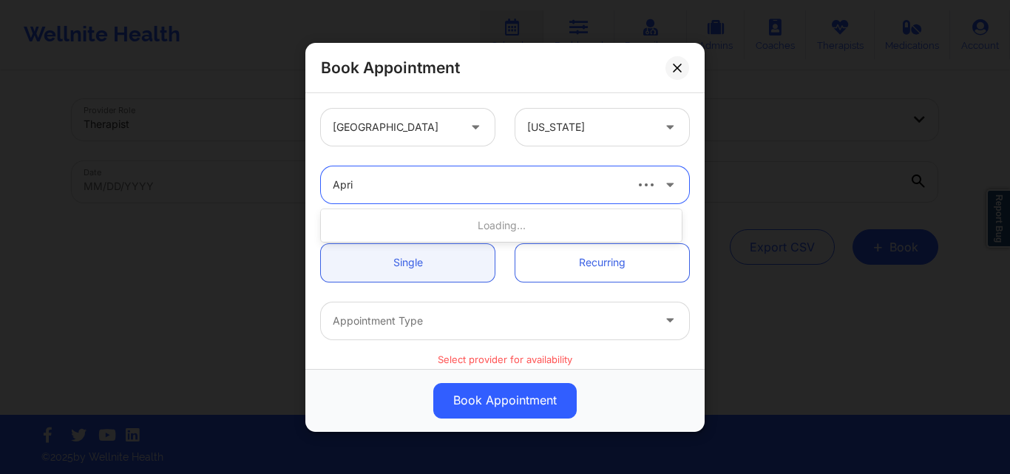
type input "April"
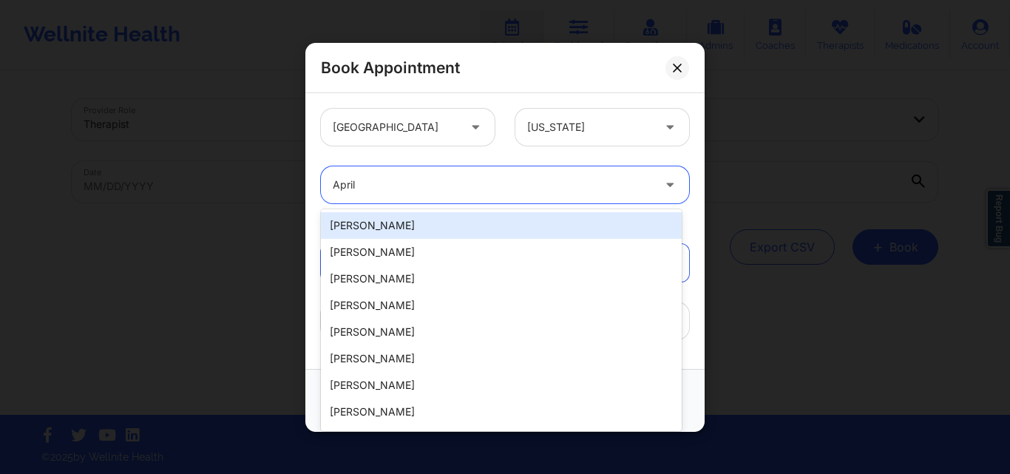
click at [452, 222] on div "[PERSON_NAME]" at bounding box center [501, 225] width 361 height 27
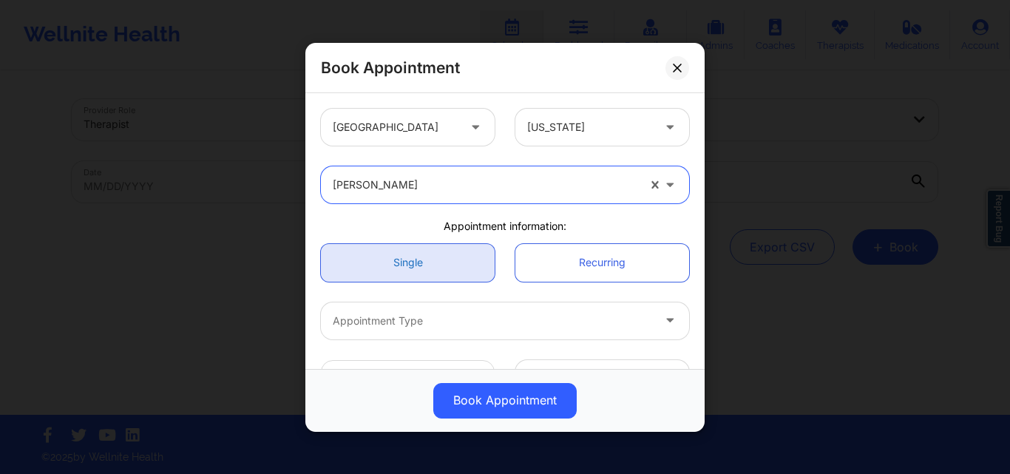
click at [412, 266] on link "Single" at bounding box center [408, 262] width 174 height 38
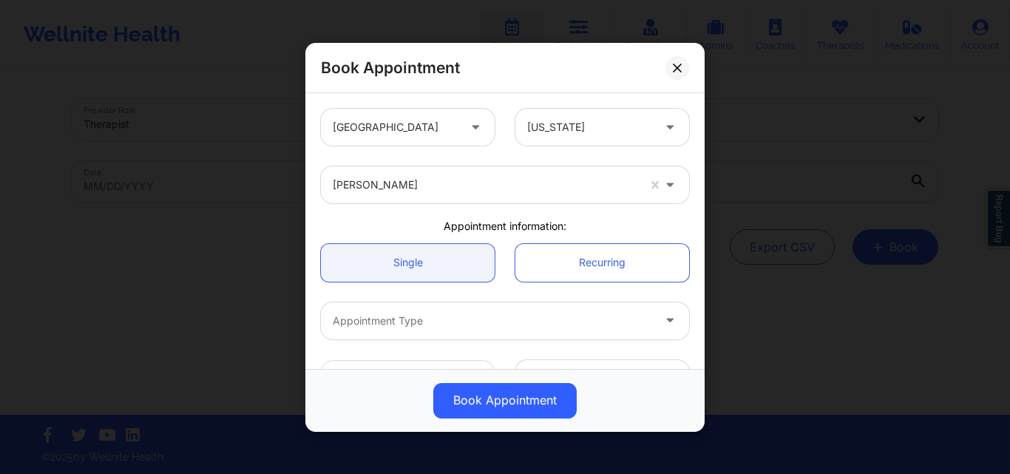
click at [447, 339] on div "Appointment Type" at bounding box center [487, 320] width 333 height 37
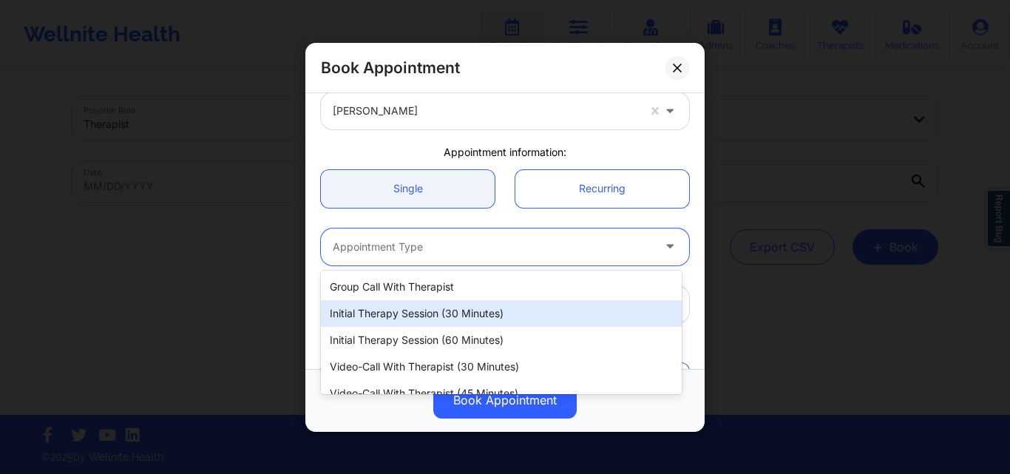
scroll to position [69, 0]
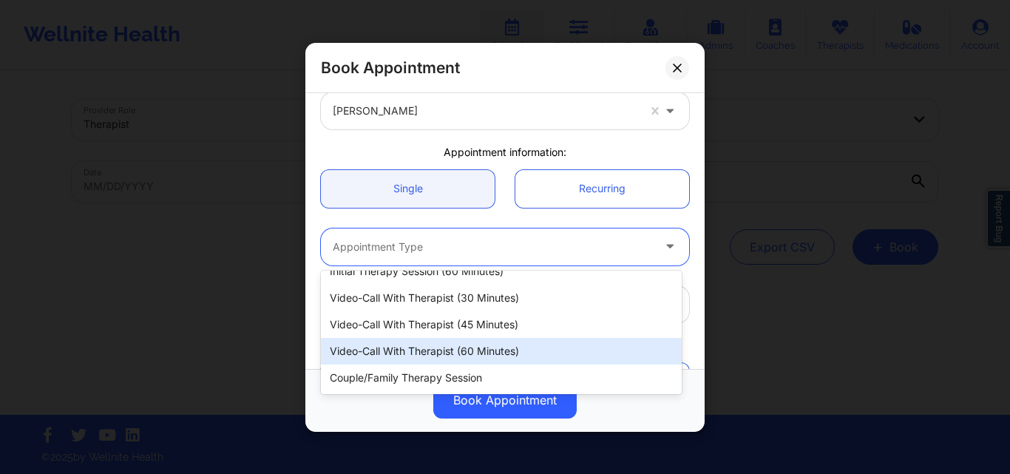
click at [490, 353] on div "Video-Call with Therapist (60 minutes)" at bounding box center [501, 351] width 361 height 27
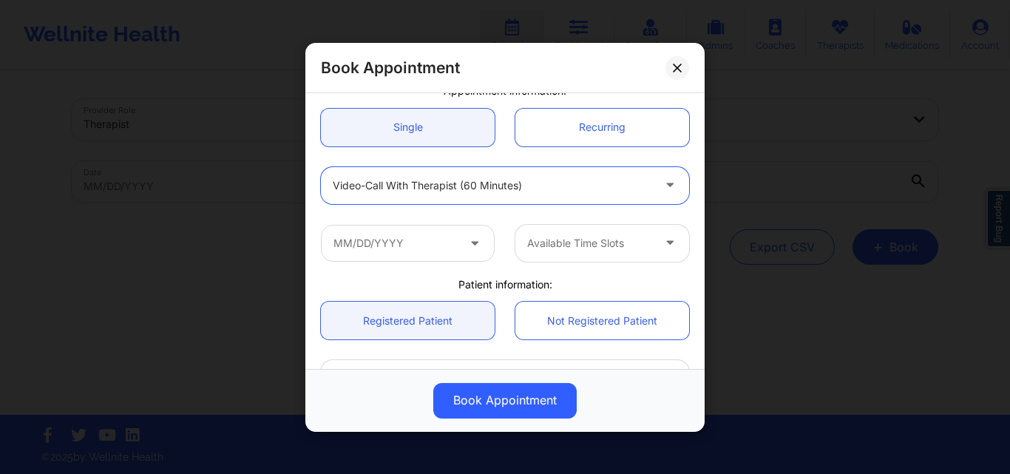
scroll to position [148, 0]
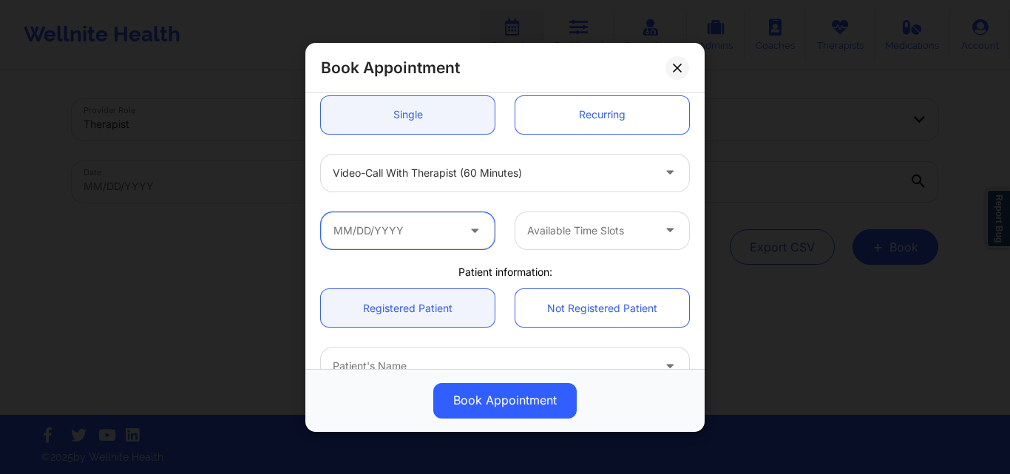
click at [432, 237] on input "text" at bounding box center [408, 229] width 174 height 37
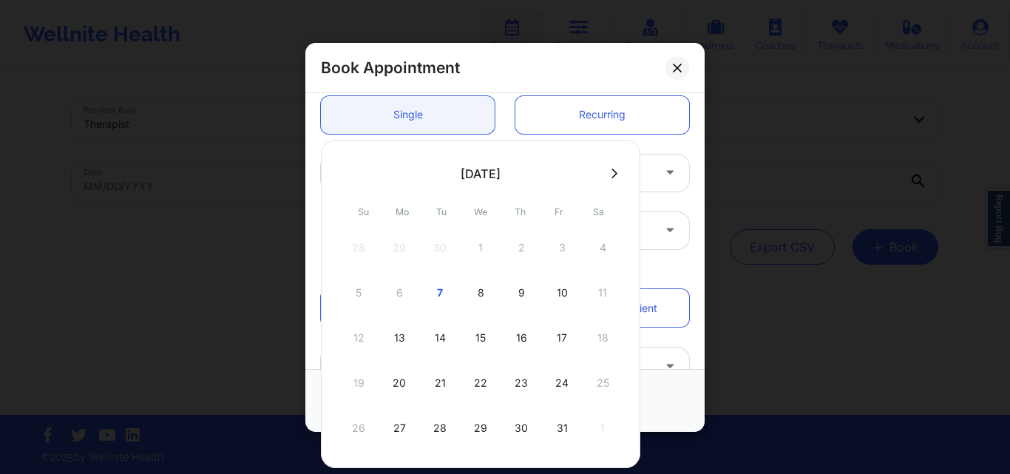
click at [524, 291] on div "9" at bounding box center [521, 292] width 37 height 41
type input "[DATE]"
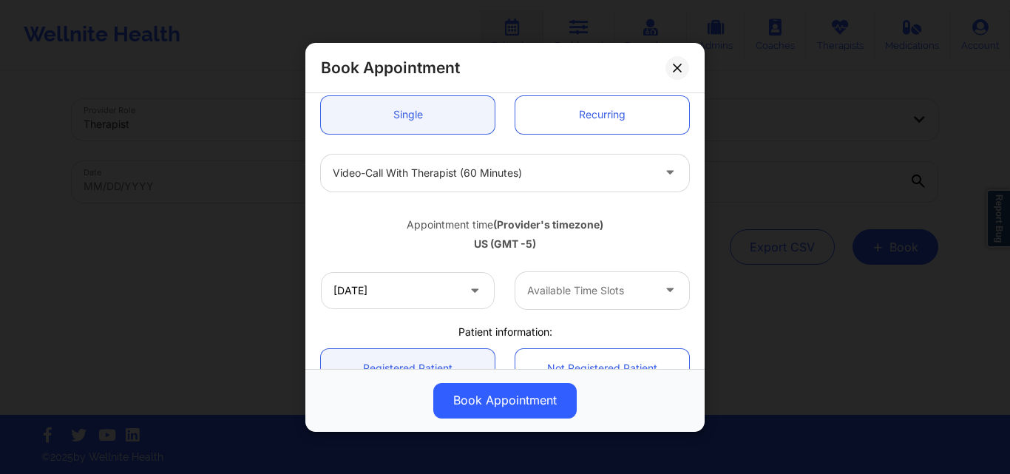
click at [626, 297] on div at bounding box center [589, 291] width 125 height 18
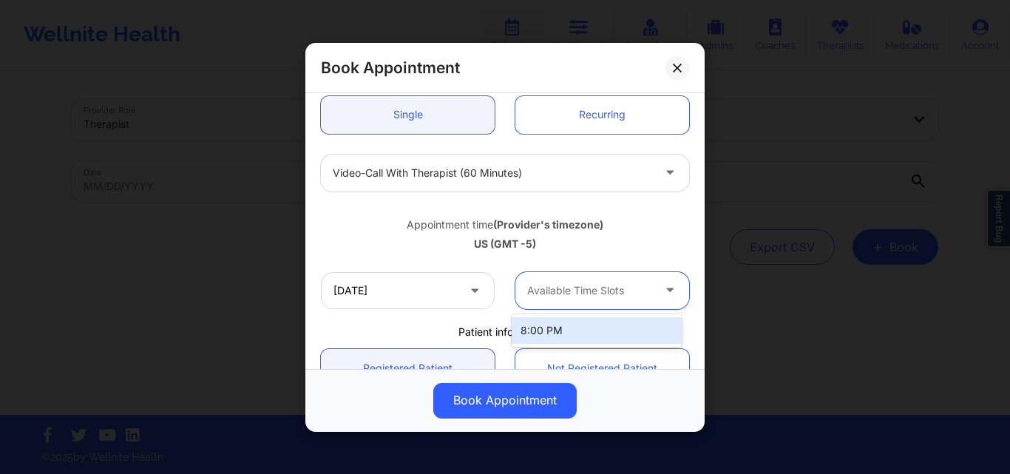
click at [626, 297] on div at bounding box center [589, 291] width 125 height 18
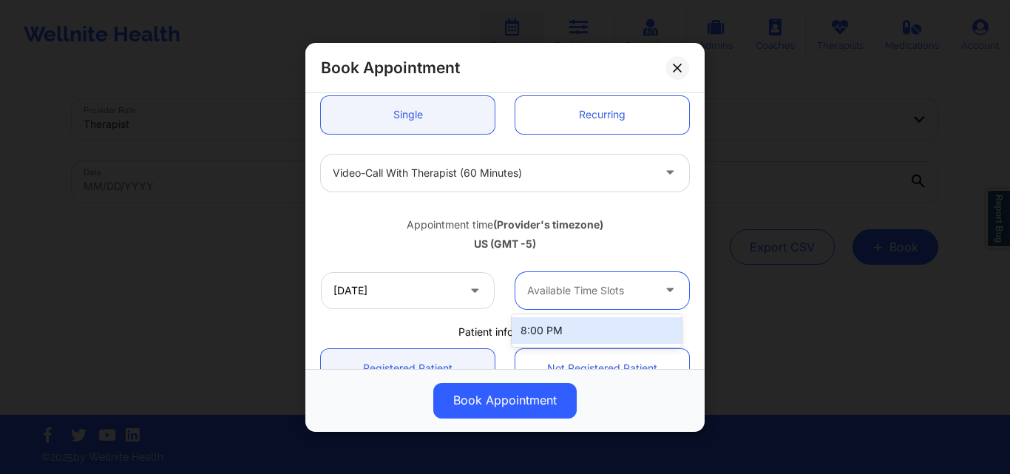
click at [626, 297] on div at bounding box center [589, 291] width 125 height 18
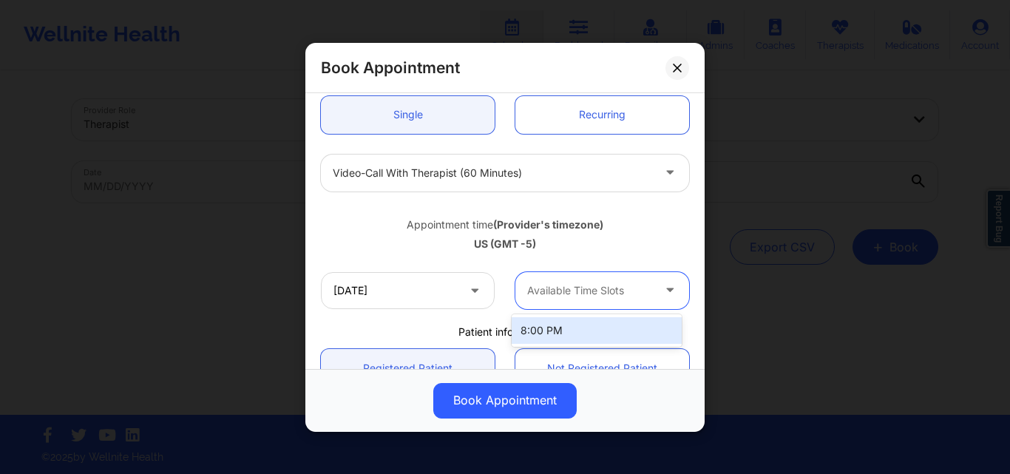
click at [626, 297] on div at bounding box center [589, 291] width 125 height 18
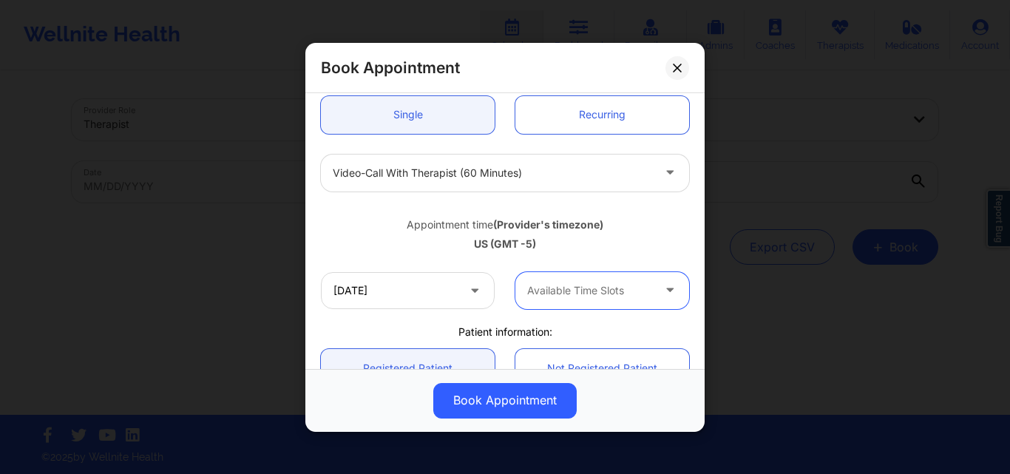
click at [626, 297] on div at bounding box center [589, 291] width 125 height 18
click at [586, 322] on div "8:00 PM" at bounding box center [597, 330] width 170 height 27
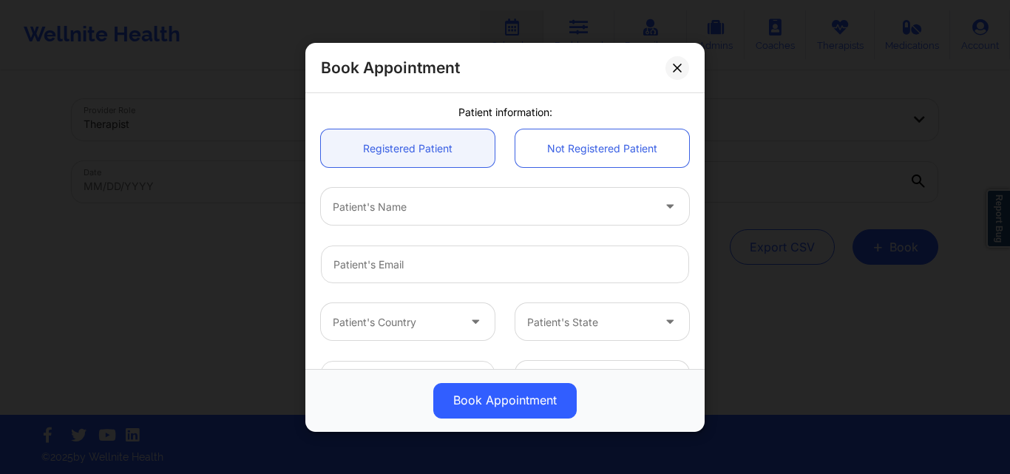
scroll to position [370, 0]
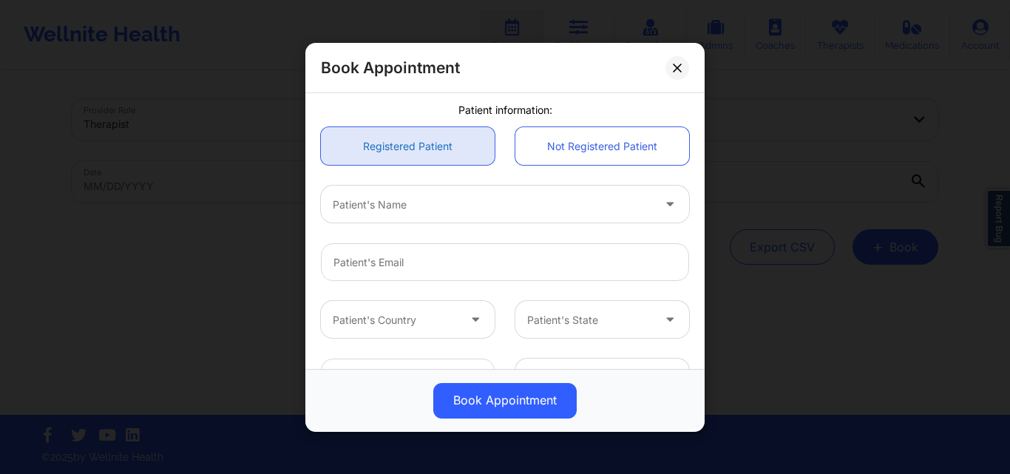
click at [424, 140] on link "Registered Patient" at bounding box center [408, 146] width 174 height 38
click at [434, 213] on div at bounding box center [492, 204] width 319 height 18
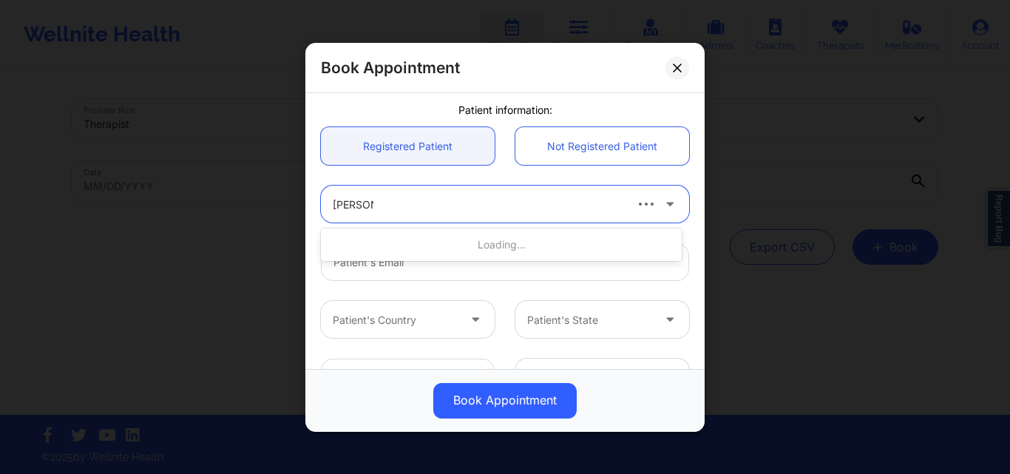
type input "[PERSON_NAME]"
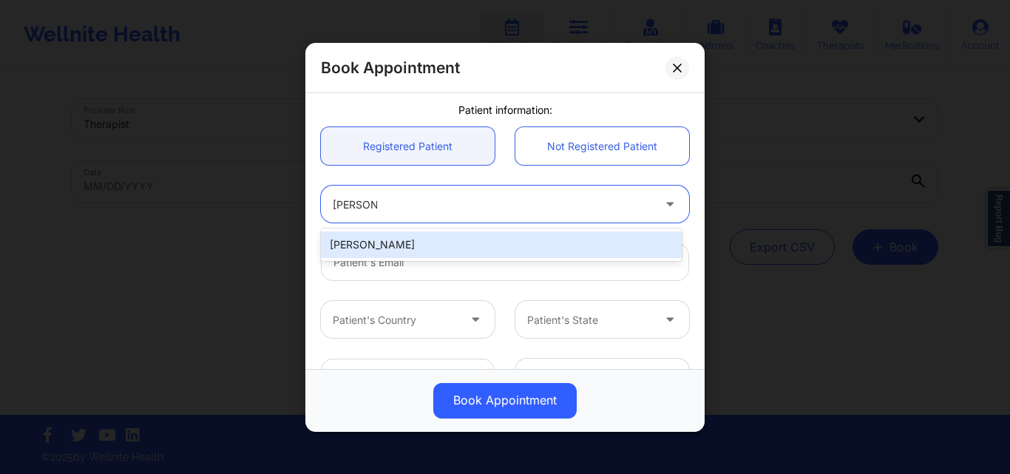
type input "[EMAIL_ADDRESS][DOMAIN_NAME]"
type input "[PHONE_NUMBER]"
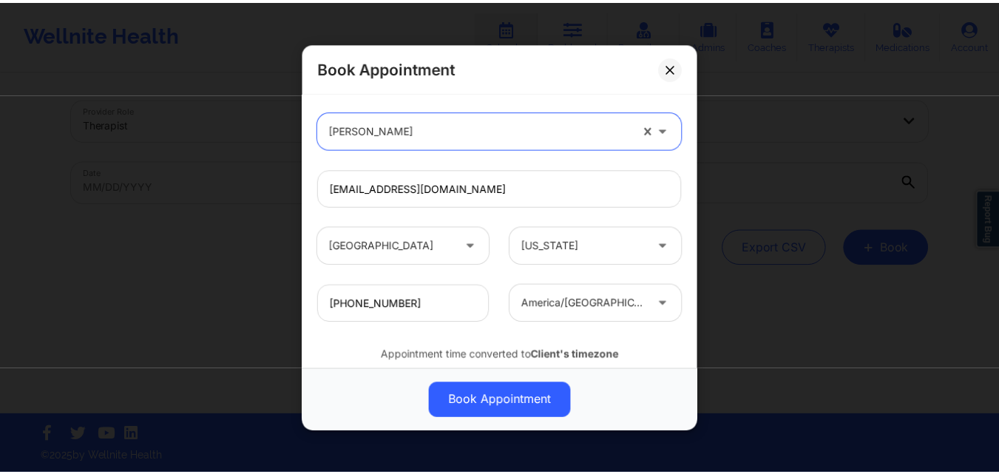
scroll to position [492, 0]
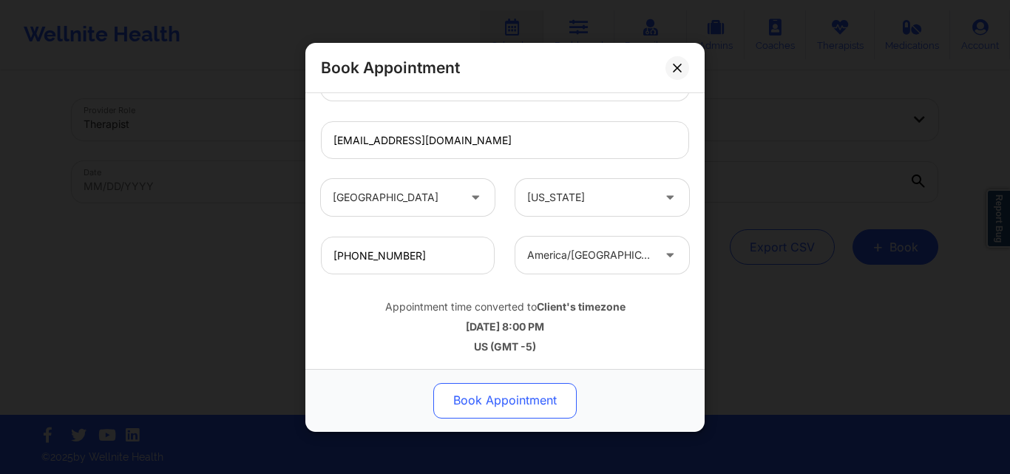
click at [516, 393] on button "Book Appointment" at bounding box center [504, 399] width 143 height 35
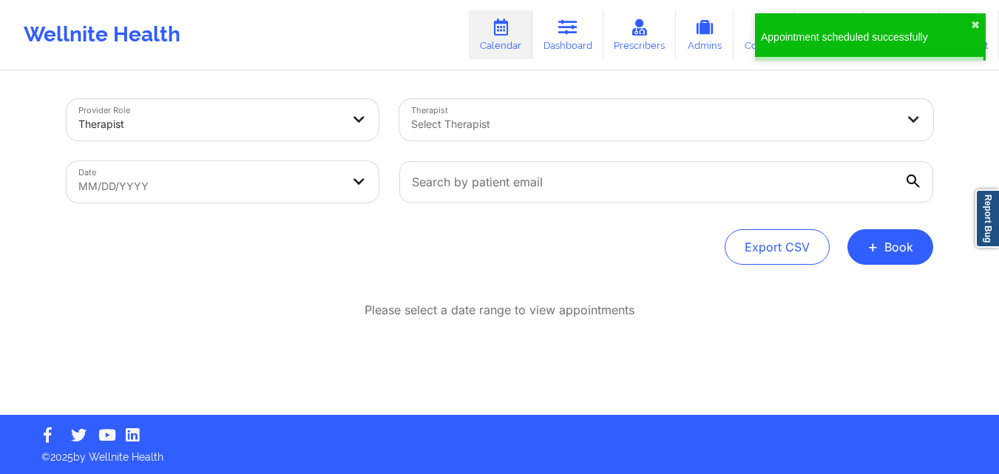
click at [286, 196] on body "Appointment scheduled successfully ✖︎ Wellnite Health Calendar Dashboard Prescr…" at bounding box center [499, 237] width 999 height 474
select select "2025-8"
select select "2025-9"
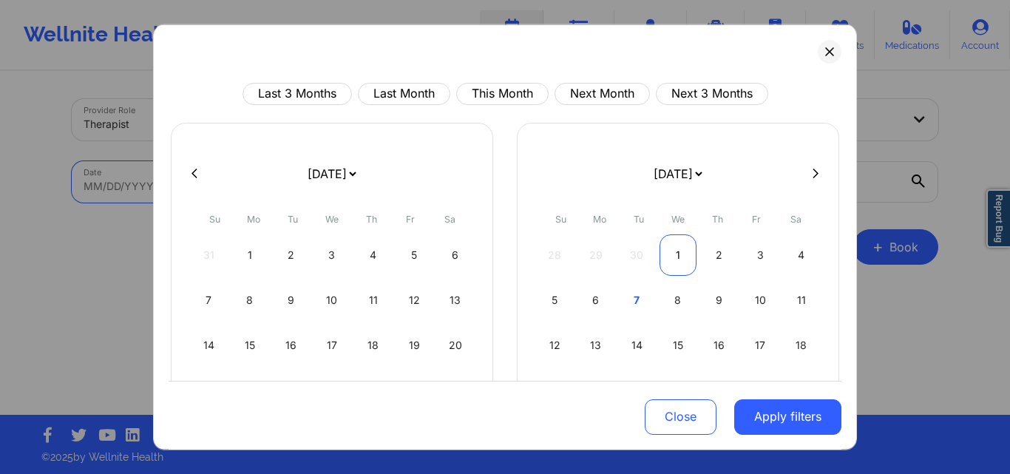
click at [673, 246] on div "1" at bounding box center [679, 254] width 38 height 41
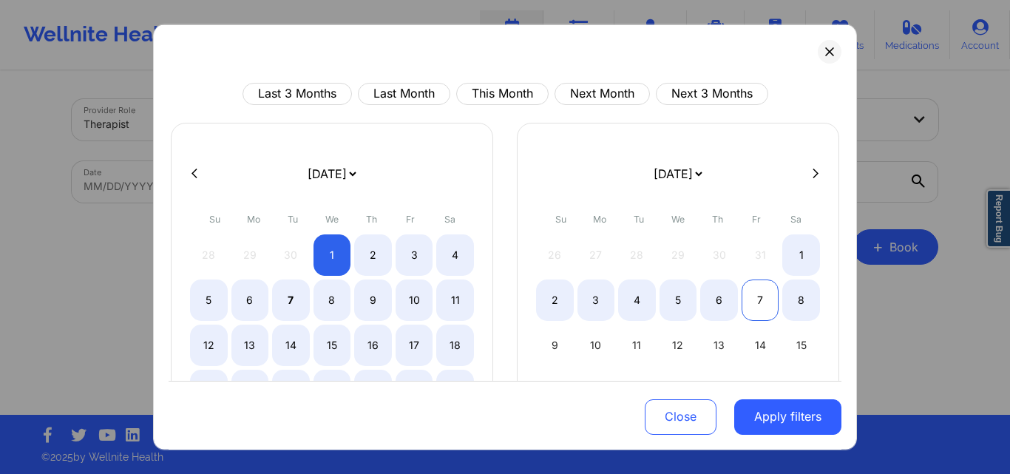
select select "2025-9"
select select "2025-10"
select select "2025-9"
select select "2025-10"
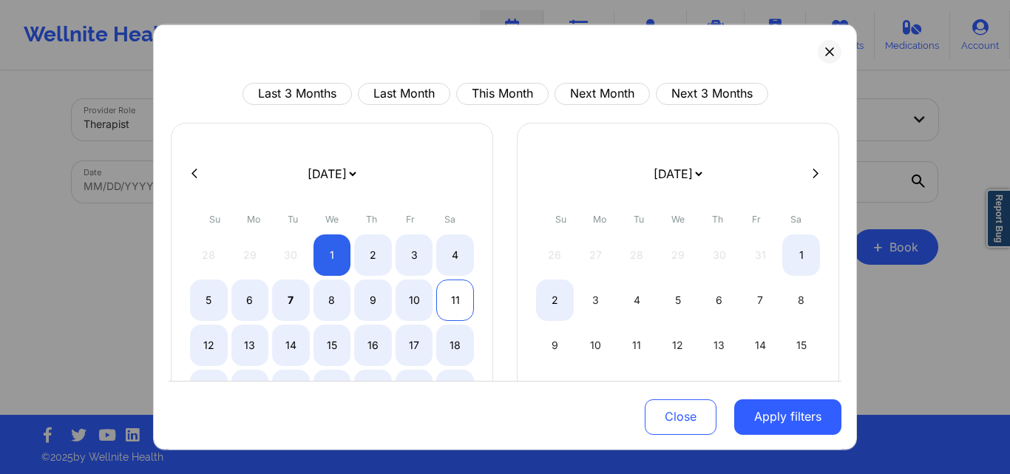
select select "2025-9"
select select "2025-10"
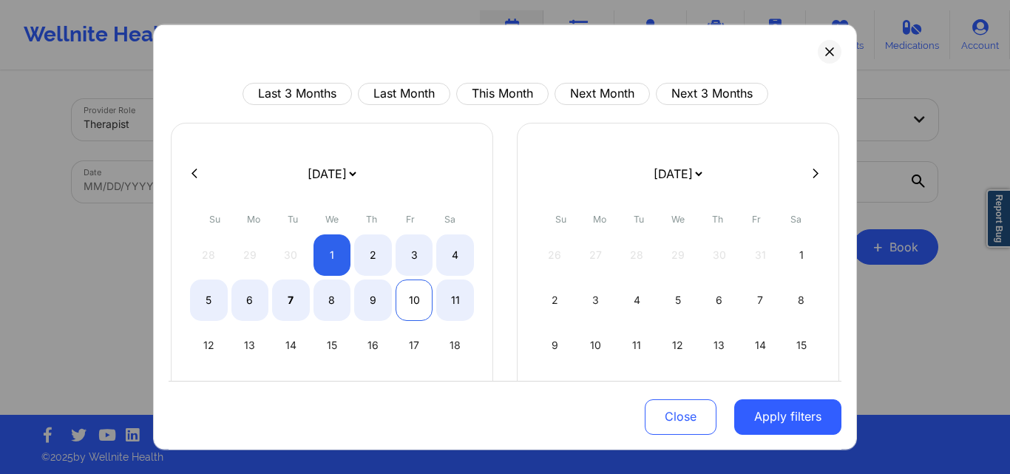
select select "2025-9"
select select "2025-10"
select select "2025-9"
select select "2025-10"
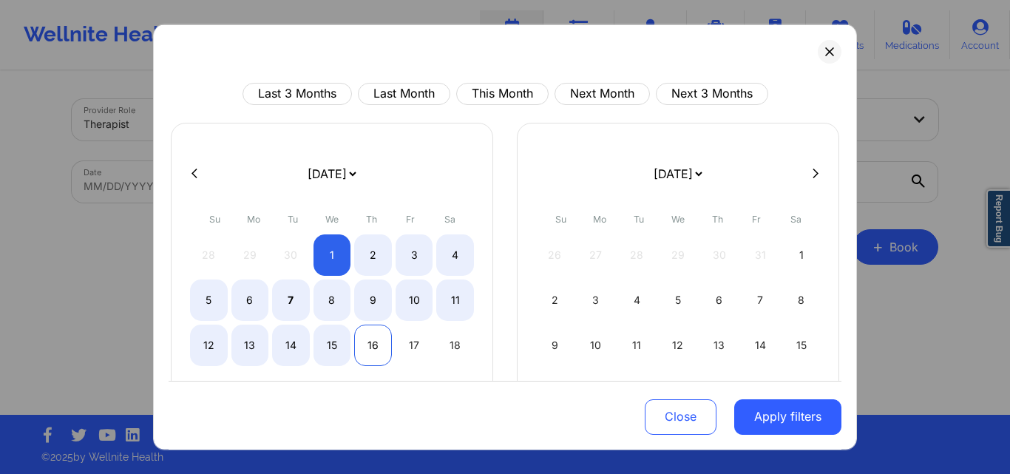
click at [334, 341] on div "15" at bounding box center [333, 344] width 38 height 41
select select "2025-9"
select select "2025-10"
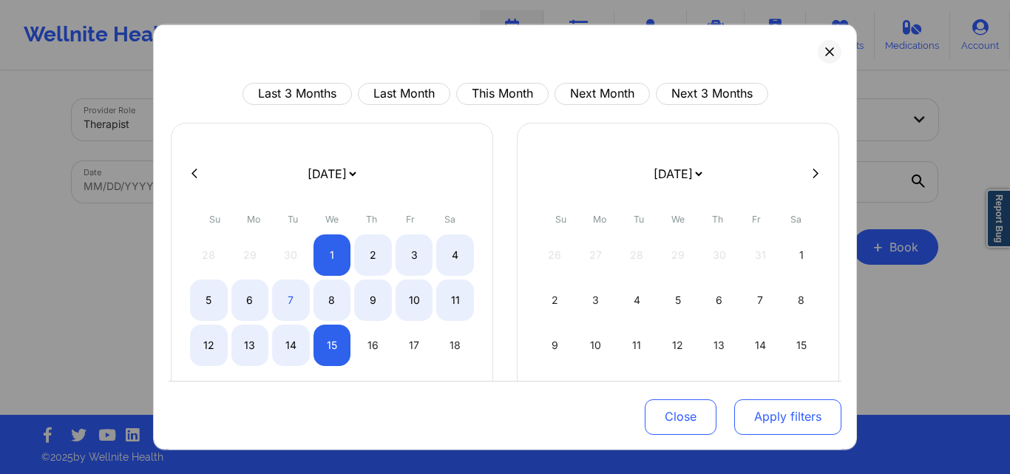
click at [764, 411] on button "Apply filters" at bounding box center [787, 416] width 107 height 35
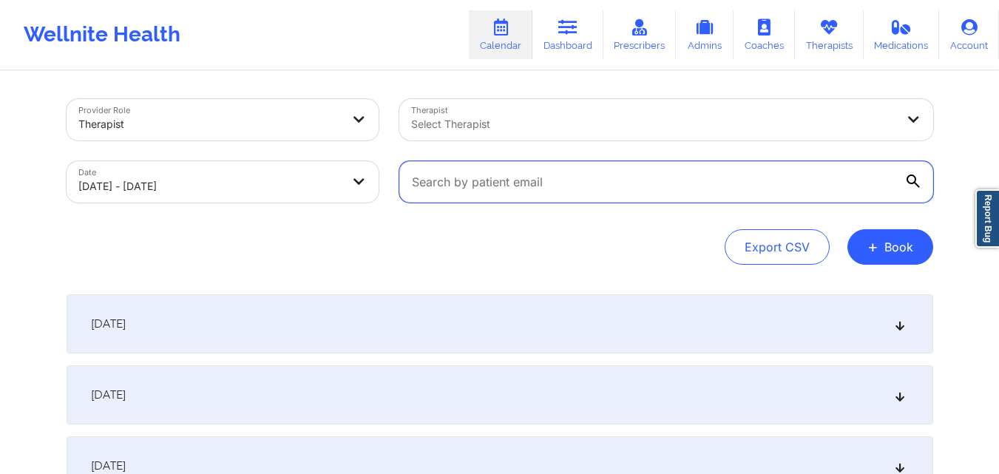
drag, startPoint x: 707, startPoint y: 183, endPoint x: 702, endPoint y: 163, distance: 20.6
click at [707, 183] on input "text" at bounding box center [666, 181] width 534 height 41
paste input "[EMAIL_ADDRESS][DOMAIN_NAME]"
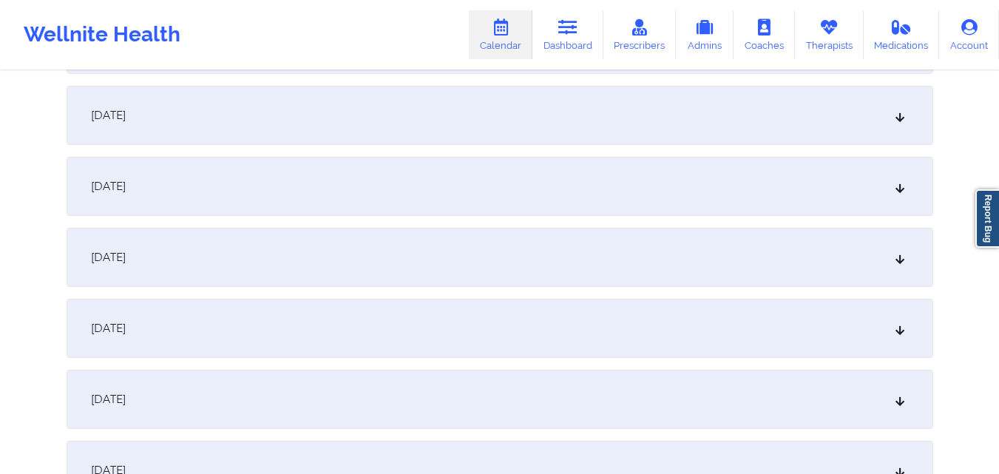
scroll to position [444, 0]
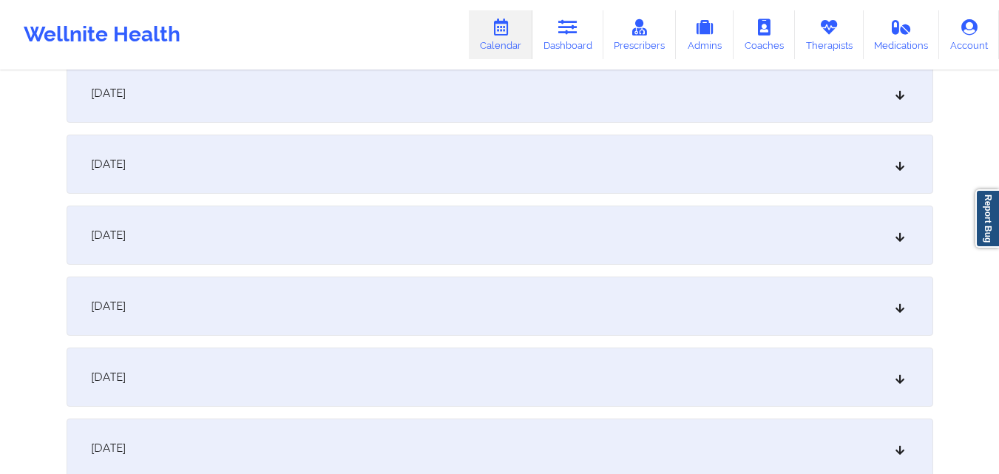
type input "[EMAIL_ADDRESS][DOMAIN_NAME]"
click at [456, 309] on div "[DATE]" at bounding box center [500, 306] width 867 height 59
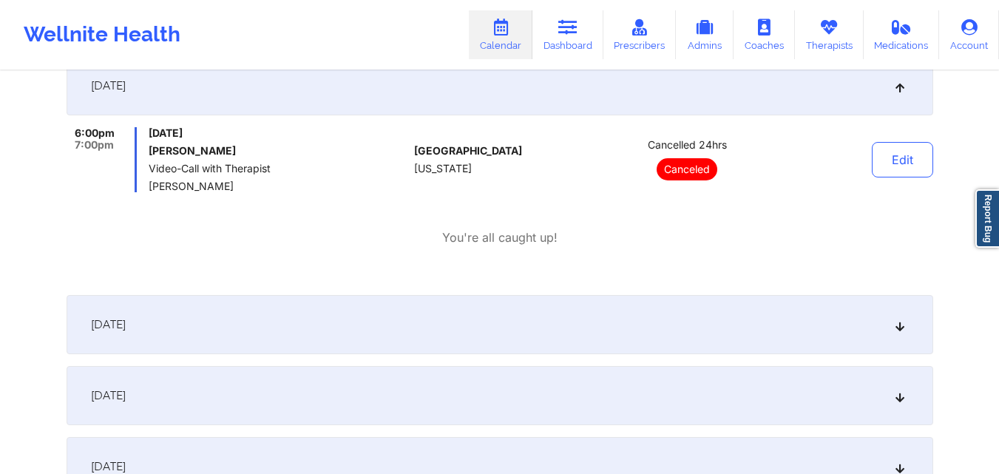
scroll to position [813, 0]
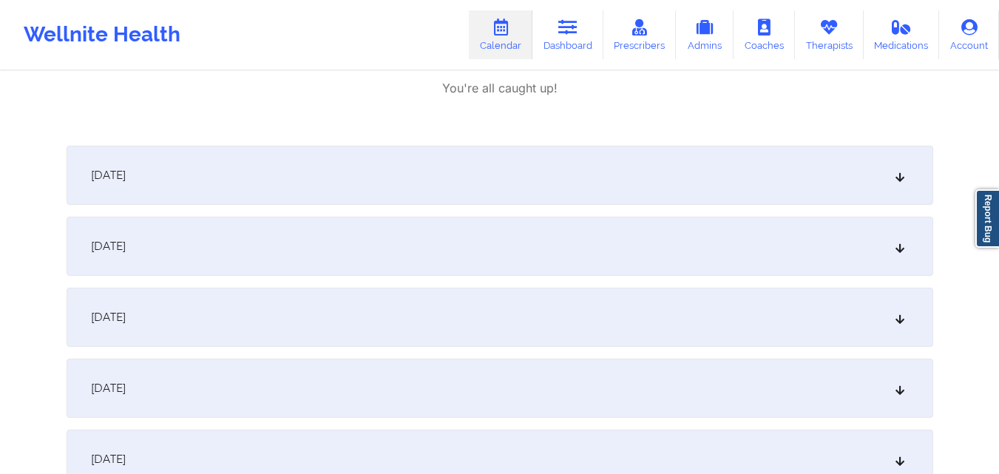
click at [477, 243] on div "[DATE]" at bounding box center [500, 246] width 867 height 59
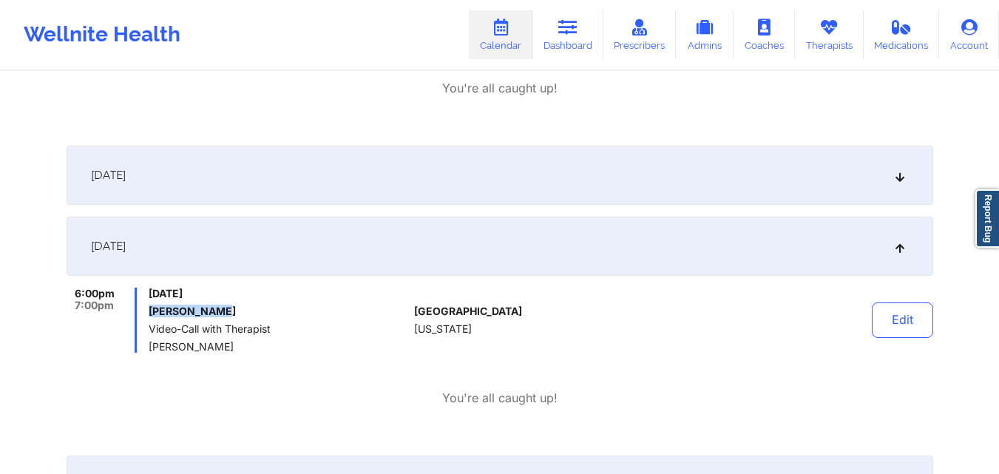
drag, startPoint x: 149, startPoint y: 312, endPoint x: 242, endPoint y: 314, distance: 93.2
click at [242, 314] on h6 "[PERSON_NAME]" at bounding box center [279, 311] width 260 height 12
copy h6 "[PERSON_NAME]"
click at [654, 320] on div at bounding box center [688, 320] width 206 height 65
